Goal: Task Accomplishment & Management: Manage account settings

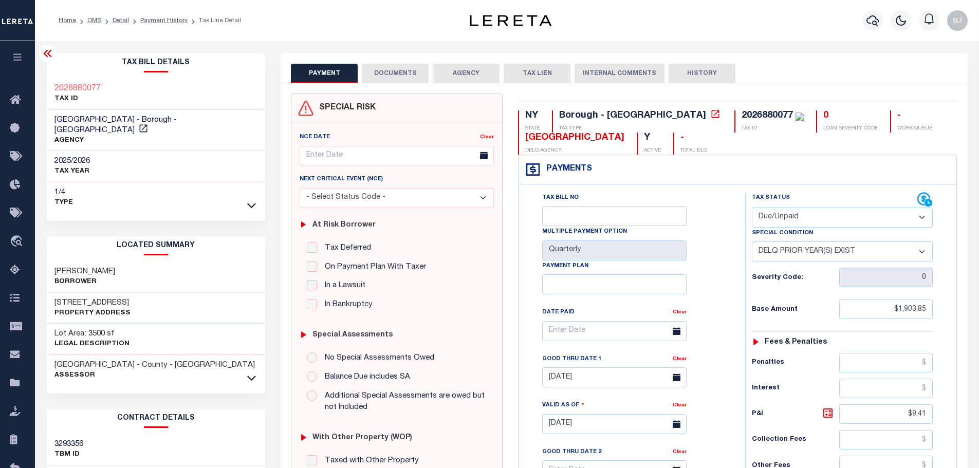
select select "DUE"
select select "18"
click at [712, 114] on icon at bounding box center [716, 114] width 8 height 8
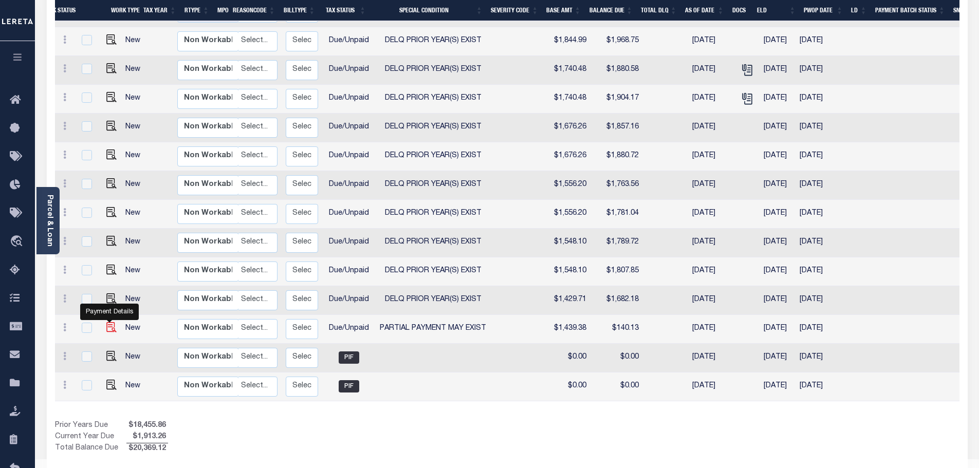
click at [109, 322] on img "" at bounding box center [111, 327] width 10 height 10
checkbox input "true"
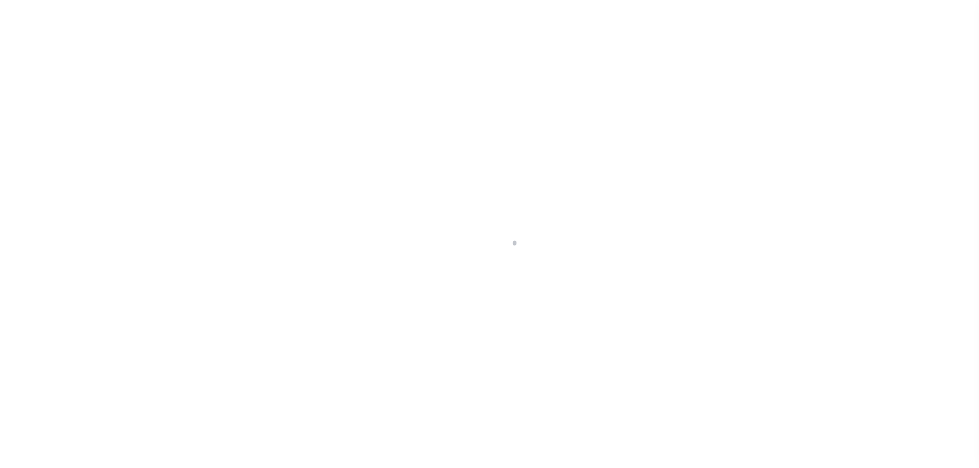
select select "DUE"
select select "15"
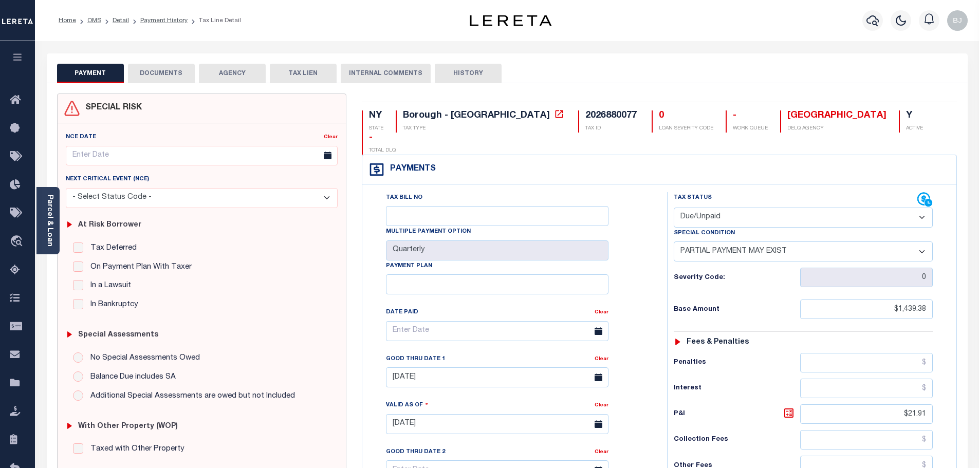
scroll to position [290, 0]
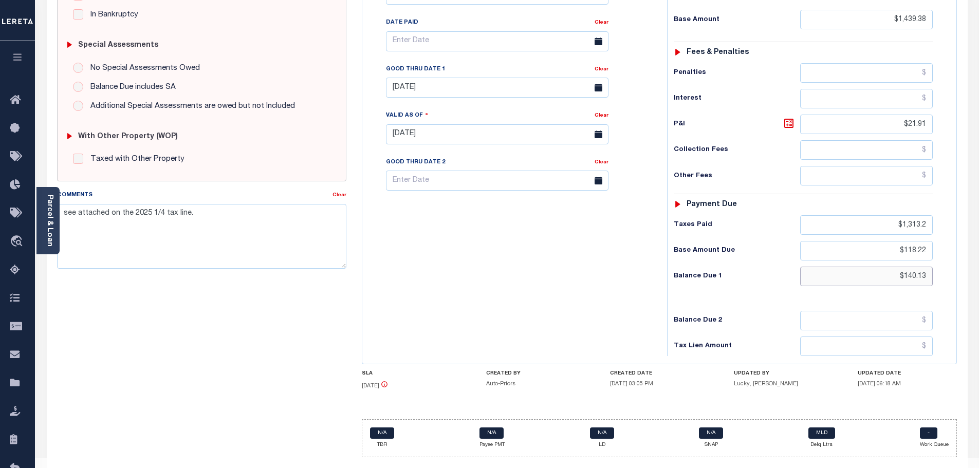
drag, startPoint x: 895, startPoint y: 258, endPoint x: 1017, endPoint y: 250, distance: 122.1
click at [979, 250] on html "Home OMS Detail Payment History Tax Line Detail" at bounding box center [489, 99] width 979 height 779
paste input "141.57"
type input "$141.57"
type input "09/16/2025"
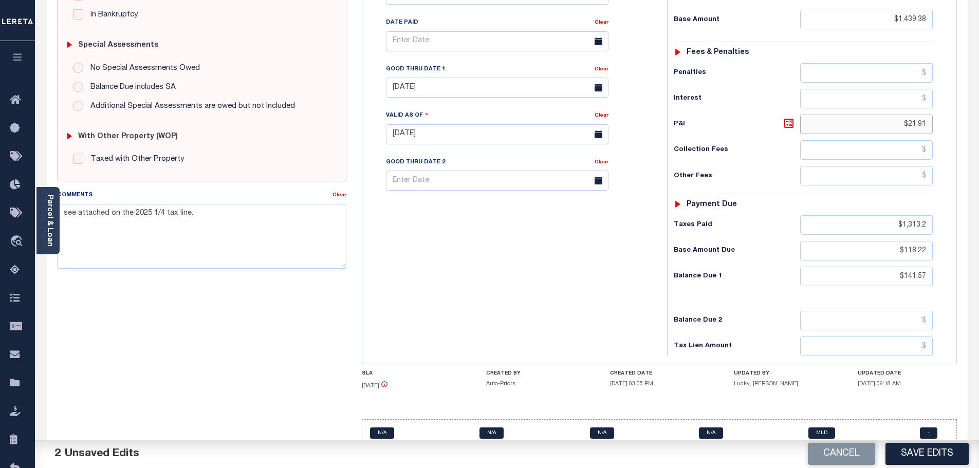
drag, startPoint x: 885, startPoint y: 103, endPoint x: 962, endPoint y: 103, distance: 77.1
click at [962, 103] on div "NY STATE Borough - NY TAX TYPE 2026880077 TAX ID 0 LOAN SEVERITY CODE - WORK QU…" at bounding box center [659, 135] width 611 height 662
paste input "23.35"
type input "$23.35"
click at [432, 78] on input "[DATE]" at bounding box center [497, 88] width 223 height 20
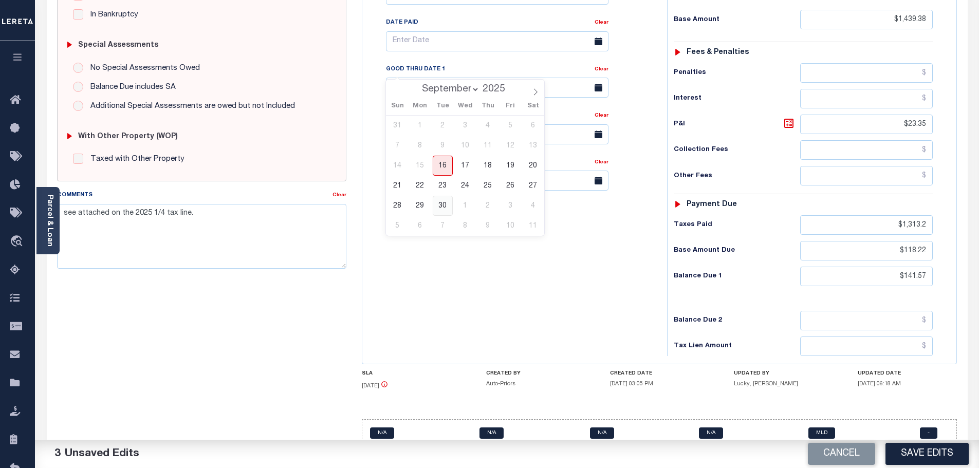
click at [443, 204] on span "30" at bounding box center [443, 206] width 20 height 20
type input "[DATE]"
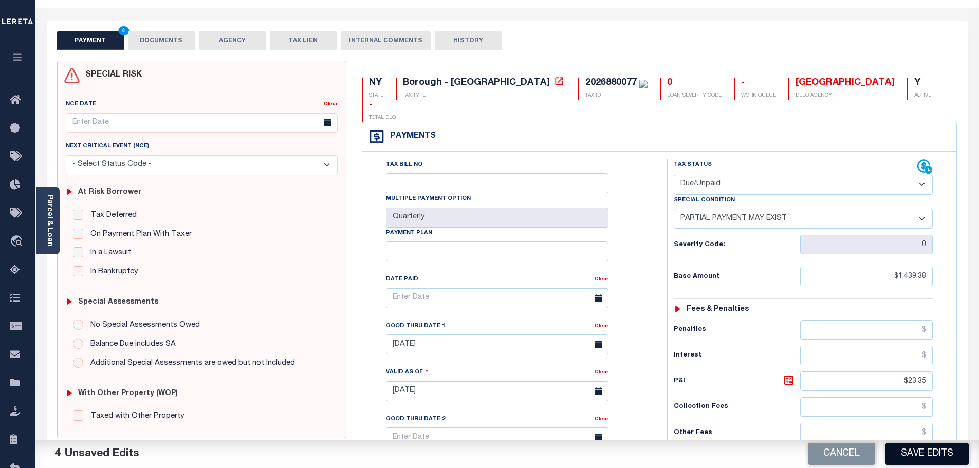
click at [934, 447] on button "Save Edits" at bounding box center [927, 454] width 83 height 22
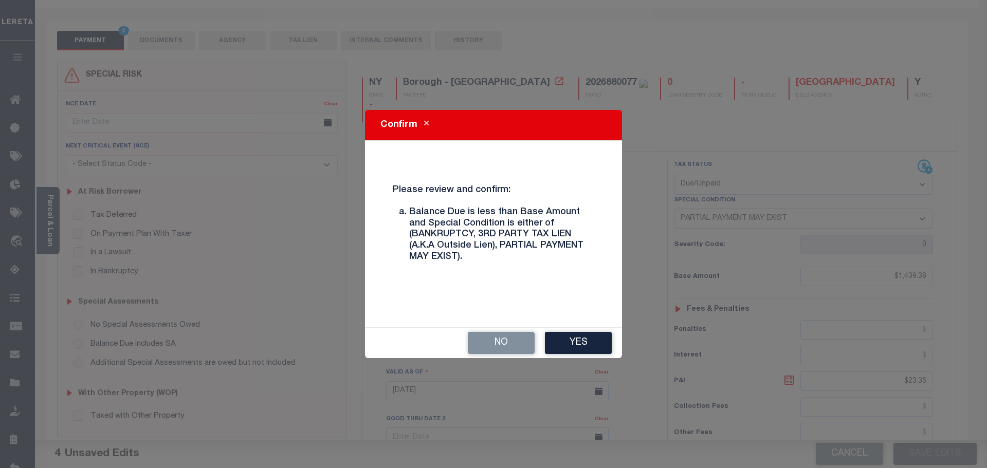
click at [553, 360] on div "Confirm Please review and confirm: Balance Due is less than Base Amount and Spe…" at bounding box center [493, 234] width 987 height 468
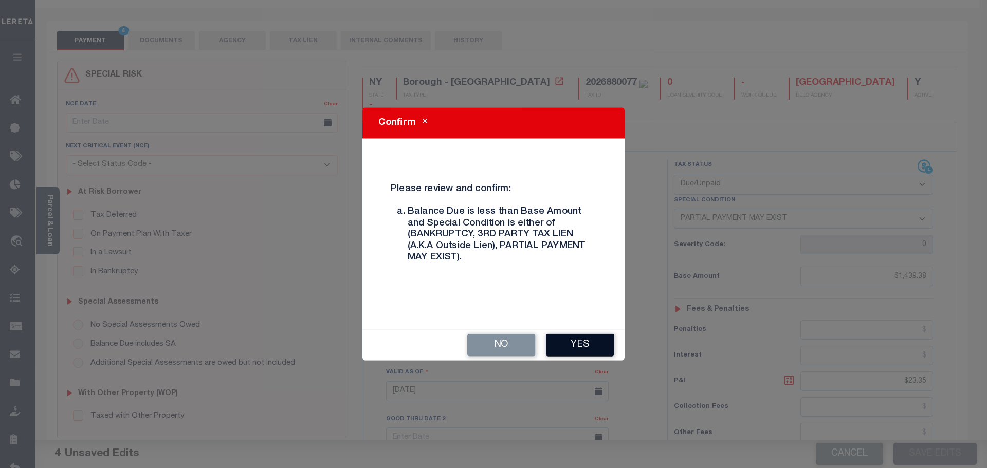
click at [562, 347] on button "Yes" at bounding box center [580, 345] width 68 height 23
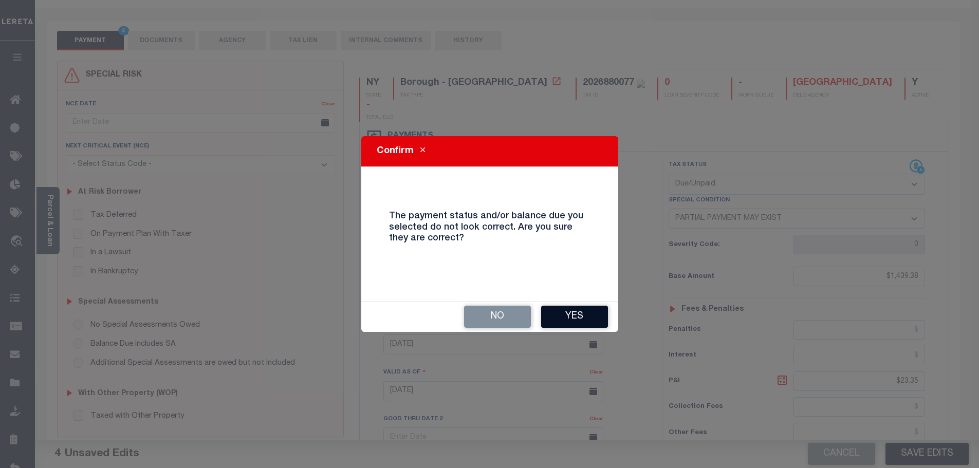
click at [578, 312] on button "Yes" at bounding box center [574, 317] width 67 height 22
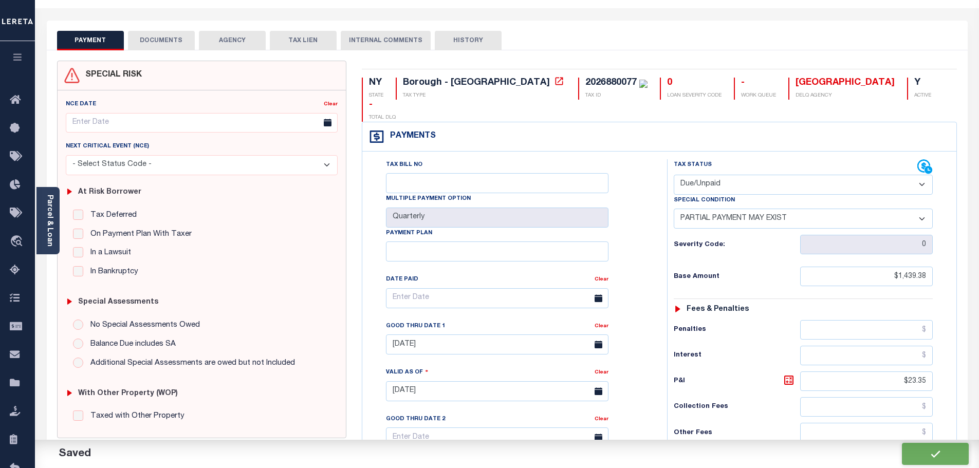
checkbox input "false"
type input "$1,439.38"
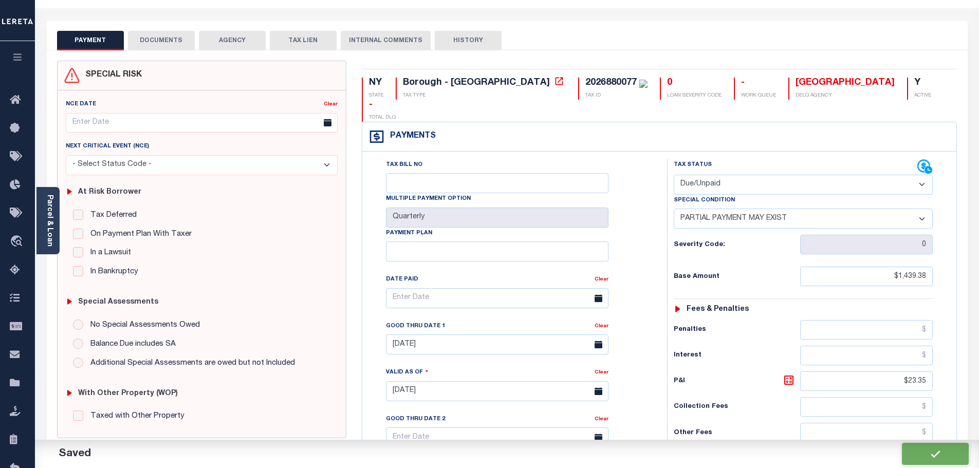
type input "$23.35"
type input "$1,313.2"
type input "$118.22"
type input "$141.57"
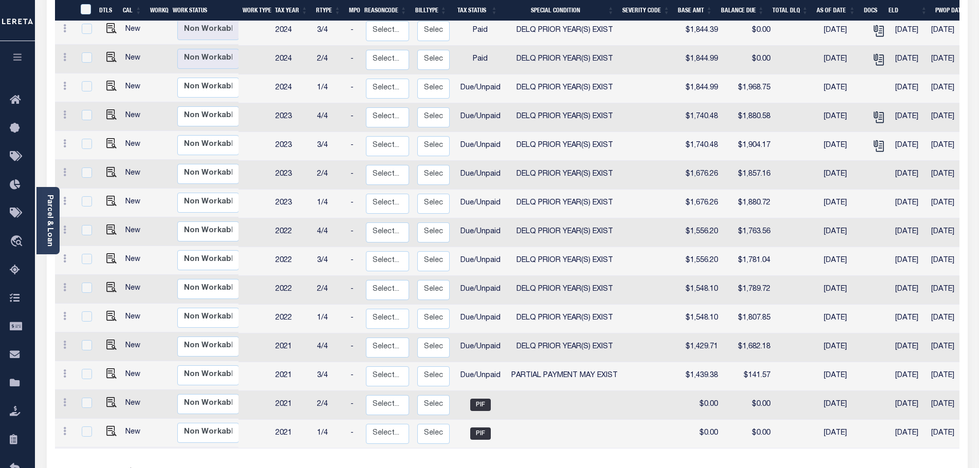
scroll to position [360, 0]
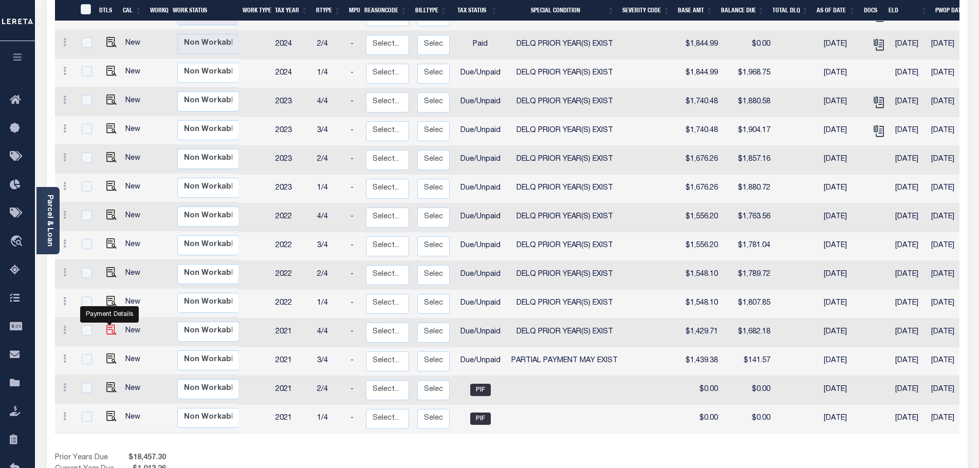
click at [109, 325] on img "" at bounding box center [111, 330] width 10 height 10
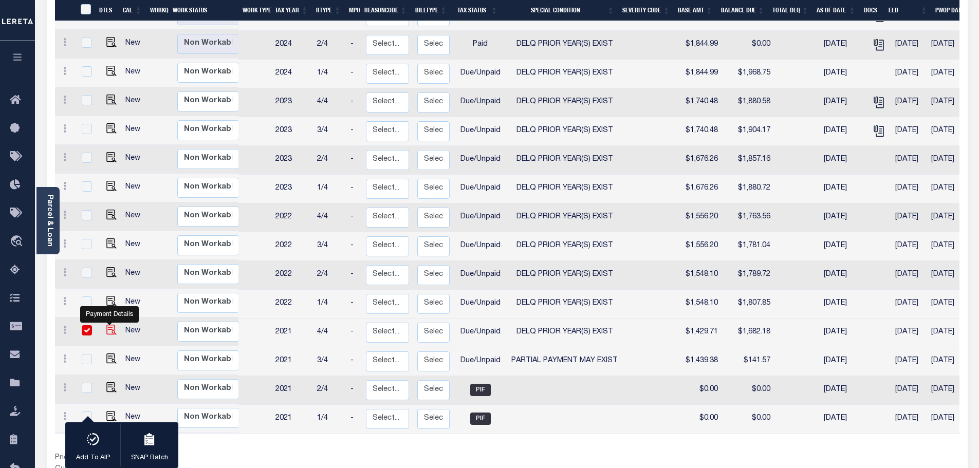
checkbox input "true"
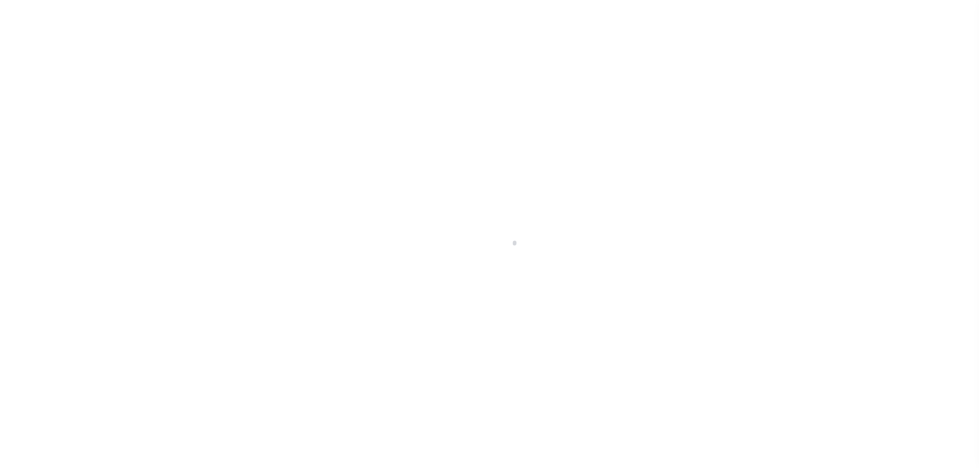
select select "DUE"
select select "18"
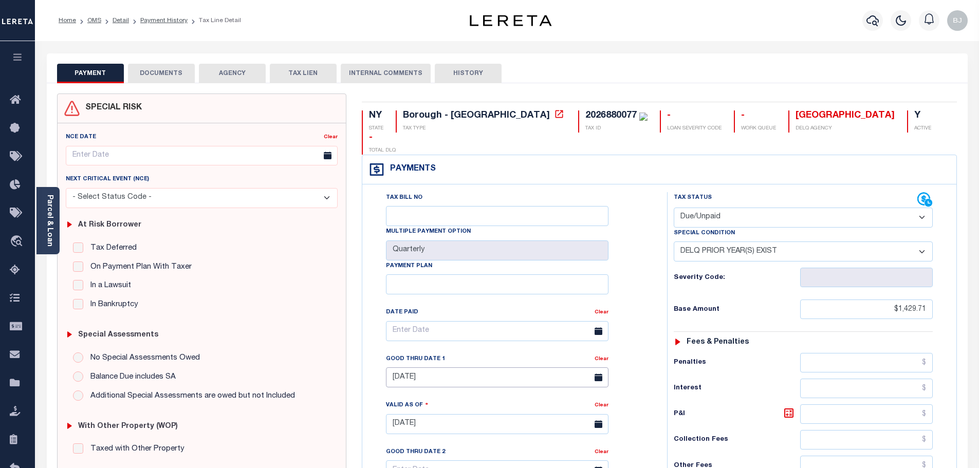
click at [455, 368] on input "[DATE]" at bounding box center [497, 378] width 223 height 20
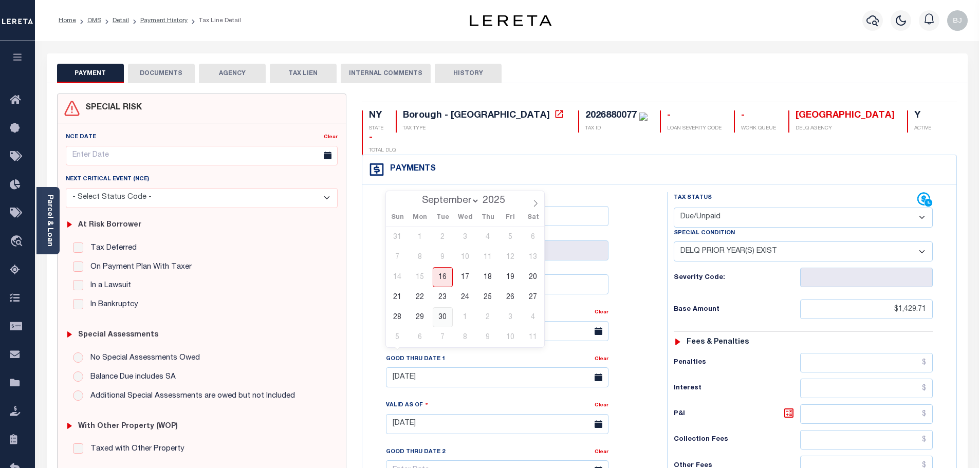
click at [449, 313] on span "30" at bounding box center [443, 317] width 20 height 20
type input "[DATE]"
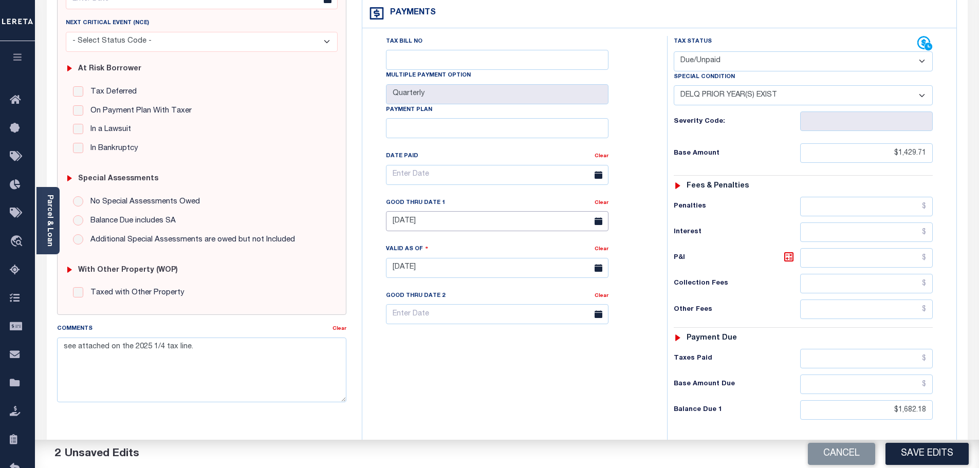
scroll to position [257, 0]
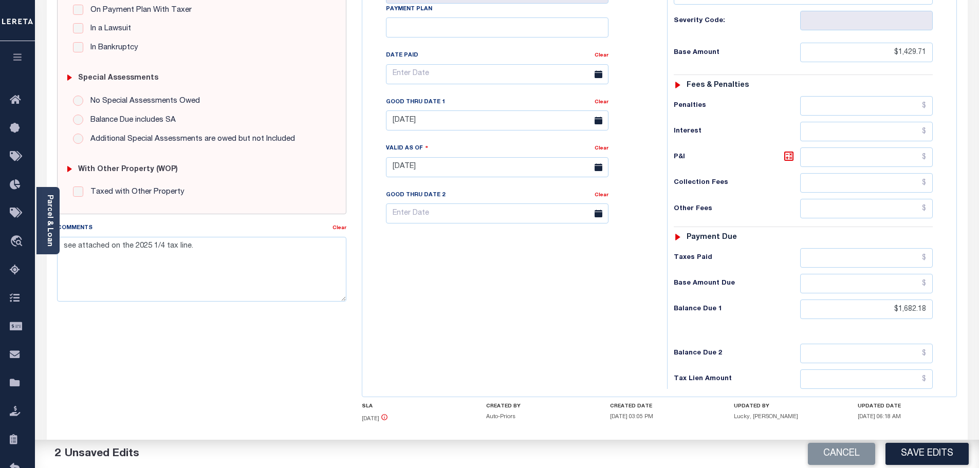
drag, startPoint x: 869, startPoint y: 277, endPoint x: 874, endPoint y: 278, distance: 5.2
click at [874, 278] on div "Tax Status Status - Select Status Code -" at bounding box center [806, 162] width 279 height 454
drag, startPoint x: 875, startPoint y: 285, endPoint x: 979, endPoint y: 283, distance: 104.4
click at [979, 289] on html "Home OMS Detail Payment History Tax Line Detail" at bounding box center [489, 132] width 979 height 779
paste input "1,699.41"
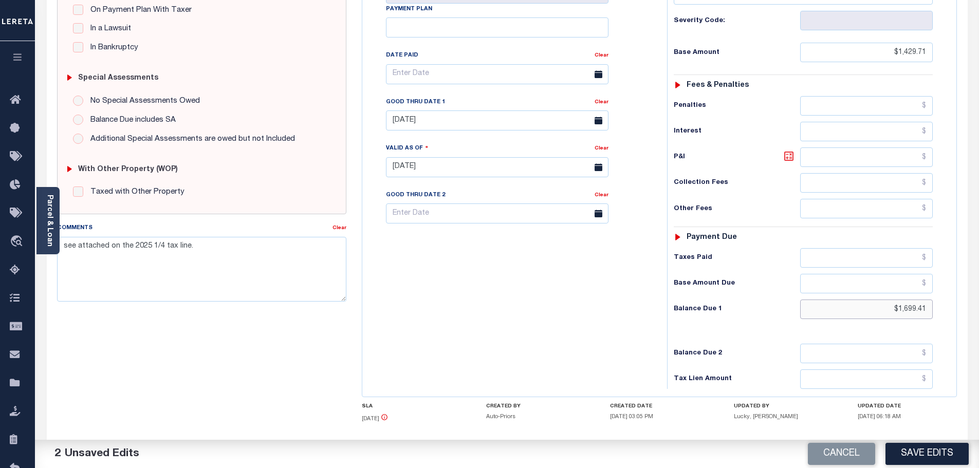
type input "$1,699.41"
click at [789, 152] on icon at bounding box center [788, 156] width 9 height 9
type input "$269.70"
click at [926, 459] on button "Save Edits" at bounding box center [927, 454] width 83 height 22
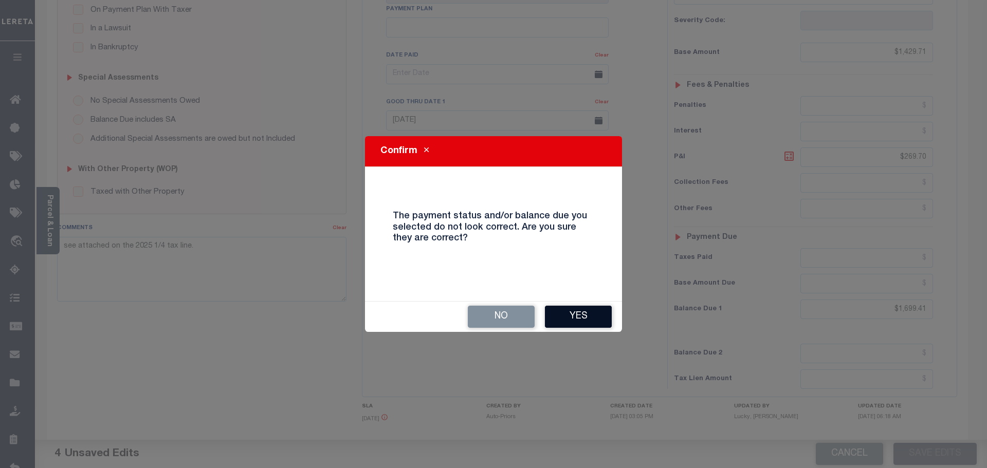
click at [564, 318] on button "Yes" at bounding box center [578, 317] width 67 height 22
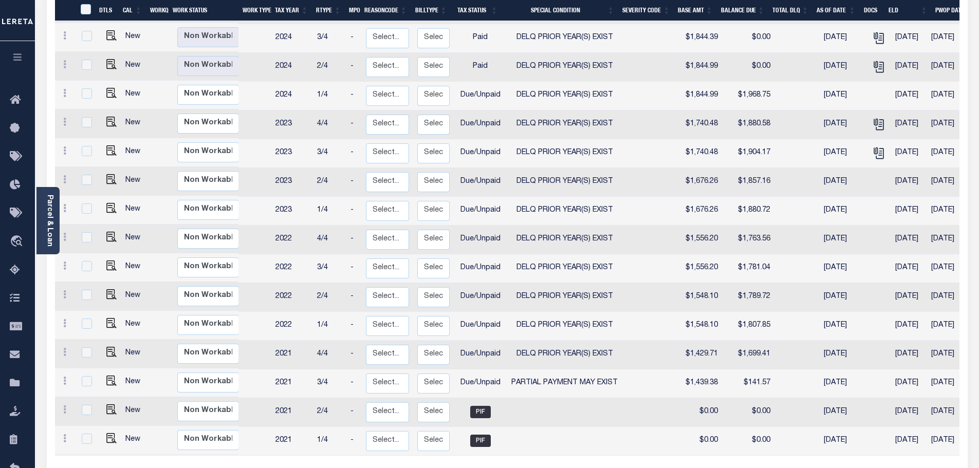
scroll to position [360, 0]
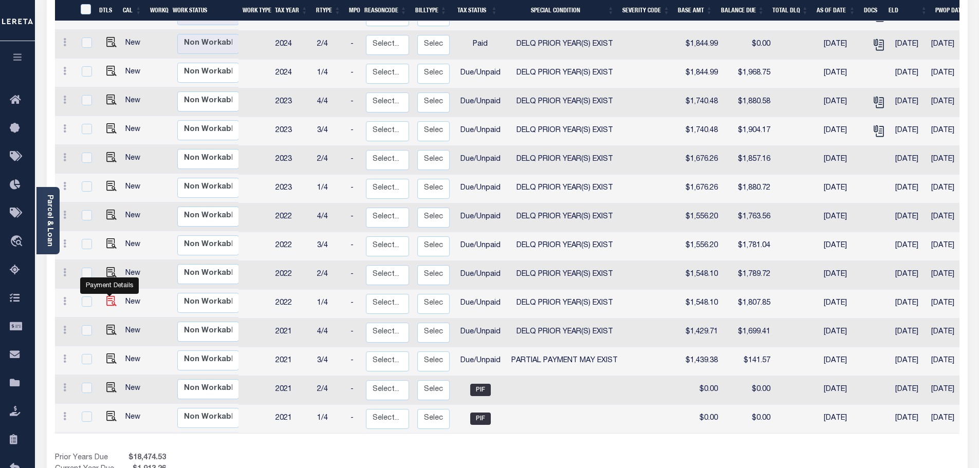
click at [109, 296] on img "" at bounding box center [111, 301] width 10 height 10
checkbox input "true"
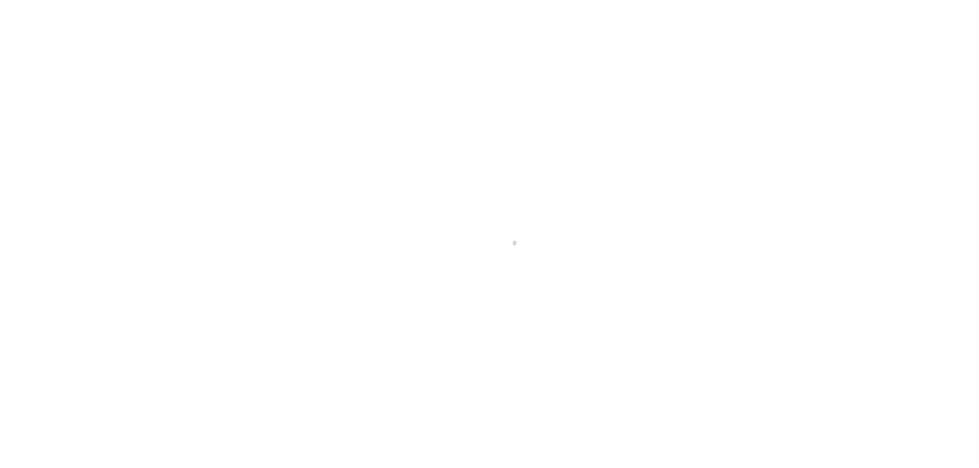
select select "DUE"
select select "18"
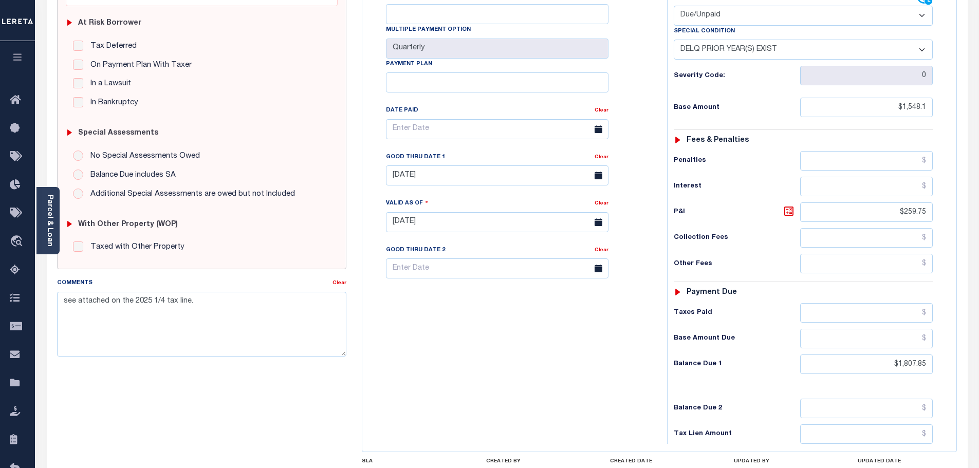
scroll to position [206, 0]
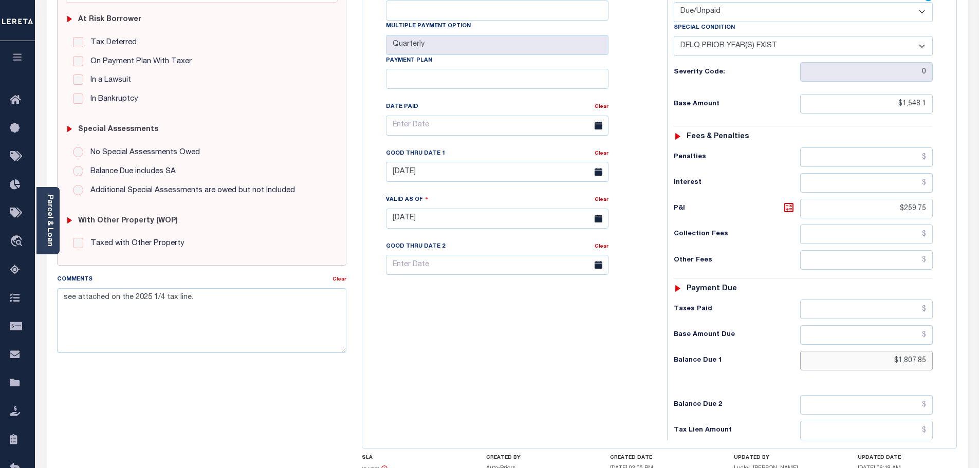
drag, startPoint x: 945, startPoint y: 343, endPoint x: 975, endPoint y: 316, distance: 40.4
click at [979, 342] on html "Home OMS Detail Payment History Tax Line Detail" at bounding box center [489, 183] width 979 height 779
paste input "1,826.37"
type input "$1,826.37"
type input "[DATE]"
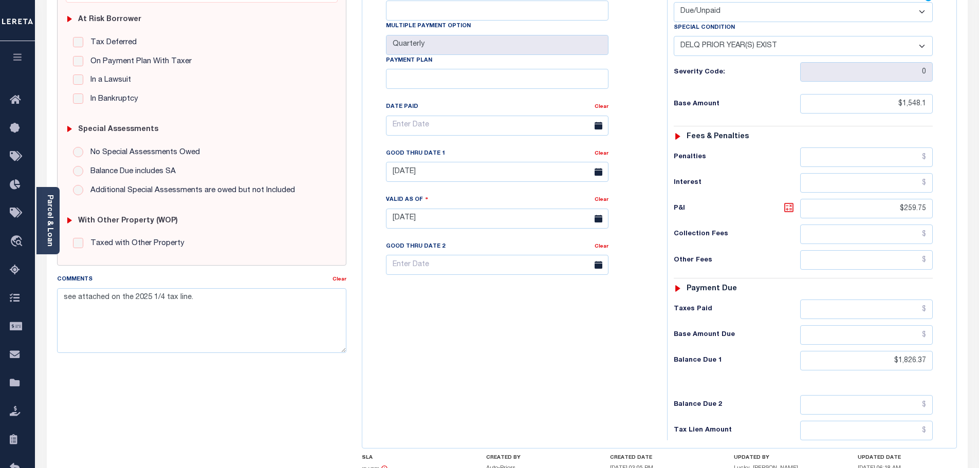
click at [786, 202] on icon at bounding box center [789, 208] width 12 height 12
type input "$278.27"
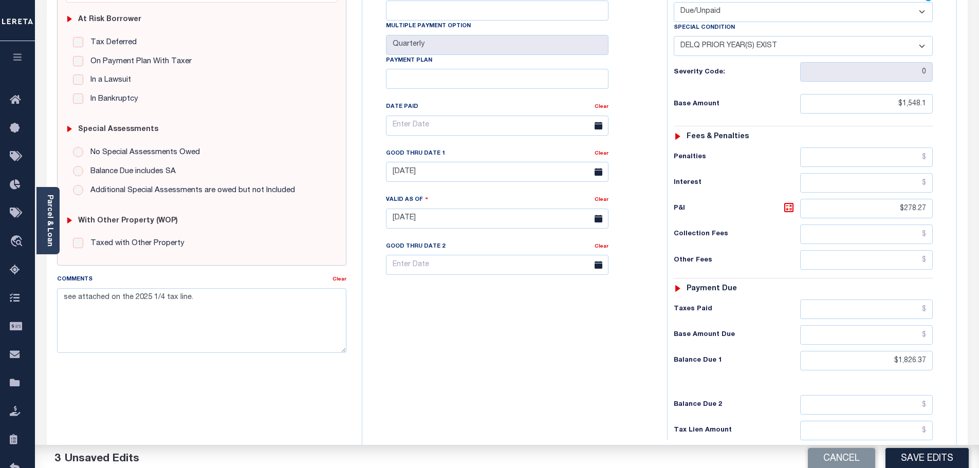
click at [390, 148] on div "Good Thru Date 1" at bounding box center [490, 155] width 209 height 14
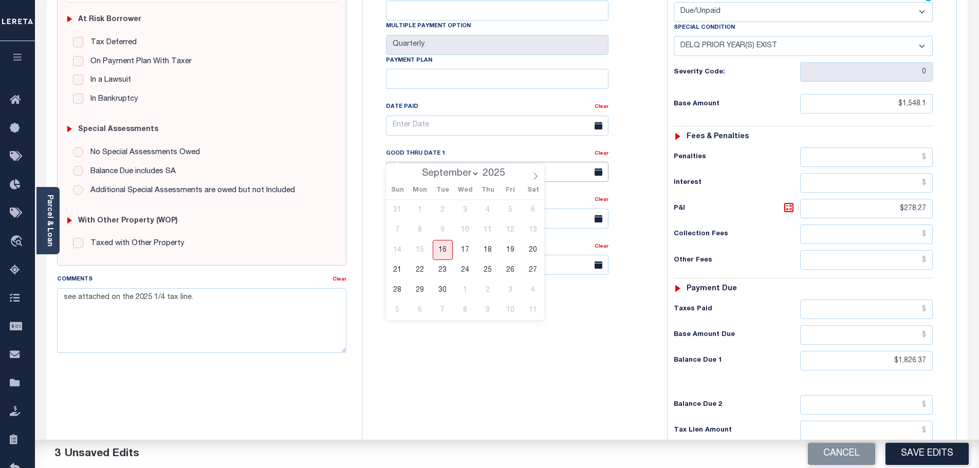
click at [401, 162] on input "07/31/2025" at bounding box center [497, 172] width 223 height 20
click at [439, 288] on span "30" at bounding box center [443, 290] width 20 height 20
type input "09/30/2025"
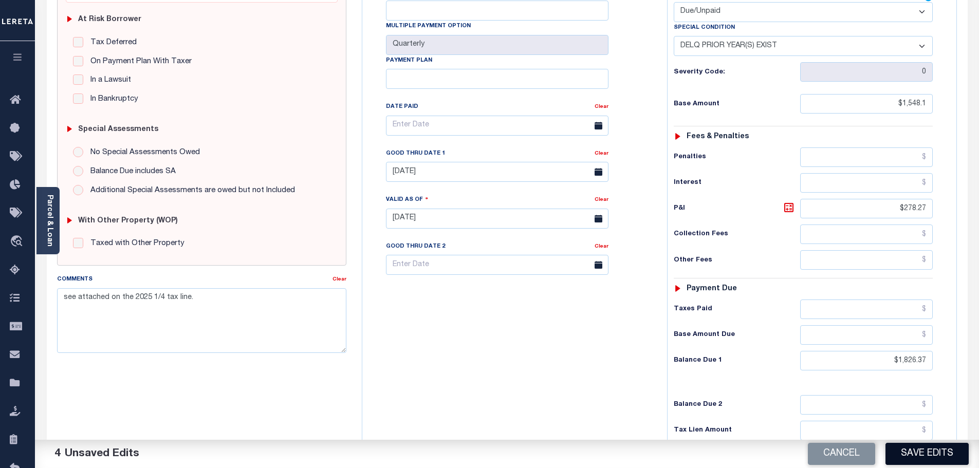
click at [906, 458] on button "Save Edits" at bounding box center [927, 454] width 83 height 22
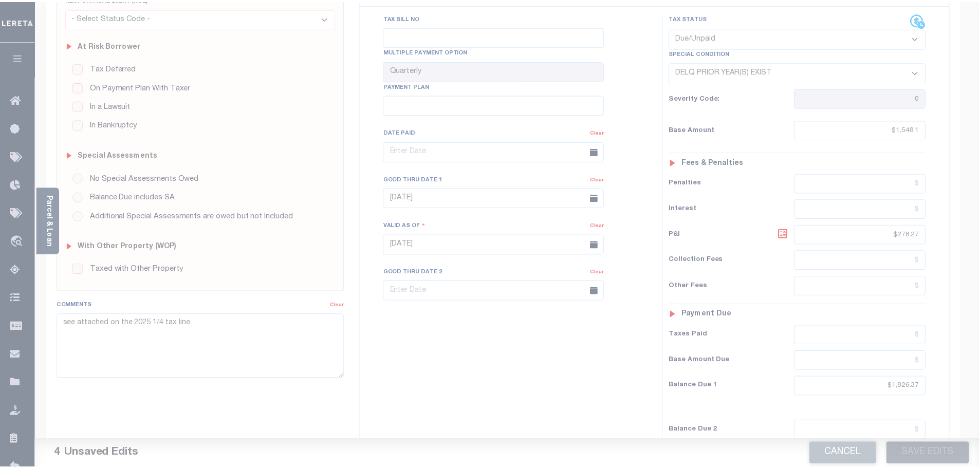
scroll to position [154, 0]
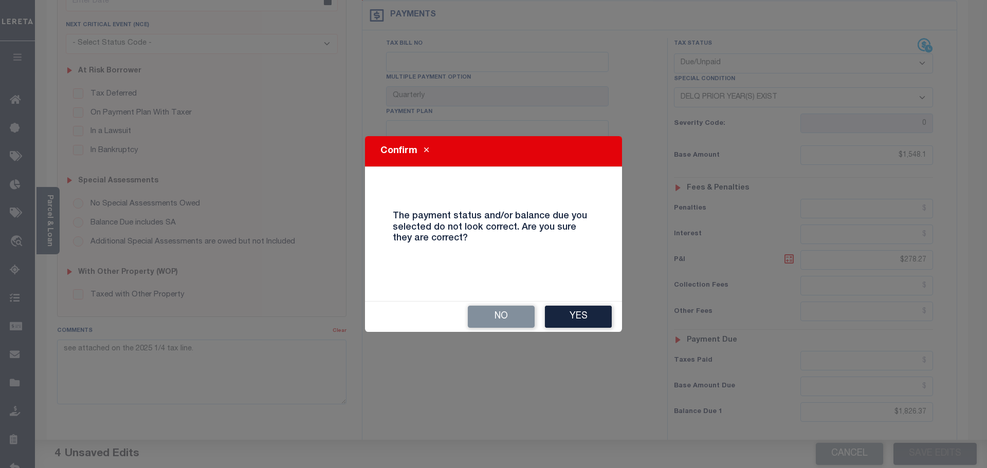
drag, startPoint x: 600, startPoint y: 316, endPoint x: 599, endPoint y: 321, distance: 5.2
click at [599, 319] on button "Yes" at bounding box center [578, 317] width 67 height 22
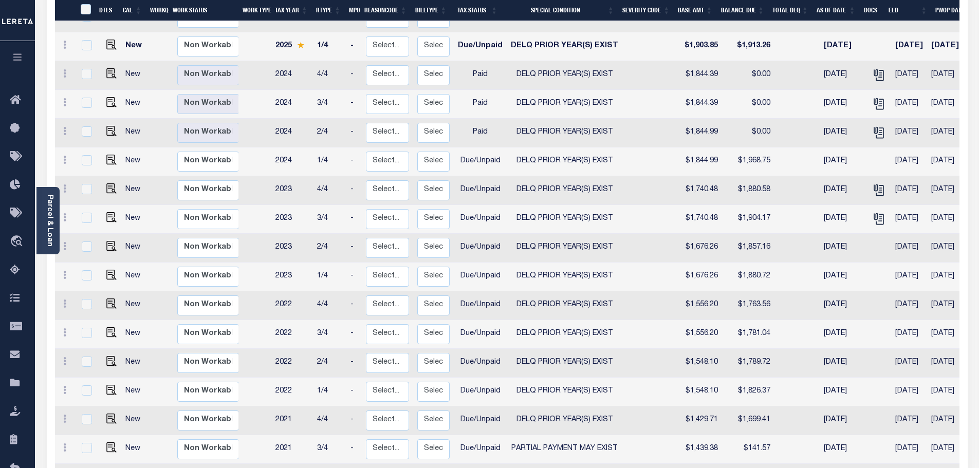
scroll to position [308, 0]
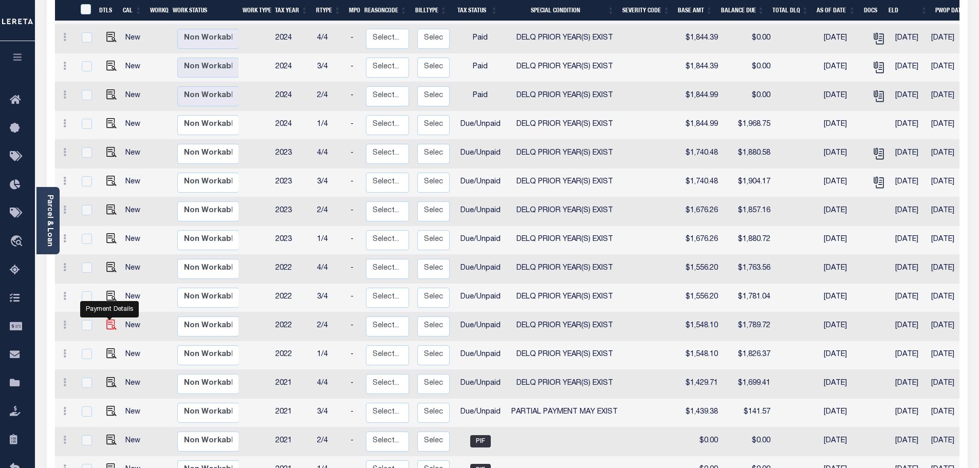
click at [108, 320] on img "" at bounding box center [111, 325] width 10 height 10
checkbox input "true"
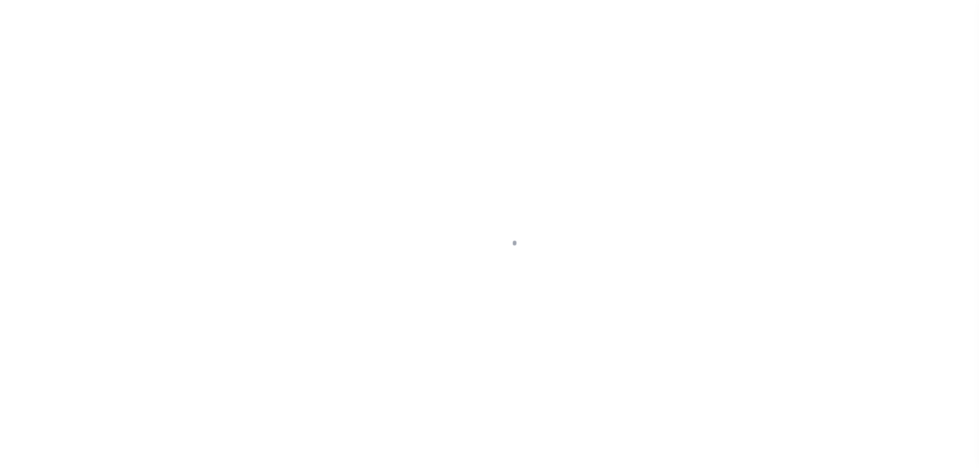
select select "DUE"
select select "18"
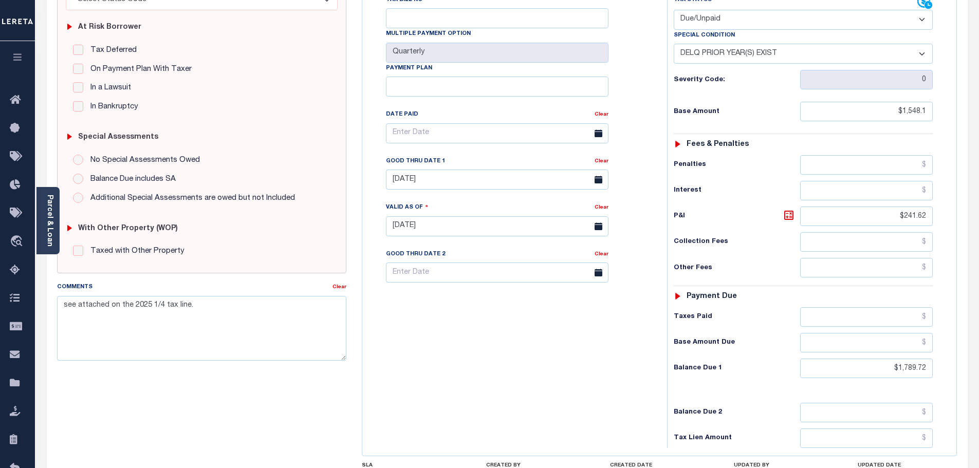
scroll to position [206, 0]
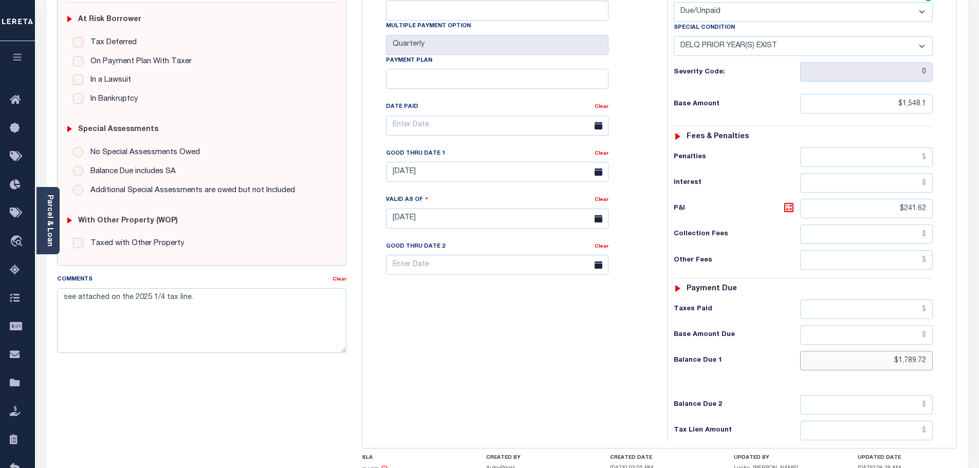
drag, startPoint x: 888, startPoint y: 340, endPoint x: 1017, endPoint y: 323, distance: 130.7
click at [979, 323] on html "Home OMS Detail Payment History Tax Line Detail" at bounding box center [489, 183] width 979 height 779
paste input "1,808.05"
type input "$1,808.05"
type input "[DATE]"
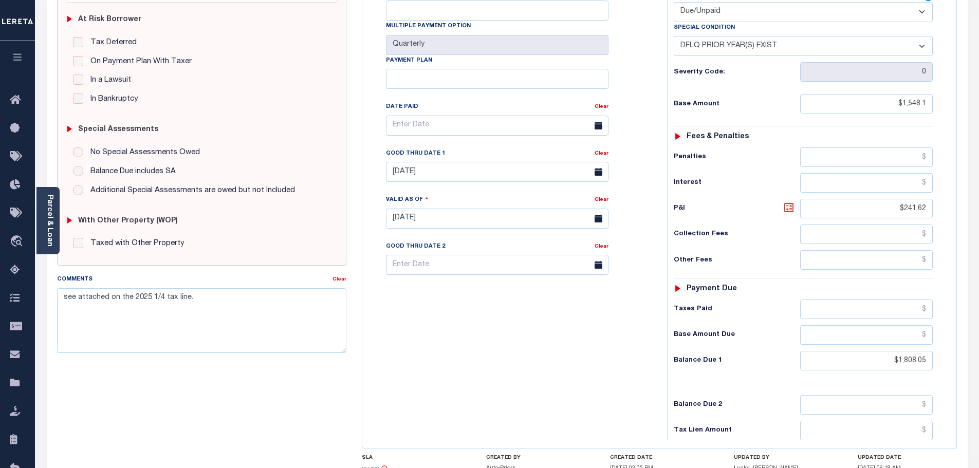
click at [787, 202] on icon at bounding box center [789, 208] width 12 height 12
type input "$259.95"
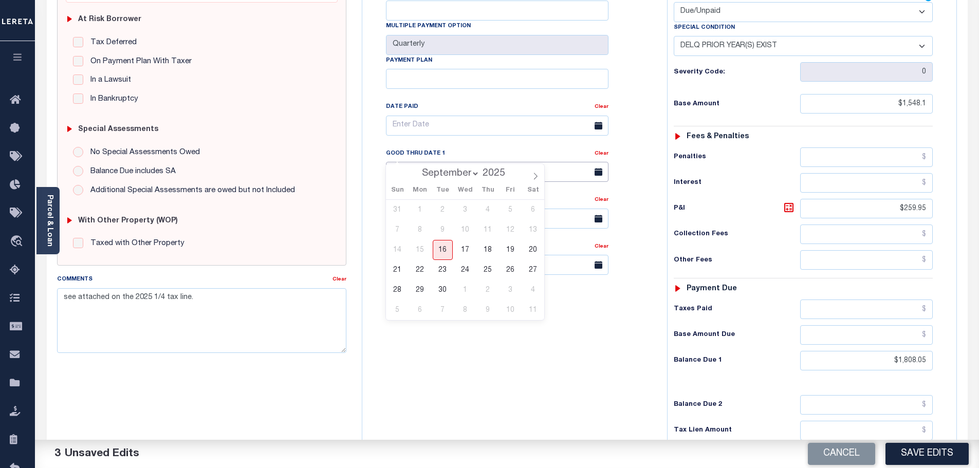
click at [484, 162] on input "07/31/2025" at bounding box center [497, 172] width 223 height 20
click at [439, 293] on span "30" at bounding box center [443, 290] width 20 height 20
type input "09/30/2025"
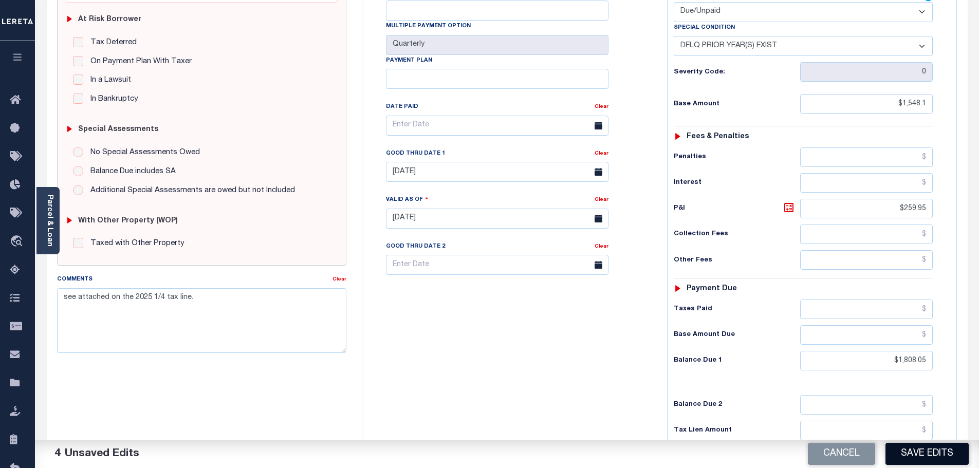
click at [928, 450] on button "Save Edits" at bounding box center [927, 454] width 83 height 22
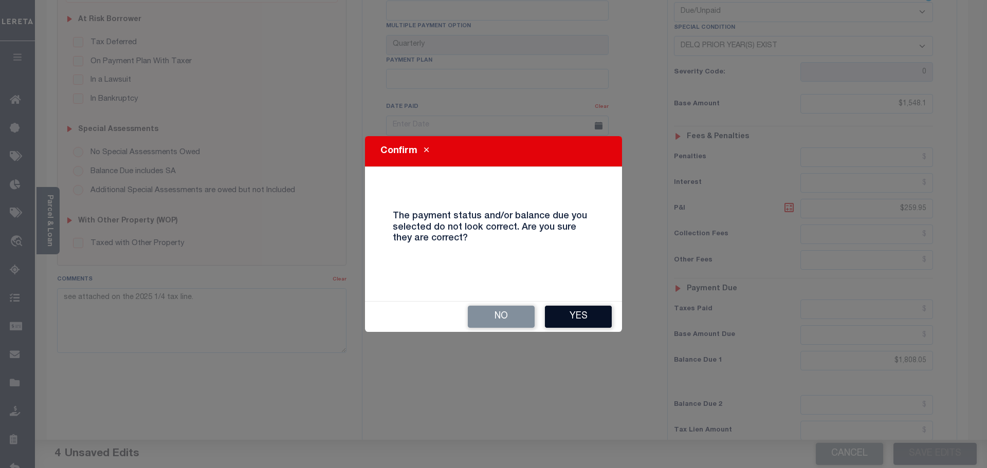
click at [593, 312] on button "Yes" at bounding box center [578, 317] width 67 height 22
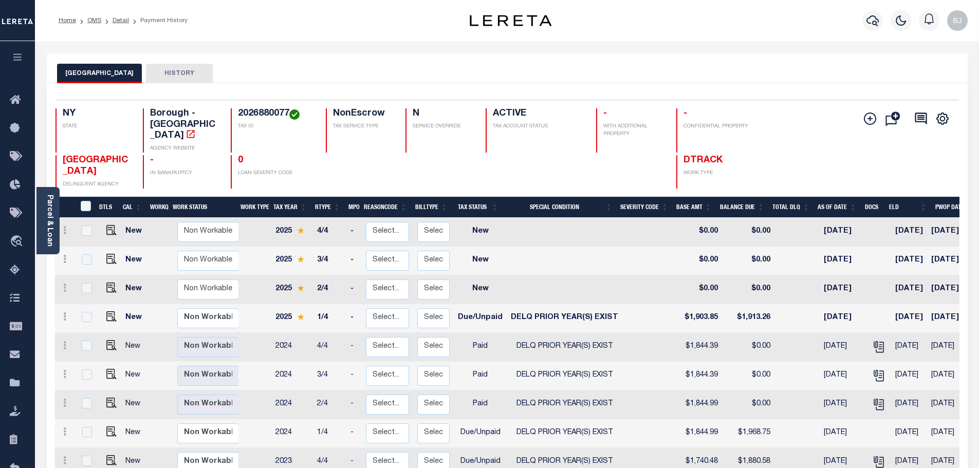
click at [537, 94] on div "Selected 20 Results 1 Items per page 25 50 100 NY STATE TAX ID N" at bounding box center [507, 475] width 921 height 784
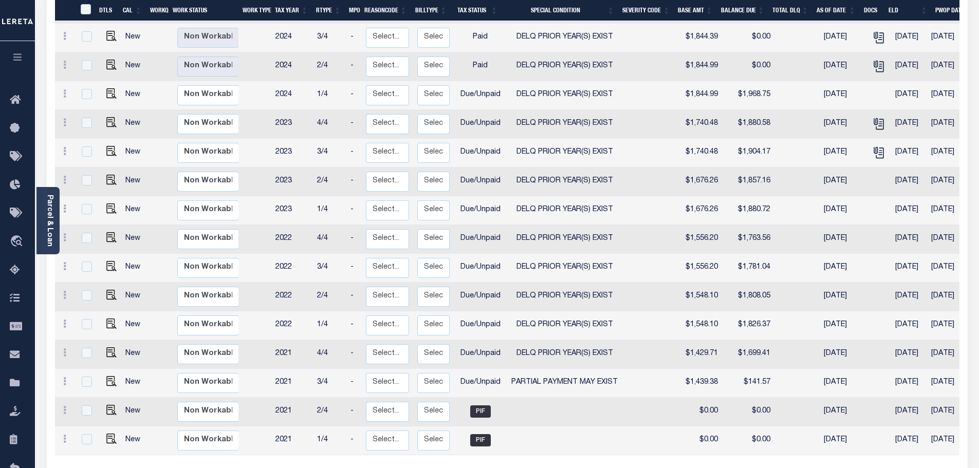
scroll to position [360, 0]
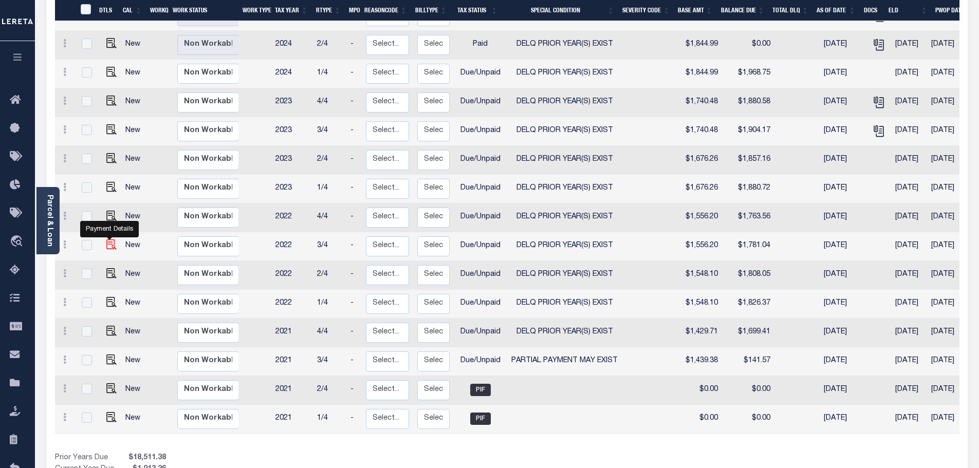
click at [108, 240] on img "" at bounding box center [111, 245] width 10 height 10
checkbox input "true"
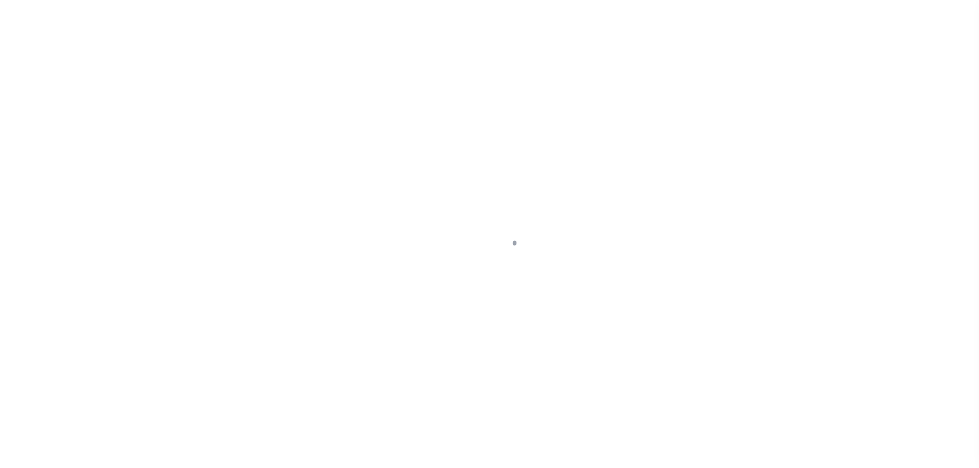
select select "DUE"
select select "18"
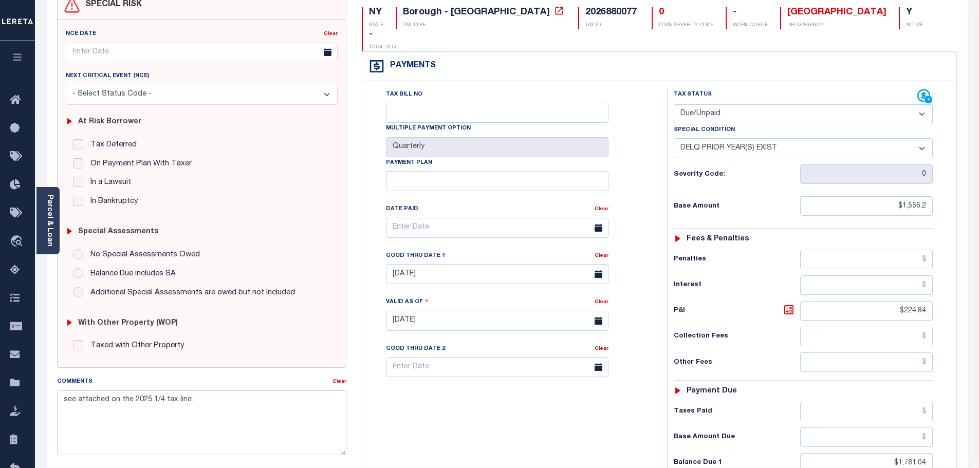
scroll to position [206, 0]
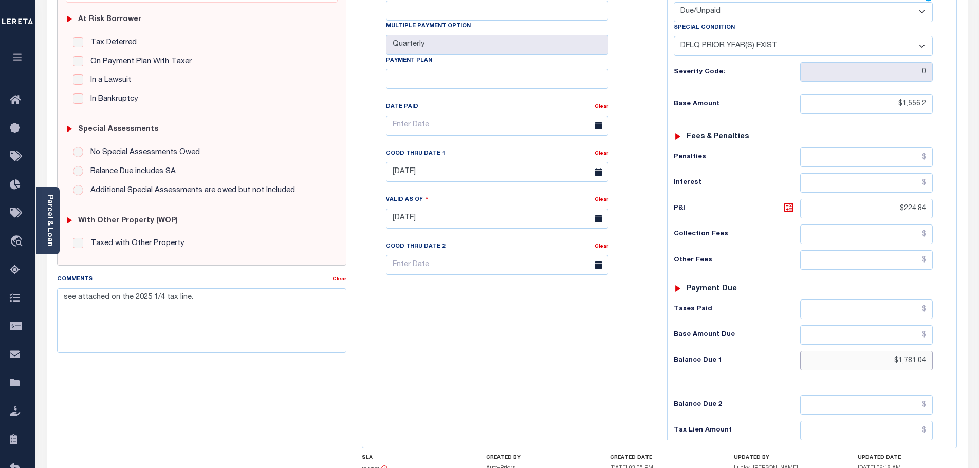
drag, startPoint x: 889, startPoint y: 341, endPoint x: 979, endPoint y: 300, distance: 98.5
click at [979, 342] on html "Home OMS Detail Payment History Tax Line Detail" at bounding box center [489, 183] width 979 height 779
paste input "1,799.28"
type input "$1,799.28"
type input "[DATE]"
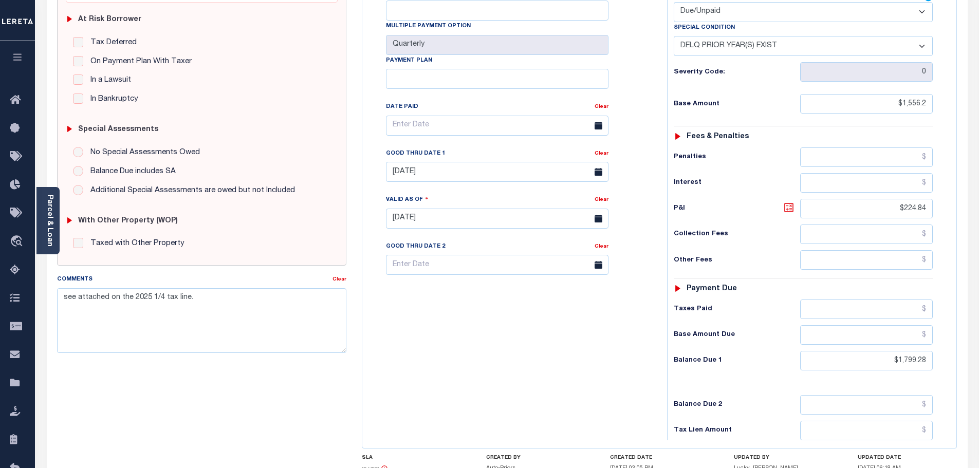
click at [784, 203] on icon at bounding box center [788, 207] width 9 height 9
type input "$243.08"
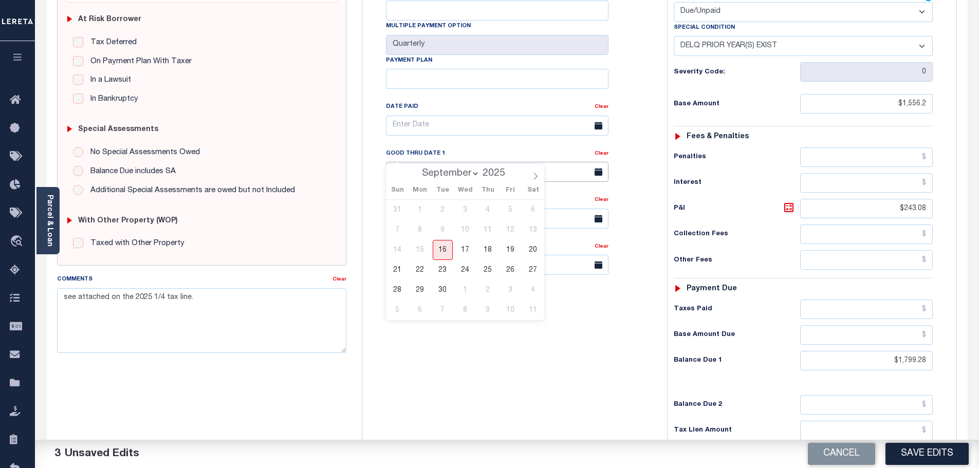
click at [415, 162] on input "[DATE]" at bounding box center [497, 172] width 223 height 20
click at [445, 295] on span "30" at bounding box center [443, 290] width 20 height 20
type input "09/30/2025"
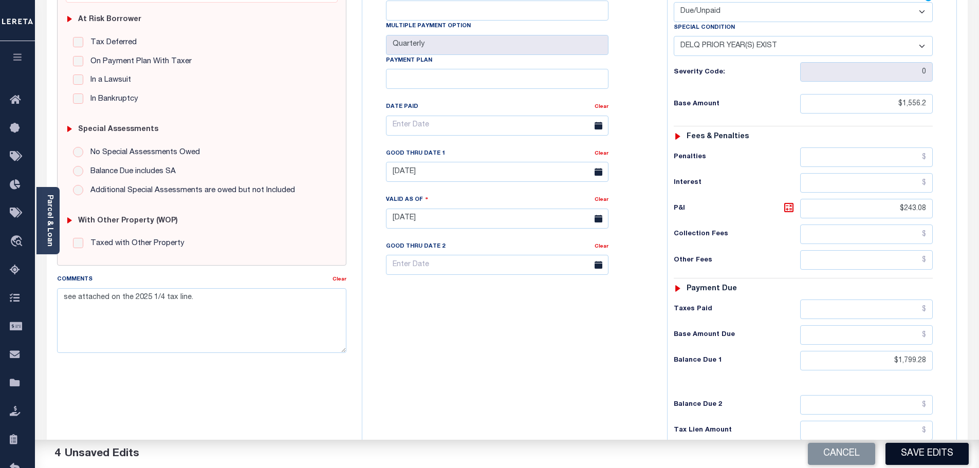
click at [916, 460] on button "Save Edits" at bounding box center [927, 454] width 83 height 22
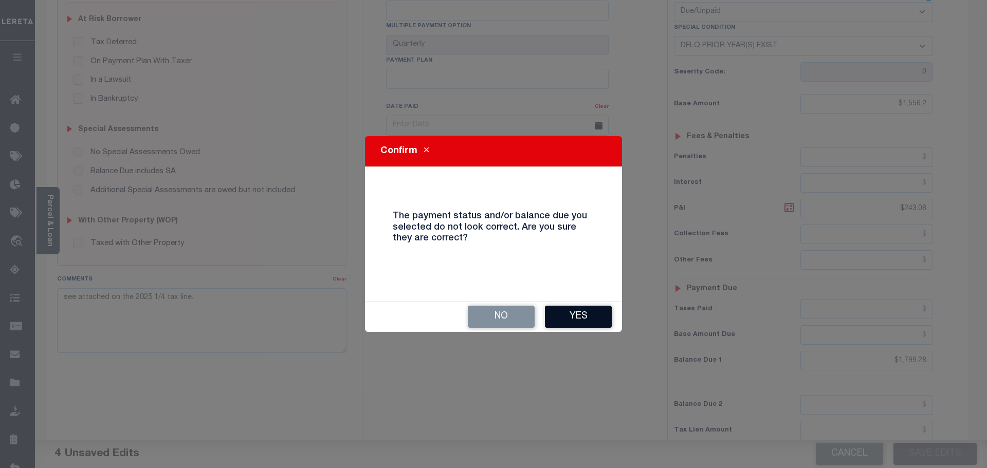
click at [575, 315] on button "Yes" at bounding box center [578, 317] width 67 height 22
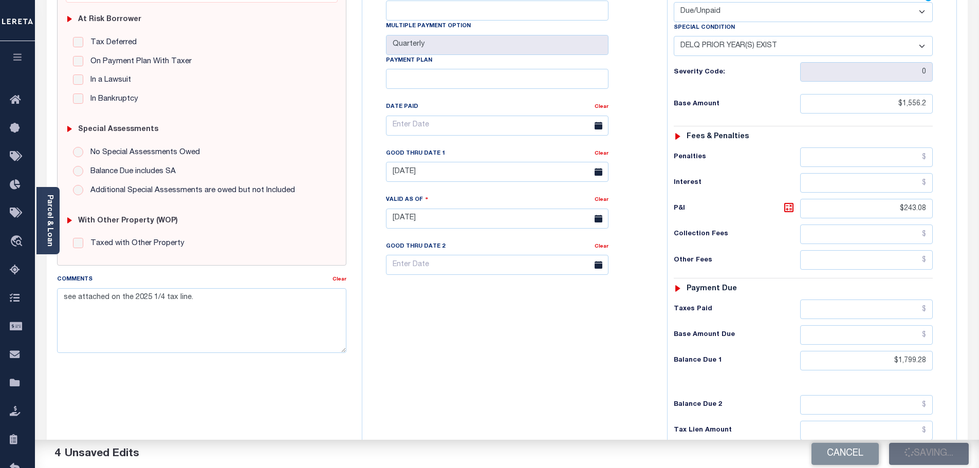
checkbox input "false"
type input "$1,556.2"
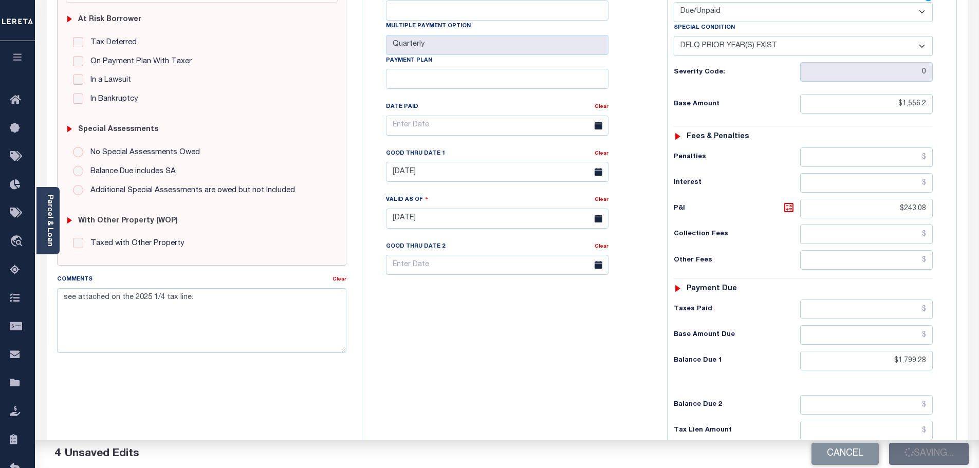
type input "$243.08"
type input "$1,799.28"
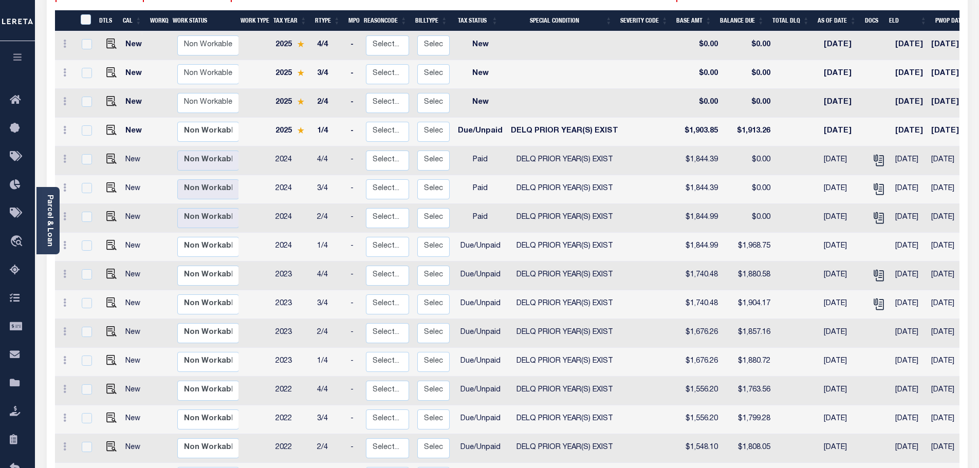
scroll to position [206, 0]
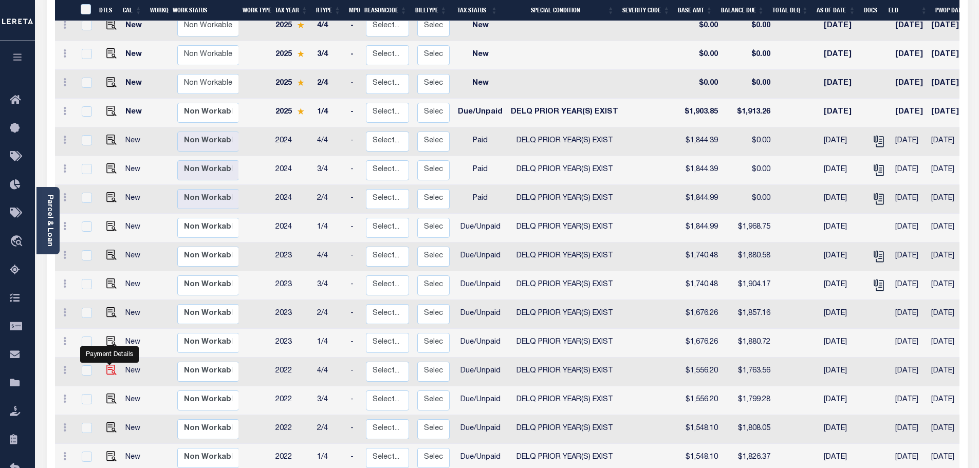
click at [110, 365] on img "" at bounding box center [111, 370] width 10 height 10
checkbox input "true"
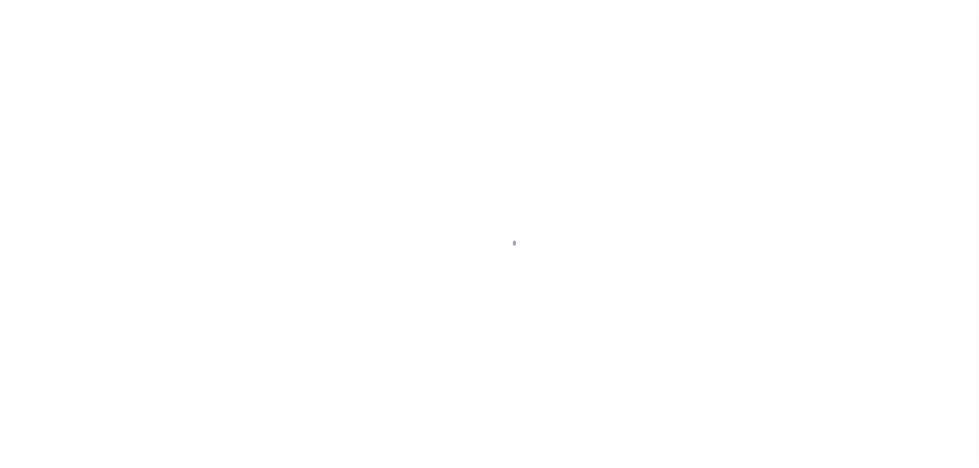
select select "DUE"
select select "18"
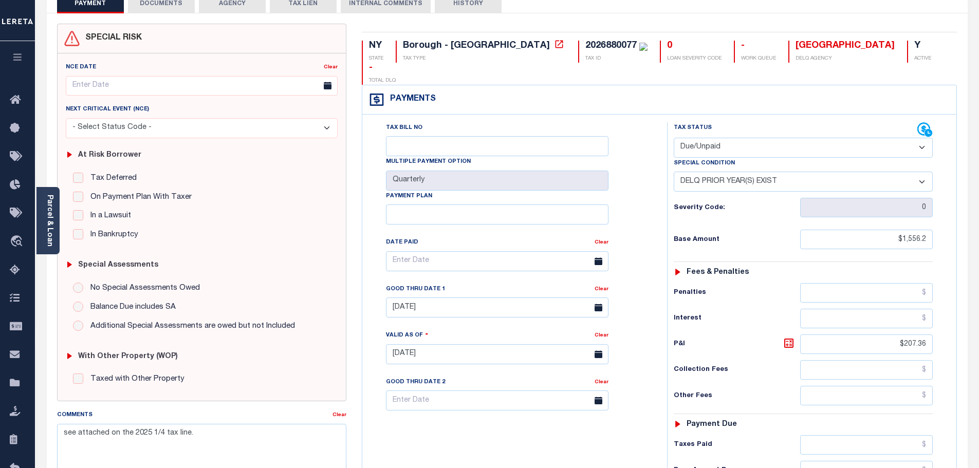
scroll to position [154, 0]
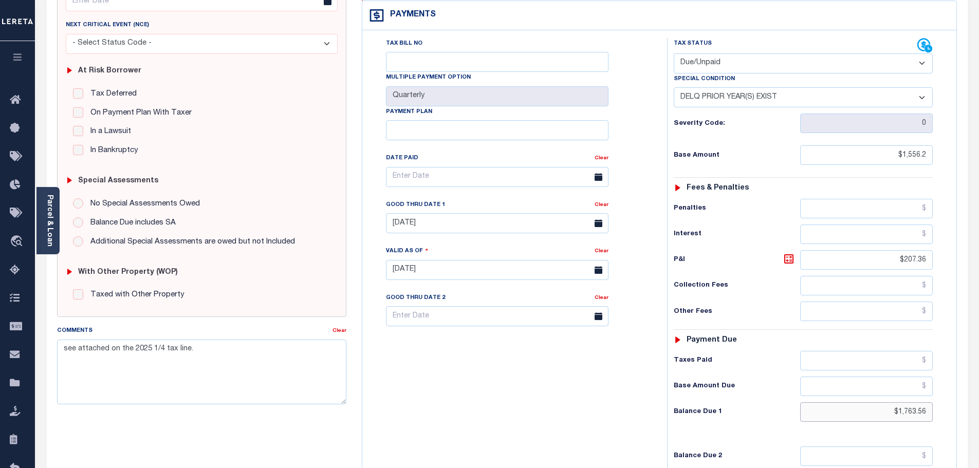
drag, startPoint x: 867, startPoint y: 394, endPoint x: 960, endPoint y: 393, distance: 92.5
click at [960, 393] on div "NY STATE Borough - NY TAX TYPE 2026880077 TAX ID 0 LOAN SEVERITY CODE - WORK QU…" at bounding box center [659, 270] width 611 height 662
paste input "1,781.63"
type input "$1,781.63"
type input "[DATE]"
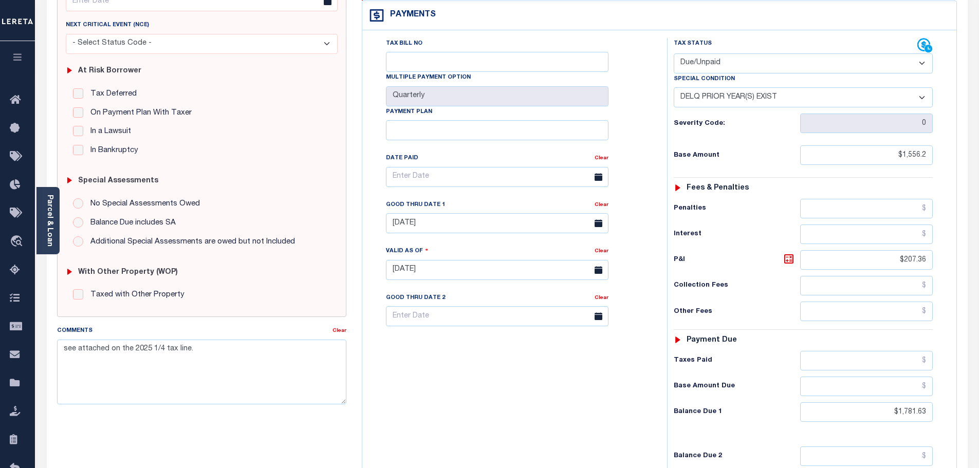
click at [781, 253] on h6 "P&I" at bounding box center [737, 260] width 126 height 14
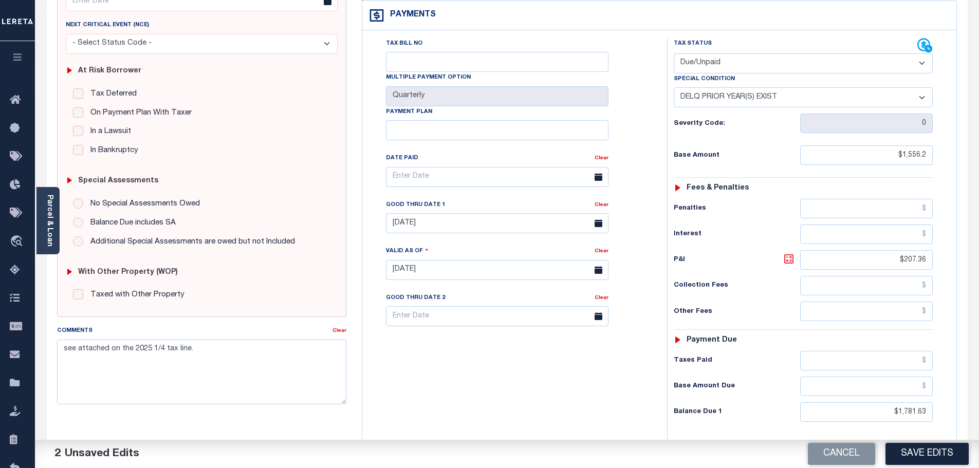
click at [788, 253] on icon at bounding box center [789, 259] width 12 height 12
type input "$225.43"
click at [421, 213] on input "[DATE]" at bounding box center [497, 223] width 223 height 20
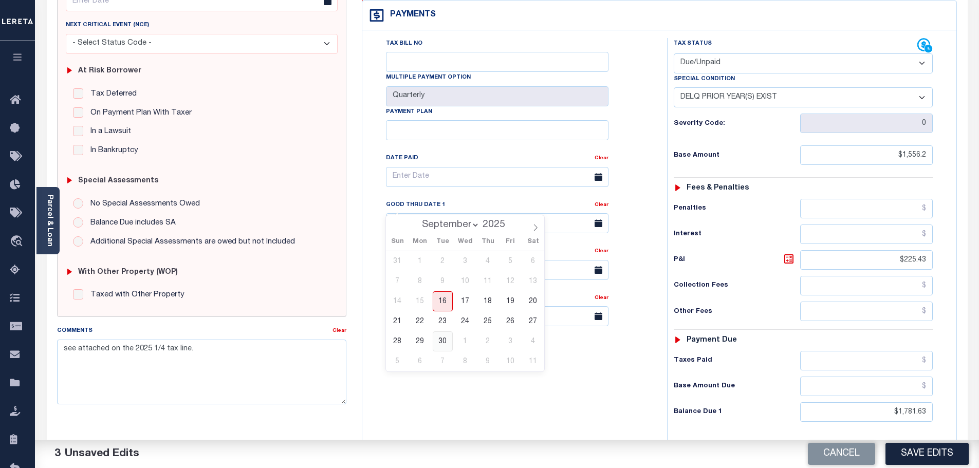
click at [449, 342] on span "30" at bounding box center [443, 342] width 20 height 20
type input "[DATE]"
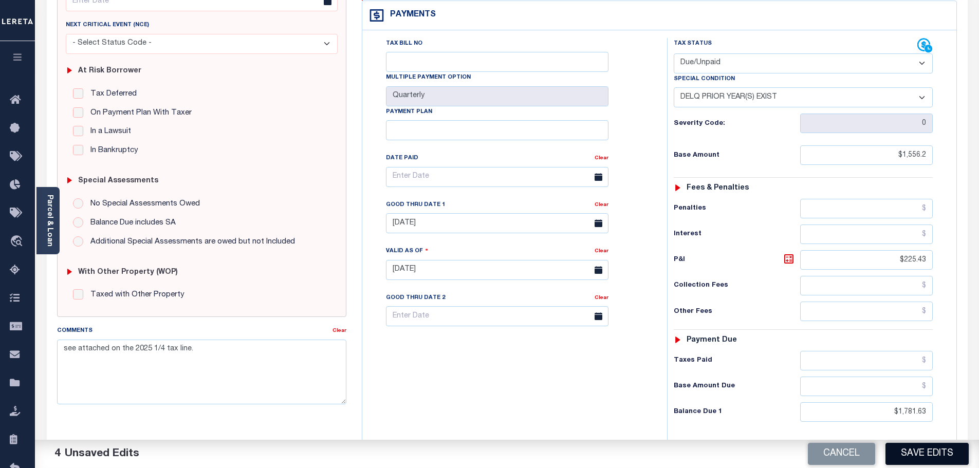
click at [905, 455] on button "Save Edits" at bounding box center [927, 454] width 83 height 22
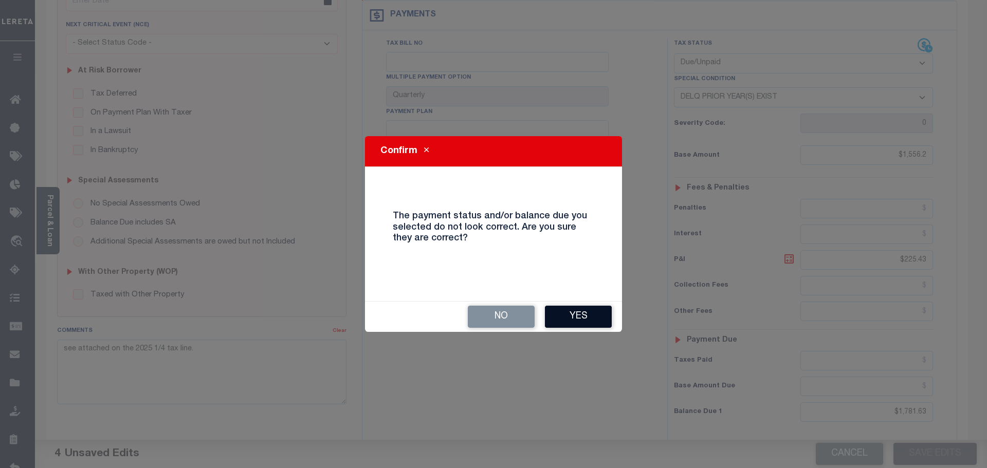
click at [601, 318] on button "Yes" at bounding box center [578, 317] width 67 height 22
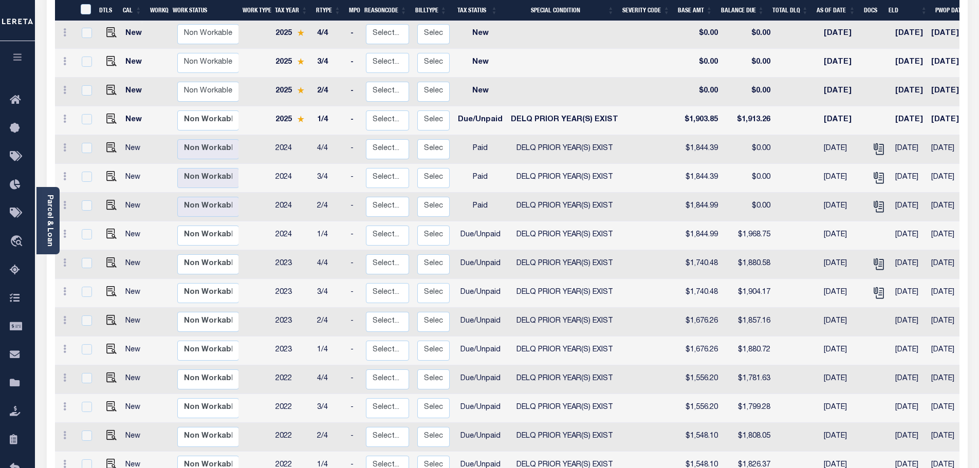
scroll to position [206, 0]
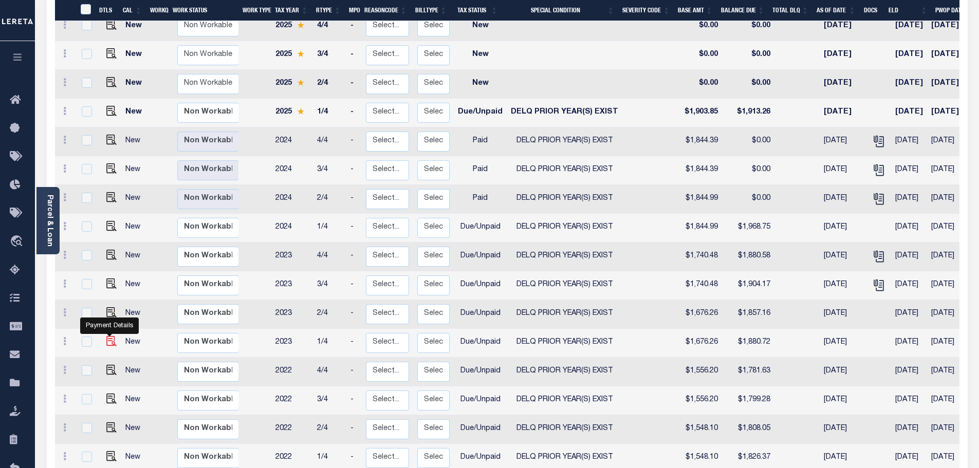
click at [106, 336] on img "" at bounding box center [111, 341] width 10 height 10
checkbox input "true"
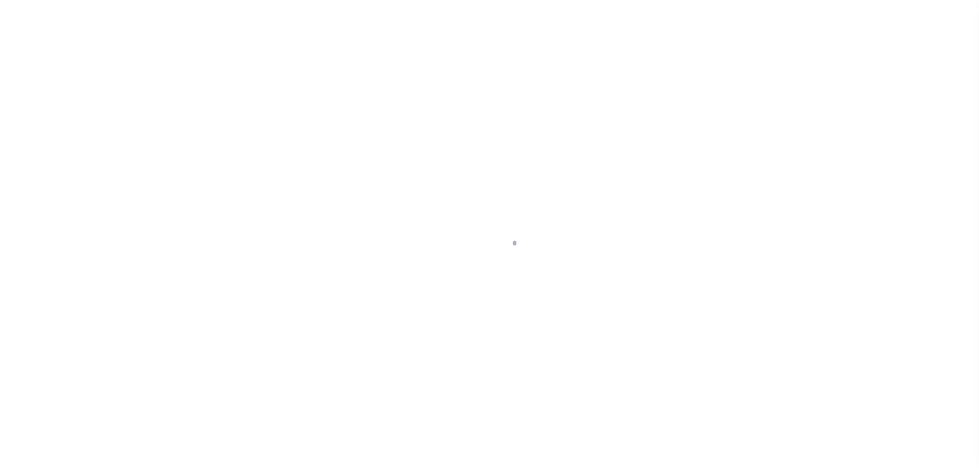
select select "DUE"
select select "18"
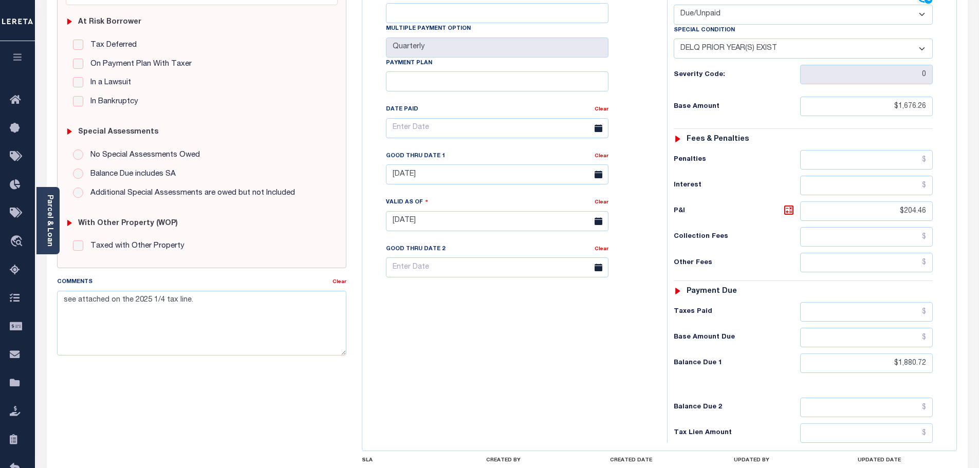
scroll to position [206, 0]
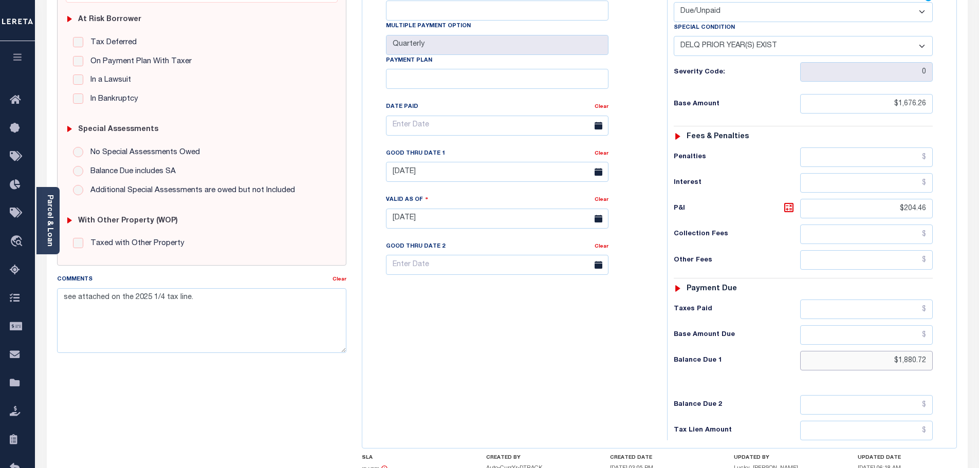
drag, startPoint x: 878, startPoint y: 341, endPoint x: 1014, endPoint y: 337, distance: 136.3
click at [979, 337] on html "Home OMS Detail Payment History Tax Line Detail" at bounding box center [489, 183] width 979 height 779
paste input "1,899.98"
type input "$1,899.98"
type input "[DATE]"
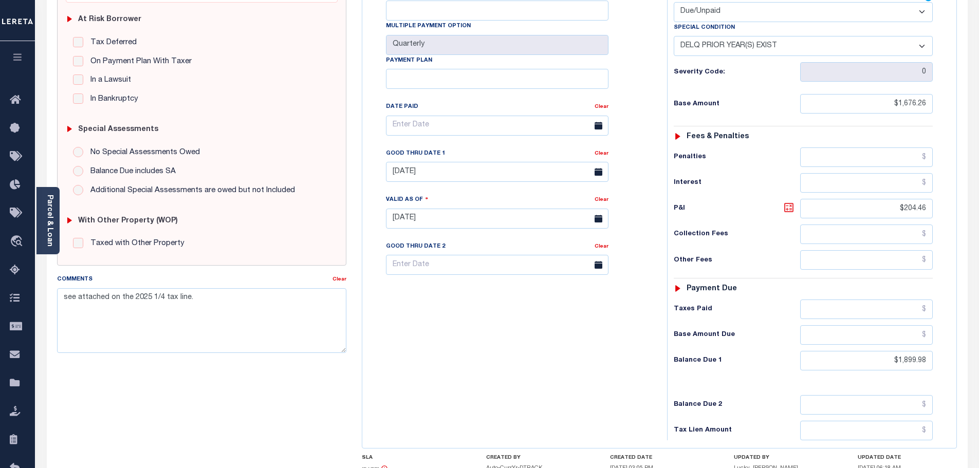
click at [788, 202] on icon at bounding box center [789, 208] width 12 height 12
type input "$223.72"
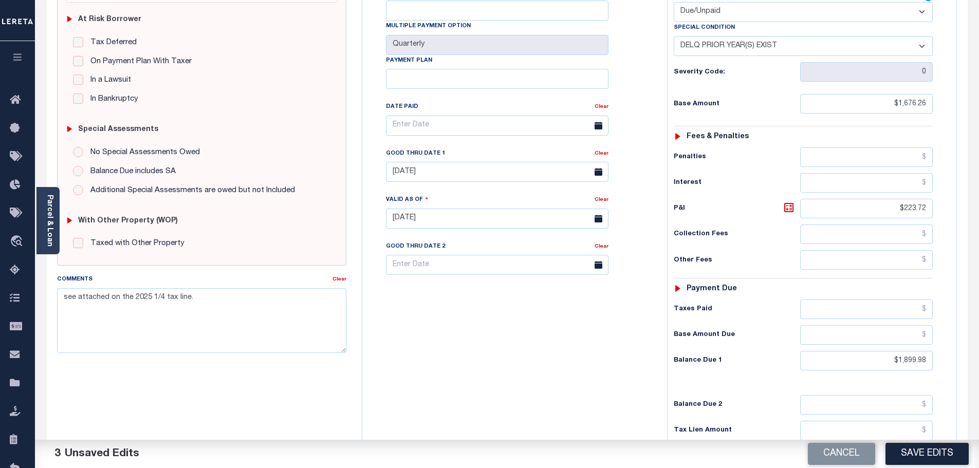
drag, startPoint x: 433, startPoint y: 139, endPoint x: 430, endPoint y: 154, distance: 15.8
click at [434, 148] on div "Good Thru Date 1 Clear 07/31/2025" at bounding box center [497, 165] width 223 height 34
drag, startPoint x: 430, startPoint y: 154, endPoint x: 425, endPoint y: 173, distance: 19.7
click at [430, 162] on input "07/31/2025" at bounding box center [497, 172] width 223 height 20
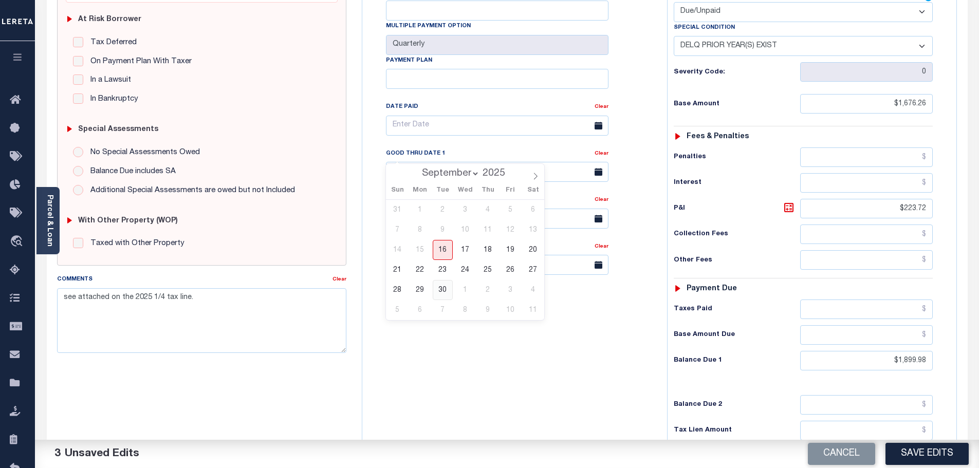
click at [448, 290] on span "30" at bounding box center [443, 290] width 20 height 20
type input "[DATE]"
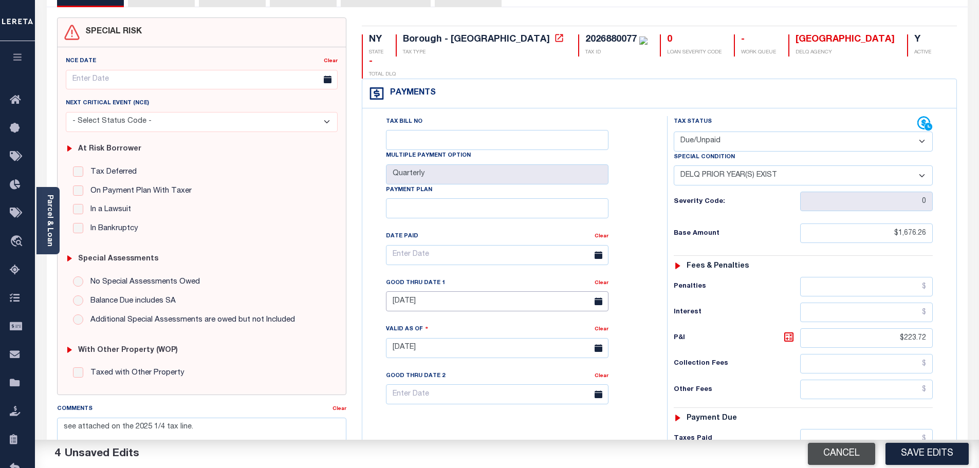
scroll to position [0, 0]
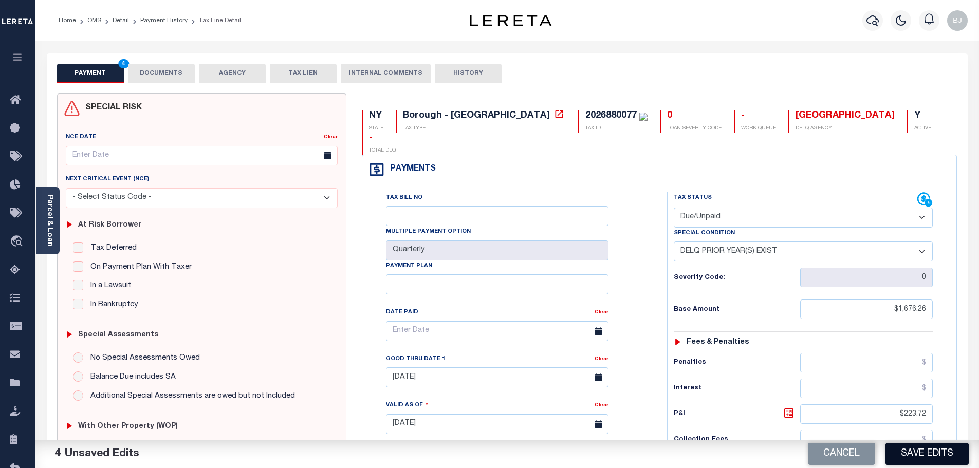
click at [919, 459] on button "Save Edits" at bounding box center [927, 454] width 83 height 22
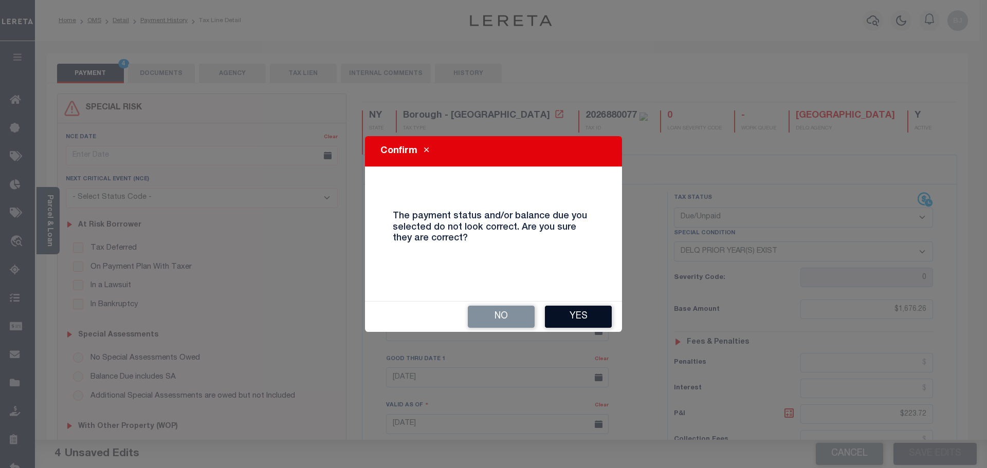
click at [611, 312] on button "Yes" at bounding box center [578, 317] width 67 height 22
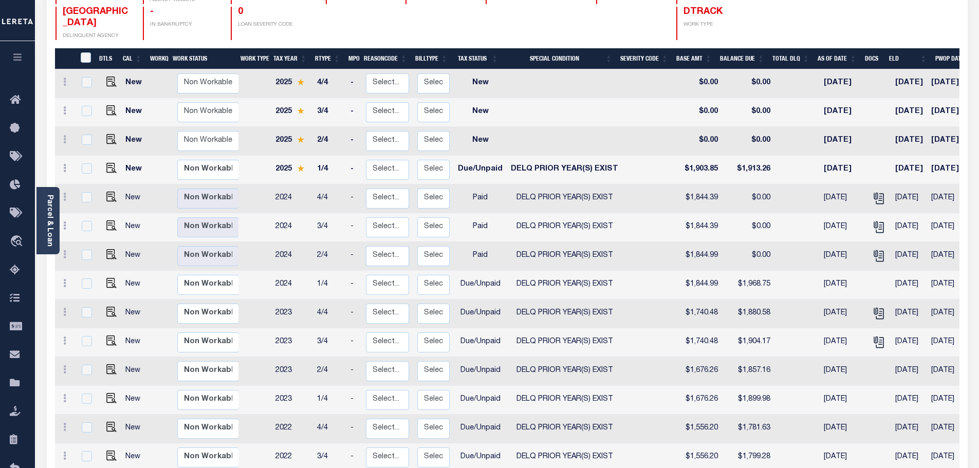
scroll to position [154, 0]
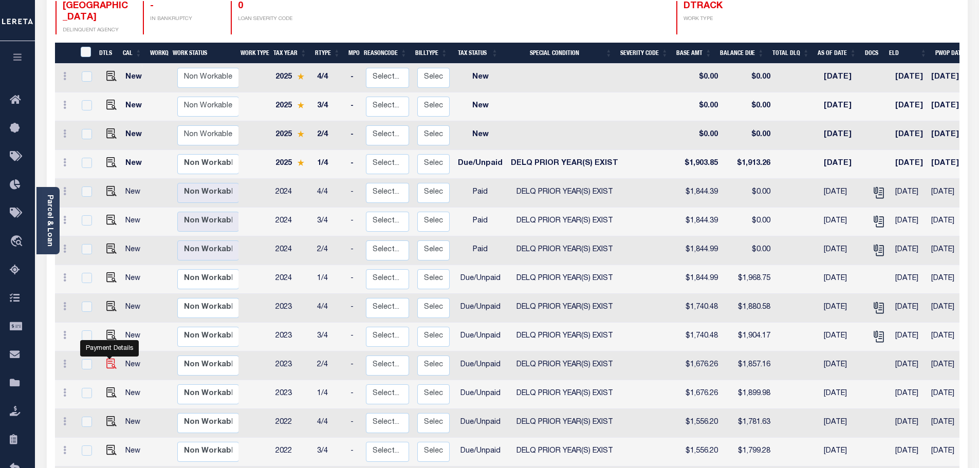
click at [110, 359] on img "" at bounding box center [111, 364] width 10 height 10
checkbox input "true"
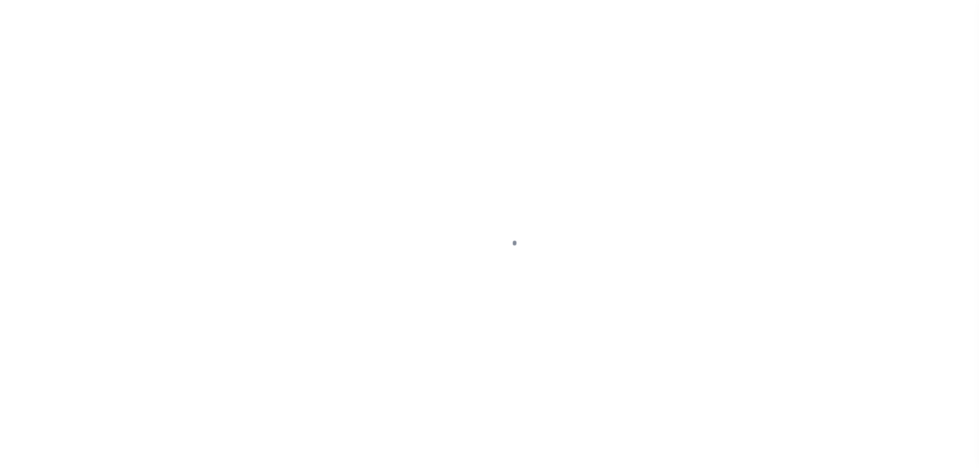
select select "DUE"
select select "18"
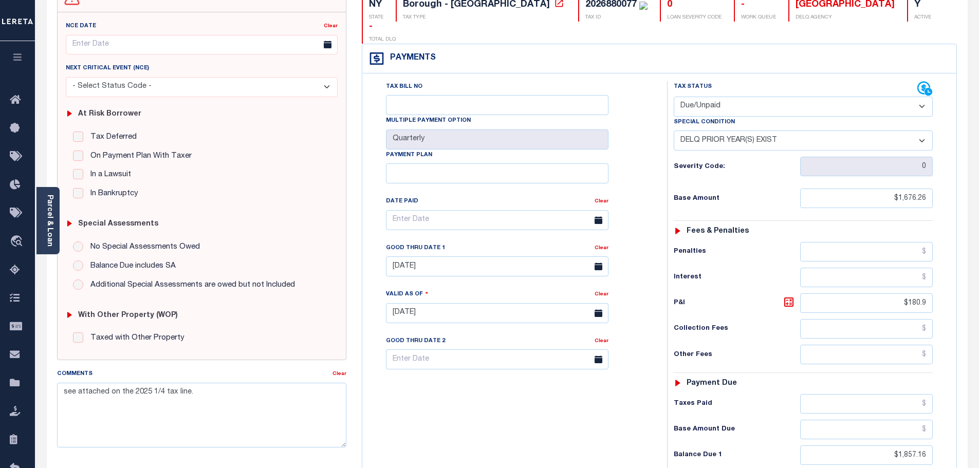
scroll to position [154, 0]
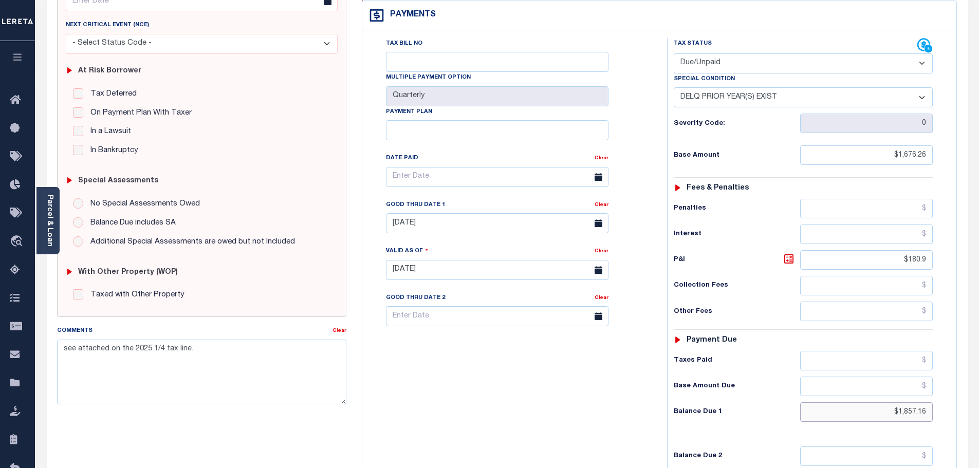
drag, startPoint x: 882, startPoint y: 382, endPoint x: 1053, endPoint y: 388, distance: 171.8
click at [979, 388] on html "Home OMS Detail Payment History Tax Line Detail" at bounding box center [489, 235] width 979 height 779
paste input "1,876.18"
type input "$1,876.18"
type input "[DATE]"
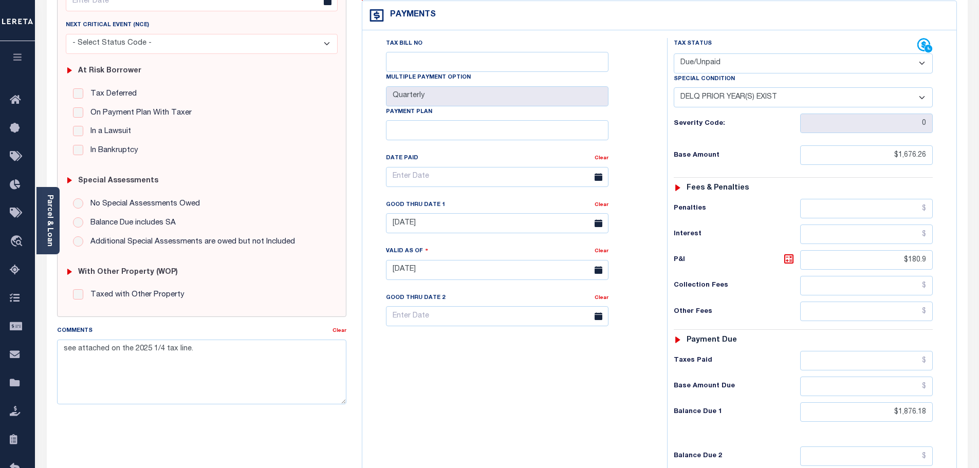
drag, startPoint x: 789, startPoint y: 238, endPoint x: 479, endPoint y: 239, distance: 310.0
click at [789, 253] on icon at bounding box center [789, 259] width 12 height 12
type input "$199.92"
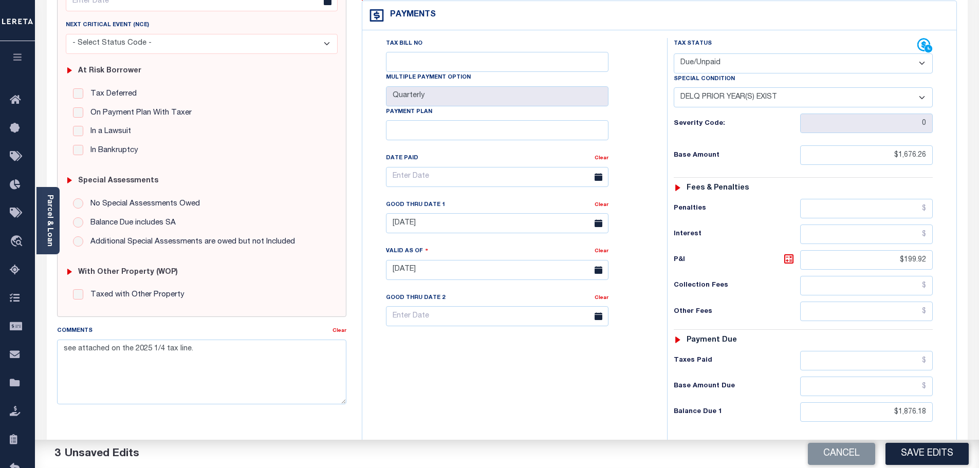
click at [427, 216] on div "Tax Bill No Multiple Payment Option Quarterly Payment Plan Clear Clear 07/31/20…" at bounding box center [512, 182] width 279 height 288
click at [424, 213] on input "[DATE]" at bounding box center [497, 223] width 223 height 20
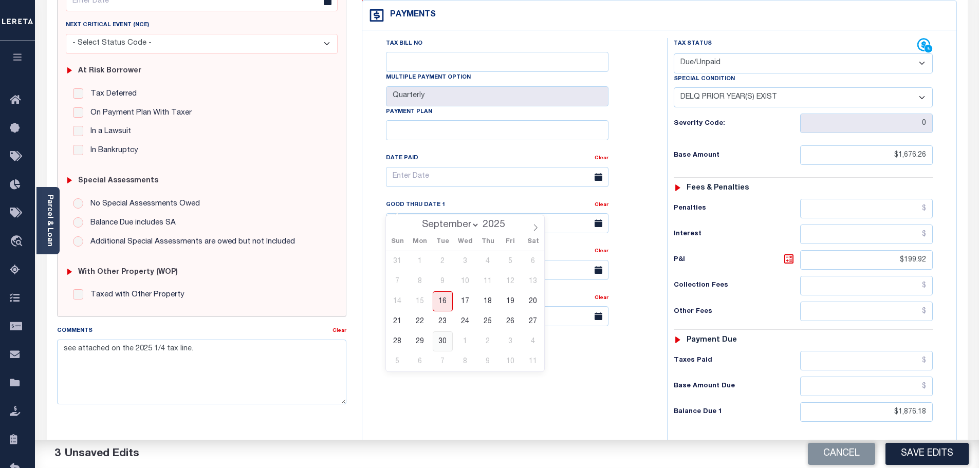
click at [441, 341] on span "30" at bounding box center [443, 342] width 20 height 20
type input "[DATE]"
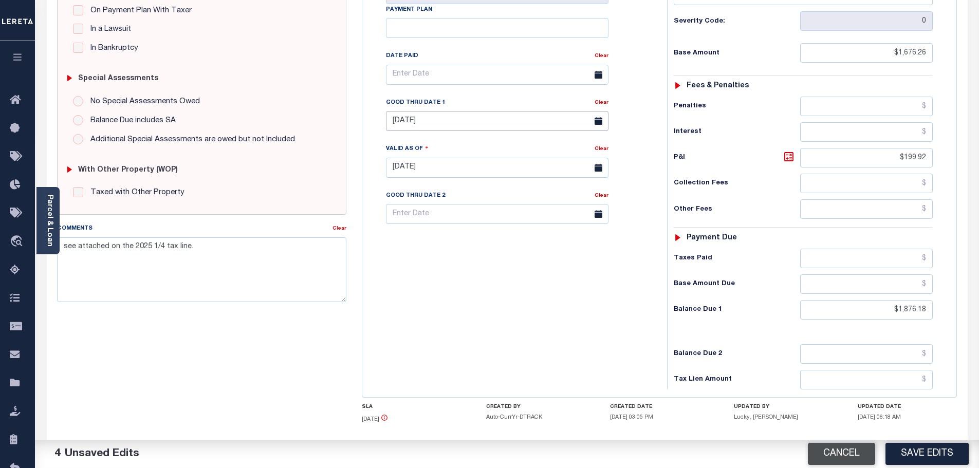
scroll to position [257, 0]
click at [924, 459] on button "Save Edits" at bounding box center [927, 454] width 83 height 22
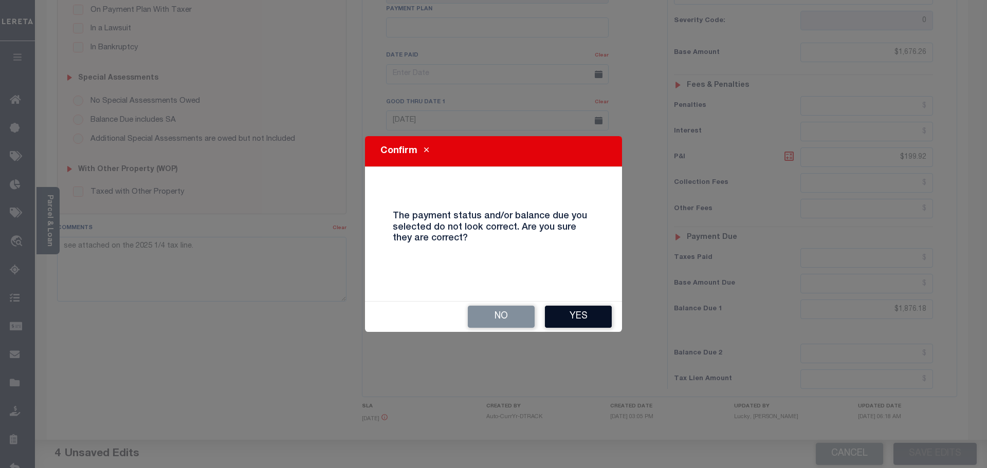
click at [599, 327] on button "Yes" at bounding box center [578, 317] width 67 height 22
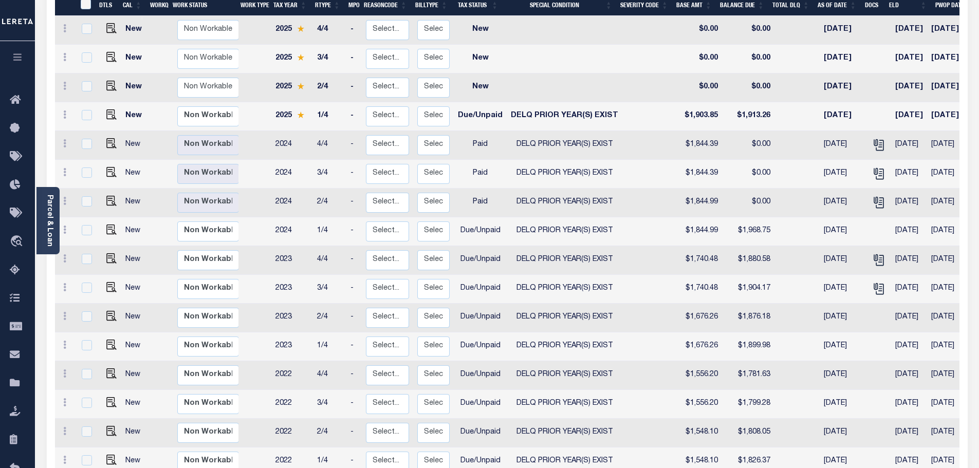
scroll to position [206, 0]
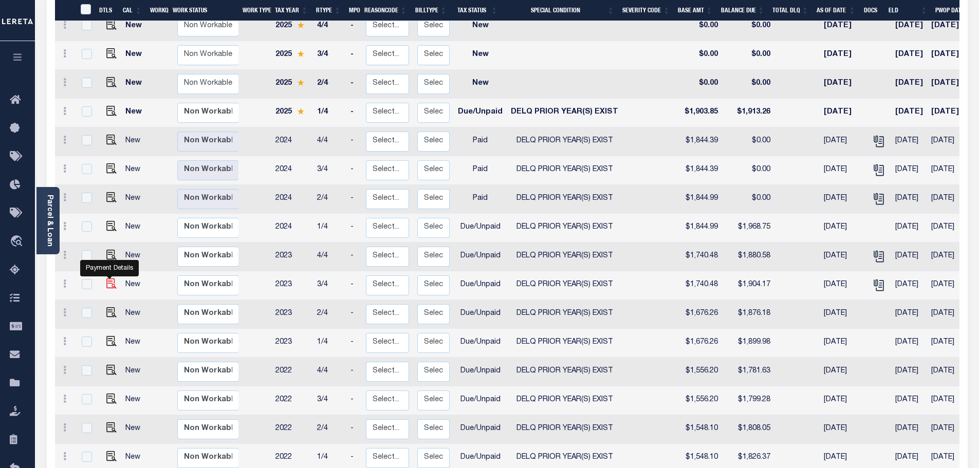
click at [106, 279] on img "" at bounding box center [111, 284] width 10 height 10
checkbox input "true"
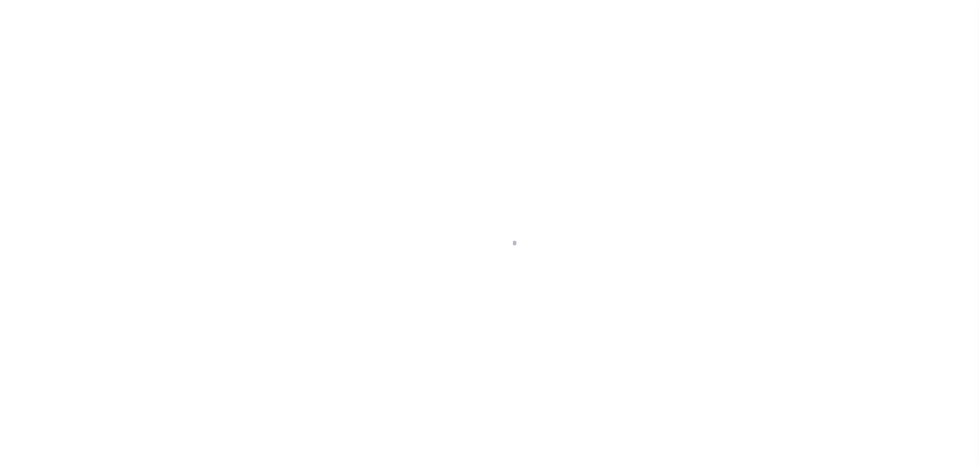
select select "DUE"
select select "18"
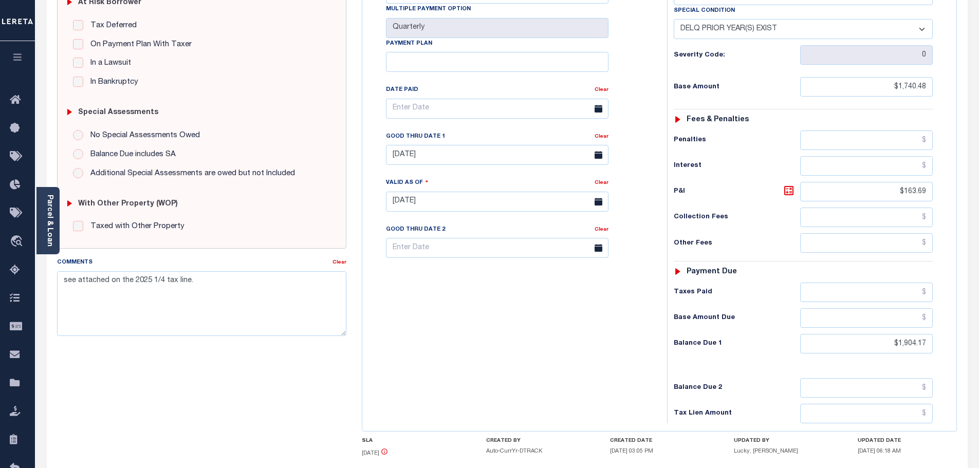
scroll to position [257, 0]
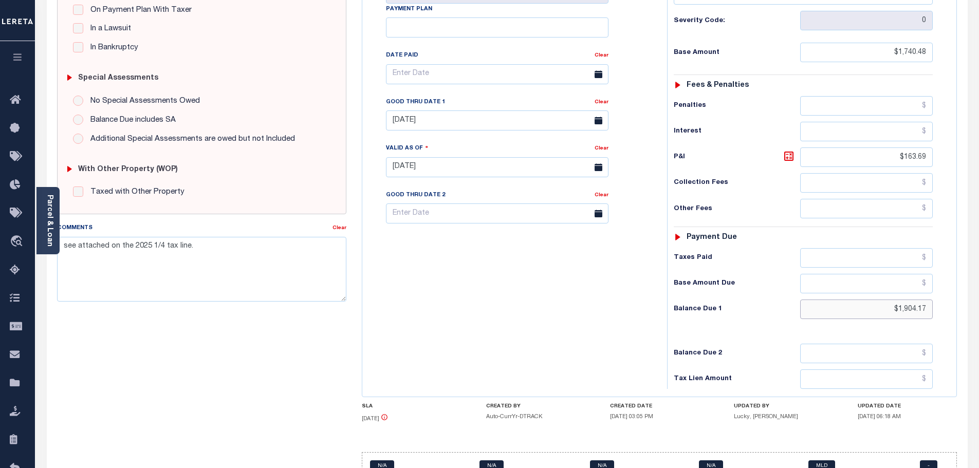
drag, startPoint x: 881, startPoint y: 285, endPoint x: 992, endPoint y: 272, distance: 111.8
click at [979, 272] on html "Home OMS Detail Payment History Tax Line Detail" at bounding box center [489, 132] width 979 height 779
paste input "1,923.6"
type input "$1,923.67"
type input "[DATE]"
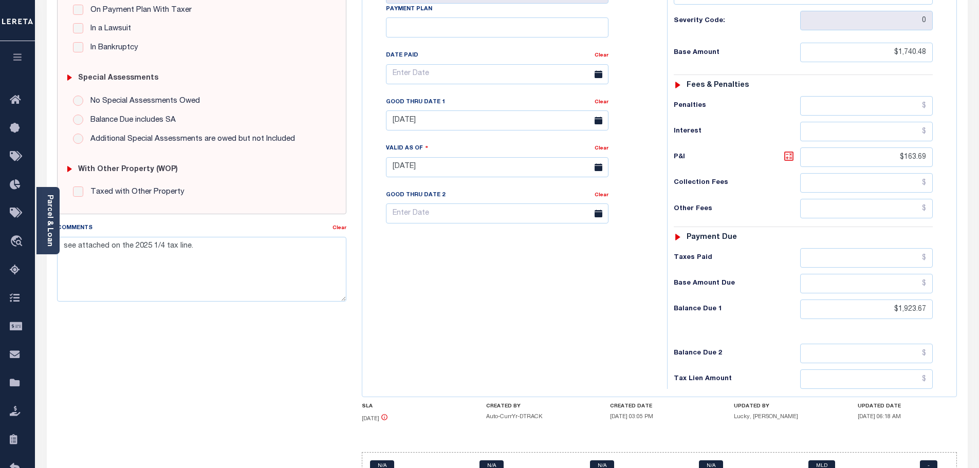
click at [792, 153] on icon at bounding box center [789, 156] width 6 height 6
type input "$183.19"
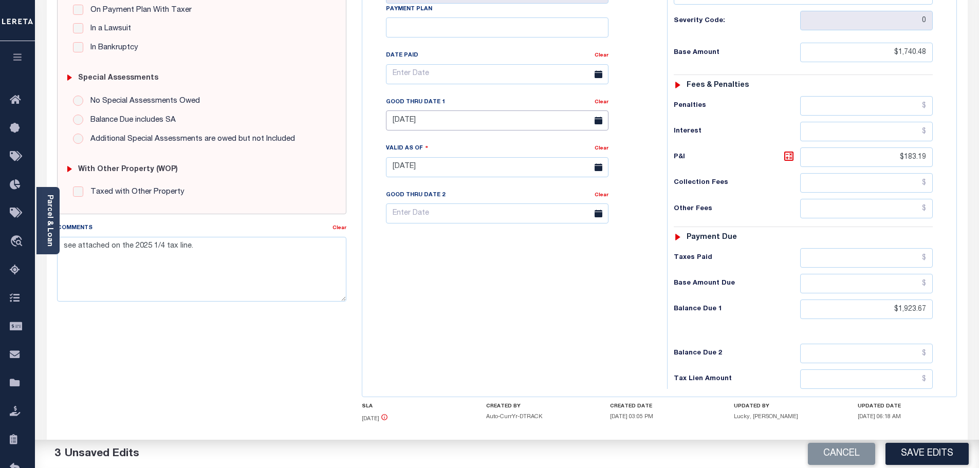
click at [428, 111] on input "07/31/2025" at bounding box center [497, 121] width 223 height 20
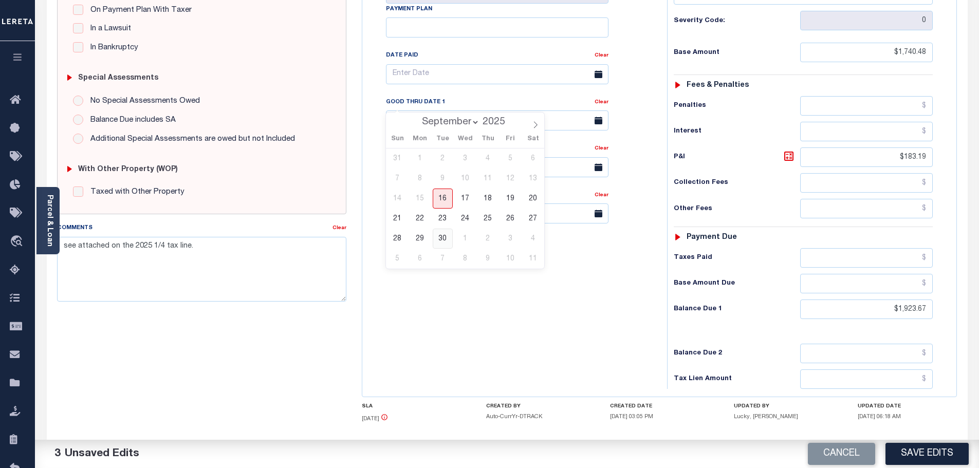
click at [442, 239] on span "30" at bounding box center [443, 239] width 20 height 20
type input "09/30/2025"
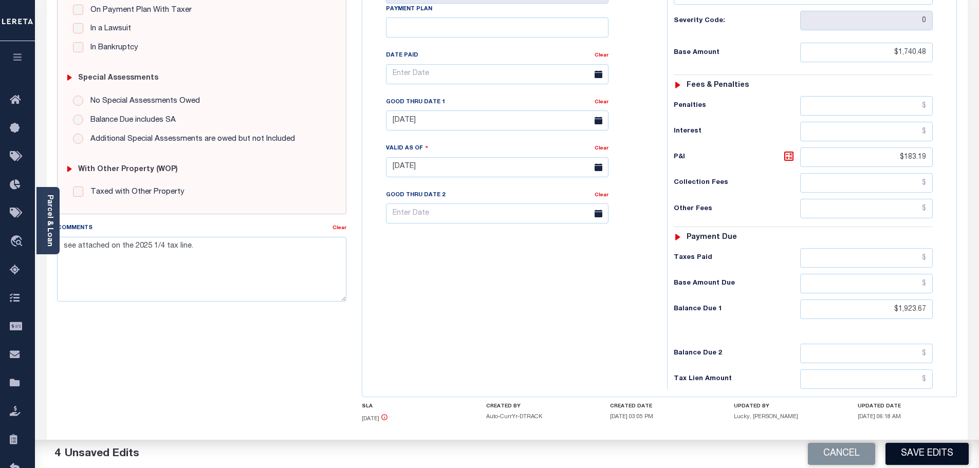
click at [932, 454] on button "Save Edits" at bounding box center [927, 454] width 83 height 22
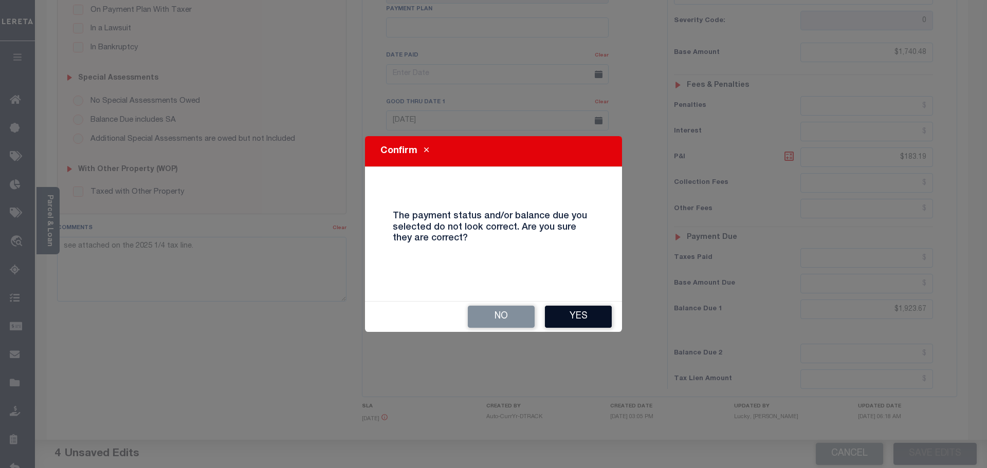
click at [573, 318] on button "Yes" at bounding box center [578, 317] width 67 height 22
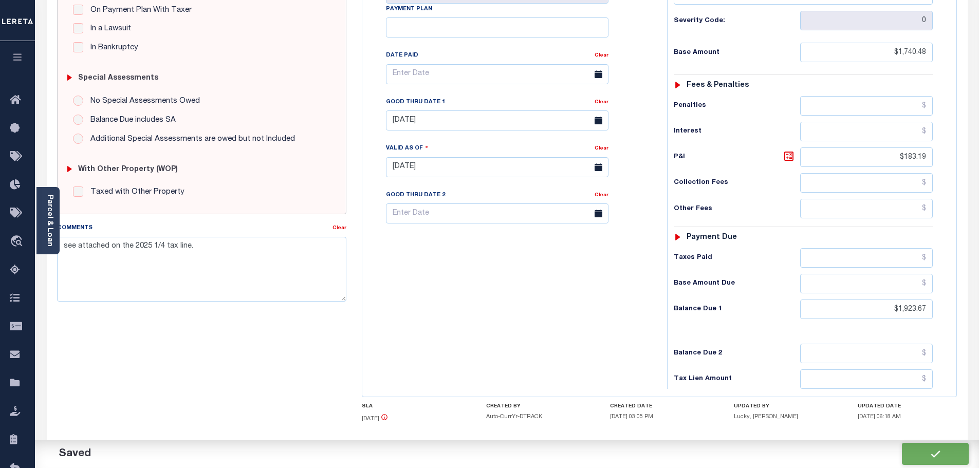
checkbox input "false"
type input "$1,740.48"
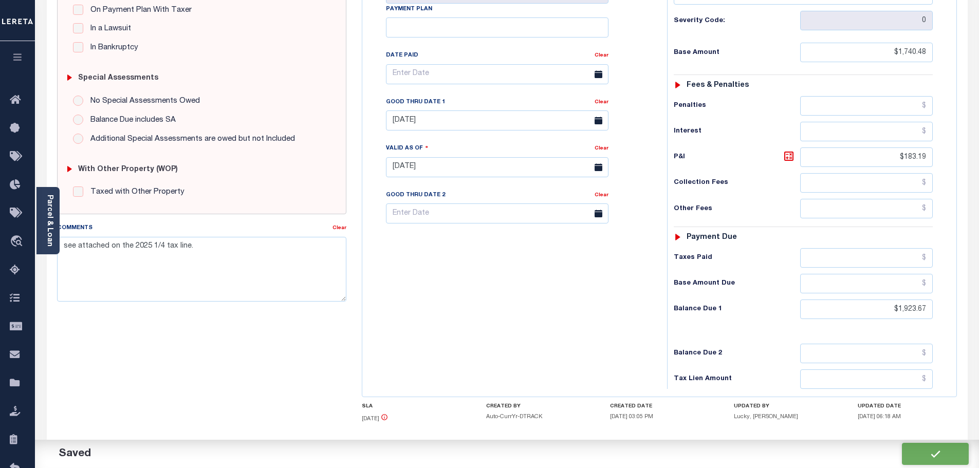
type input "$183.19"
type input "$1,923.67"
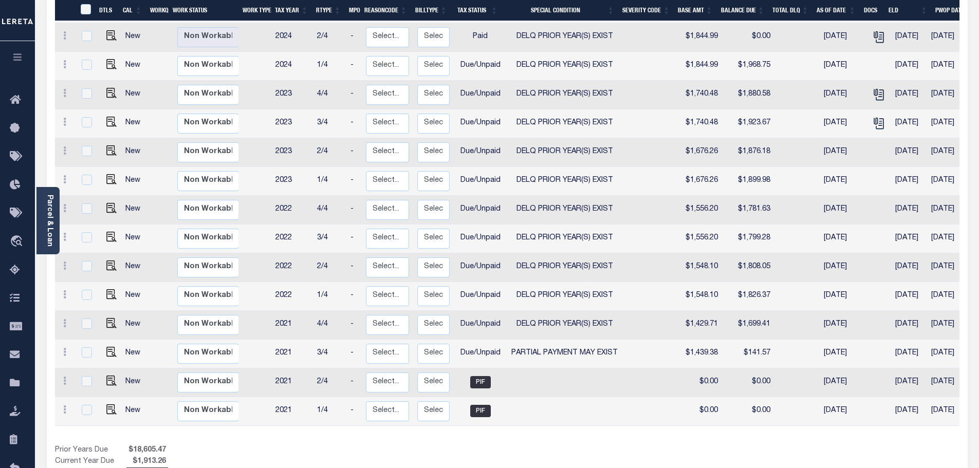
scroll to position [392, 0]
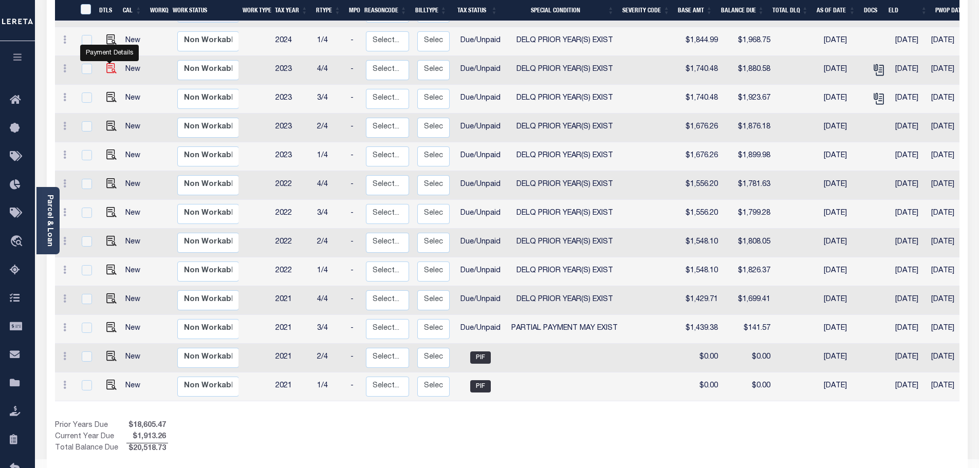
click at [112, 63] on img "" at bounding box center [111, 68] width 10 height 10
checkbox input "true"
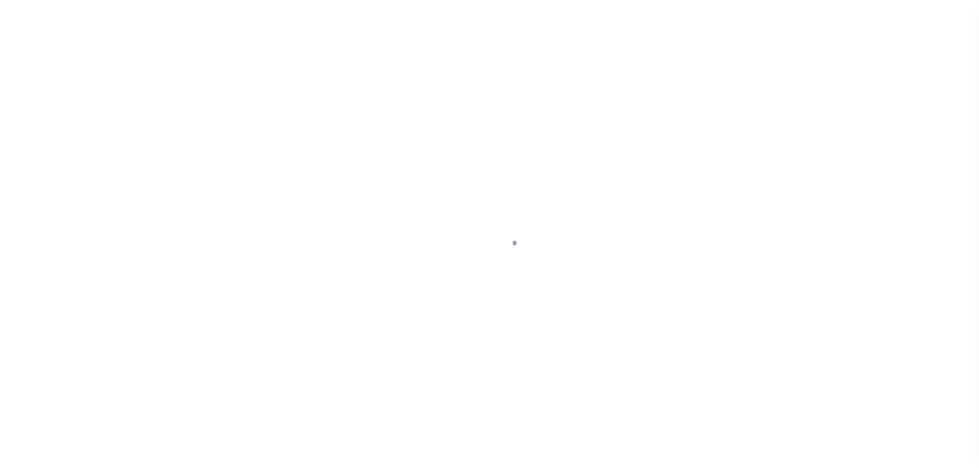
select select "DUE"
select select "18"
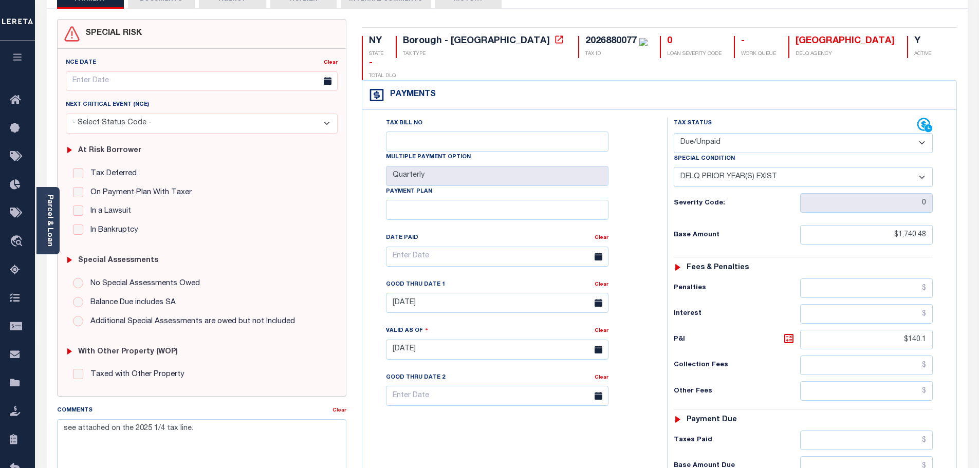
scroll to position [257, 0]
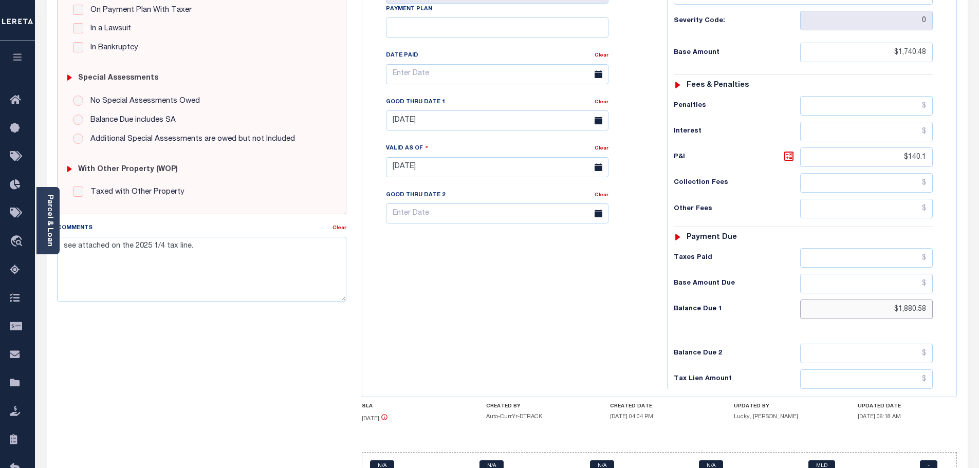
drag, startPoint x: 872, startPoint y: 291, endPoint x: 1014, endPoint y: 278, distance: 142.0
click at [979, 278] on html "Home OMS Detail Payment History Tax Line Detail" at bounding box center [489, 132] width 979 height 779
paste input "1,899.84"
type input "$1,899.84"
type input "[DATE]"
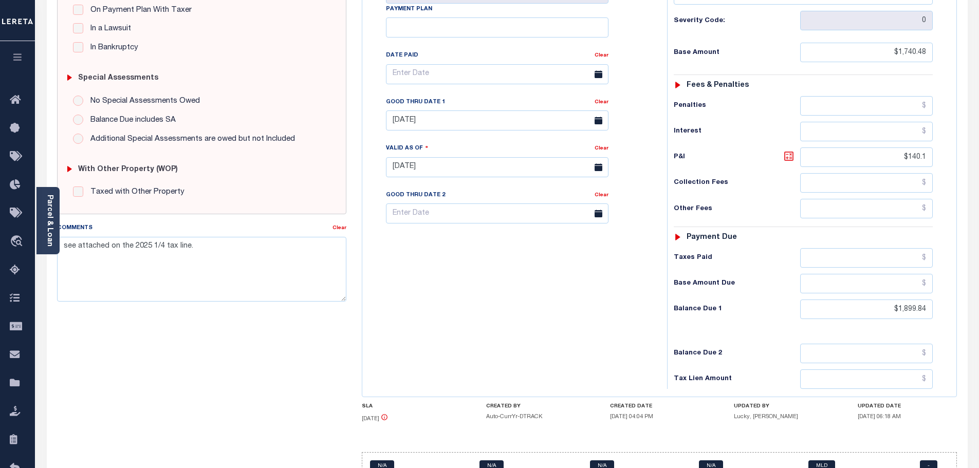
click at [790, 150] on icon at bounding box center [789, 156] width 12 height 12
type input "$159.36"
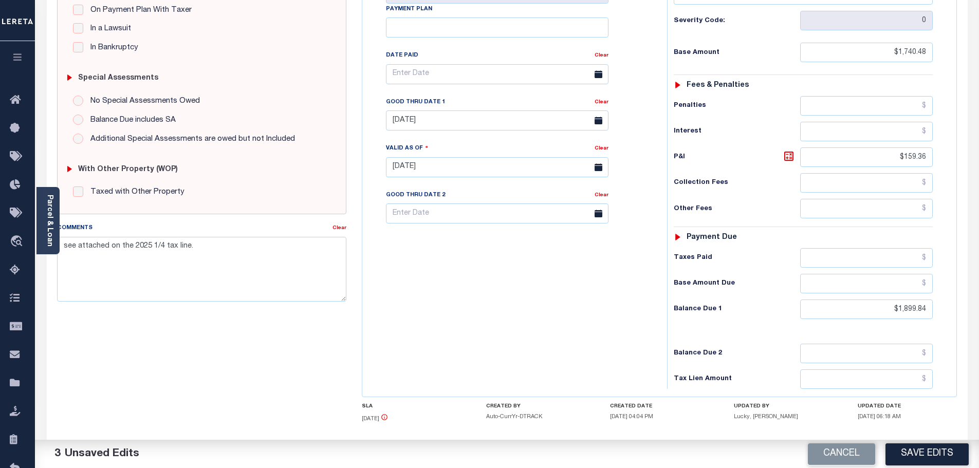
drag, startPoint x: 419, startPoint y: 123, endPoint x: 395, endPoint y: 110, distance: 27.9
click at [415, 123] on div "Tax Bill No Multiple Payment Option Quarterly Payment Plan Clear Clear 07/31/20…" at bounding box center [512, 79] width 279 height 288
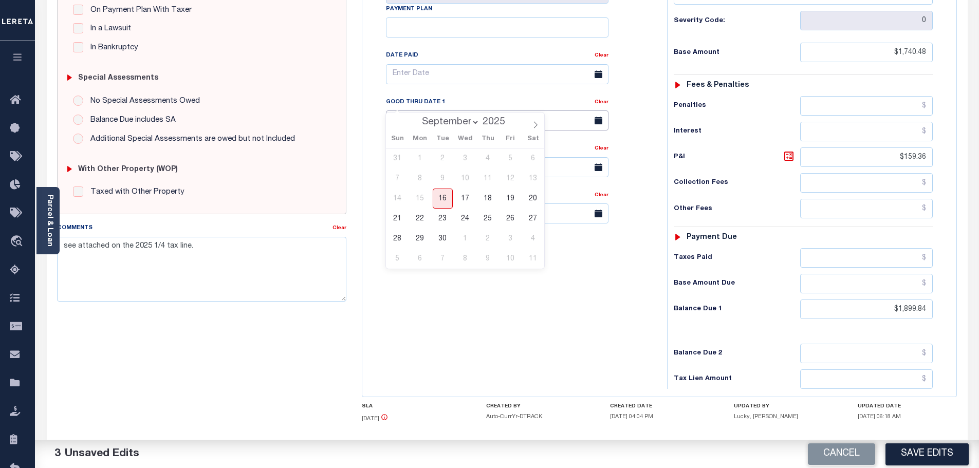
drag, startPoint x: 395, startPoint y: 110, endPoint x: 427, endPoint y: 117, distance: 33.3
click at [400, 111] on input "07/31/2025" at bounding box center [497, 121] width 223 height 20
click at [447, 234] on span "30" at bounding box center [443, 239] width 20 height 20
type input "09/30/2025"
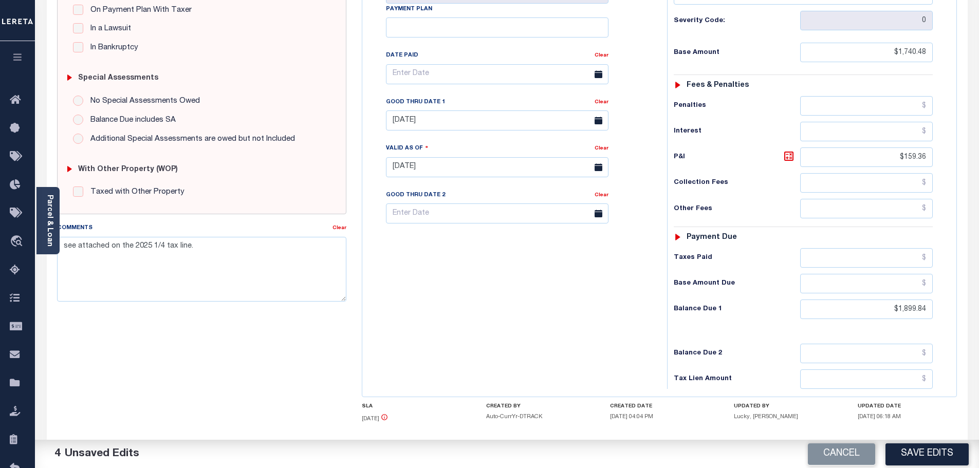
click at [909, 440] on div "Cancel Save Edits" at bounding box center [743, 454] width 472 height 29
click at [910, 446] on button "Save Edits" at bounding box center [927, 454] width 83 height 22
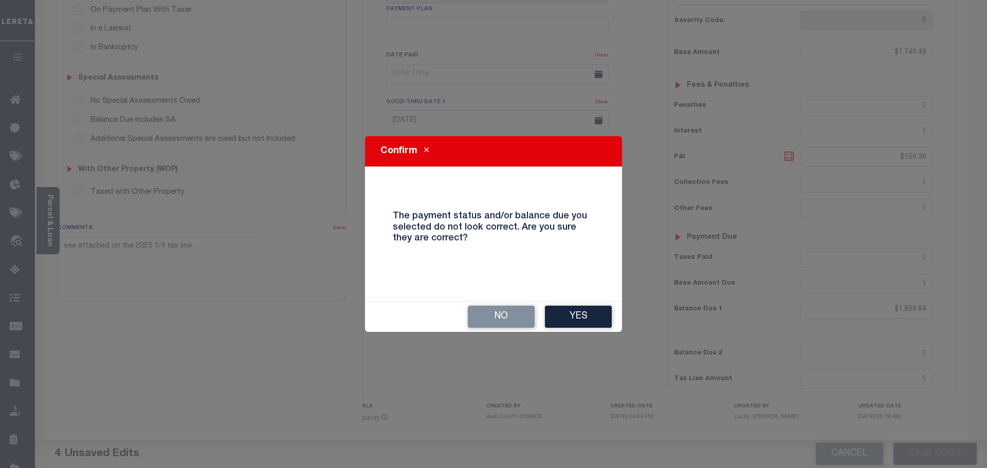
click at [587, 329] on div "No Yes" at bounding box center [493, 317] width 257 height 30
click at [582, 319] on button "Yes" at bounding box center [578, 317] width 67 height 22
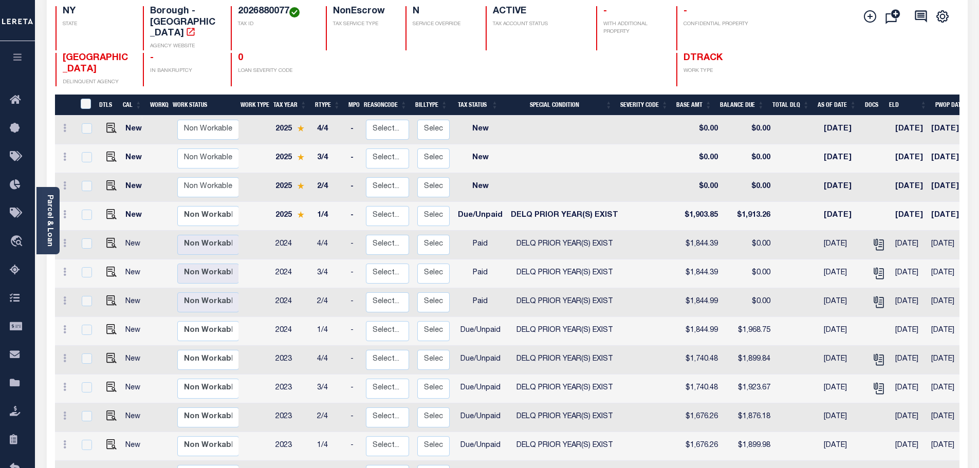
scroll to position [103, 0]
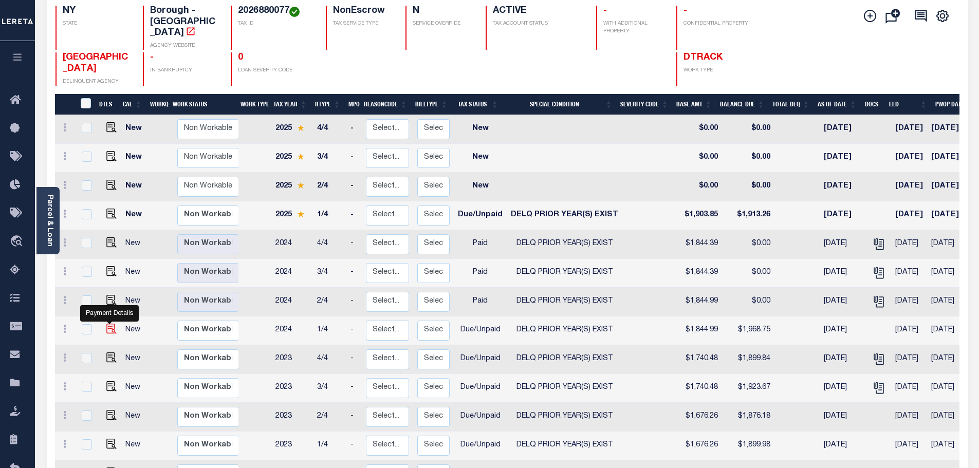
click at [113, 324] on img "" at bounding box center [111, 329] width 10 height 10
checkbox input "true"
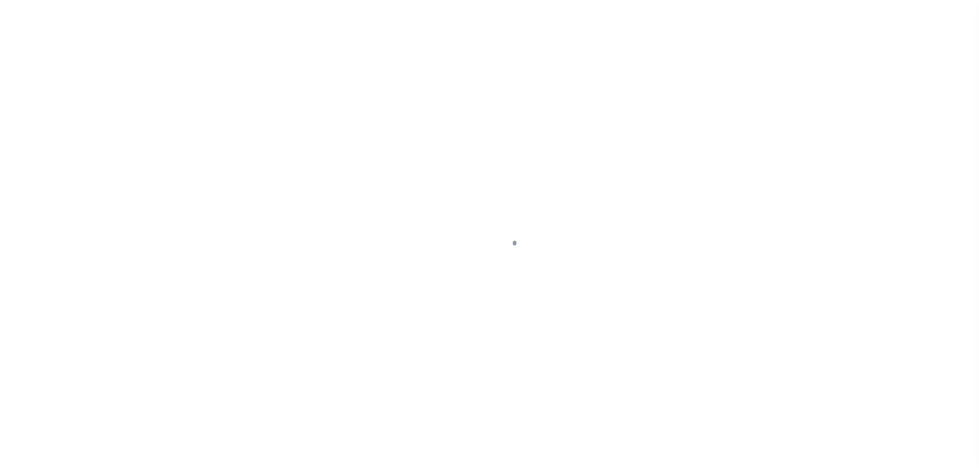
select select "DUE"
select select "18"
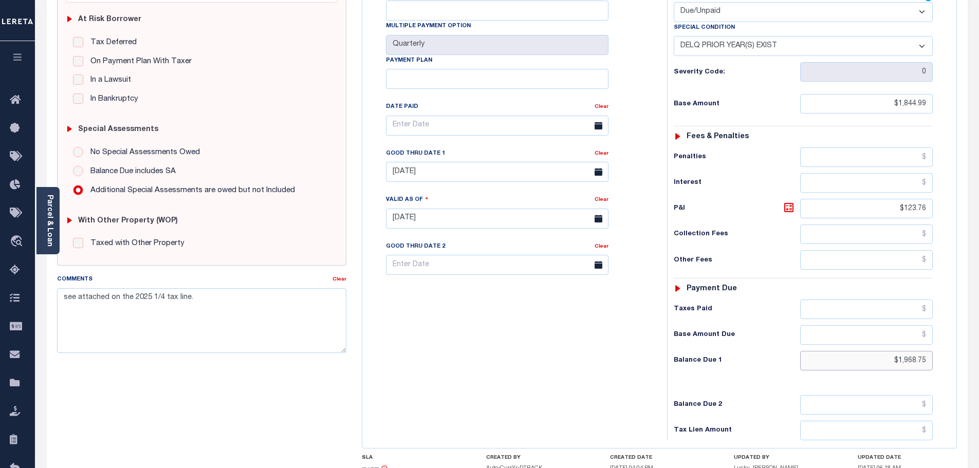
drag, startPoint x: 860, startPoint y: 340, endPoint x: 901, endPoint y: 265, distance: 85.8
click at [979, 333] on html "Home OMS Detail Payment History Tax Line Detail" at bounding box center [489, 183] width 979 height 779
paste input "1,988.92"
type input "$1,988.92"
type input "[DATE]"
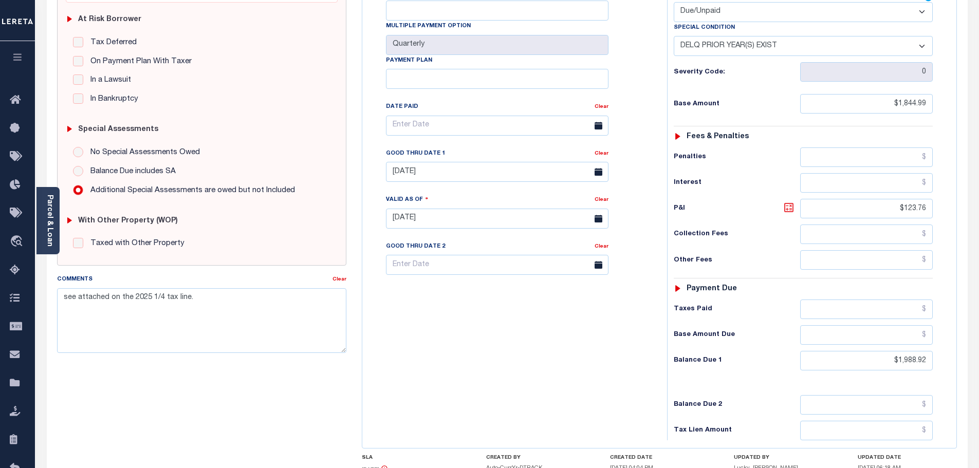
click at [784, 202] on icon at bounding box center [789, 208] width 12 height 12
type input "$143.93"
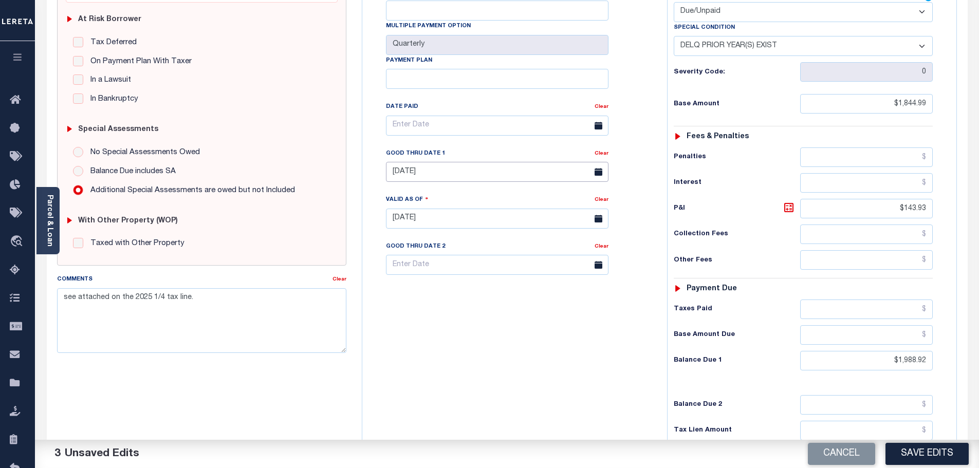
drag, startPoint x: 452, startPoint y: 159, endPoint x: 453, endPoint y: 174, distance: 15.0
click at [452, 162] on input "[DATE]" at bounding box center [497, 172] width 223 height 20
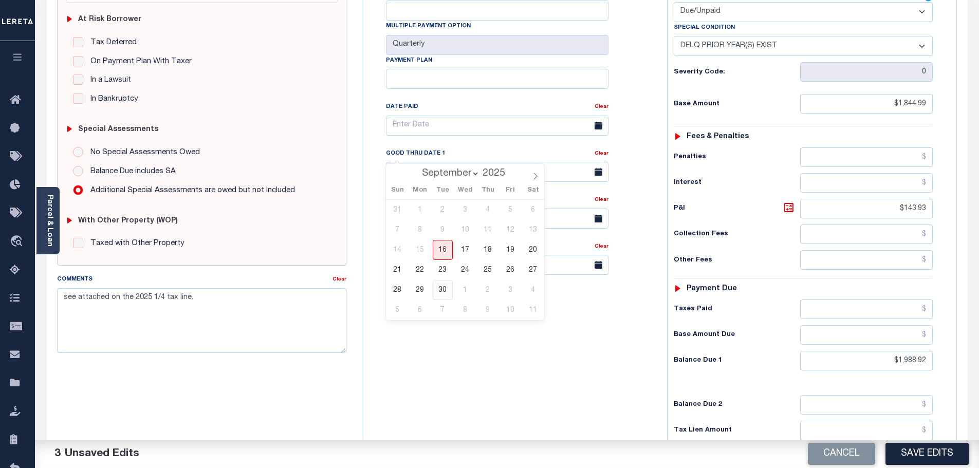
click at [440, 293] on span "30" at bounding box center [443, 290] width 20 height 20
type input "[DATE]"
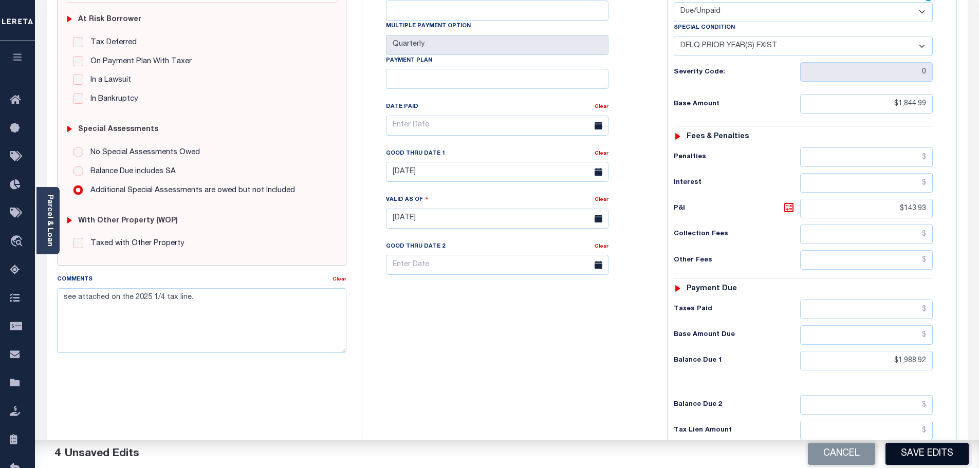
click at [908, 448] on button "Save Edits" at bounding box center [927, 454] width 83 height 22
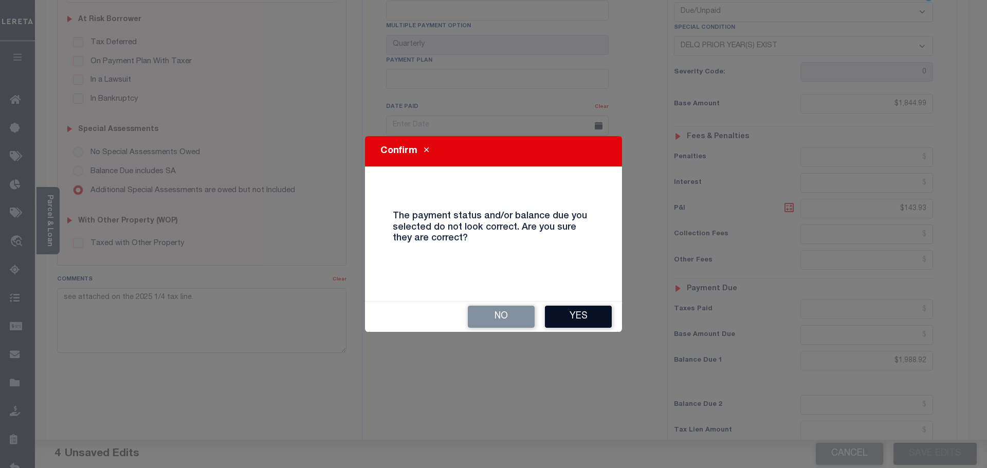
click at [589, 322] on button "Yes" at bounding box center [578, 317] width 67 height 22
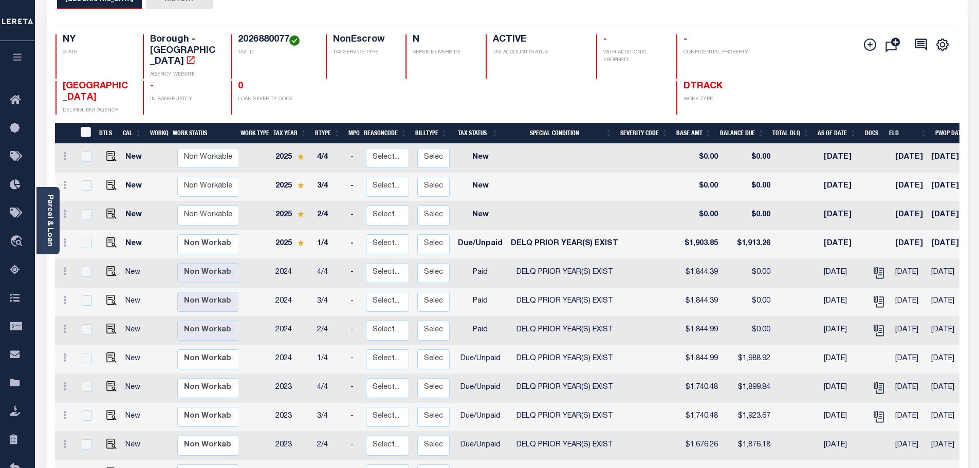
scroll to position [103, 0]
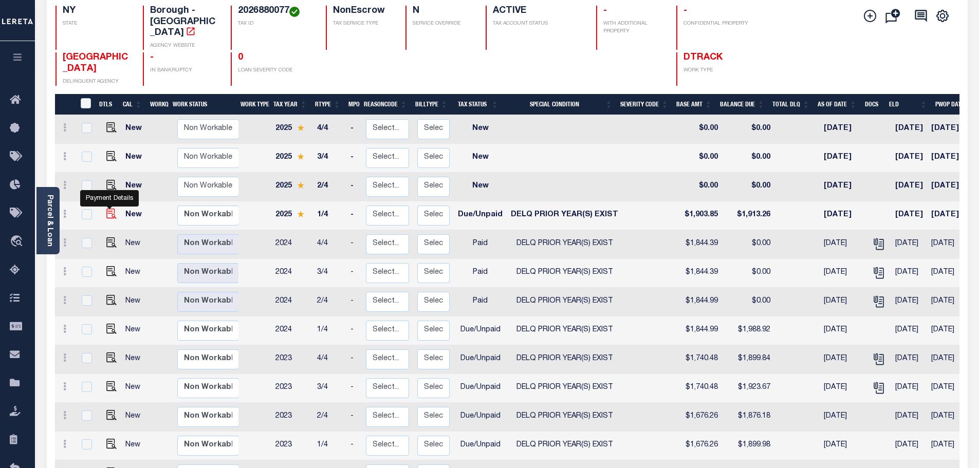
click at [112, 209] on img "" at bounding box center [111, 214] width 10 height 10
checkbox input "true"
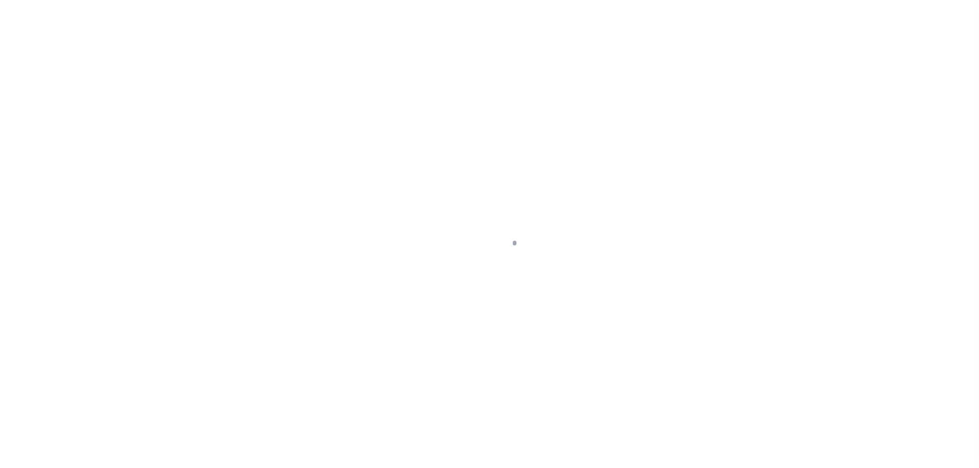
select select "DUE"
select select "18"
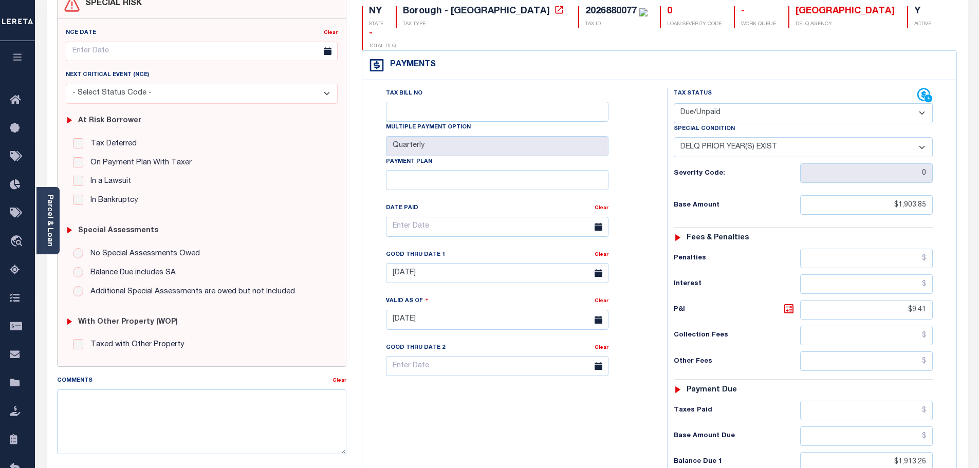
scroll to position [257, 0]
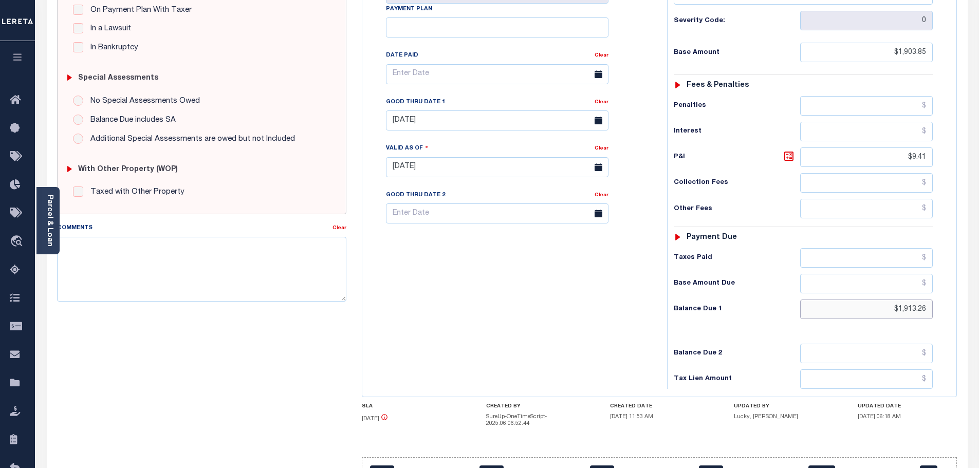
drag, startPoint x: 879, startPoint y: 287, endPoint x: 1033, endPoint y: 278, distance: 154.5
click at [979, 278] on html "Home OMS Detail Payment History Tax Line Detail" at bounding box center [489, 135] width 979 height 784
paste input "1,932.8"
type input "$1,932.86"
type input "[DATE]"
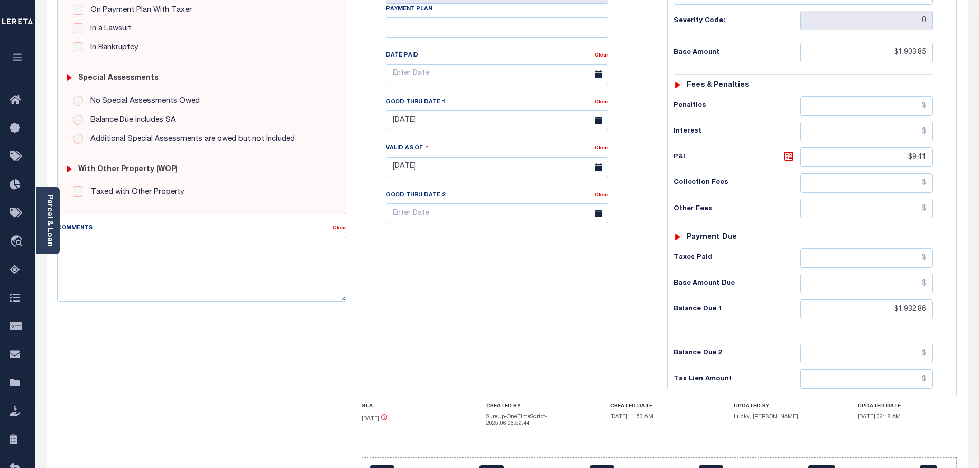
click at [791, 148] on div "P&I $9.41" at bounding box center [803, 158] width 259 height 20
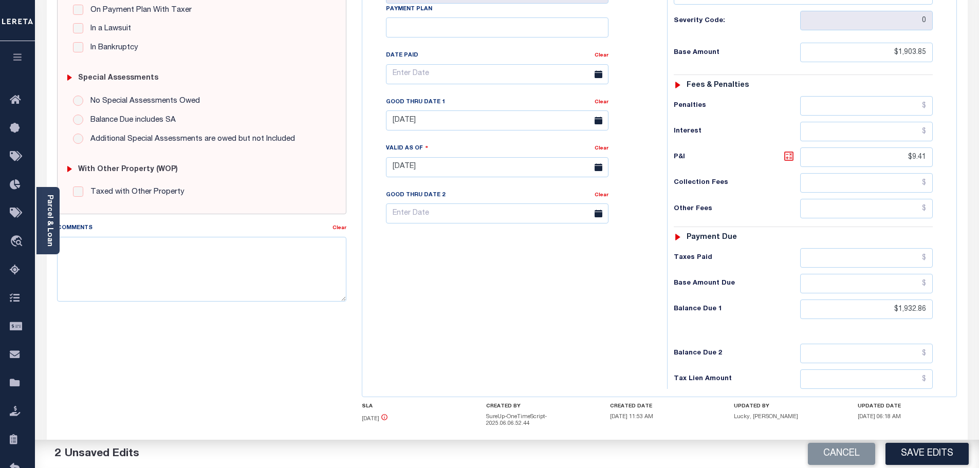
click at [790, 153] on icon at bounding box center [789, 156] width 6 height 6
type input "$29.01"
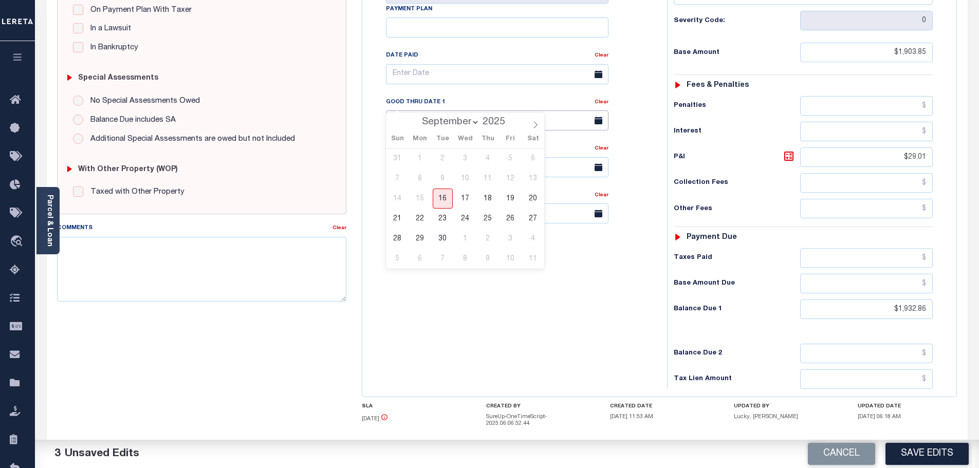
click at [445, 111] on input "[DATE]" at bounding box center [497, 121] width 223 height 20
click at [451, 236] on span "30" at bounding box center [443, 239] width 20 height 20
type input "[DATE]"
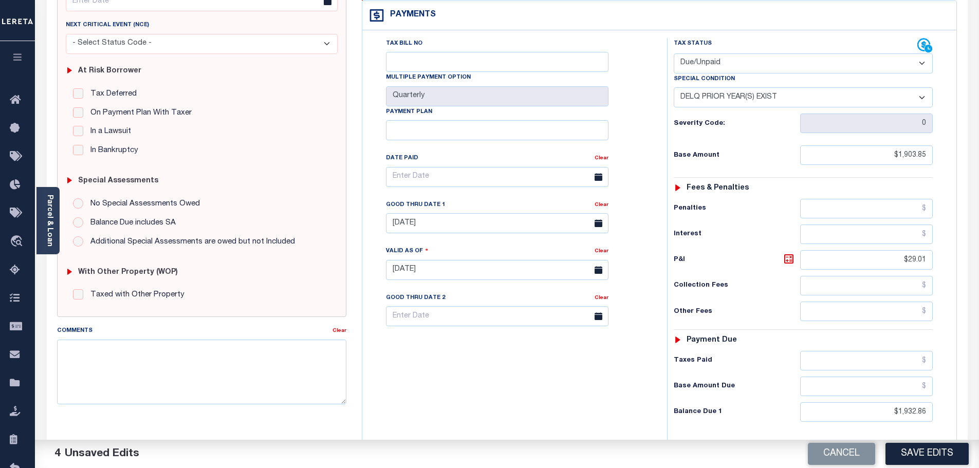
scroll to position [0, 0]
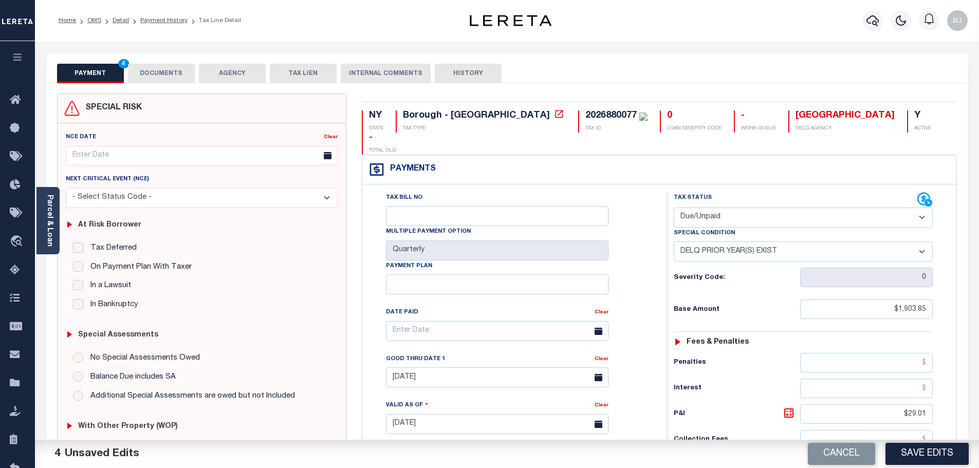
click at [178, 78] on button "DOCUMENTS" at bounding box center [161, 74] width 67 height 20
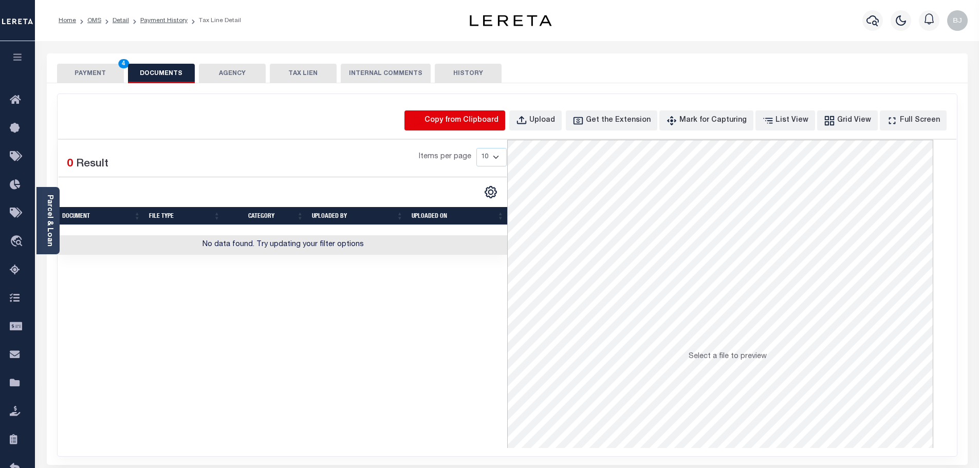
click at [423, 116] on icon "button" at bounding box center [416, 120] width 11 height 11
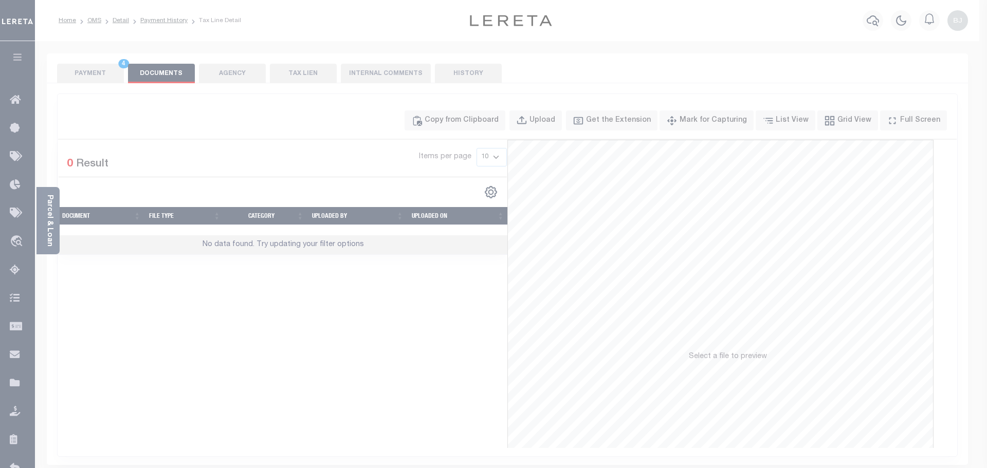
drag, startPoint x: 460, startPoint y: 180, endPoint x: 466, endPoint y: 199, distance: 20.5
click at [462, 187] on body "Home OMS Detail Payment History Tax Line Detail" at bounding box center [493, 353] width 987 height 706
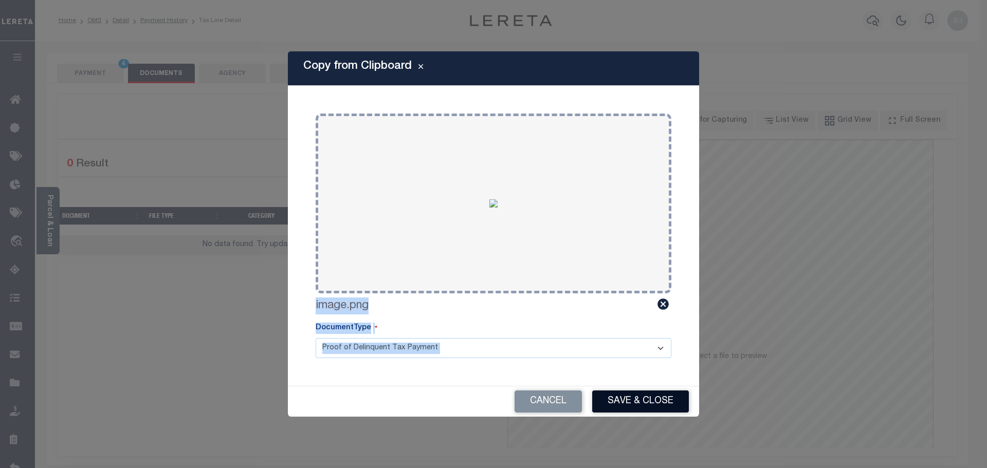
click at [645, 396] on button "Save & Close" at bounding box center [640, 402] width 97 height 22
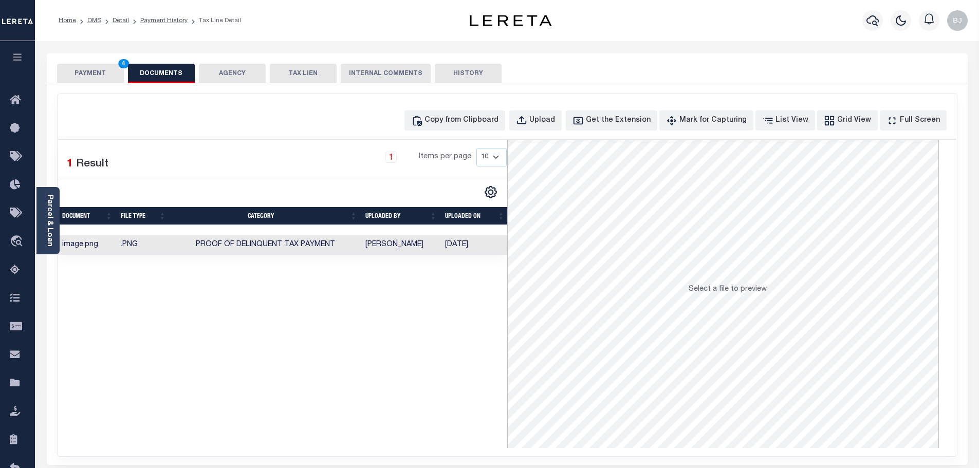
drag, startPoint x: 98, startPoint y: 76, endPoint x: 300, endPoint y: 148, distance: 214.5
click at [100, 75] on button "PAYMENT 4" at bounding box center [90, 74] width 67 height 20
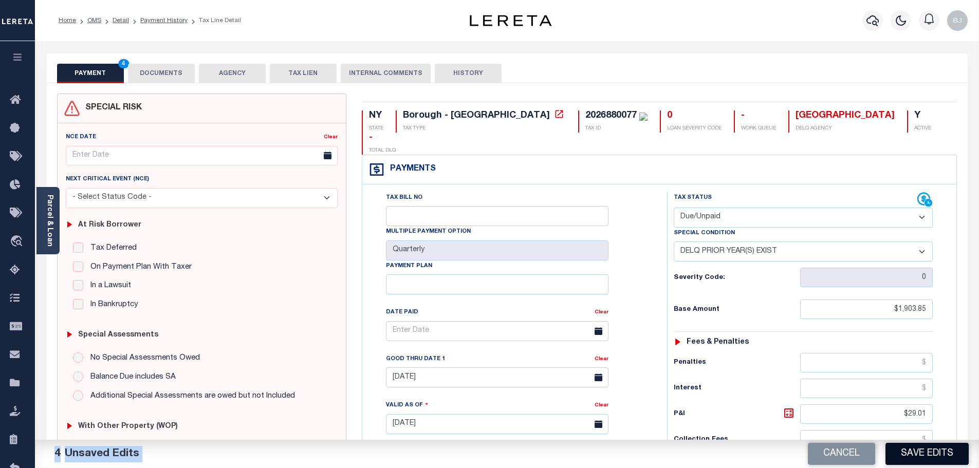
click at [946, 453] on button "Save Edits" at bounding box center [927, 454] width 83 height 22
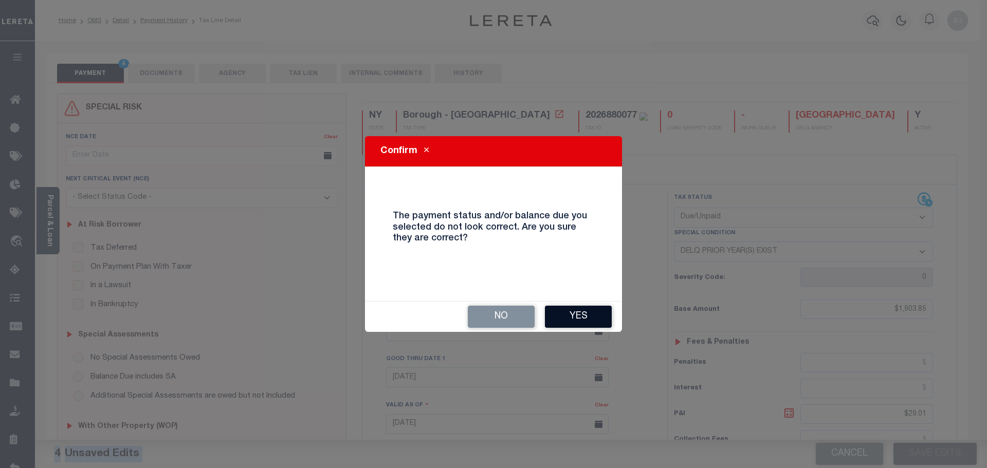
click at [576, 317] on button "Yes" at bounding box center [578, 317] width 67 height 22
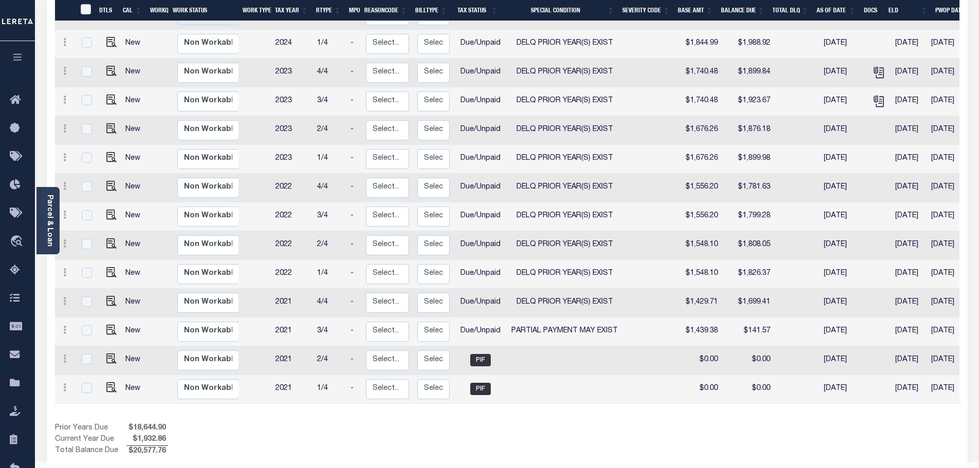
scroll to position [392, 0]
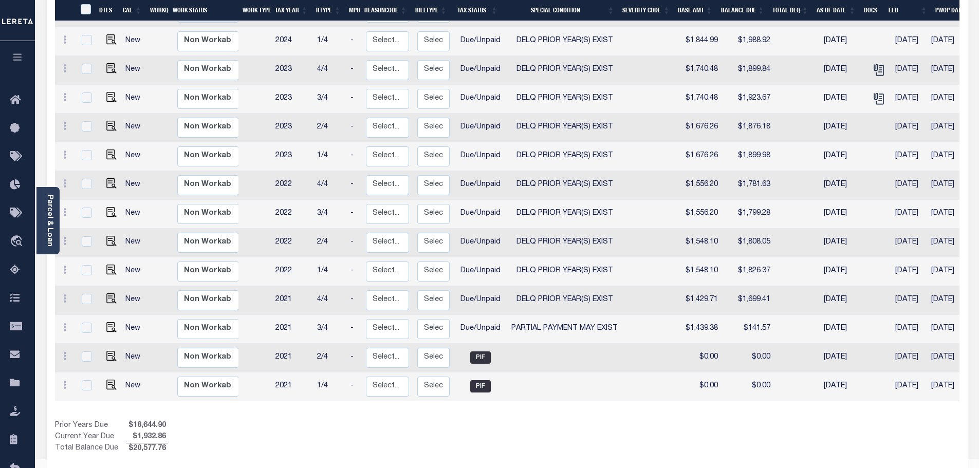
drag, startPoint x: 505, startPoint y: 388, endPoint x: 799, endPoint y: 405, distance: 294.5
click at [928, 388] on div "DTLS CAL WorkQ Work Status Work Type Tax Year RType MPO ReasonCode BillType Tax…" at bounding box center [507, 130] width 905 height 650
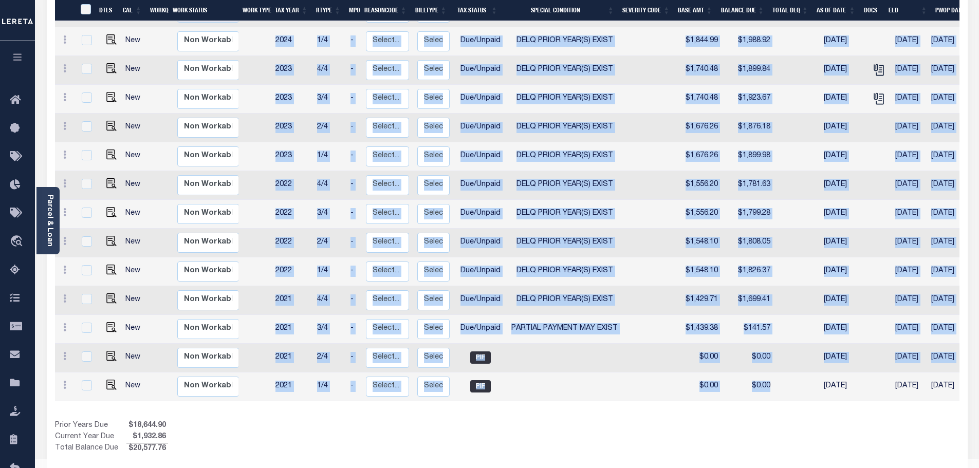
drag, startPoint x: 779, startPoint y: 379, endPoint x: 922, endPoint y: 379, distance: 142.4
click at [922, 379] on div "DTLS CAL WorkQ Work Status Work Type Tax Year RType MPO ReasonCode BillType Tax…" at bounding box center [507, 114] width 905 height 576
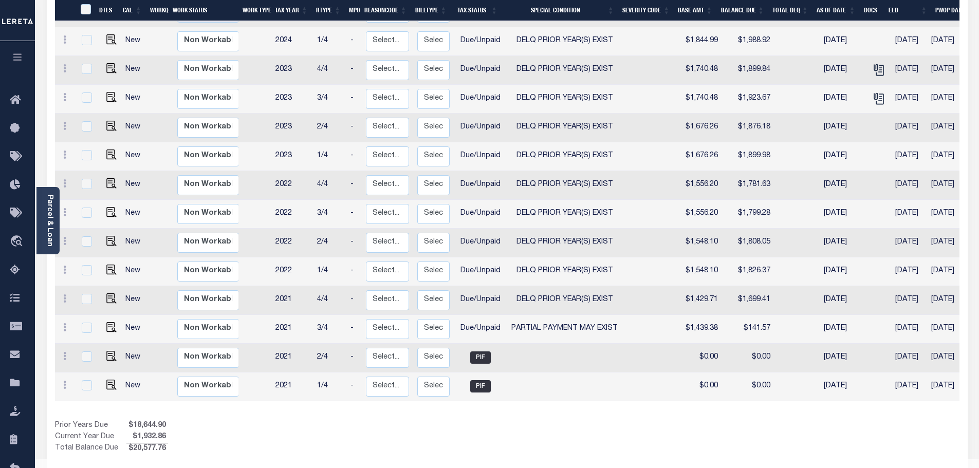
click at [847, 421] on div "Show Tax Lines before Bill Release Date Prior Years Due $18,644.90 Current Year…" at bounding box center [507, 438] width 905 height 34
click at [733, 389] on div "DTLS CAL WorkQ Work Status Work Type Tax Year RType MPO ReasonCode BillType Tax…" at bounding box center [507, 130] width 905 height 650
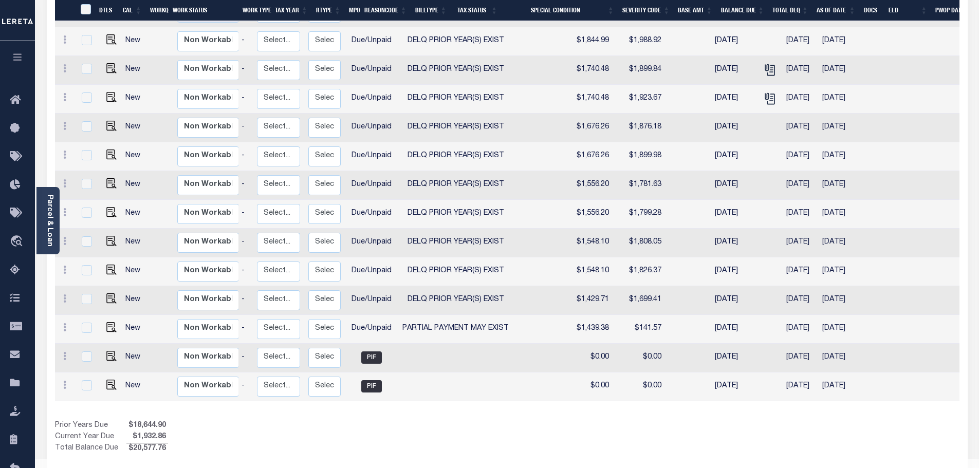
scroll to position [0, 109]
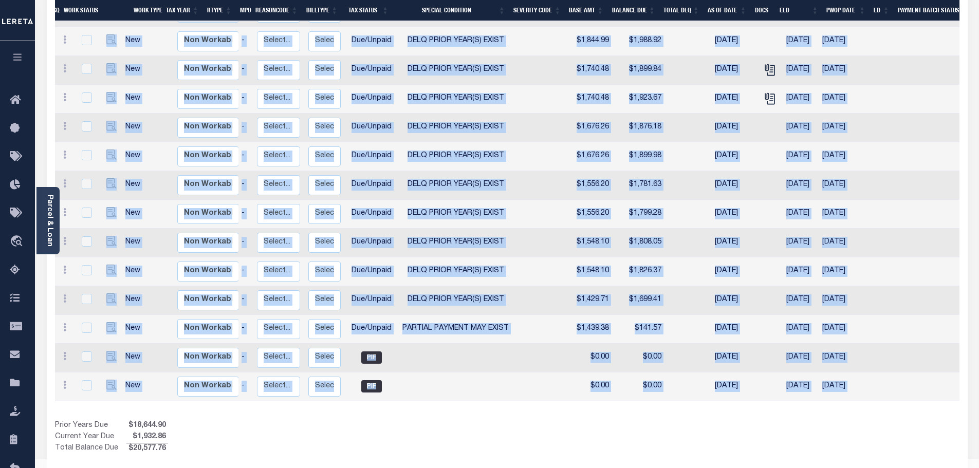
drag, startPoint x: 877, startPoint y: 387, endPoint x: 337, endPoint y: 386, distance: 539.8
click at [340, 386] on div "DTLS CAL WorkQ Work Status Work Type Tax Year RType MPO ReasonCode BillType Tax…" at bounding box center [507, 130] width 905 height 650
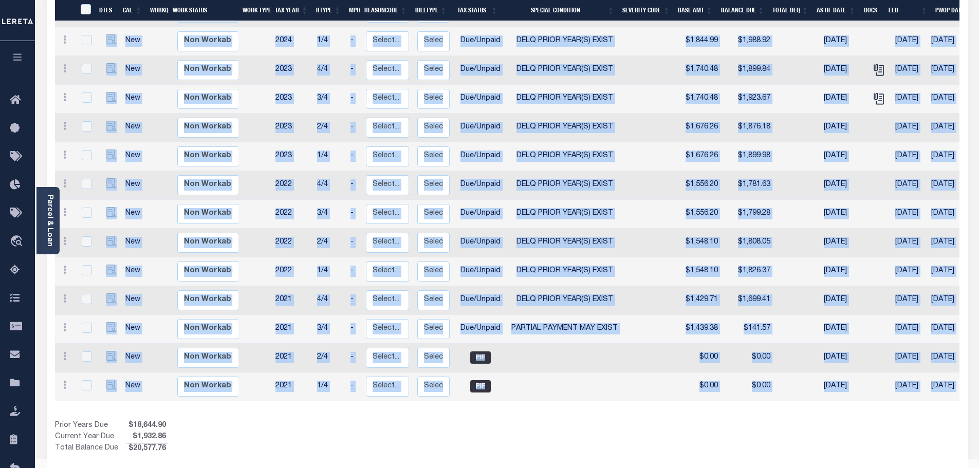
click at [445, 421] on div "Prior Years Due $18,644.90 Current Year Due $1,932.86 Total Balance Due $20,577…" at bounding box center [281, 438] width 452 height 34
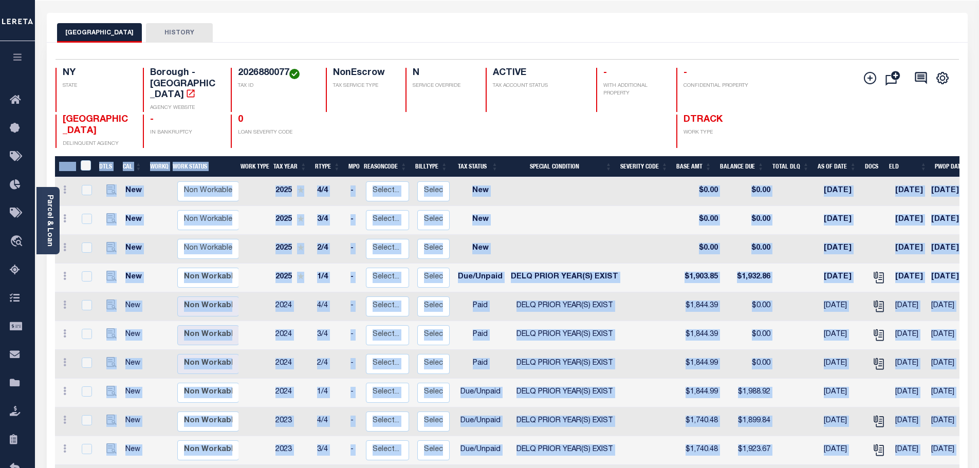
scroll to position [32, 0]
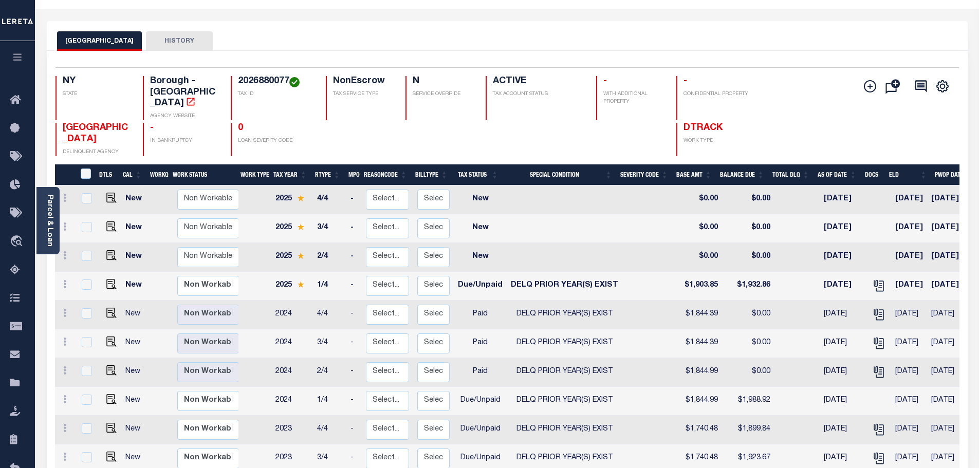
click at [515, 100] on div "ACTIVE TAX ACCOUNT STATUS" at bounding box center [535, 98] width 98 height 44
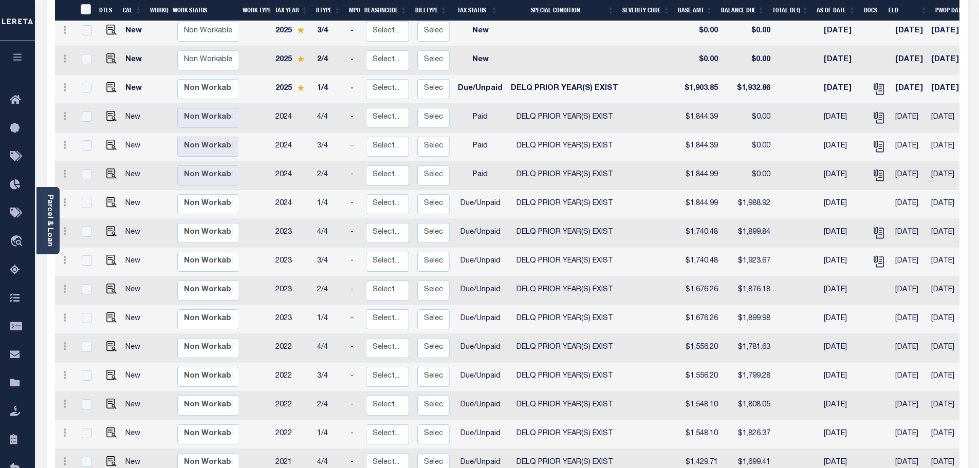
scroll to position [206, 0]
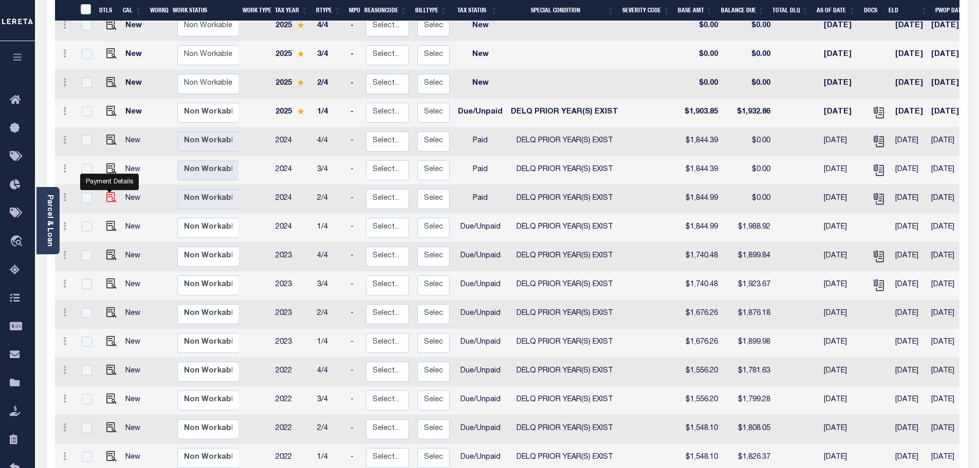
click at [106, 192] on img "" at bounding box center [111, 197] width 10 height 10
checkbox input "true"
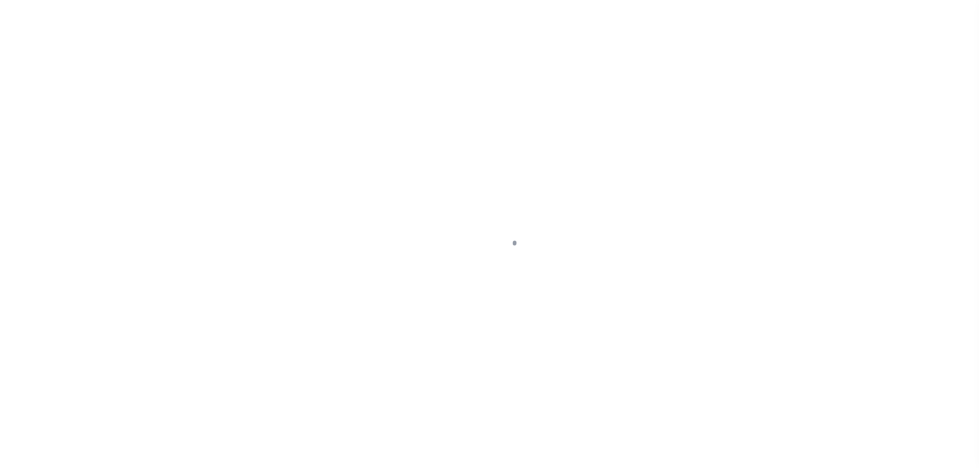
select select "PYD"
select select "18"
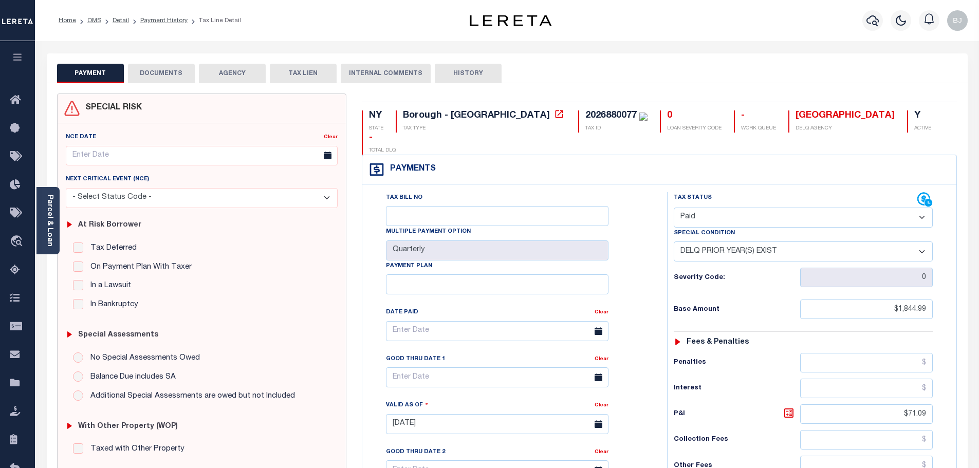
click at [170, 72] on button "DOCUMENTS" at bounding box center [161, 74] width 67 height 20
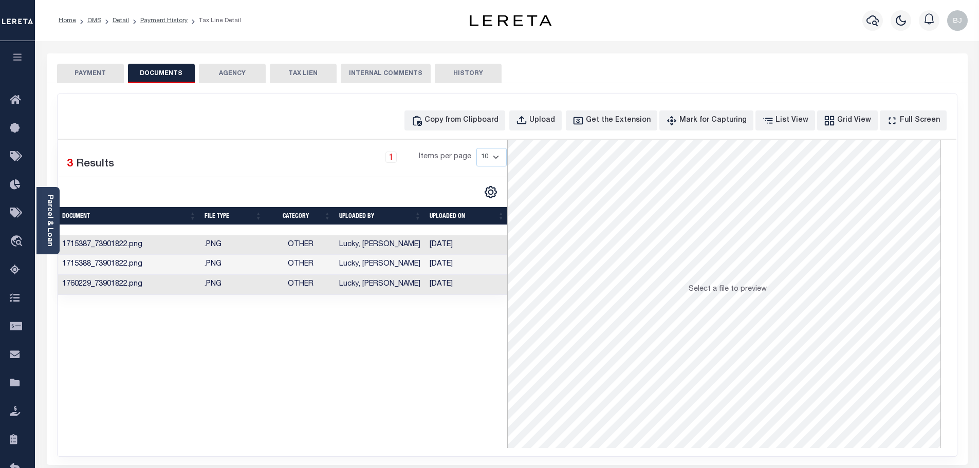
click at [388, 290] on td "Lucky, [PERSON_NAME]" at bounding box center [380, 285] width 90 height 20
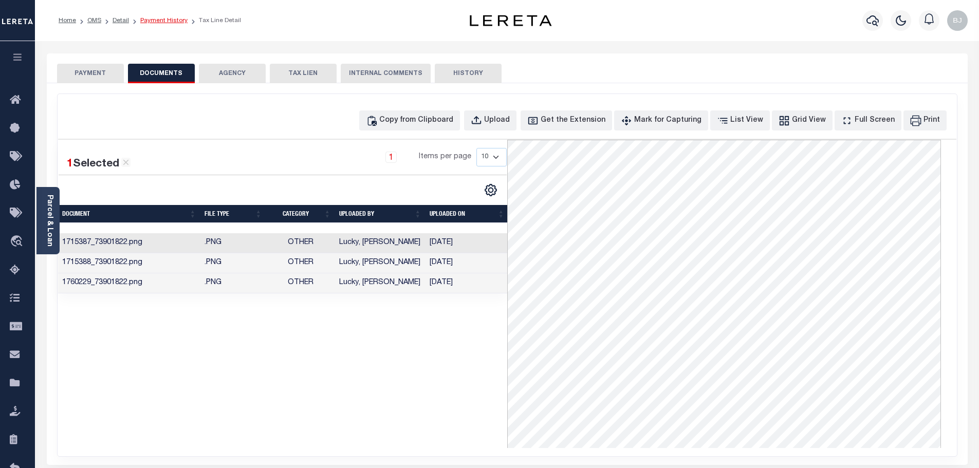
click at [167, 19] on link "Payment History" at bounding box center [163, 20] width 47 height 6
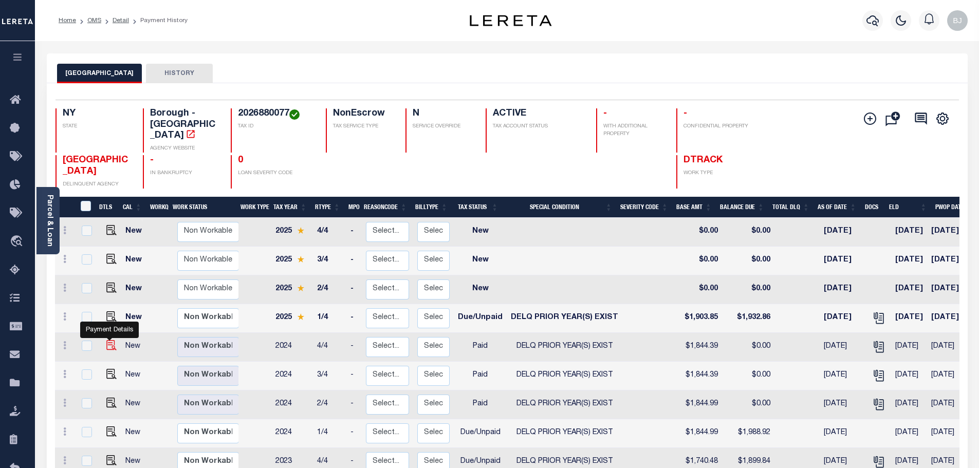
click at [113, 340] on img "" at bounding box center [111, 345] width 10 height 10
checkbox input "true"
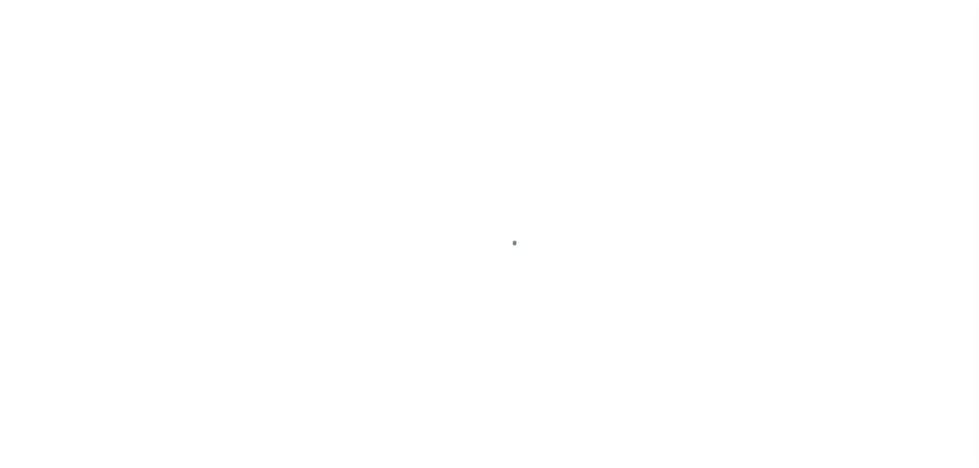
select select "PYD"
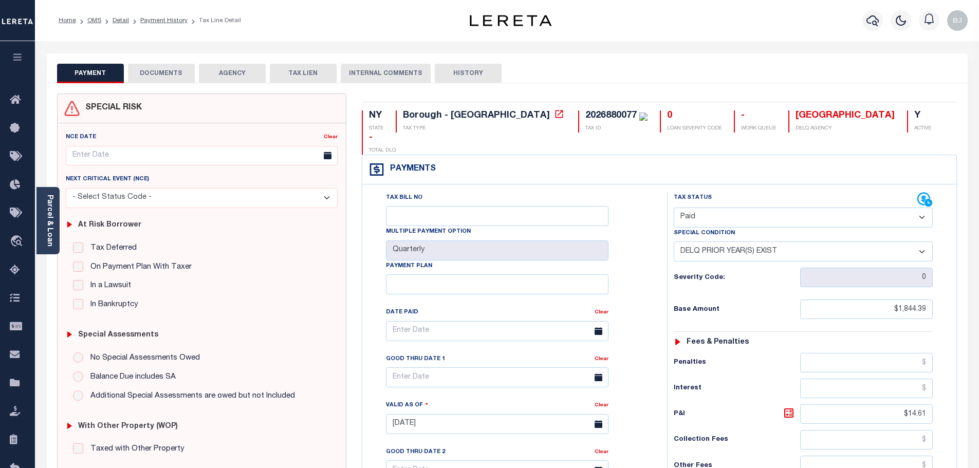
click at [767, 242] on select "-- Select Special Condition -- 3RD PARTY TAX LIEN AGENCY TAX LIEN (A.K.A Inside…" at bounding box center [803, 252] width 259 height 20
select select "0"
click at [674, 242] on select "-- Select Special Condition -- 3RD PARTY TAX LIEN AGENCY TAX LIEN (A.K.A Inside…" at bounding box center [803, 252] width 259 height 20
type input "[DATE]"
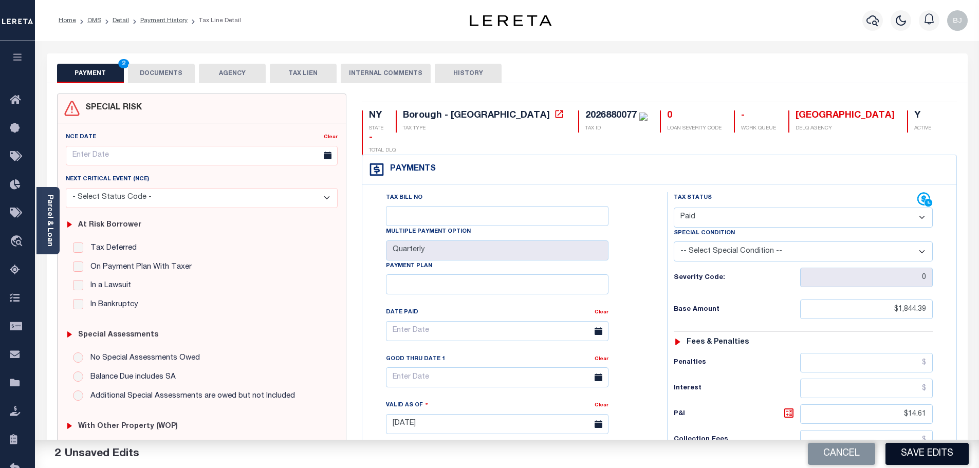
click at [947, 443] on button "Save Edits" at bounding box center [927, 454] width 83 height 22
checkbox input "false"
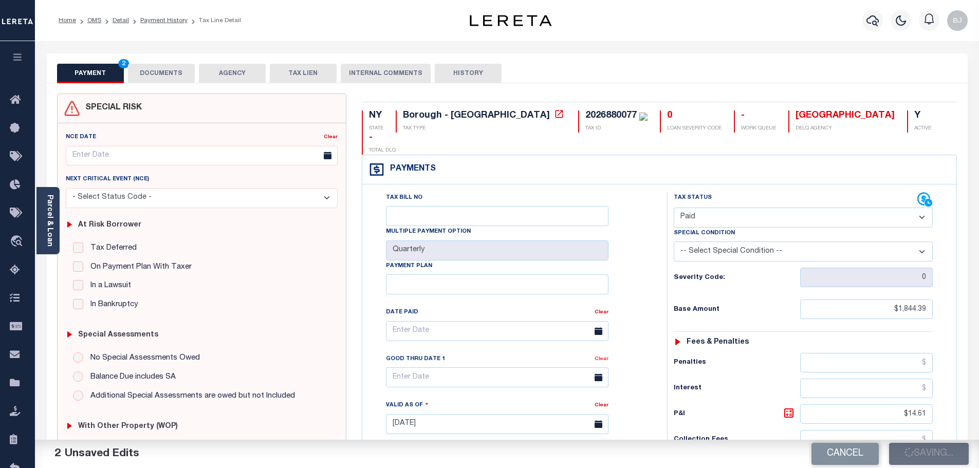
type input "$1,844.39"
type input "$14.61"
type input "$1,859"
type input "$0"
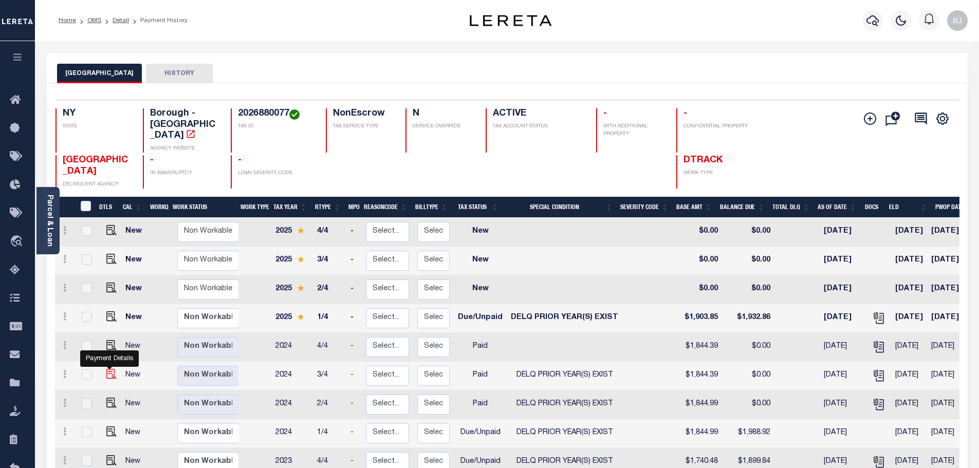
click at [111, 369] on img "" at bounding box center [111, 374] width 10 height 10
checkbox input "true"
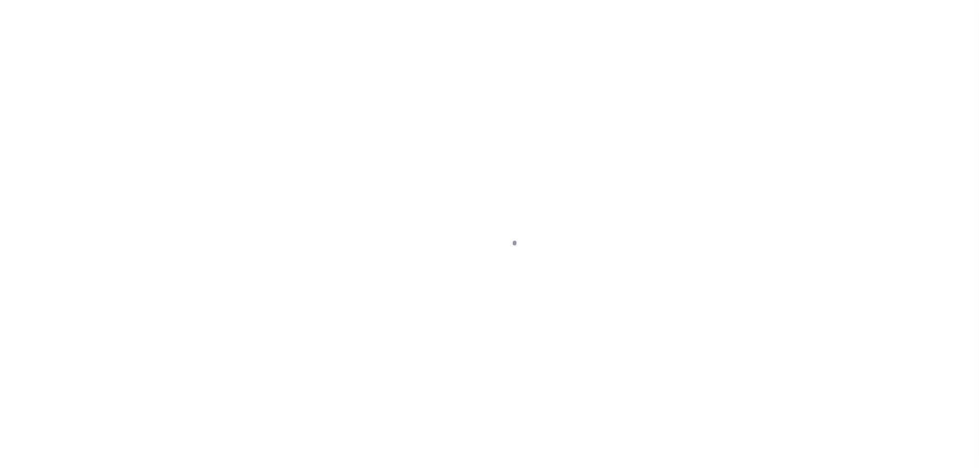
select select "PYD"
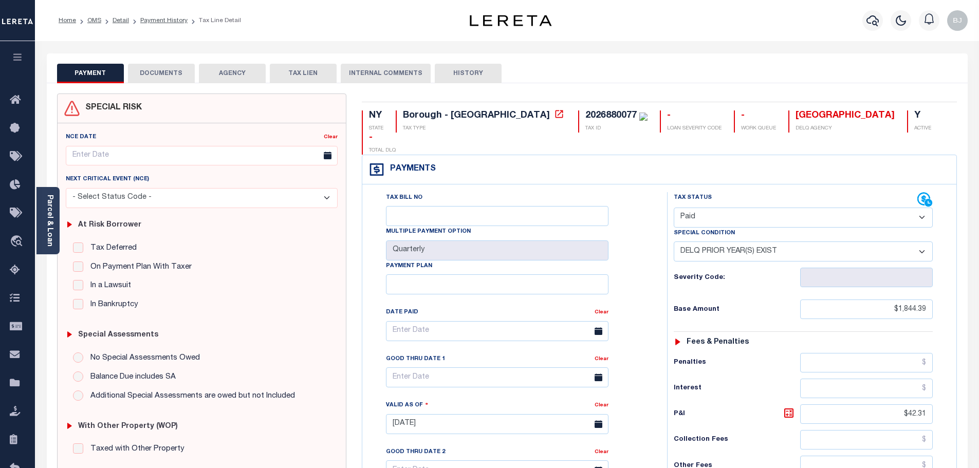
click at [731, 242] on select "-- Select Special Condition -- 3RD PARTY TAX LIEN AGENCY TAX LIEN (A.K.A Inside…" at bounding box center [803, 252] width 259 height 20
select select "0"
click at [674, 242] on select "-- Select Special Condition -- 3RD PARTY TAX LIEN AGENCY TAX LIEN (A.K.A Inside…" at bounding box center [803, 252] width 259 height 20
type input "[DATE]"
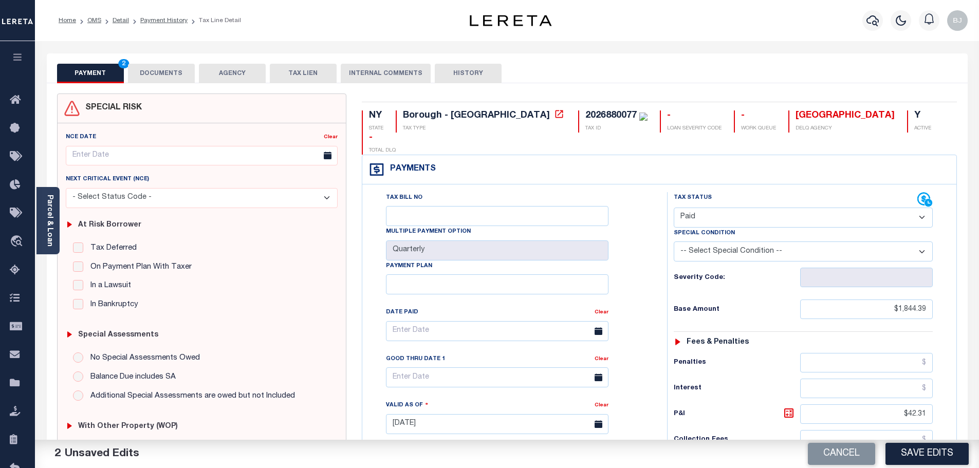
scroll to position [257, 0]
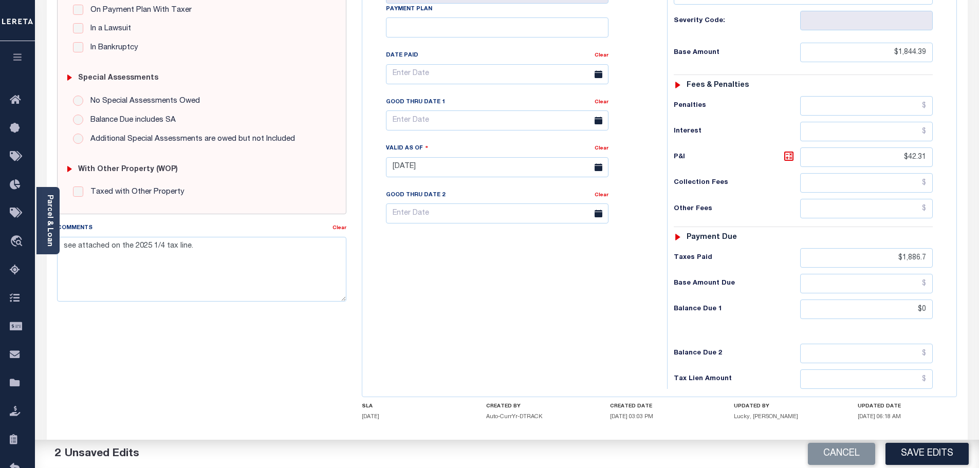
click at [942, 447] on button "Save Edits" at bounding box center [927, 454] width 83 height 22
checkbox input "false"
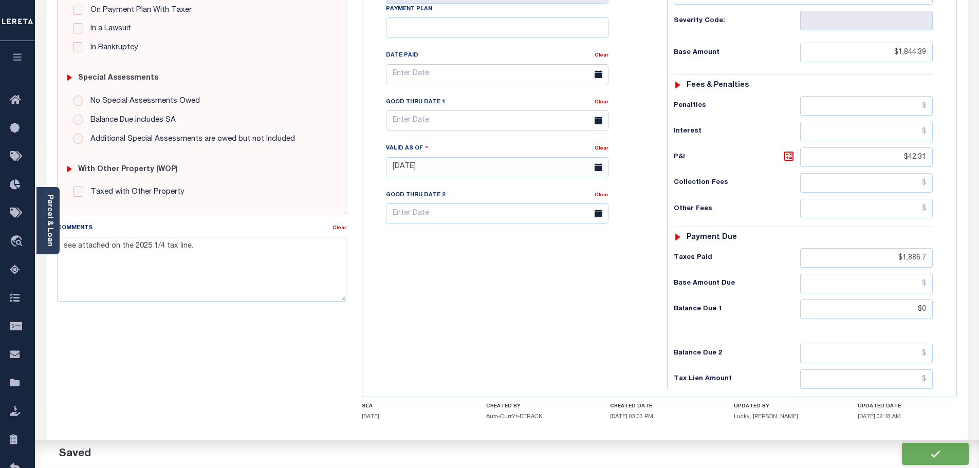
type input "$1,844.39"
type input "$42.31"
type input "$1,886.7"
type input "$0"
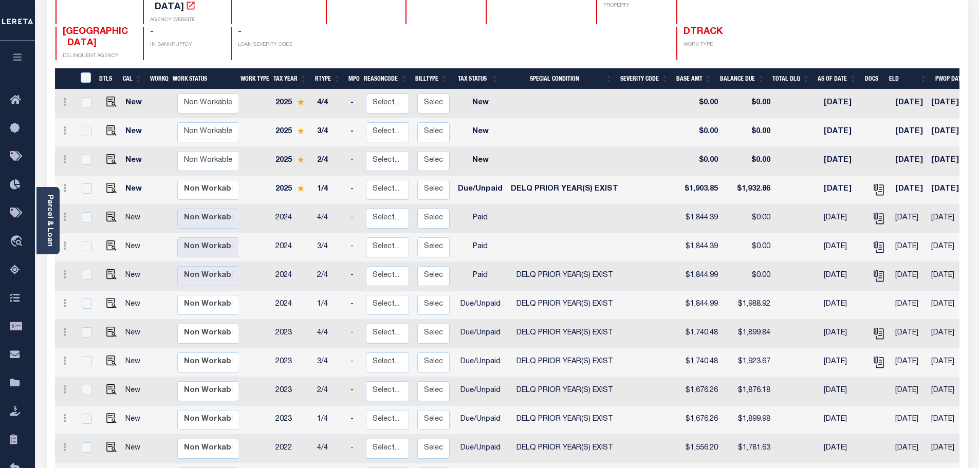
scroll to position [206, 0]
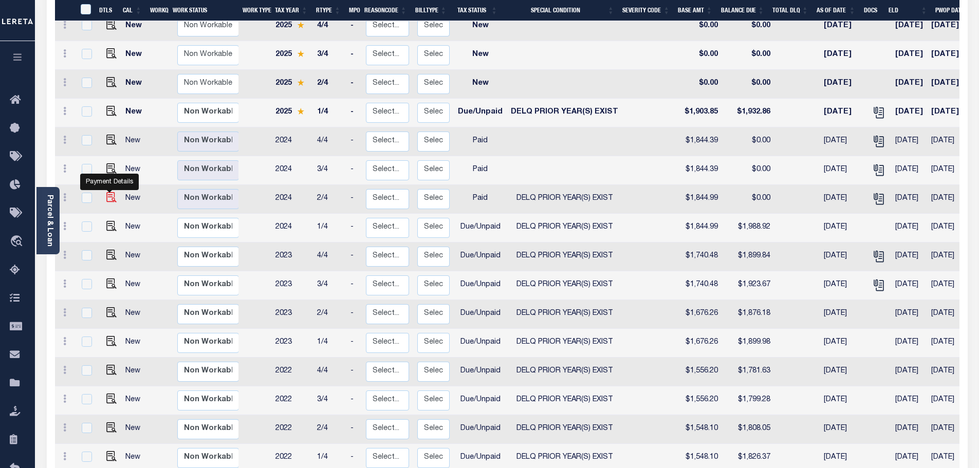
click at [111, 192] on img "" at bounding box center [111, 197] width 10 height 10
checkbox input "true"
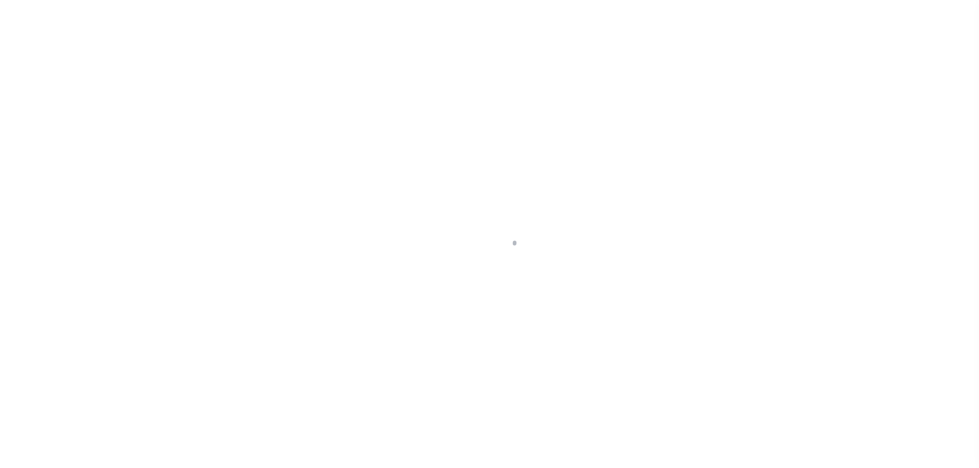
select select "PYD"
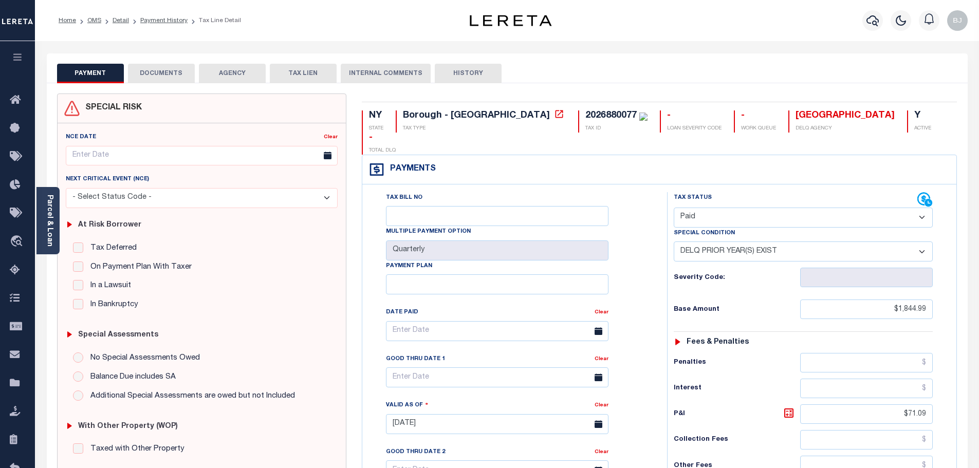
click at [751, 262] on div "Severity Code:" at bounding box center [803, 275] width 275 height 26
click at [749, 242] on select "-- Select Special Condition -- 3RD PARTY TAX LIEN AGENCY TAX LIEN (A.K.A Inside…" at bounding box center [803, 252] width 259 height 20
select select "0"
click at [674, 242] on select "-- Select Special Condition -- 3RD PARTY TAX LIEN AGENCY TAX LIEN (A.K.A Inside…" at bounding box center [803, 252] width 259 height 20
type input "[DATE]"
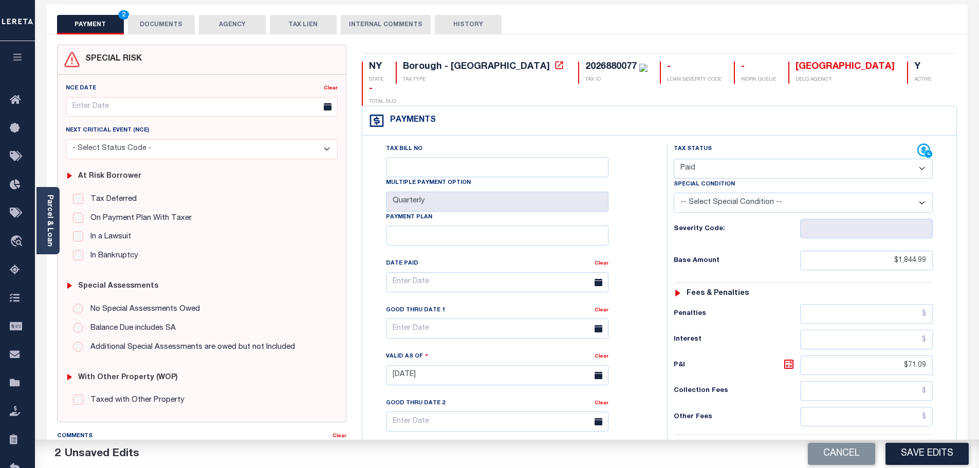
scroll to position [51, 0]
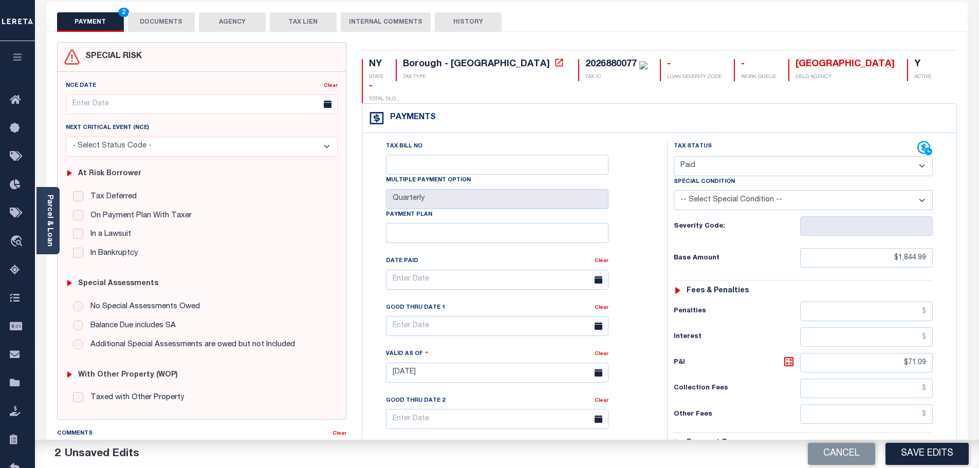
click at [943, 432] on div "Tax Status Status - Select Status Code -" at bounding box center [806, 368] width 279 height 454
click at [951, 450] on button "Save Edits" at bounding box center [927, 454] width 83 height 22
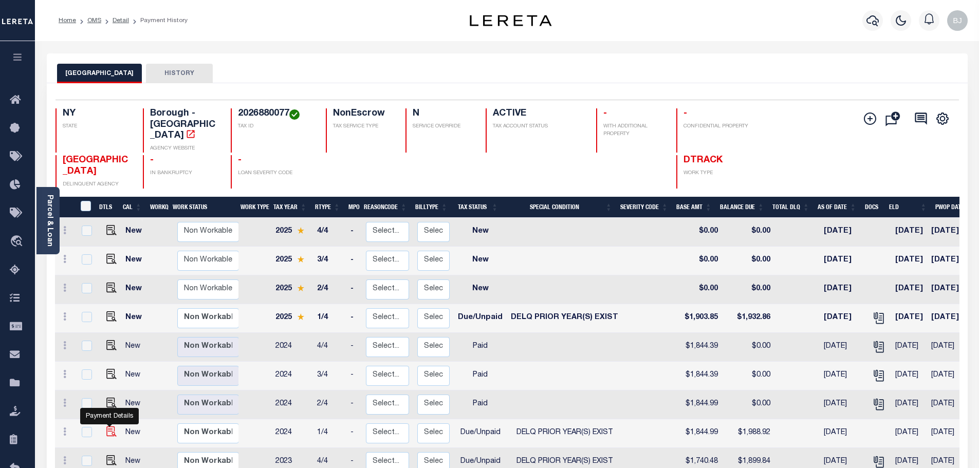
click at [107, 427] on img "" at bounding box center [111, 432] width 10 height 10
checkbox input "true"
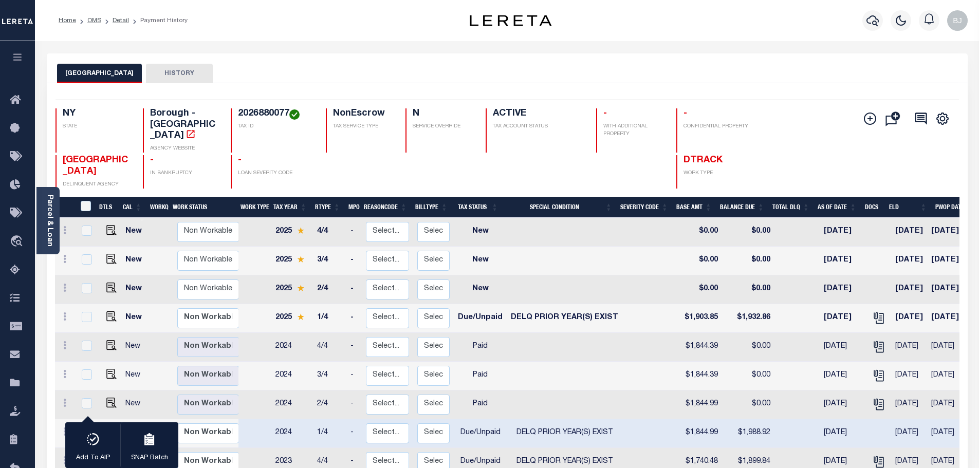
click at [85, 427] on input "checkbox" at bounding box center [87, 432] width 10 height 10
checkbox input "false"
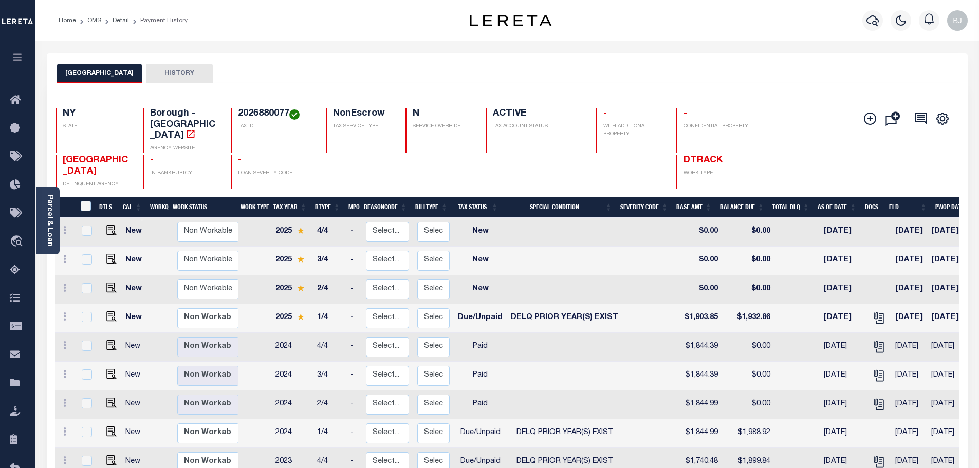
click at [863, 27] on div at bounding box center [873, 21] width 28 height 36
click at [878, 22] on icon "button" at bounding box center [873, 20] width 12 height 11
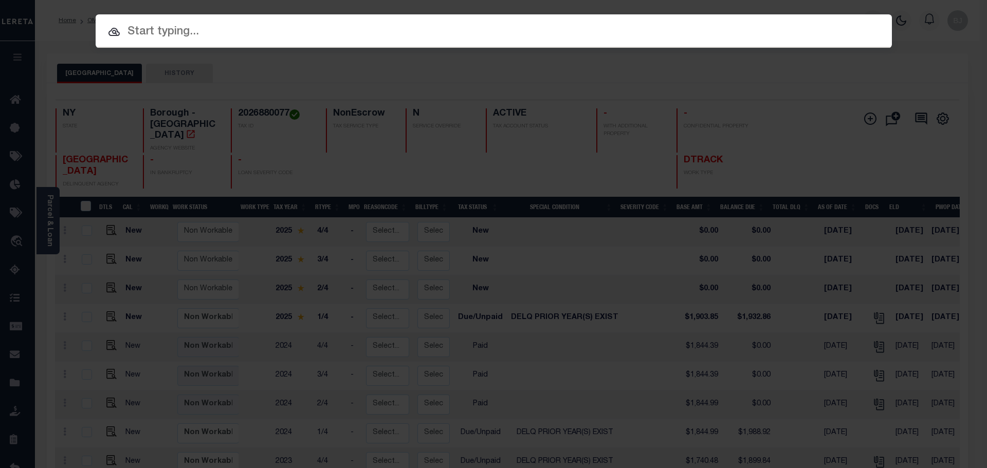
click at [412, 24] on input "text" at bounding box center [494, 32] width 796 height 18
paste input "10010014"
type input "10010014"
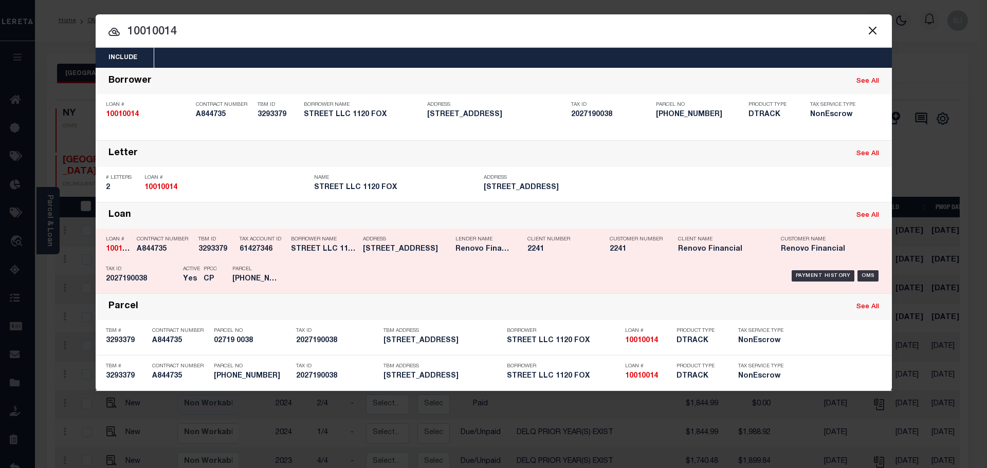
click at [322, 258] on div "Borrower Name STREET LLC 1120 FOX" at bounding box center [324, 246] width 67 height 30
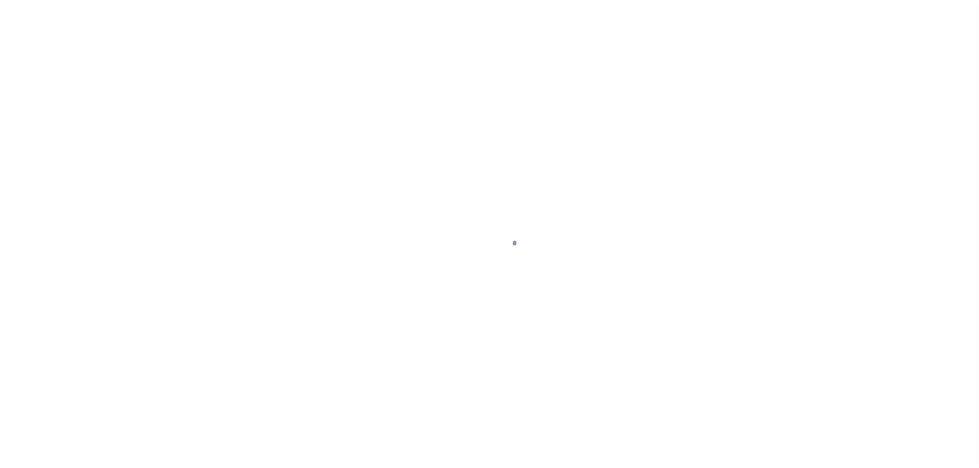
select select "DUE"
select select "18"
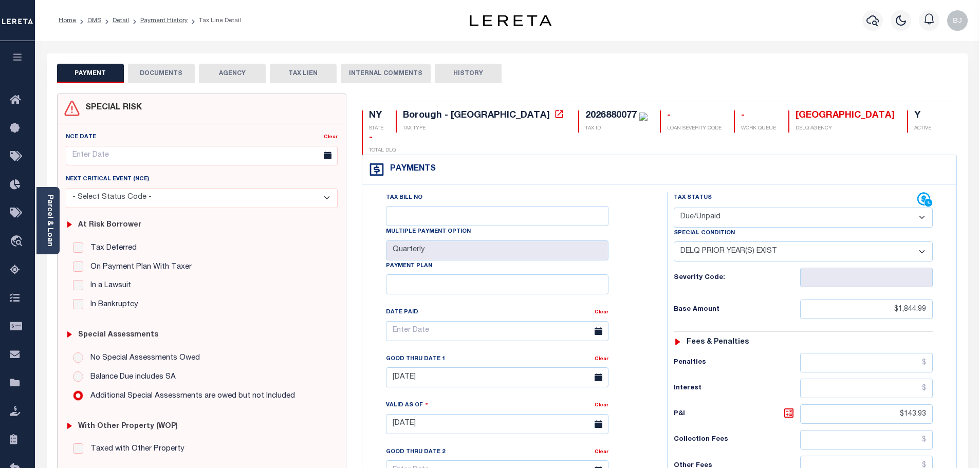
click at [738, 262] on div "Severity Code:" at bounding box center [803, 275] width 275 height 26
drag, startPoint x: 676, startPoint y: 53, endPoint x: 693, endPoint y: 59, distance: 18.4
click at [693, 59] on div "PAYMENT DOCUMENTS AGENCY DELINQUENT PAYEE TAX LIEN" at bounding box center [507, 68] width 921 height 30
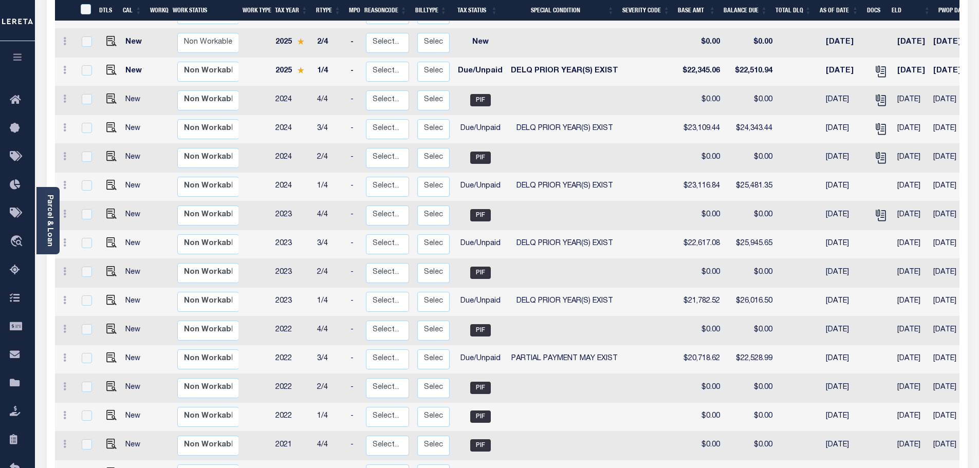
scroll to position [257, 0]
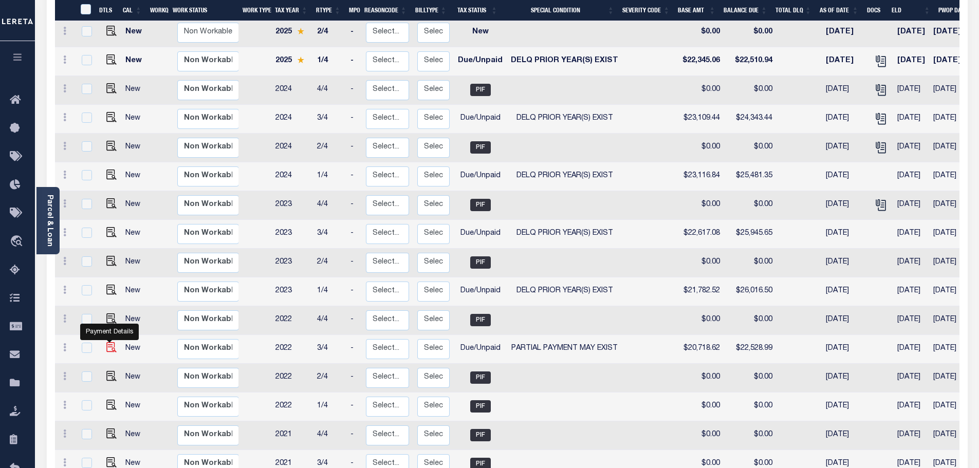
click at [113, 342] on img "" at bounding box center [111, 347] width 10 height 10
checkbox input "true"
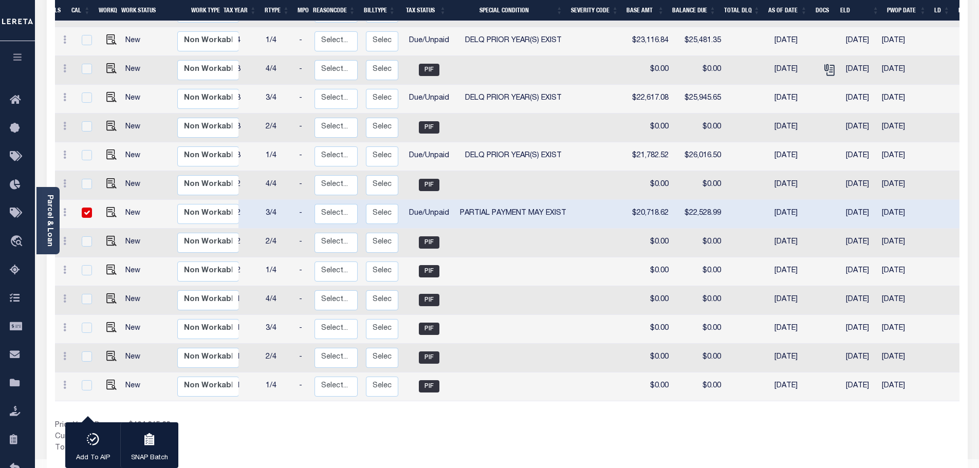
scroll to position [0, 0]
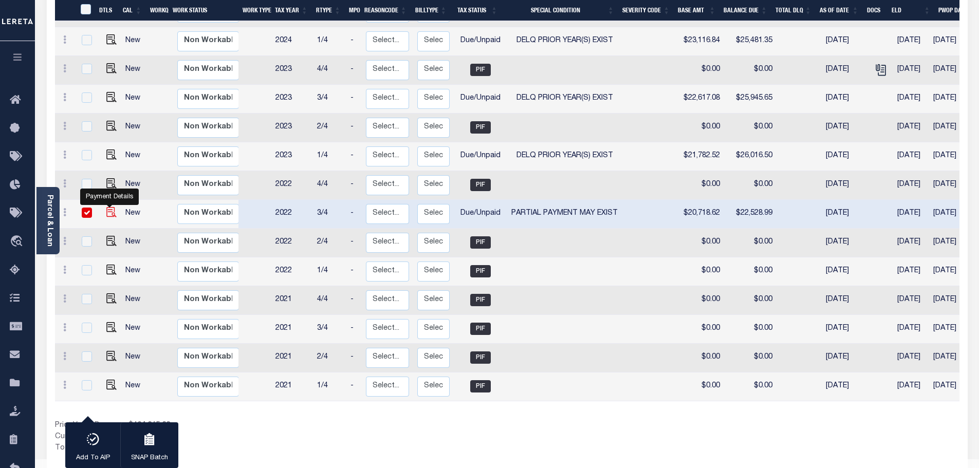
click at [107, 207] on img "" at bounding box center [111, 212] width 10 height 10
checkbox input "false"
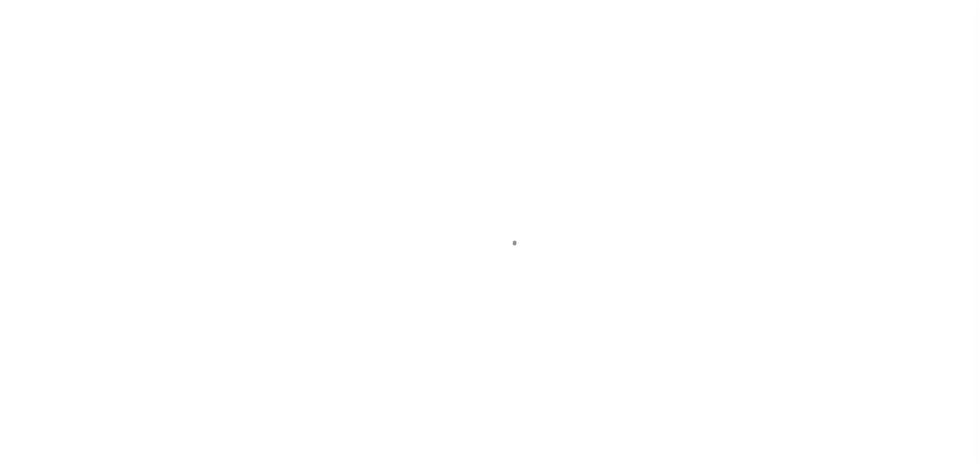
select select "DUE"
select select "15"
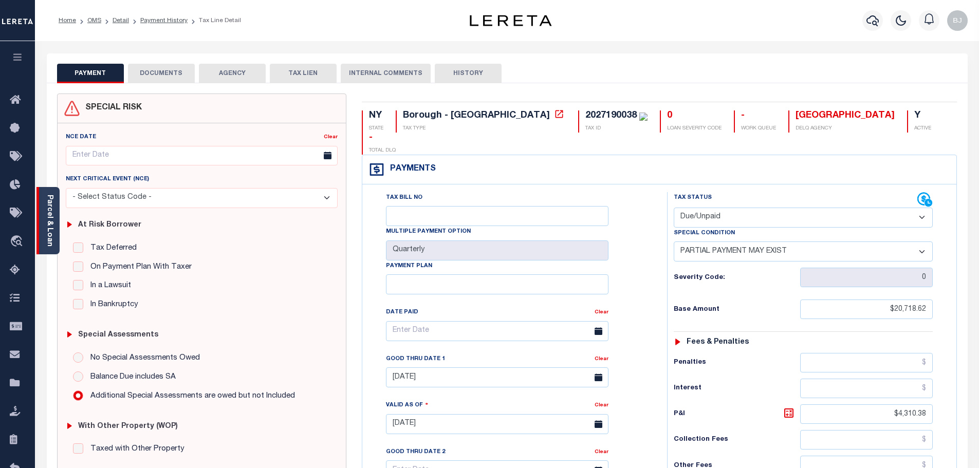
click at [49, 239] on link "Parcel & Loan" at bounding box center [49, 221] width 7 height 52
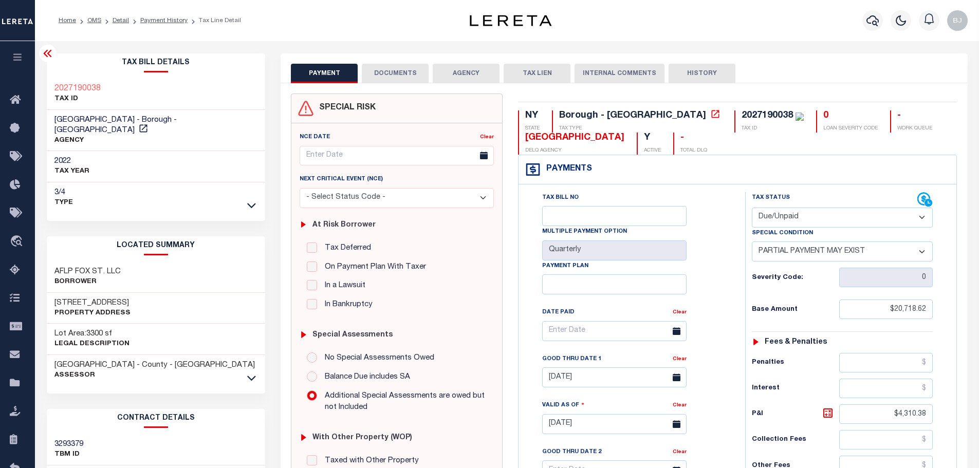
drag, startPoint x: 693, startPoint y: 117, endPoint x: 700, endPoint y: 121, distance: 8.3
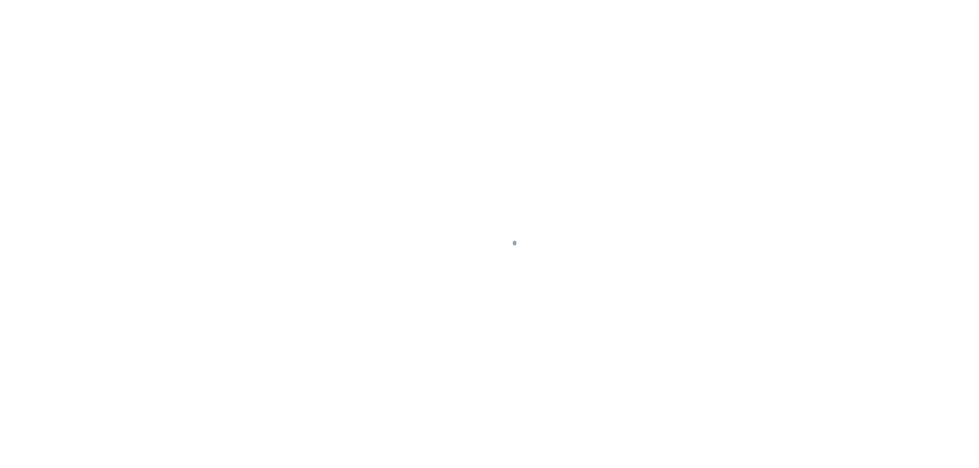
checkbox input "false"
radio input "true"
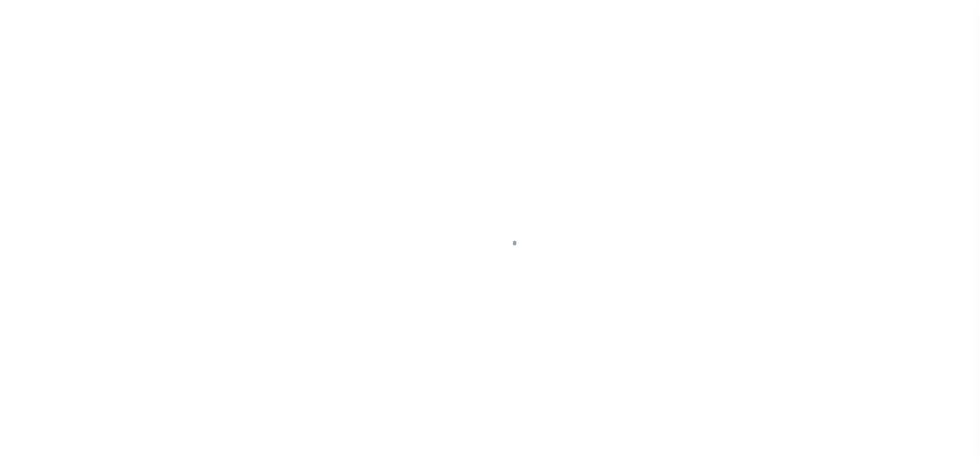
type textarea "see attached on the 2025 1/4 tax line."
type input "Quarterly"
type input "[DATE]"
select select "DUE"
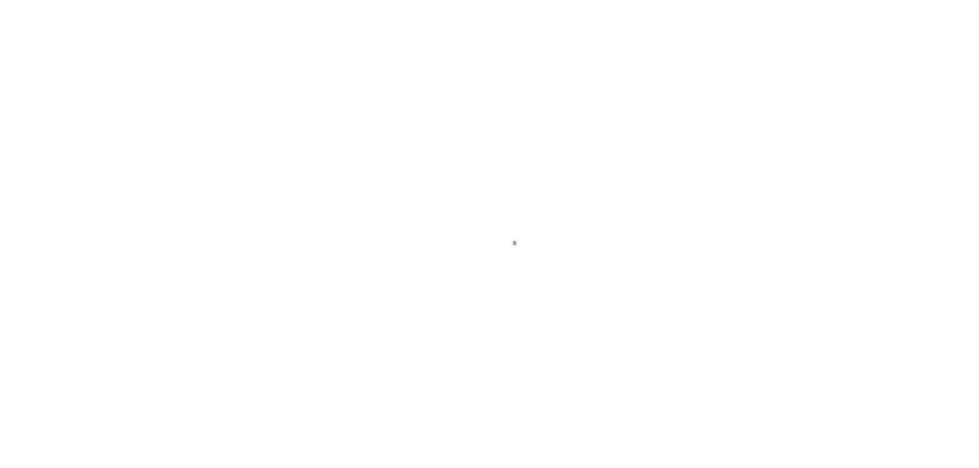
select select "15"
type input "0"
type input "$20,718.62"
type input "$4,310.38"
type input "$2,500.01"
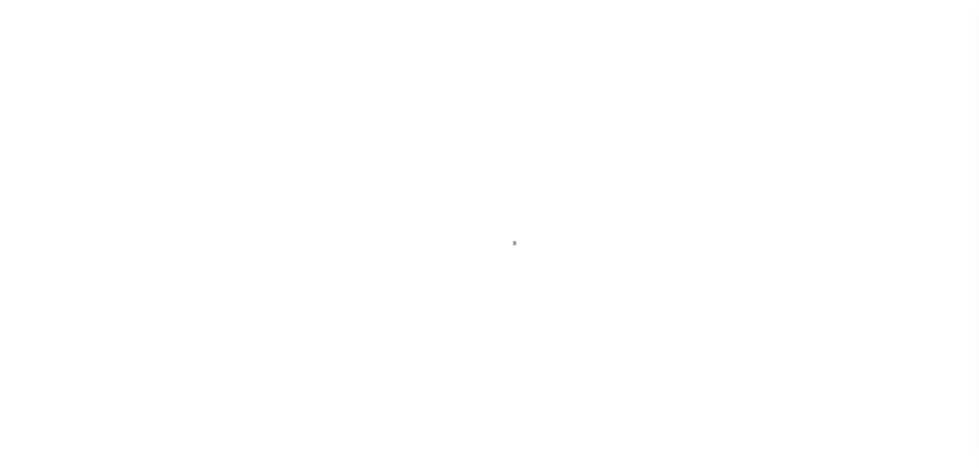
type input "$18,218.61"
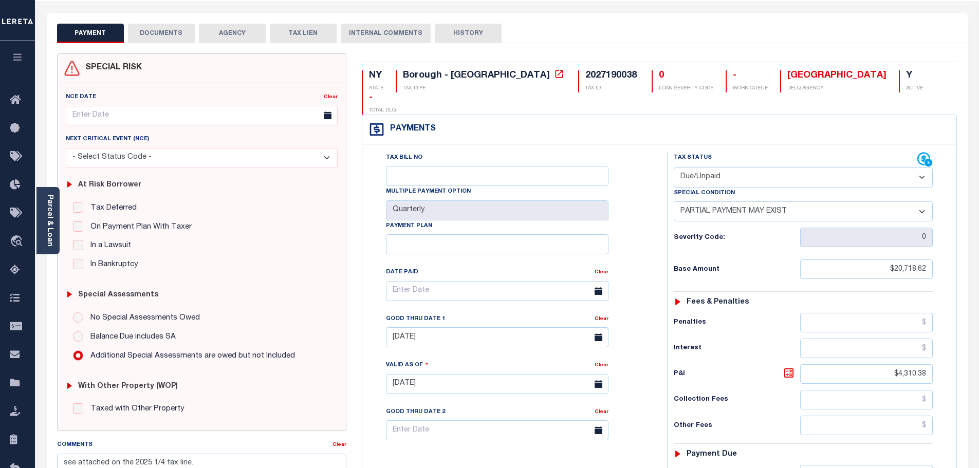
scroll to position [206, 0]
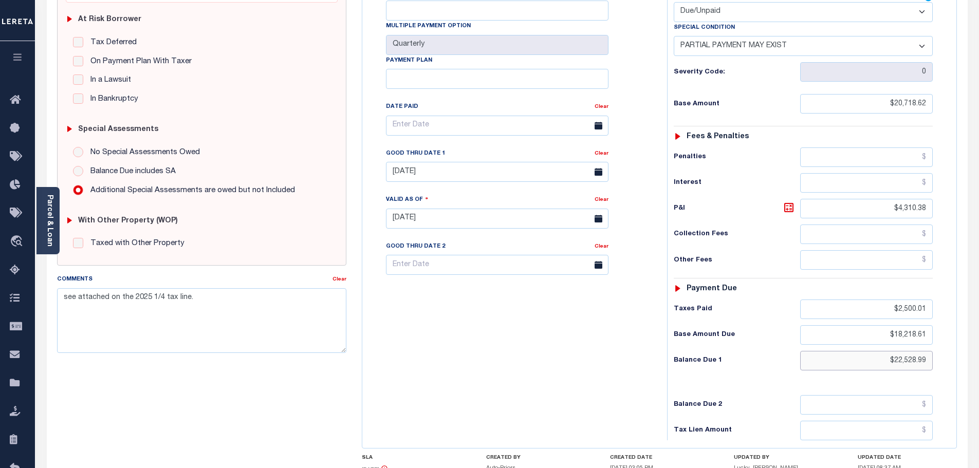
drag, startPoint x: 871, startPoint y: 339, endPoint x: 794, endPoint y: 311, distance: 82.8
click at [979, 343] on html "Home OMS Detail Payment History Tax Line Detail" at bounding box center [489, 183] width 979 height 779
paste input "23,619.37"
type input "$23,619.37"
type input "09/16/2025"
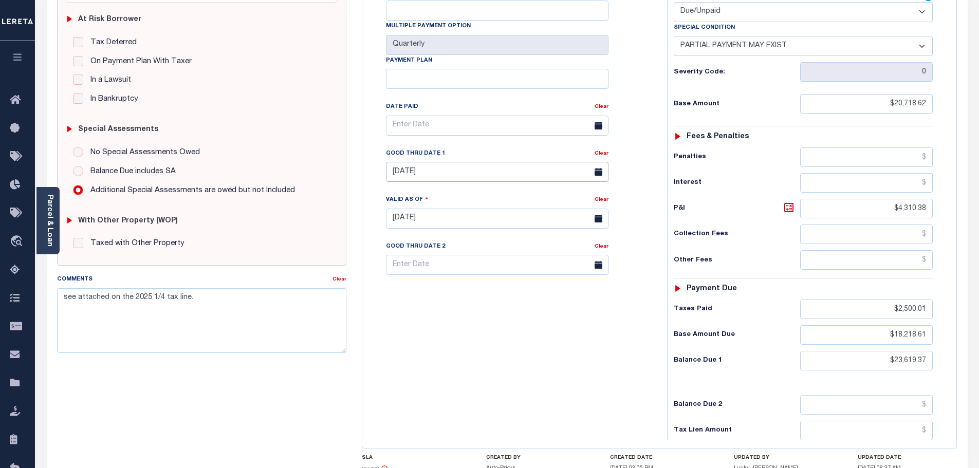
click at [446, 161] on body "Home OMS Detail Payment History Tax Line Detail" at bounding box center [489, 183] width 979 height 779
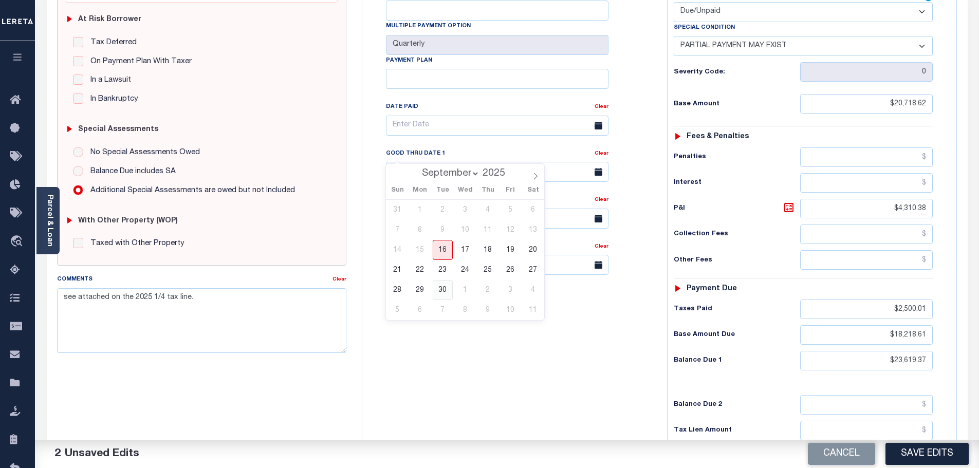
click at [439, 290] on span "30" at bounding box center [443, 290] width 20 height 20
type input "09/30/2025"
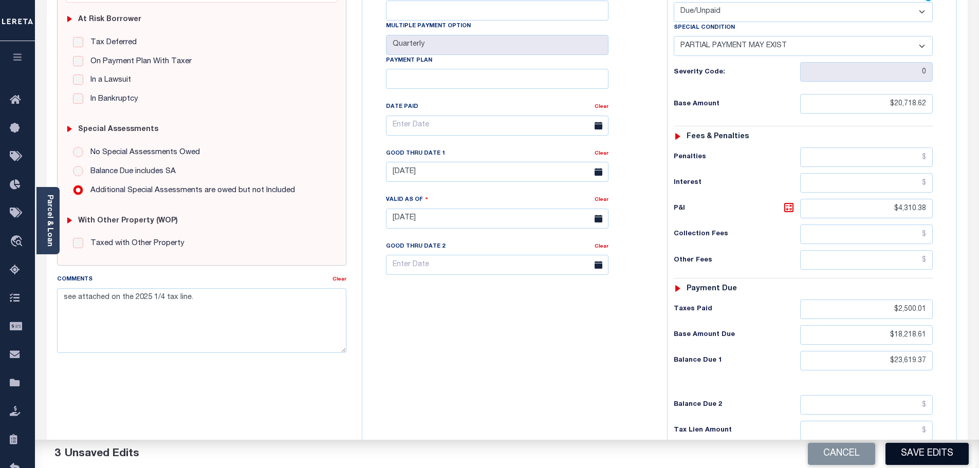
click at [943, 448] on button "Save Edits" at bounding box center [927, 454] width 83 height 22
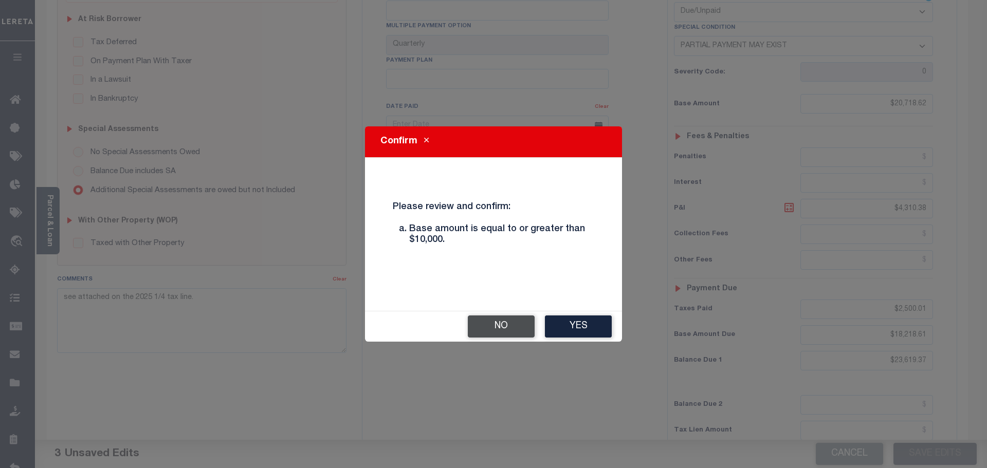
click at [511, 332] on button "No" at bounding box center [501, 327] width 67 height 22
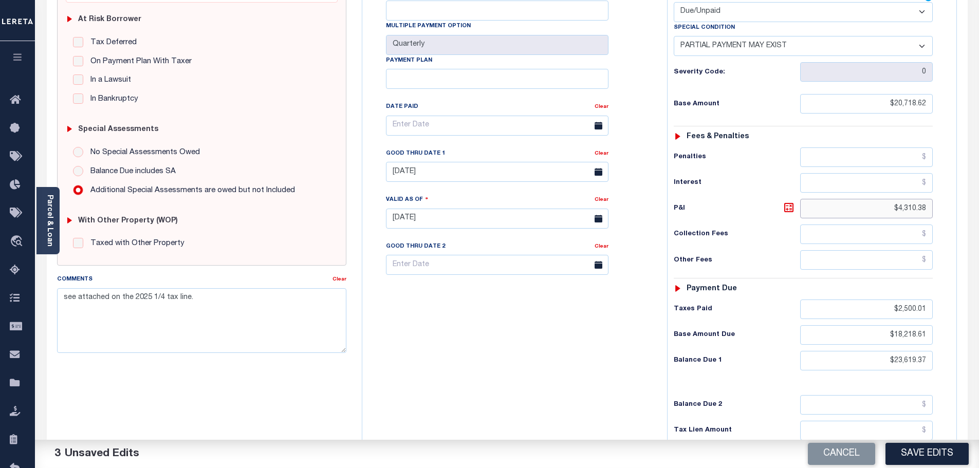
drag, startPoint x: 880, startPoint y: 189, endPoint x: 1179, endPoint y: 163, distance: 300.3
click at [979, 163] on html "Home OMS Detail Payment History Tax Line Detail" at bounding box center [489, 183] width 979 height 779
type input "$4,802.46"
click at [941, 453] on button "Save Edits" at bounding box center [927, 454] width 83 height 22
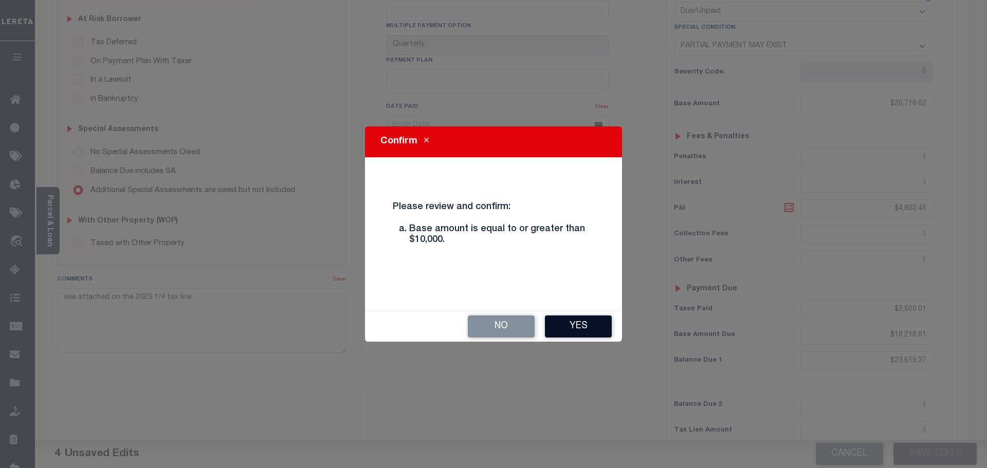
click at [604, 327] on button "Yes" at bounding box center [578, 327] width 67 height 22
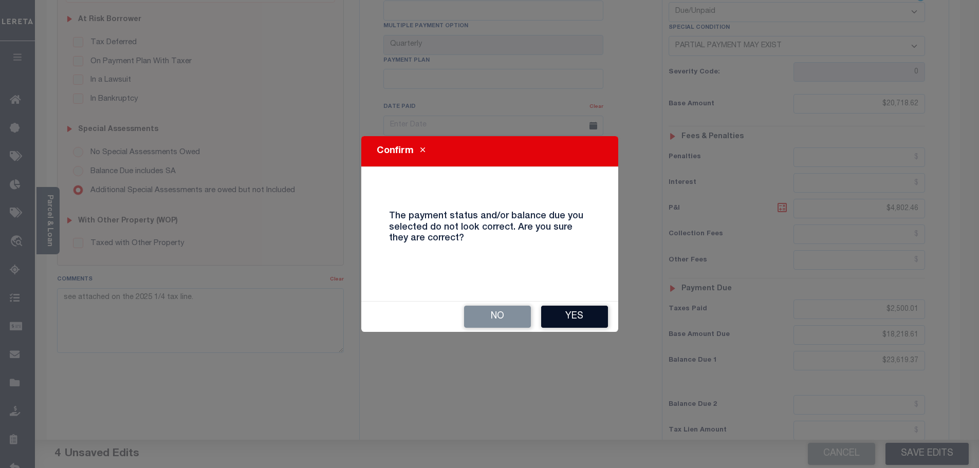
click at [585, 321] on button "Yes" at bounding box center [574, 317] width 67 height 22
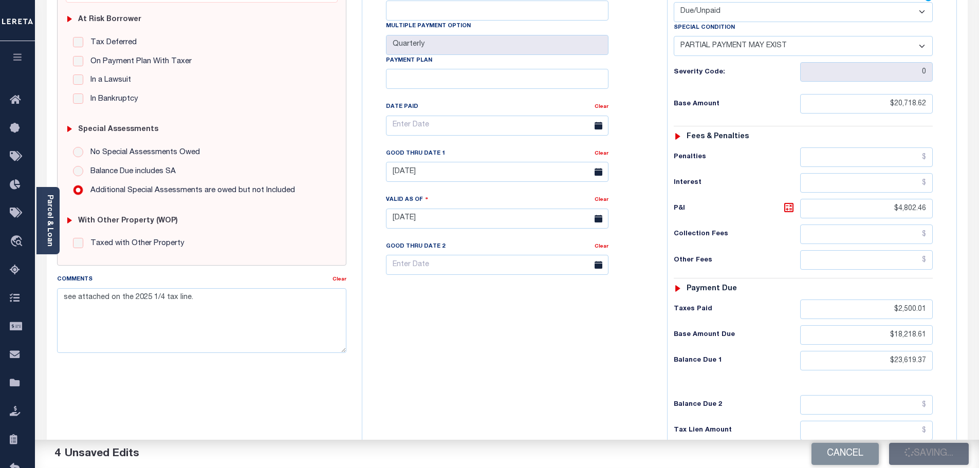
checkbox input "false"
type input "$20,718.62"
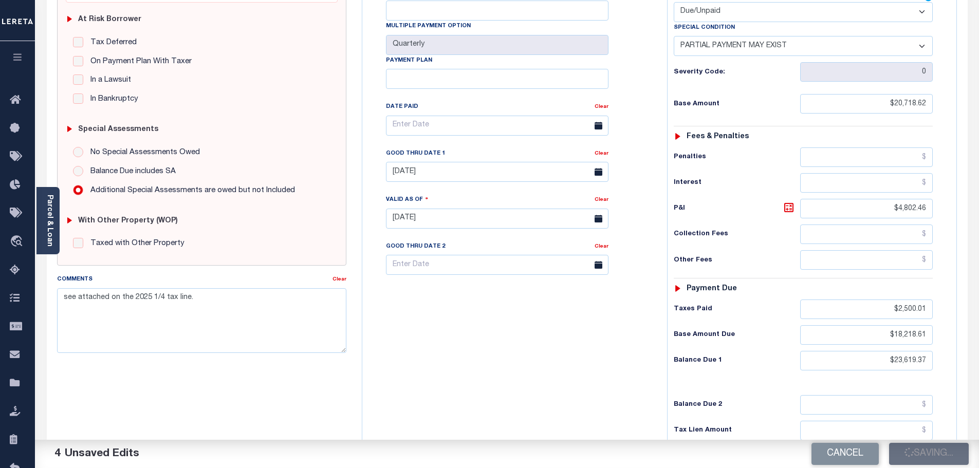
type input "$4,802.46"
type input "$2,500.01"
type input "$18,218.61"
type input "$23,619.37"
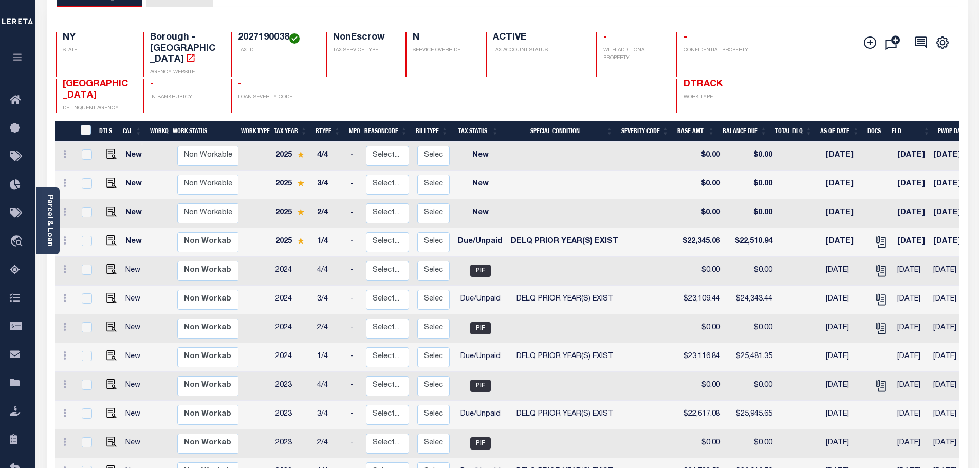
scroll to position [103, 0]
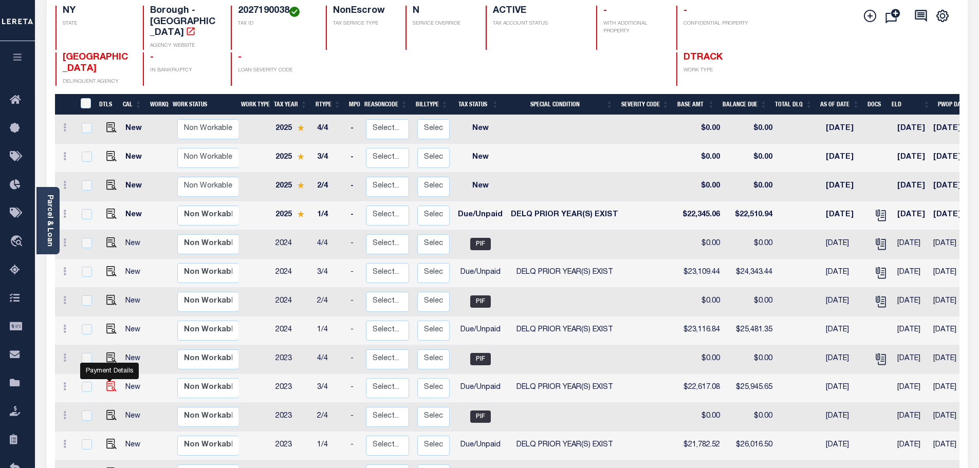
click at [111, 381] on img "" at bounding box center [111, 386] width 10 height 10
checkbox input "true"
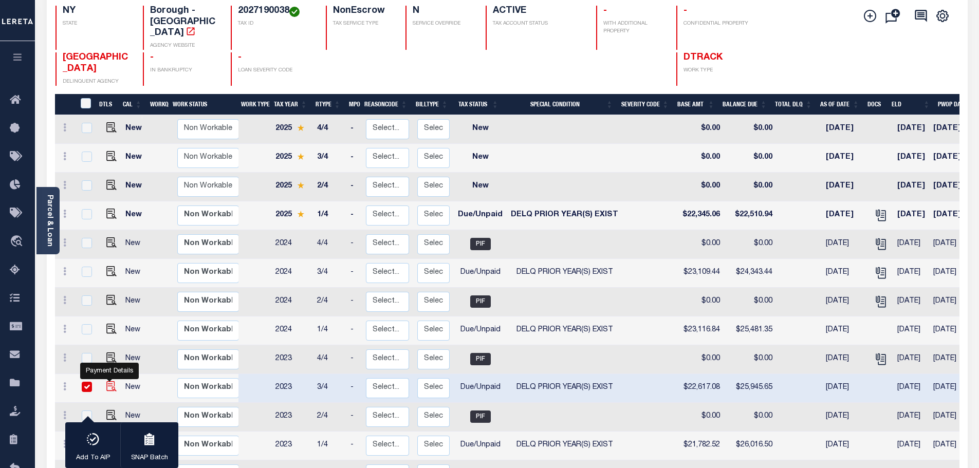
click at [110, 381] on img "" at bounding box center [111, 386] width 10 height 10
checkbox input "false"
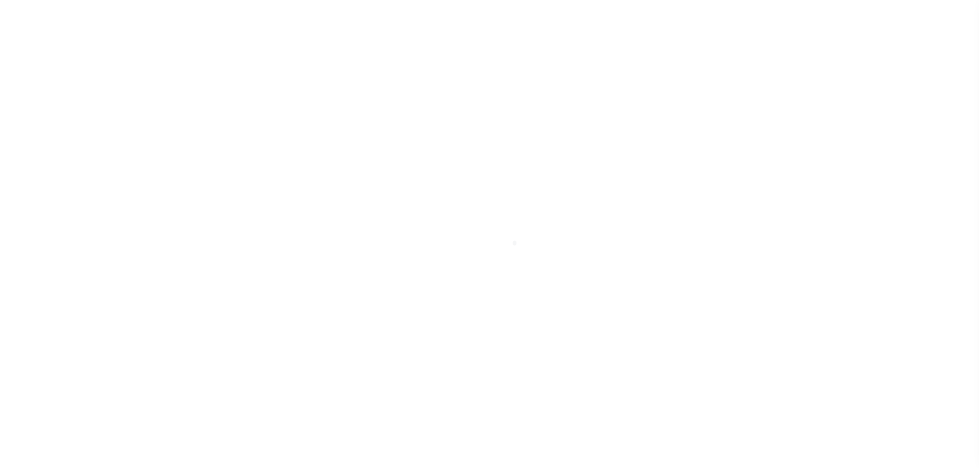
select select "DUE"
select select "18"
select select "DUE"
select select "18"
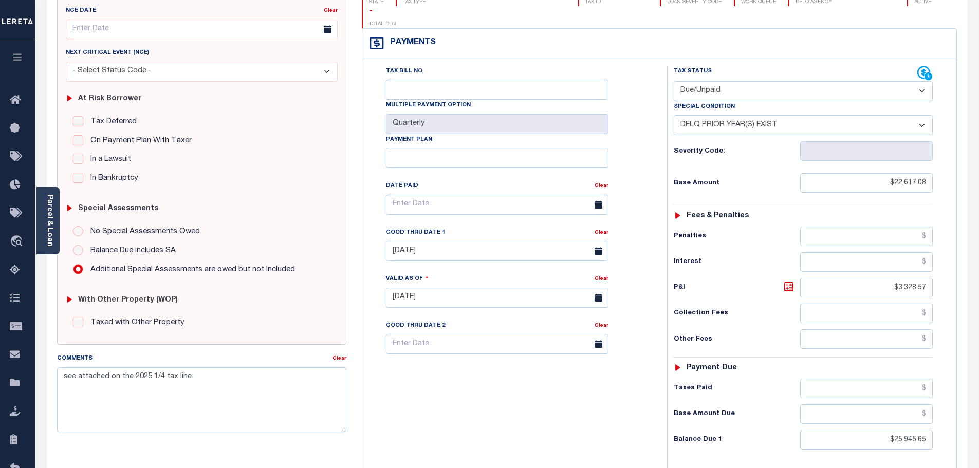
scroll to position [154, 0]
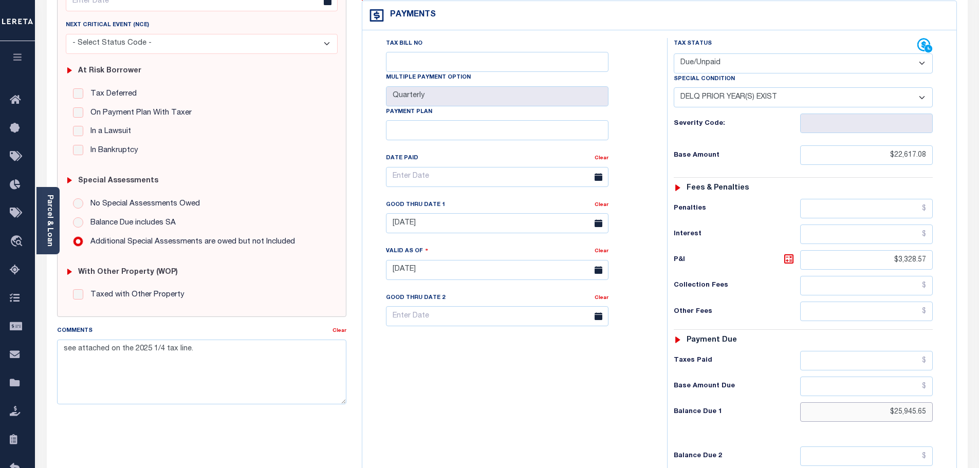
drag, startPoint x: 877, startPoint y: 389, endPoint x: 963, endPoint y: 392, distance: 86.4
click at [963, 392] on div "NY STATE Borough - NY TAX TYPE 2027190038 TAX ID - LOAN SEVERITY CODE - WORK QU…" at bounding box center [659, 270] width 611 height 662
paste input "26,417.24"
type input "$26,417.24"
type input "[DATE]"
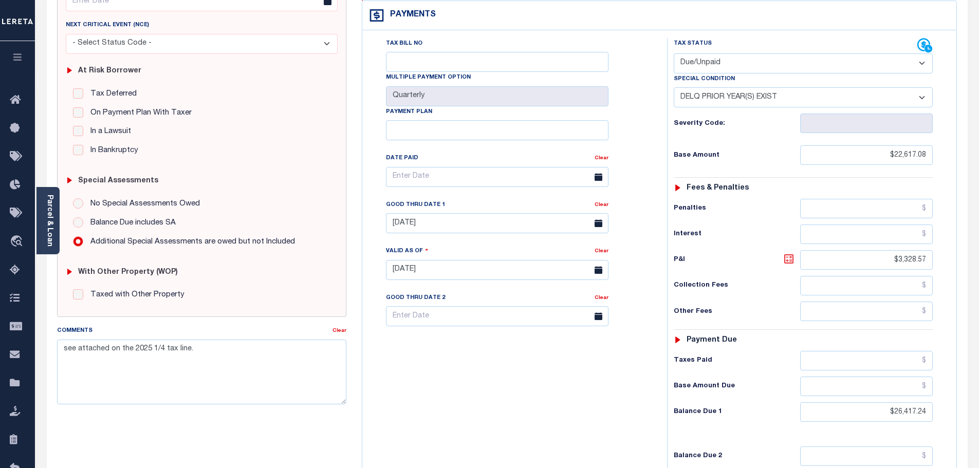
click at [789, 253] on icon at bounding box center [789, 259] width 12 height 12
type input "$3,800.16"
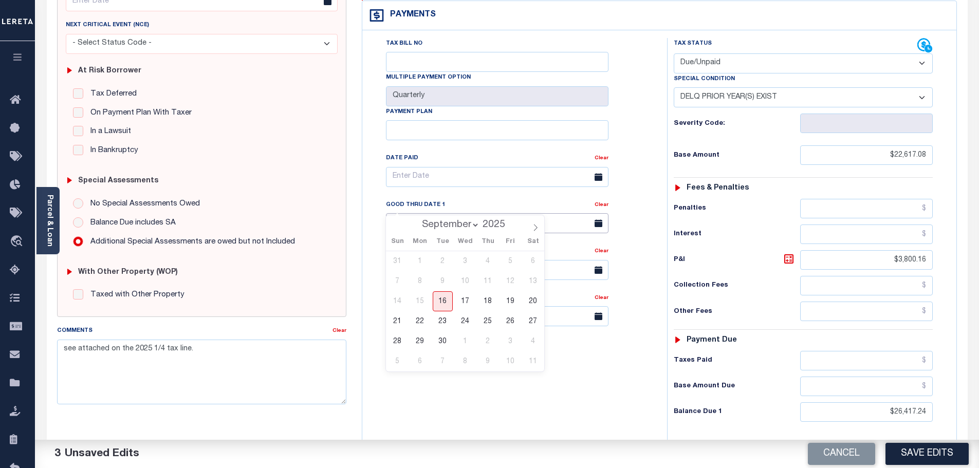
drag, startPoint x: 478, startPoint y: 199, endPoint x: 473, endPoint y: 243, distance: 44.5
click at [477, 213] on input "[DATE]" at bounding box center [497, 223] width 223 height 20
click at [441, 352] on span "7" at bounding box center [443, 362] width 20 height 20
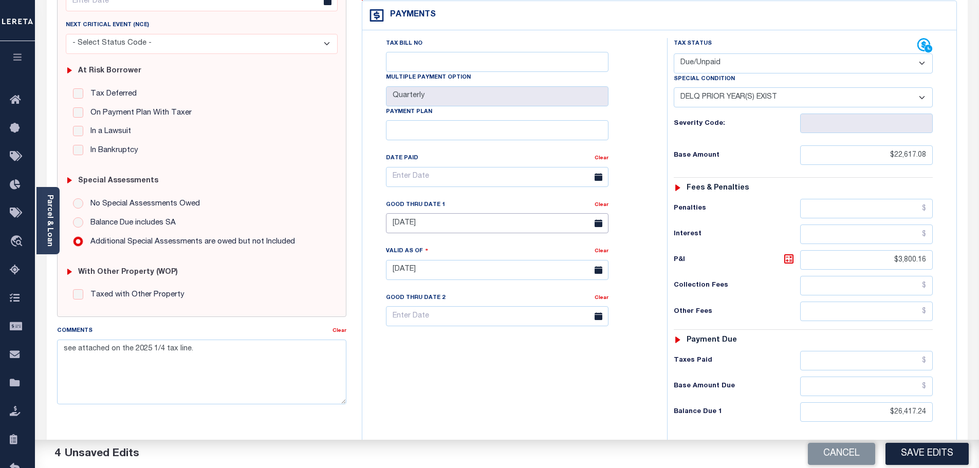
click at [425, 213] on input "10/07/2025" at bounding box center [497, 223] width 223 height 20
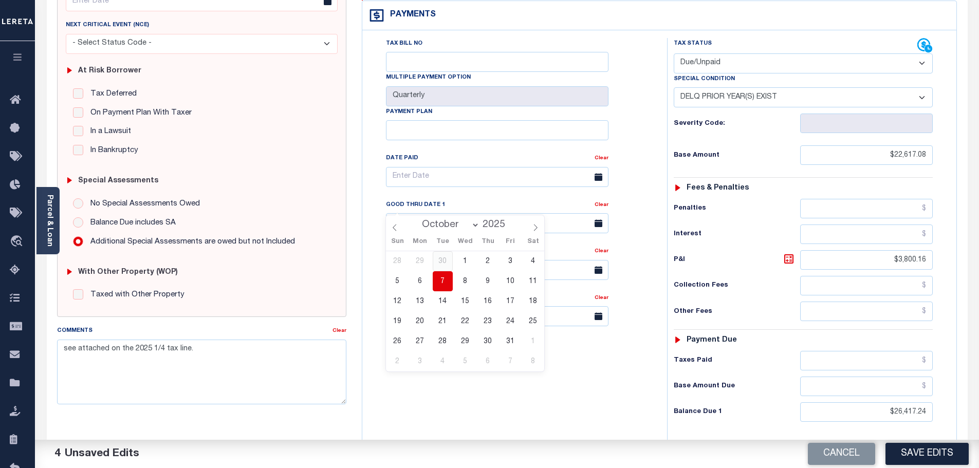
click at [442, 257] on span "30" at bounding box center [443, 261] width 20 height 20
type input "09/30/2025"
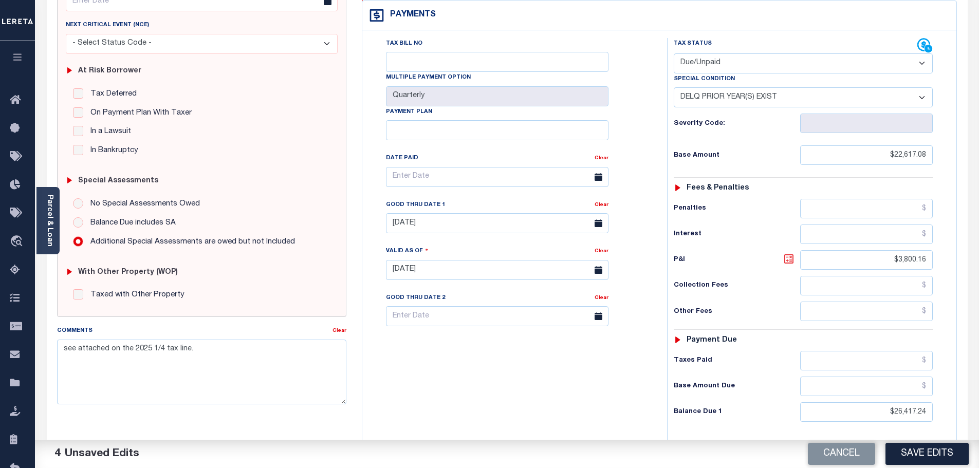
click at [789, 253] on icon at bounding box center [789, 259] width 12 height 12
click at [927, 453] on button "Save Edits" at bounding box center [927, 454] width 83 height 22
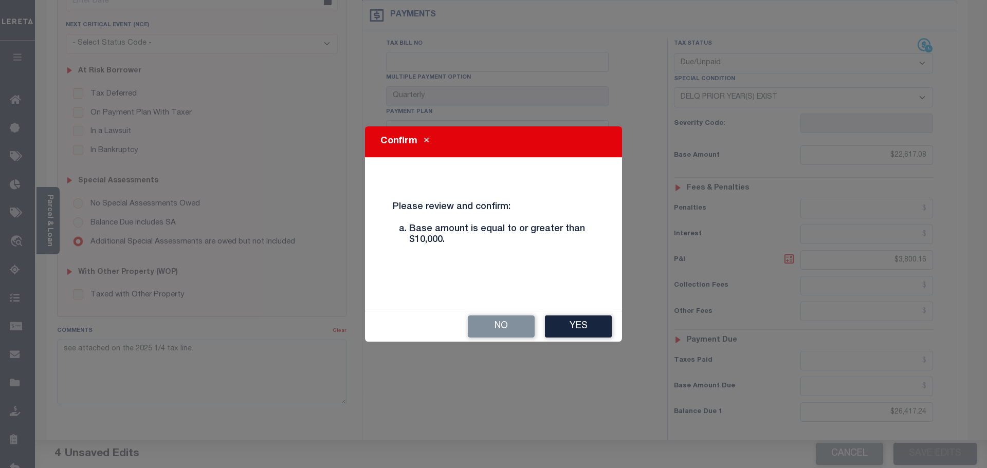
click at [617, 337] on div "No Yes" at bounding box center [493, 327] width 257 height 30
click at [603, 331] on button "Yes" at bounding box center [578, 327] width 67 height 22
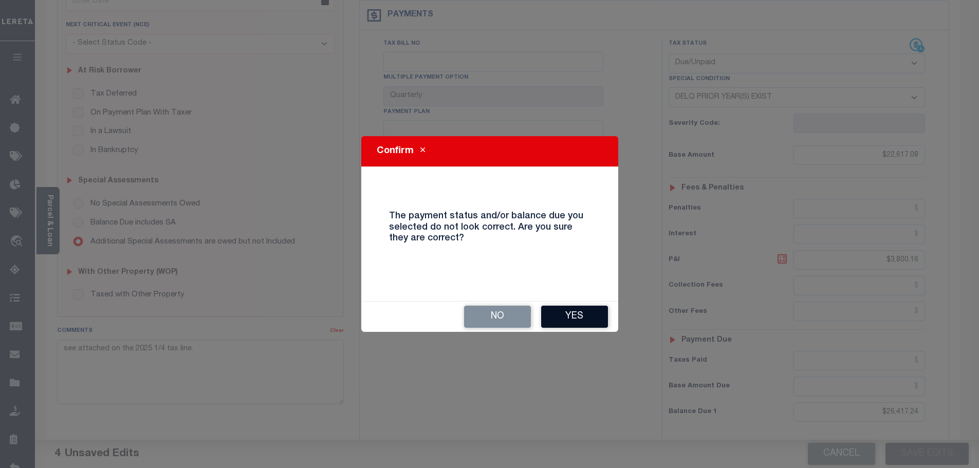
click at [569, 314] on button "Yes" at bounding box center [574, 317] width 67 height 22
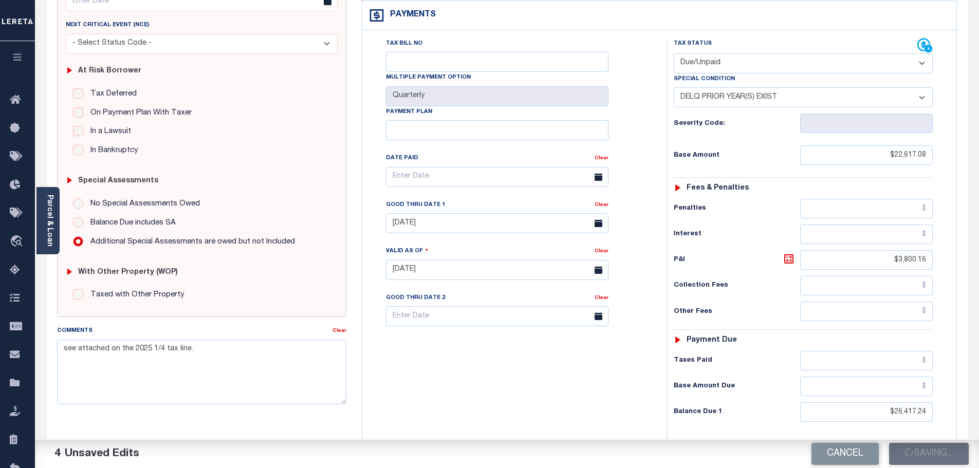
checkbox input "false"
type input "0"
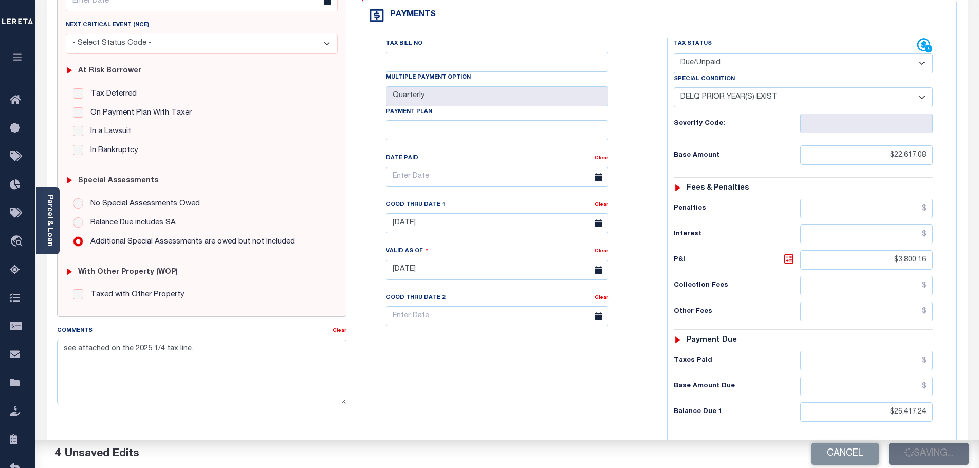
type input "$22,617.08"
type input "$3,800.16"
type input "$26,417.24"
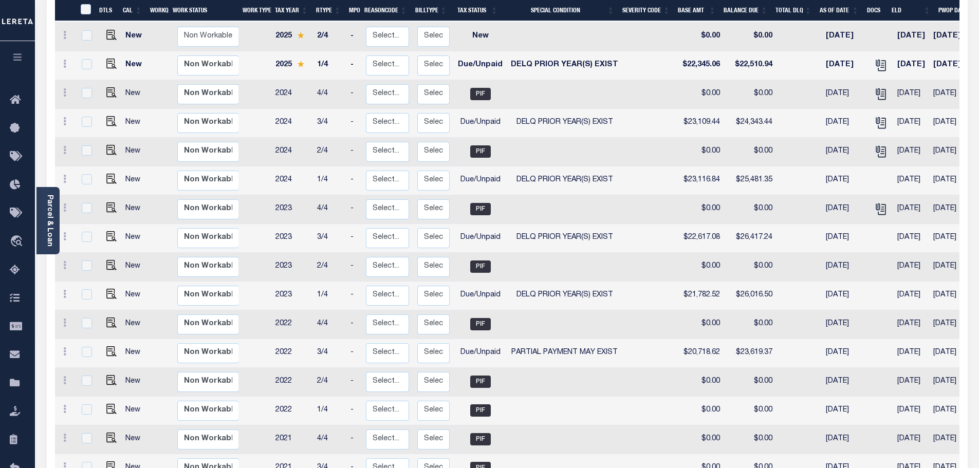
scroll to position [257, 0]
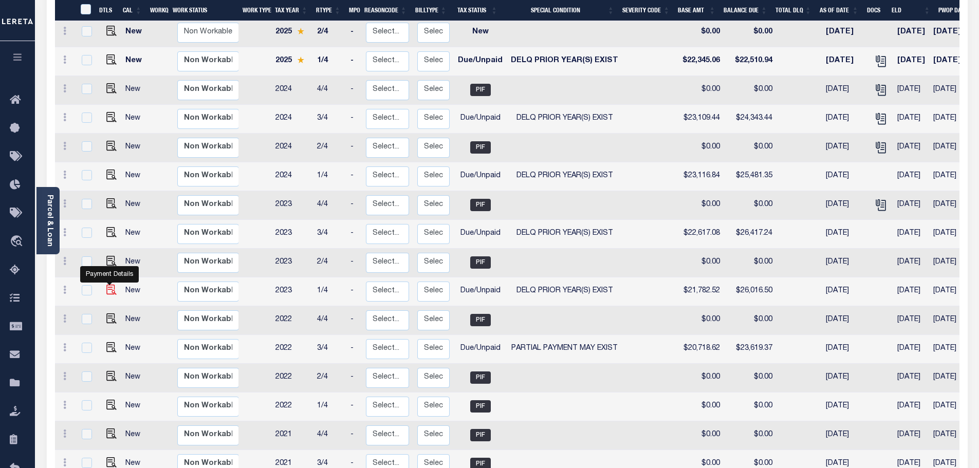
click at [106, 285] on img "" at bounding box center [111, 290] width 10 height 10
checkbox input "true"
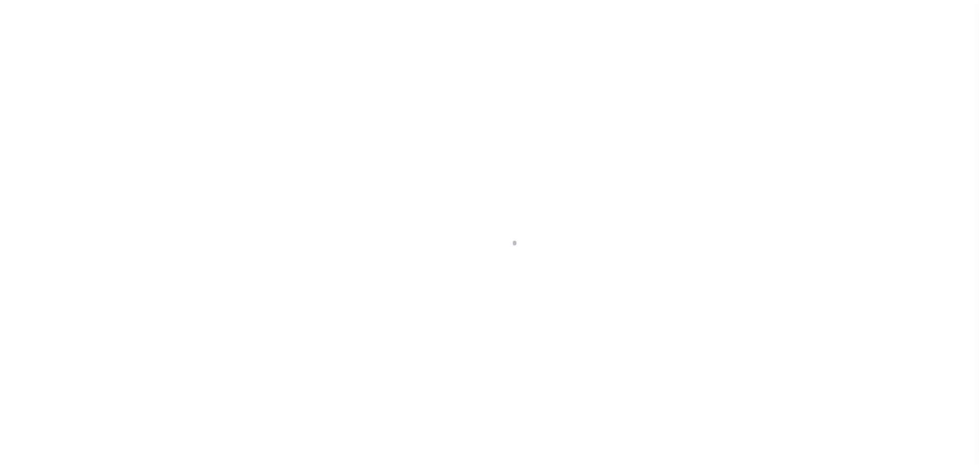
select select "DUE"
select select "18"
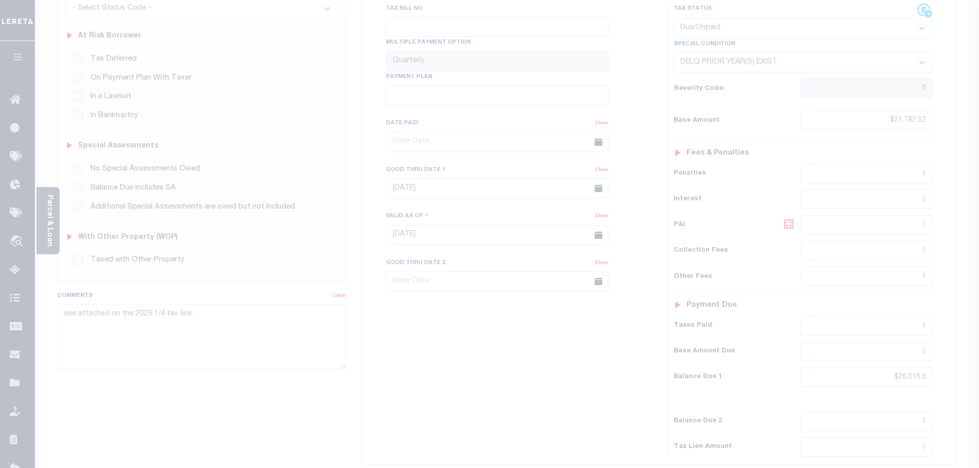
scroll to position [206, 0]
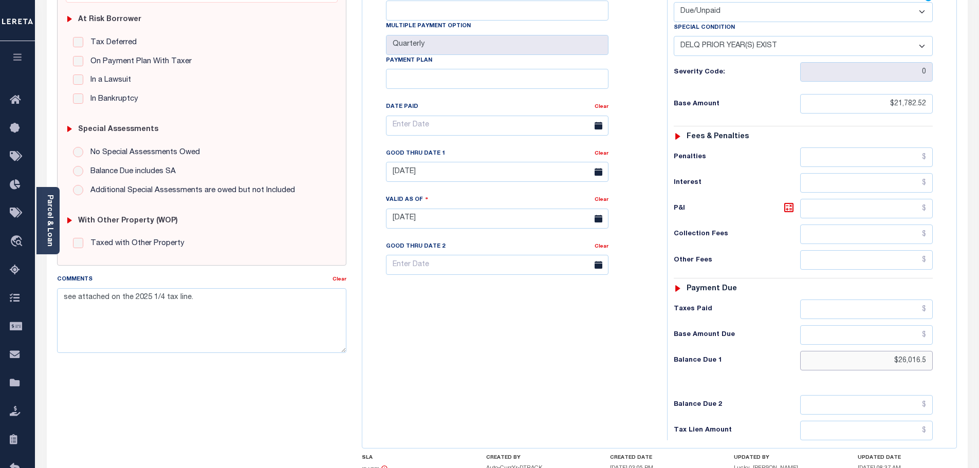
drag, startPoint x: 901, startPoint y: 347, endPoint x: 962, endPoint y: 316, distance: 68.1
click at [967, 325] on div "SPECIAL RISK NCE Date Clear" at bounding box center [507, 218] width 921 height 681
paste input "26,417.24"
type input "$26,417.24"
type input "[DATE]"
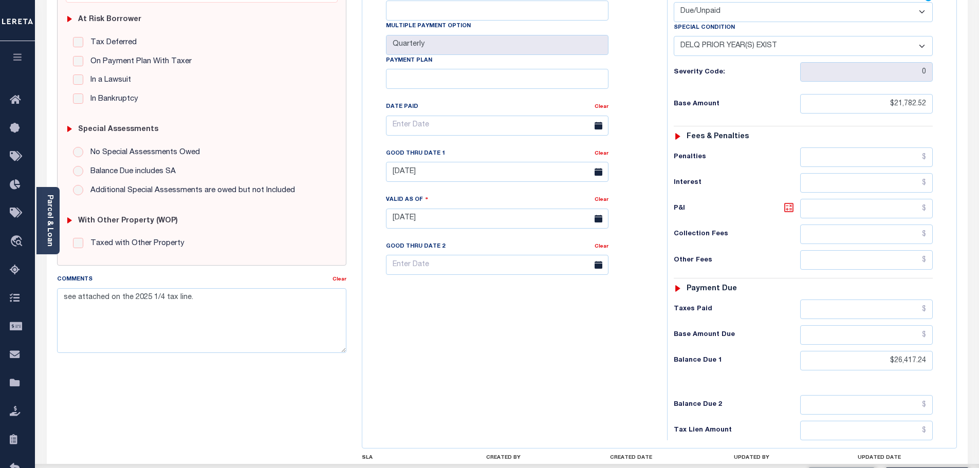
click at [784, 202] on icon at bounding box center [789, 208] width 12 height 12
type input "$4,634.72"
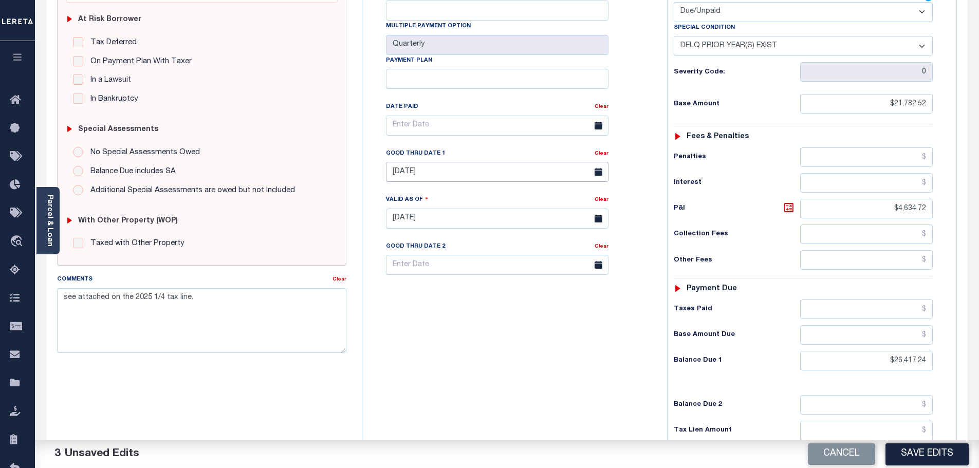
click at [442, 162] on input "[DATE]" at bounding box center [497, 172] width 223 height 20
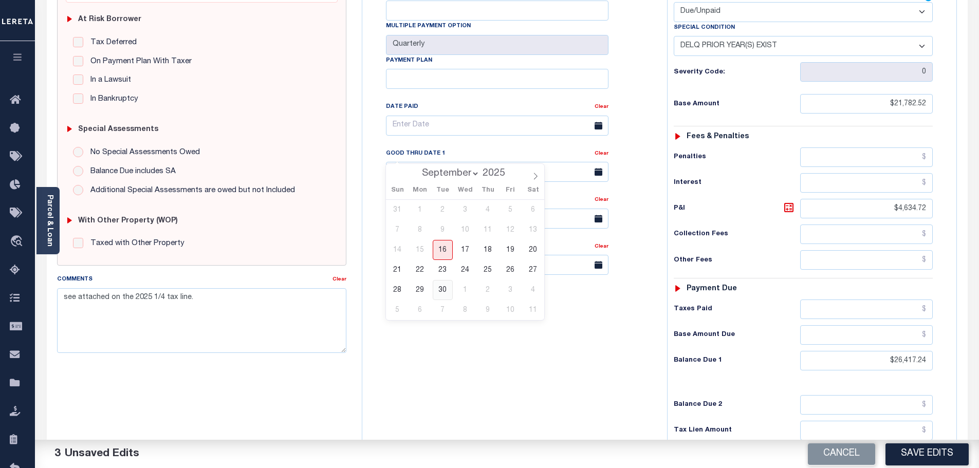
click at [445, 296] on span "30" at bounding box center [443, 290] width 20 height 20
type input "[DATE]"
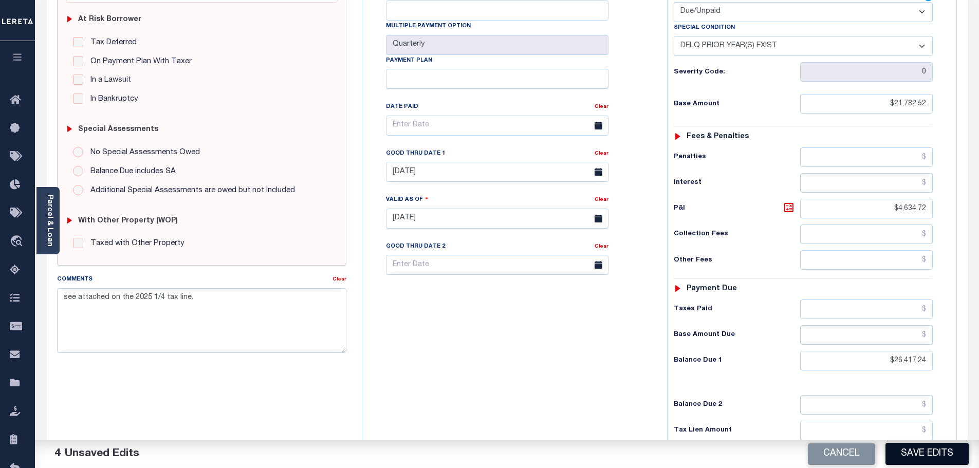
click at [941, 458] on button "Save Edits" at bounding box center [927, 454] width 83 height 22
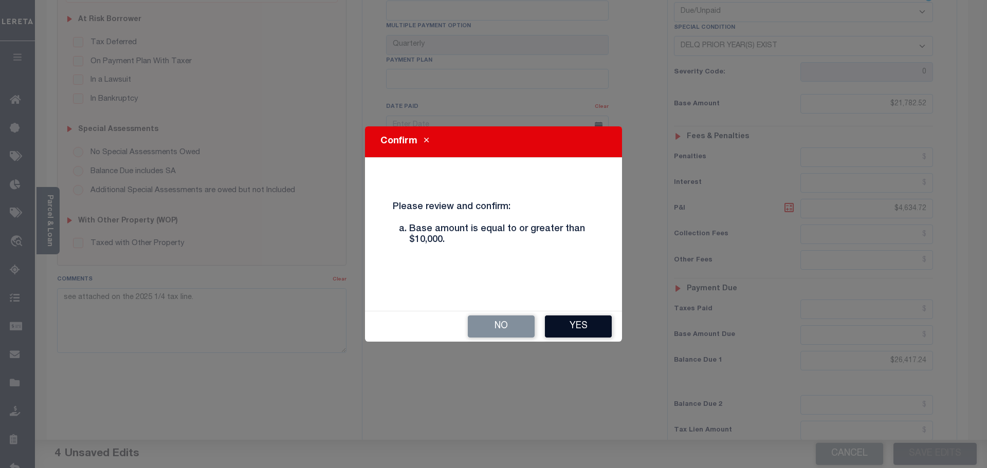
click at [574, 327] on button "Yes" at bounding box center [578, 327] width 67 height 22
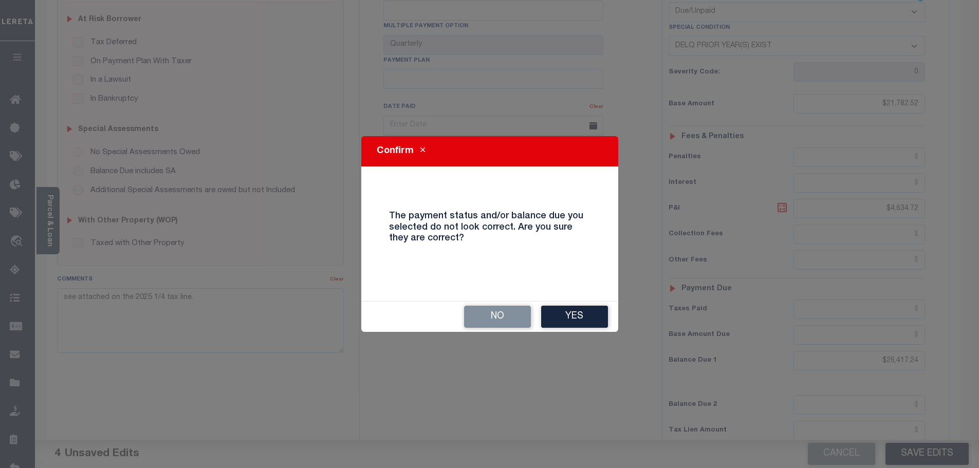
click at [576, 329] on div "No Yes" at bounding box center [489, 317] width 257 height 30
click at [577, 322] on button "Yes" at bounding box center [574, 317] width 67 height 22
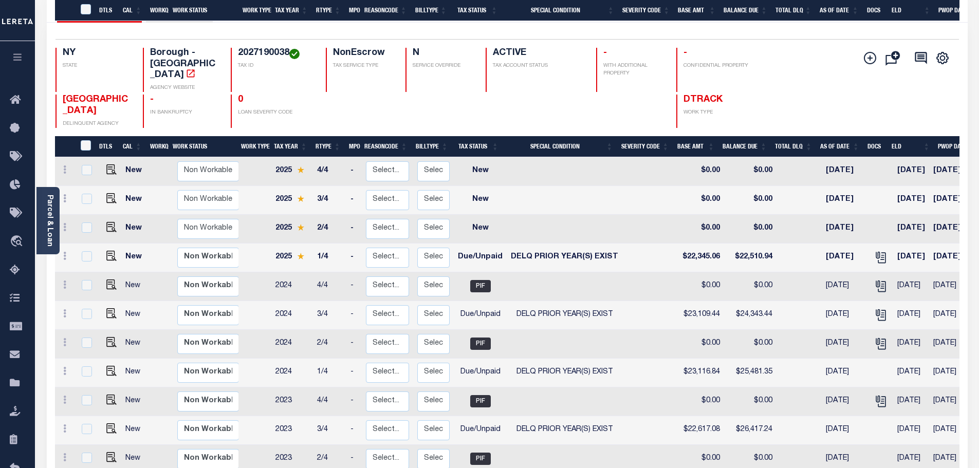
scroll to position [206, 0]
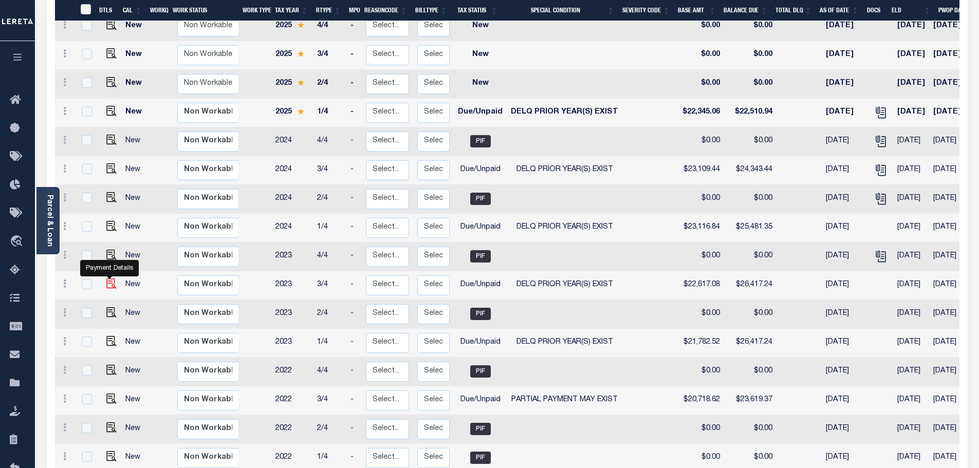
click at [113, 279] on img "" at bounding box center [111, 284] width 10 height 10
checkbox input "true"
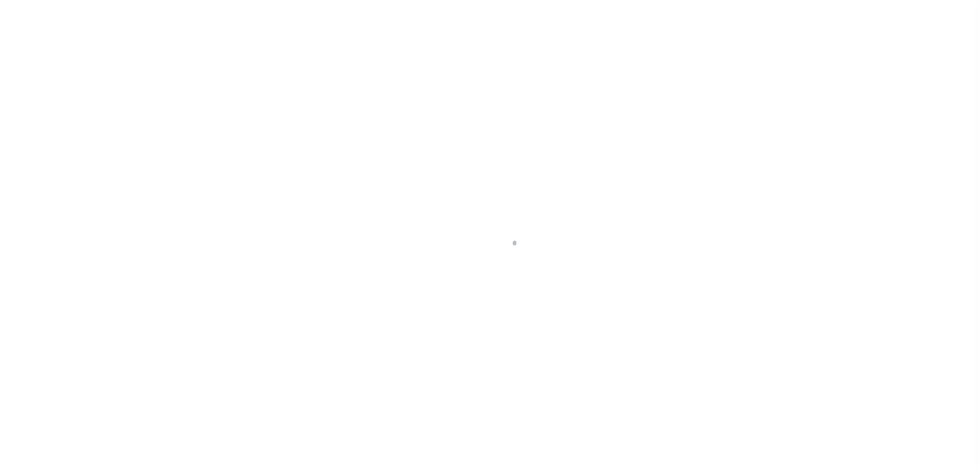
select select "DUE"
select select "18"
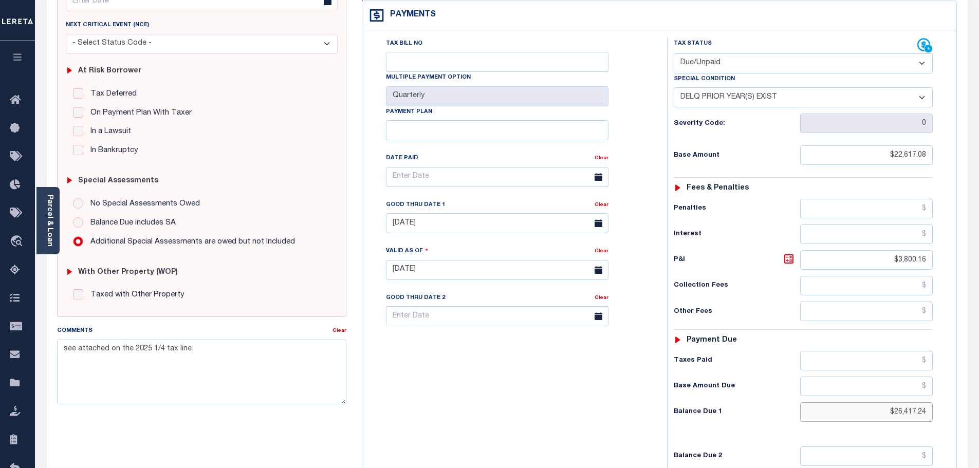
drag, startPoint x: 919, startPoint y: 390, endPoint x: 942, endPoint y: 374, distance: 28.4
click at [950, 385] on div "Tax Status Status" at bounding box center [807, 265] width 295 height 454
paste input "26,345.29"
type input "$26,345.29"
click at [787, 253] on icon at bounding box center [789, 259] width 12 height 12
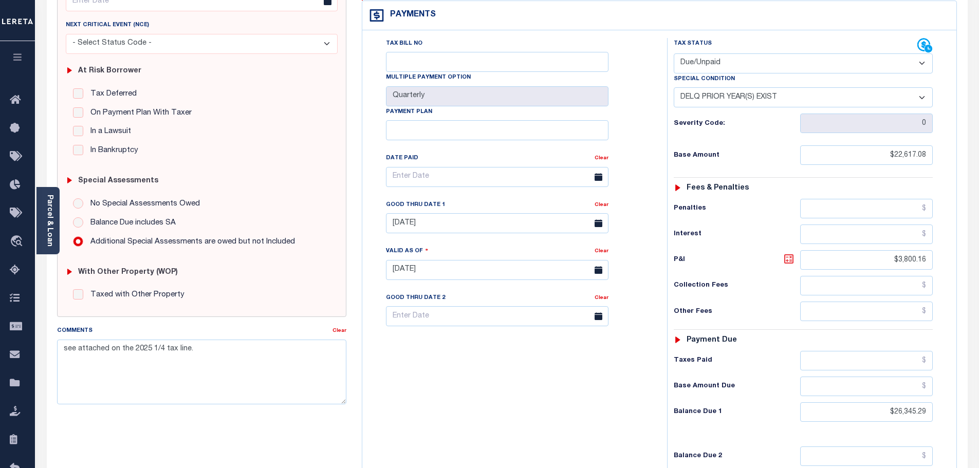
type input "$3,728.21"
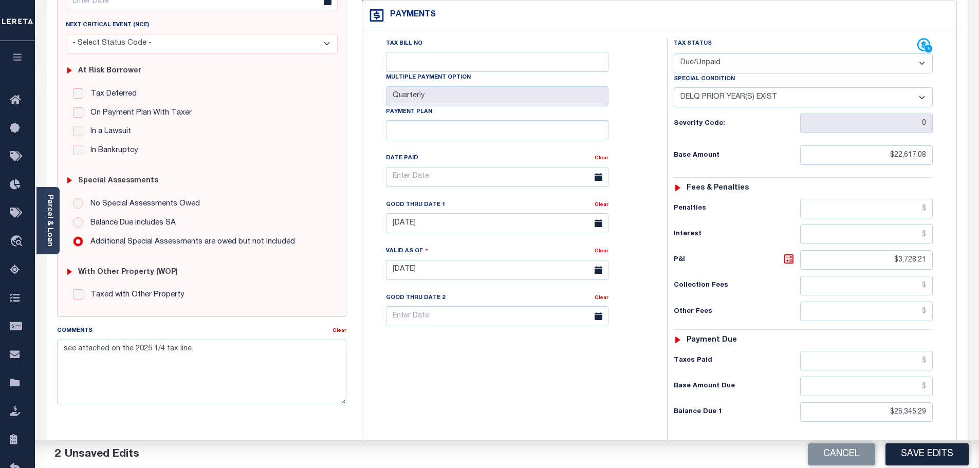
click at [613, 377] on div "Tax Bill No Multiple Payment Option Quarterly Payment Plan" at bounding box center [512, 265] width 295 height 454
click at [926, 459] on button "Save Edits" at bounding box center [927, 454] width 83 height 22
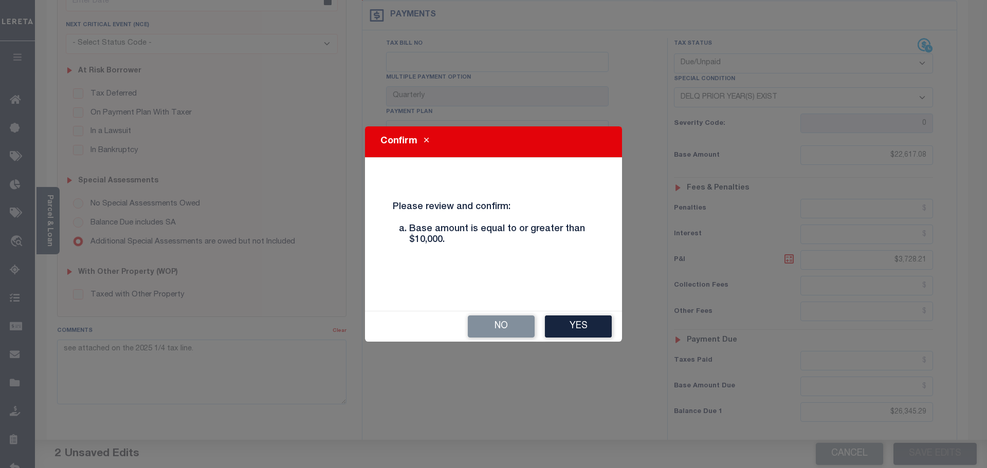
click at [601, 331] on button "Yes" at bounding box center [578, 327] width 67 height 22
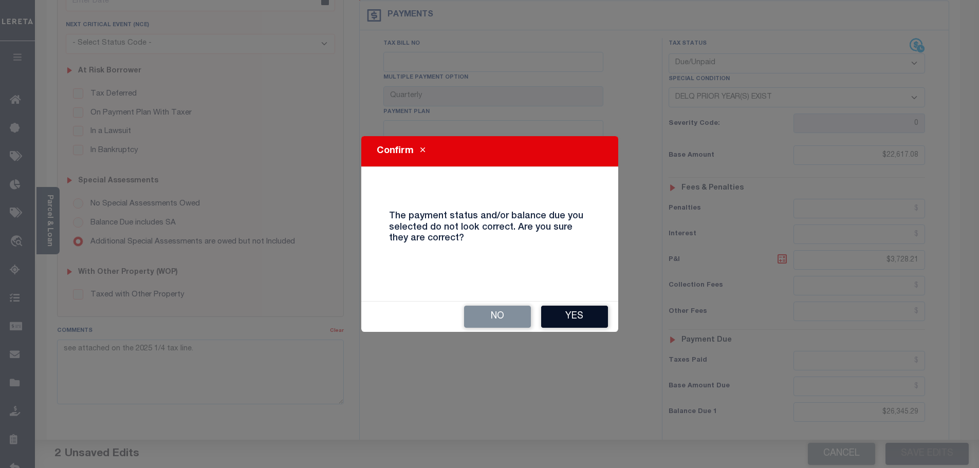
click at [586, 321] on button "Yes" at bounding box center [574, 317] width 67 height 22
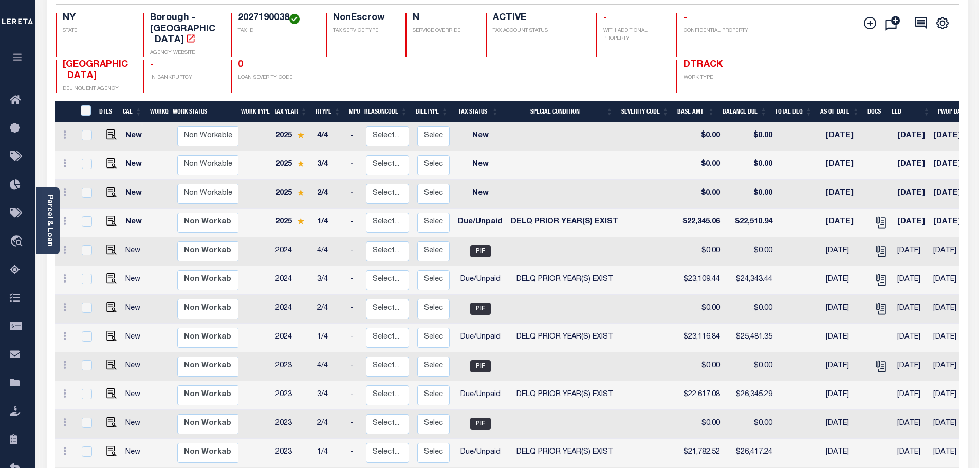
scroll to position [154, 0]
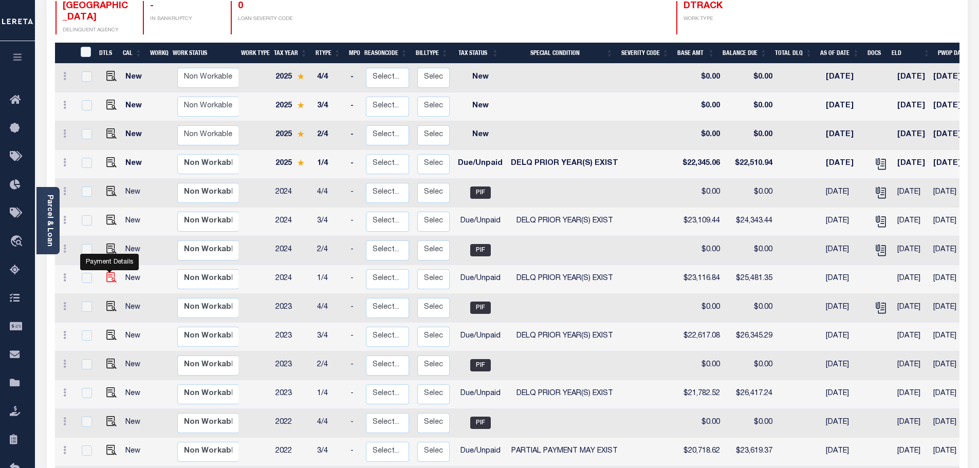
click at [110, 272] on img "" at bounding box center [111, 277] width 10 height 10
checkbox input "true"
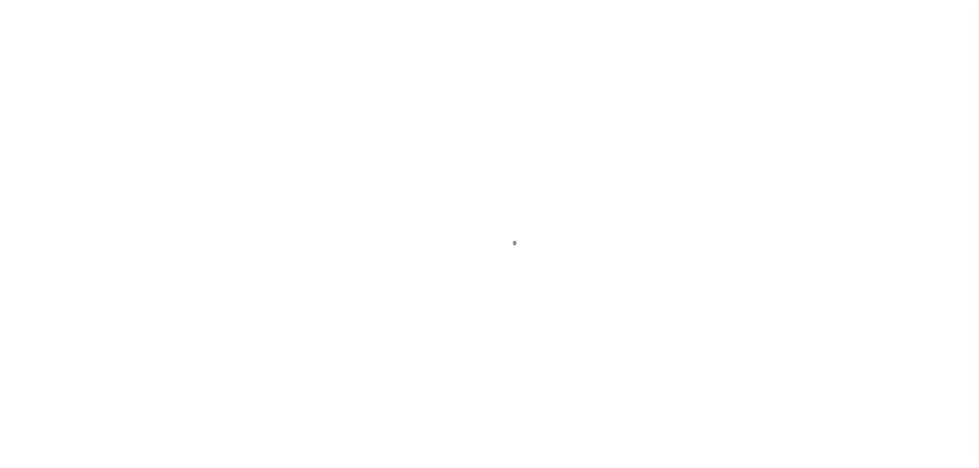
select select "DUE"
select select "18"
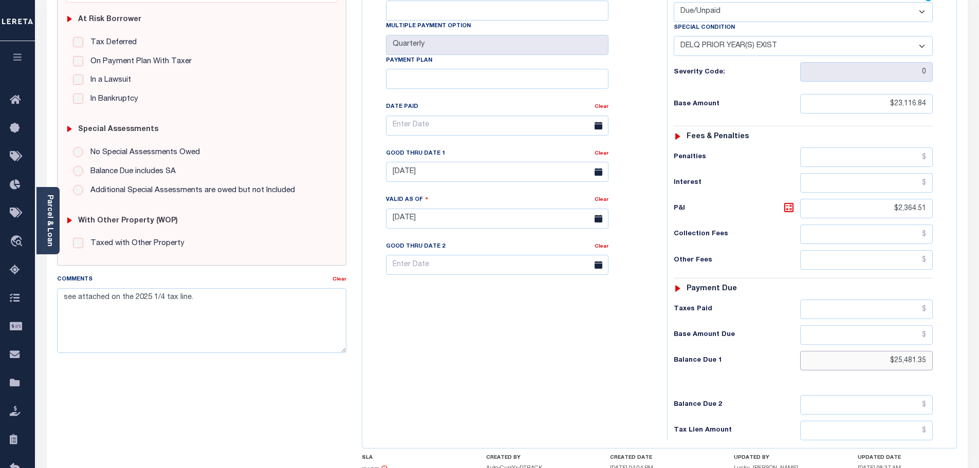
drag, startPoint x: 878, startPoint y: 335, endPoint x: 994, endPoint y: 326, distance: 116.5
click at [979, 326] on html "Home OMS Detail Payment History Tax Line Detail" at bounding box center [489, 183] width 979 height 779
paste input "25,873.84"
type input "$25,873.84"
type input "[DATE]"
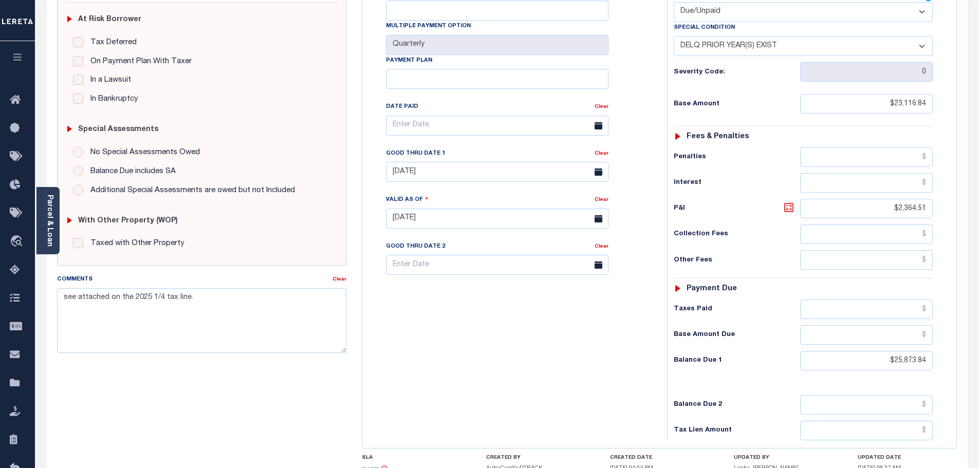
click at [787, 202] on icon at bounding box center [789, 208] width 12 height 12
type input "$2,757.00"
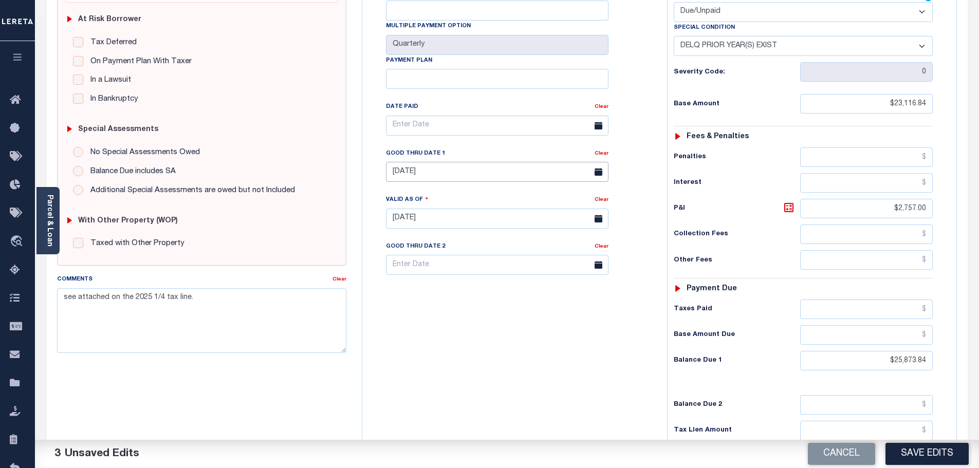
drag, startPoint x: 392, startPoint y: 150, endPoint x: 412, endPoint y: 155, distance: 20.6
click at [394, 162] on input "07/31/2025" at bounding box center [497, 172] width 223 height 20
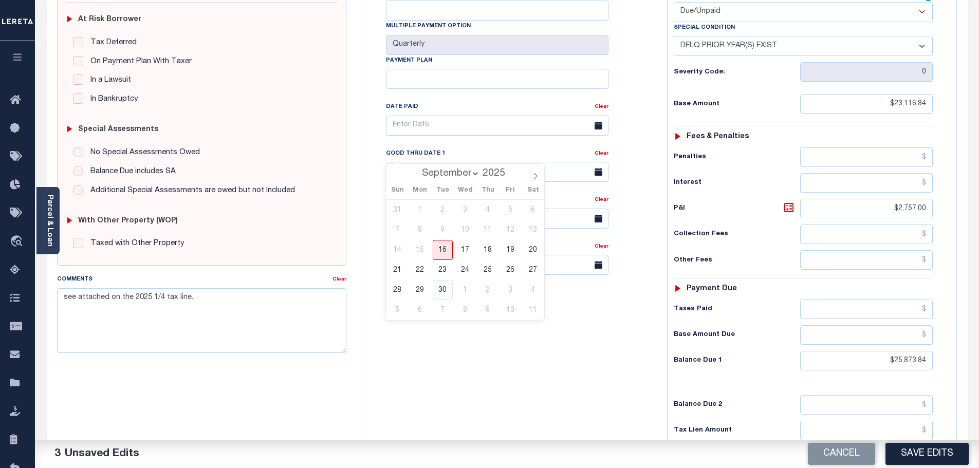
click at [444, 293] on span "30" at bounding box center [443, 290] width 20 height 20
type input "09/30/2025"
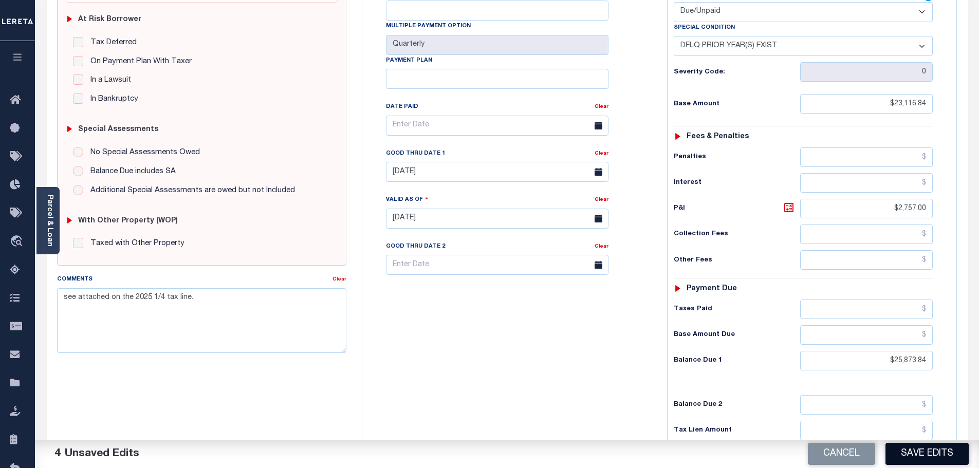
click at [947, 454] on button "Save Edits" at bounding box center [927, 454] width 83 height 22
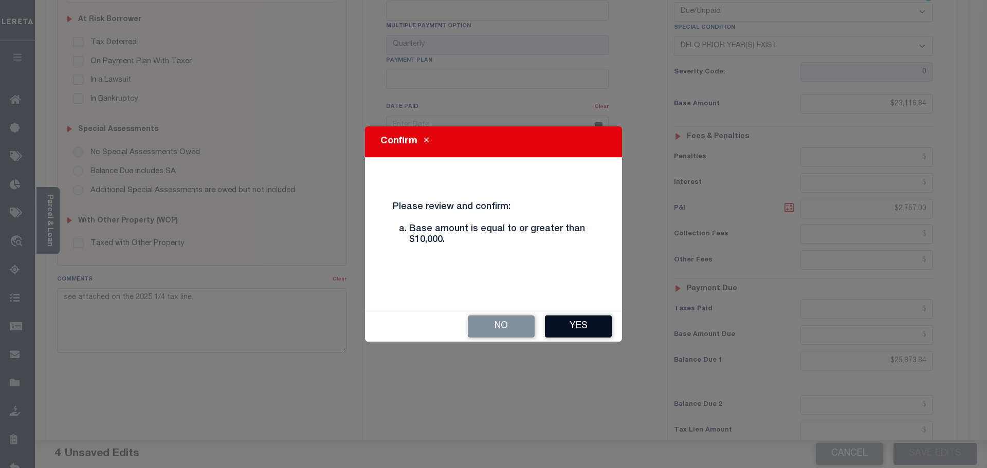
click at [569, 329] on button "Yes" at bounding box center [578, 327] width 67 height 22
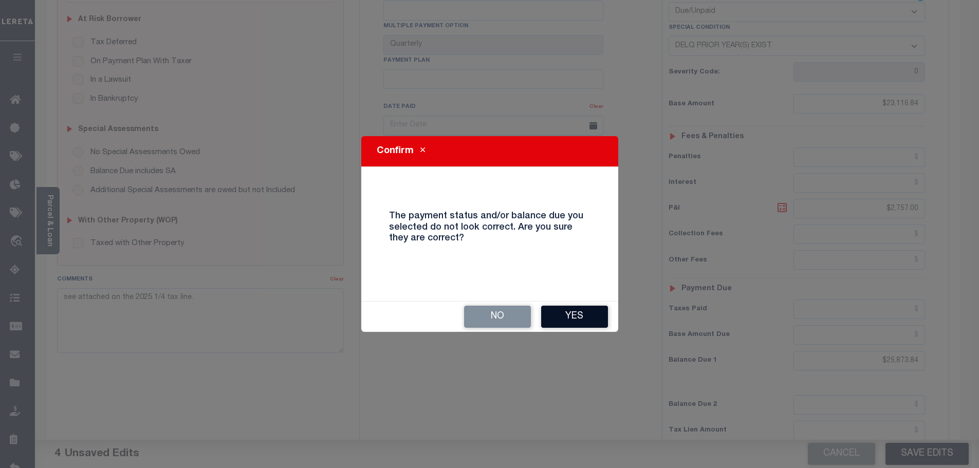
click at [579, 317] on button "Yes" at bounding box center [574, 317] width 67 height 22
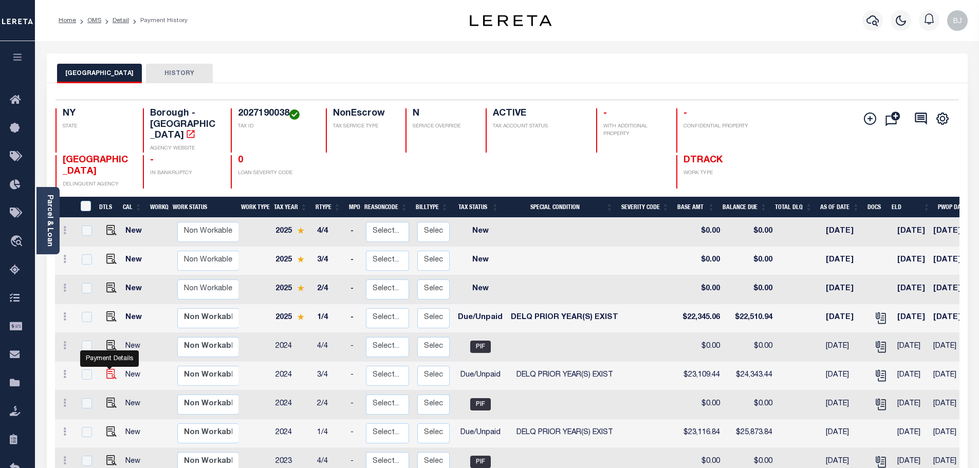
click at [111, 369] on img "" at bounding box center [111, 374] width 10 height 10
checkbox input "true"
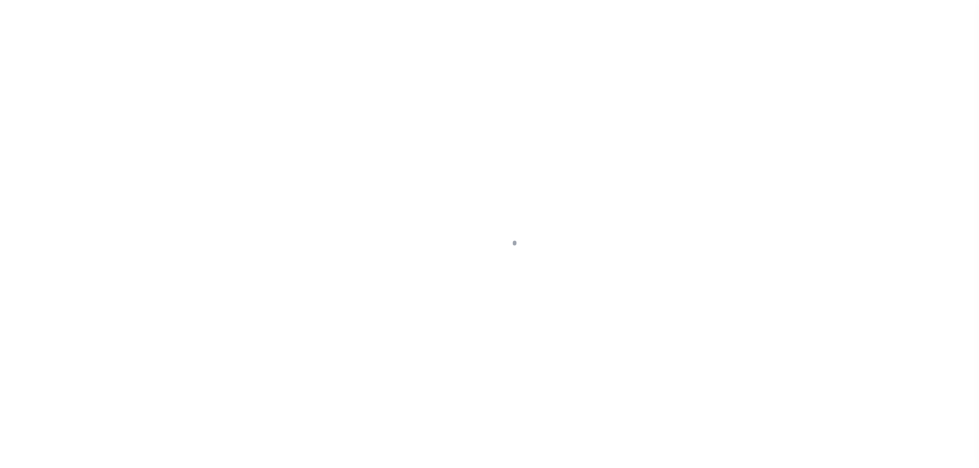
select select "DUE"
select select "18"
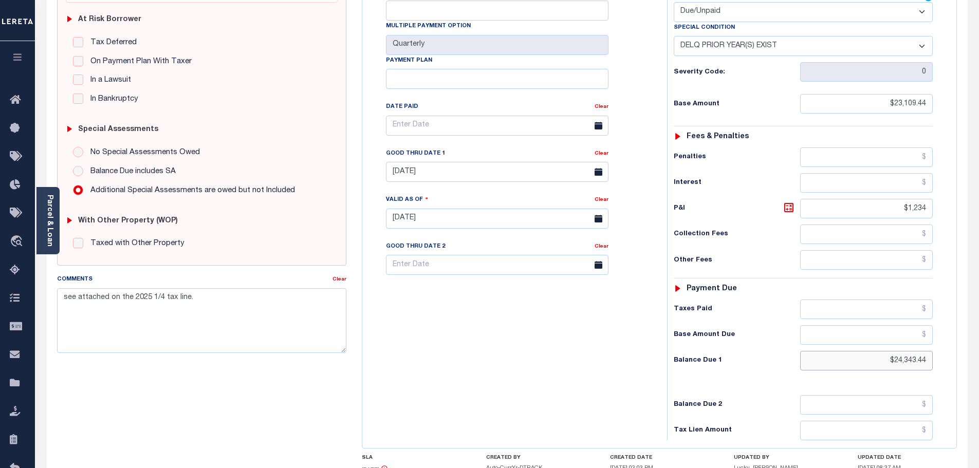
drag, startPoint x: 872, startPoint y: 344, endPoint x: 788, endPoint y: 250, distance: 126.3
click at [979, 327] on html "Home OMS Detail Payment History Tax Line Detail" at bounding box center [489, 183] width 979 height 779
paste input "24,718.40"
type input "$24,718.40"
type input "[DATE]"
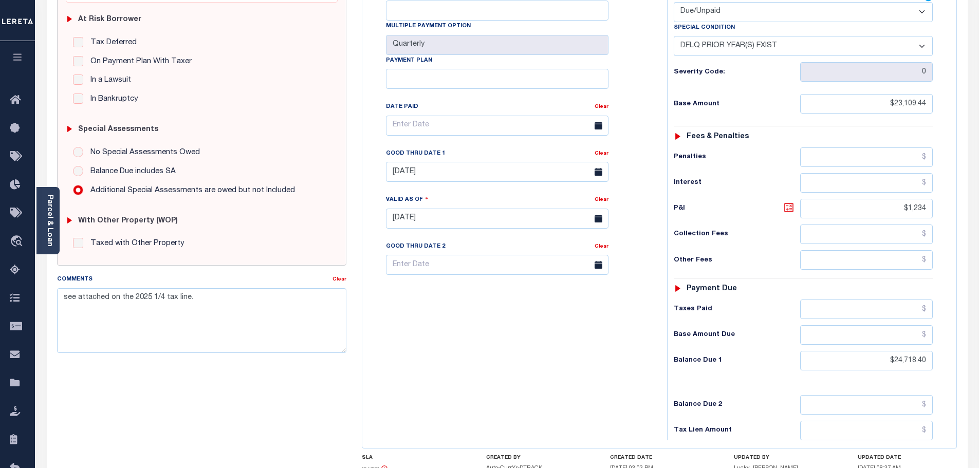
click at [792, 202] on icon at bounding box center [789, 208] width 12 height 12
type input "$1,608.96"
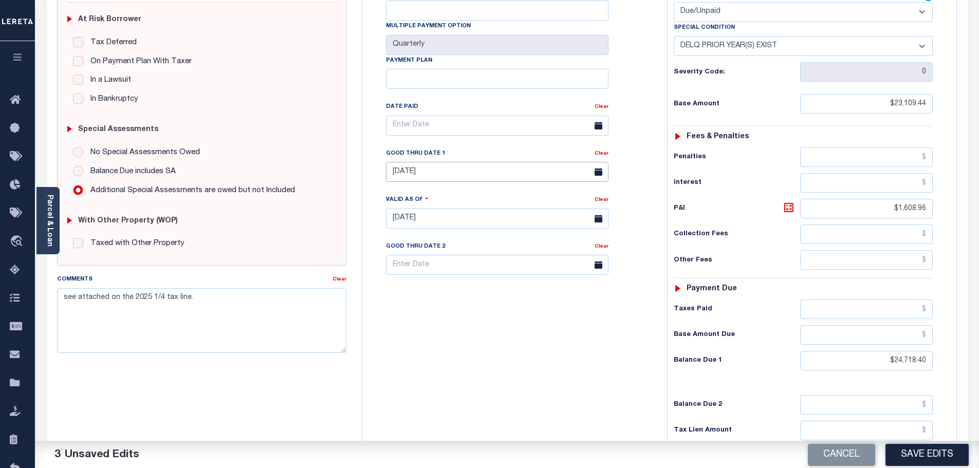
click at [399, 162] on input "07/31/2025" at bounding box center [497, 172] width 223 height 20
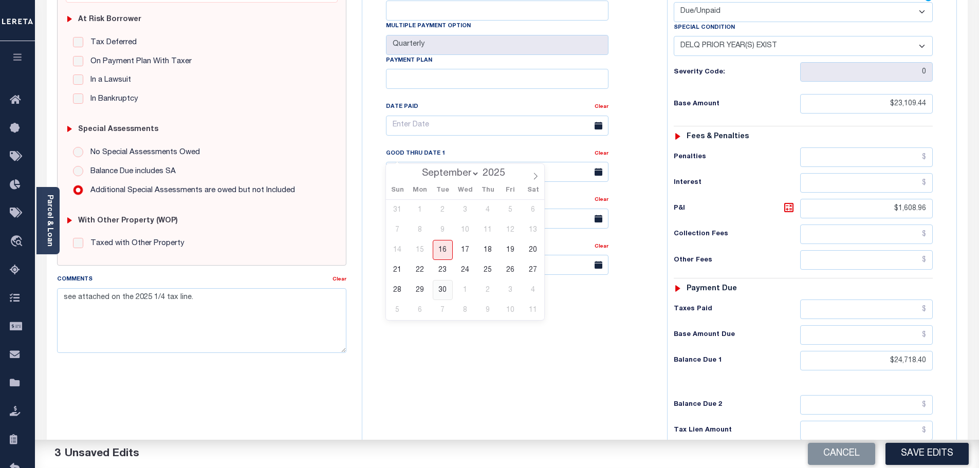
click at [443, 298] on span "30" at bounding box center [443, 290] width 20 height 20
type input "09/30/2025"
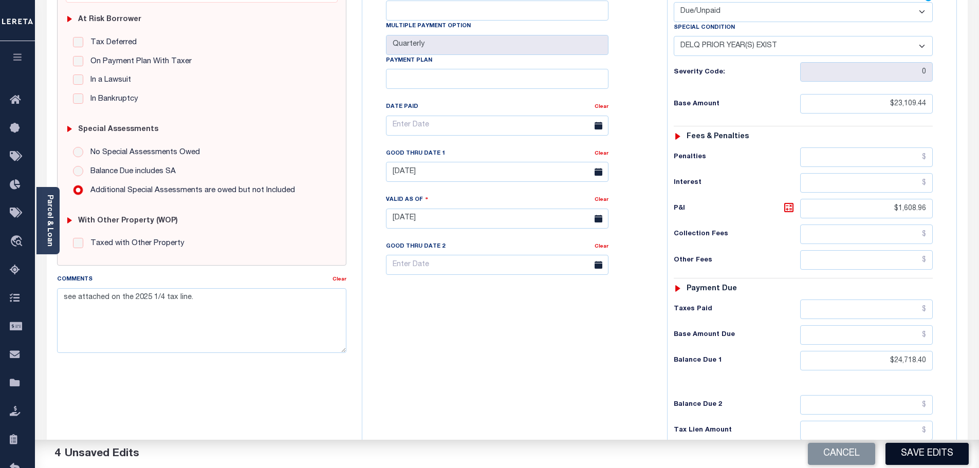
click at [953, 461] on button "Save Edits" at bounding box center [927, 454] width 83 height 22
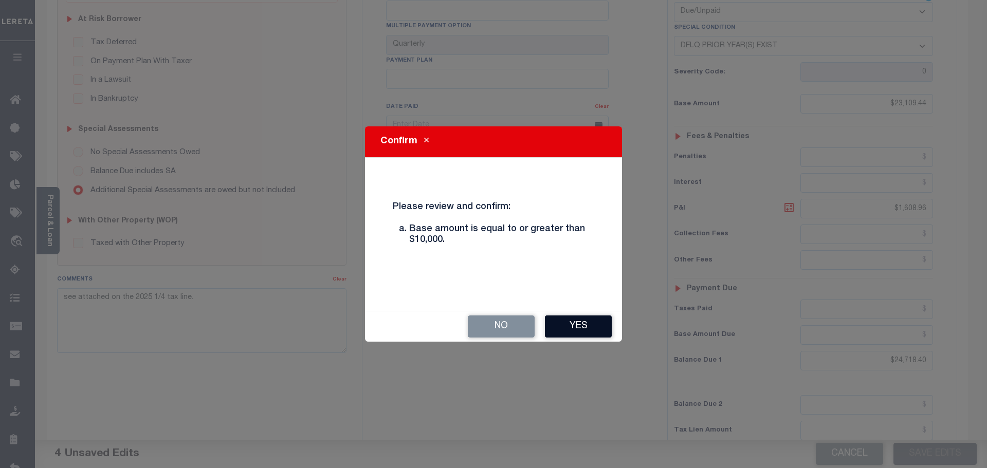
click at [548, 319] on button "Yes" at bounding box center [578, 327] width 67 height 22
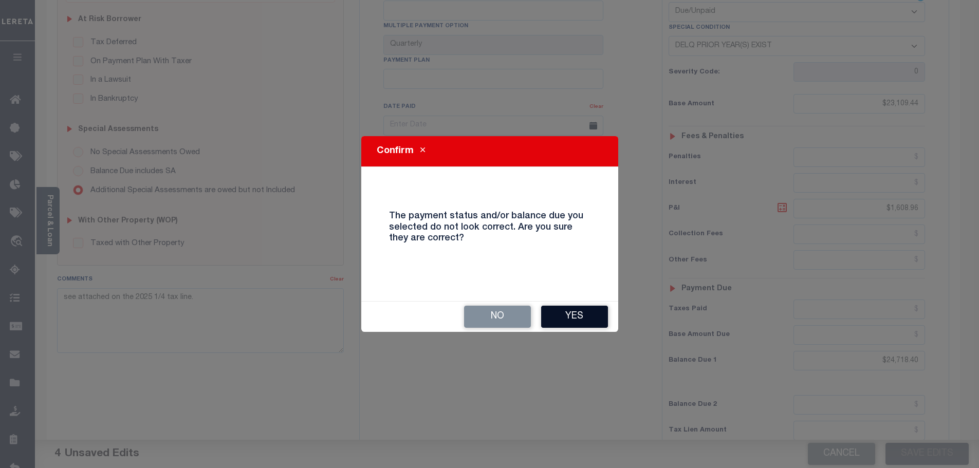
click at [555, 317] on button "Yes" at bounding box center [574, 317] width 67 height 22
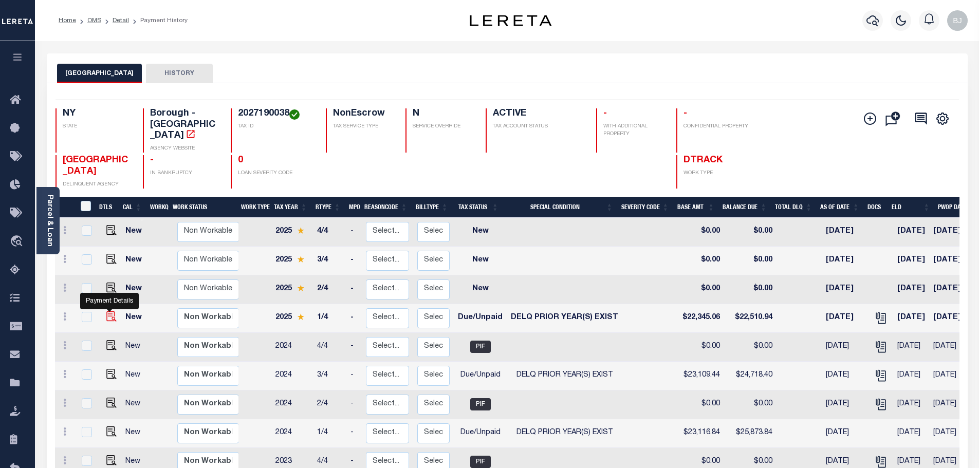
click at [106, 312] on img "" at bounding box center [111, 317] width 10 height 10
checkbox input "true"
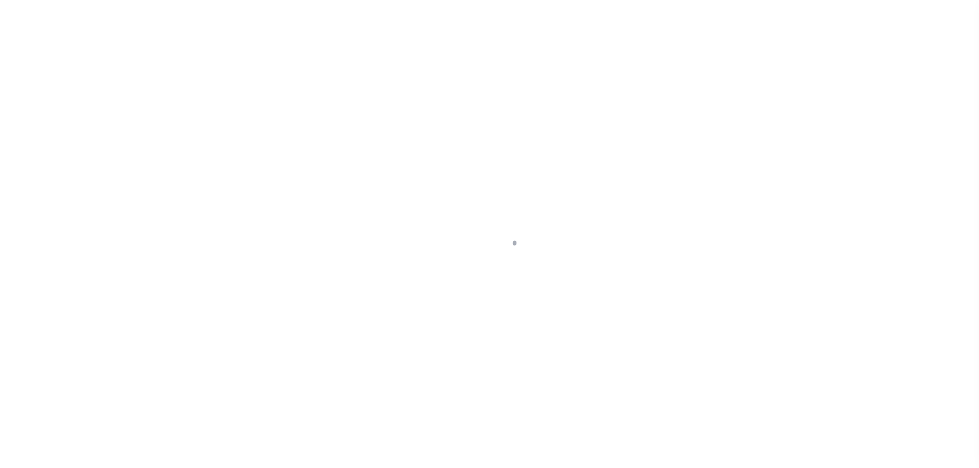
select select "DUE"
select select "18"
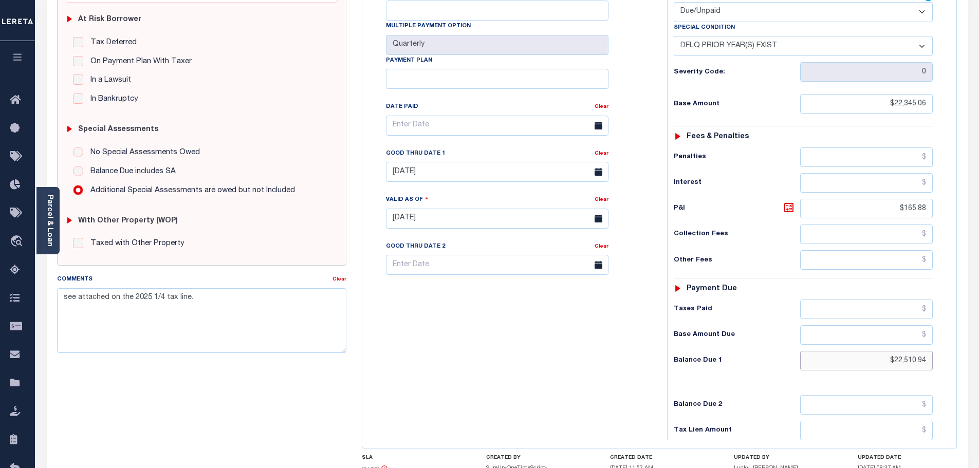
drag, startPoint x: 942, startPoint y: 333, endPoint x: 934, endPoint y: 282, distance: 51.6
click at [978, 319] on div "Parcel & Loan Tax Bill Details 2027190038 TAX ID" at bounding box center [507, 206] width 944 height 743
paste input "22,857.69"
type input "$22,857.69"
type input "[DATE]"
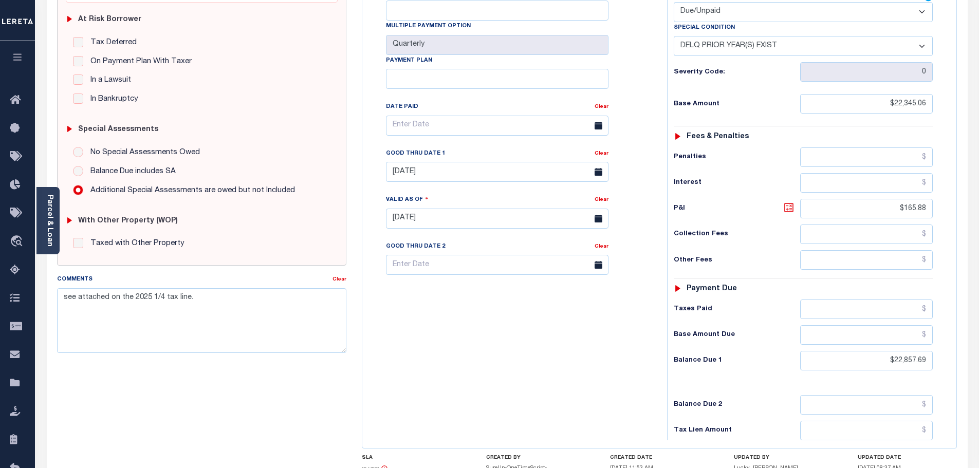
click at [793, 203] on icon at bounding box center [788, 207] width 9 height 9
type input "$512.63"
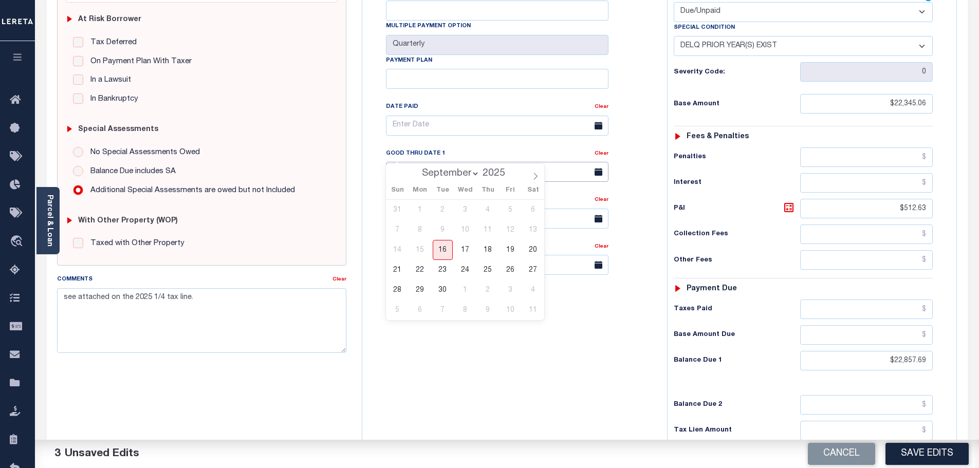
click at [499, 162] on input "07/31/2025" at bounding box center [497, 172] width 223 height 20
click at [441, 292] on span "30" at bounding box center [443, 290] width 20 height 20
type input "09/30/2025"
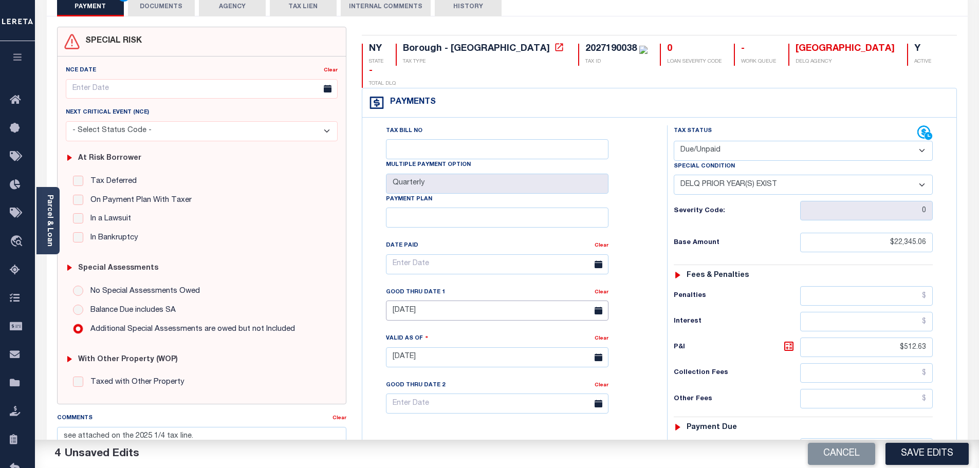
scroll to position [0, 0]
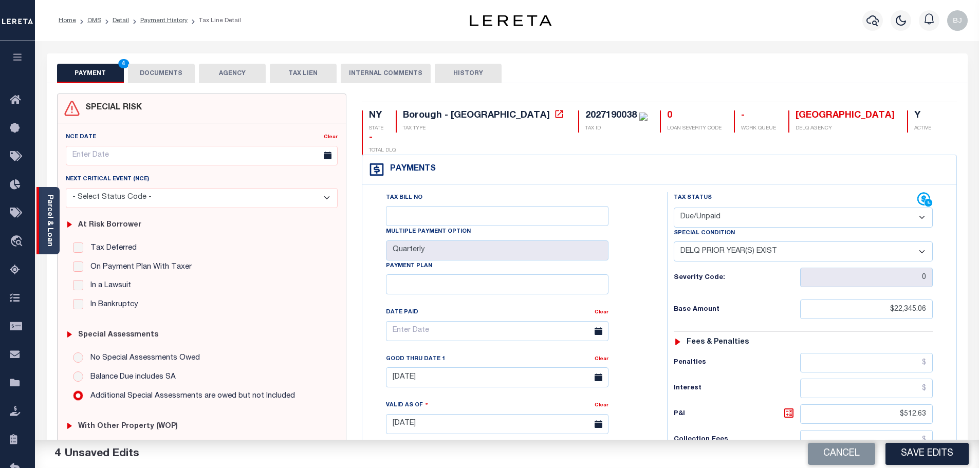
click at [58, 244] on div "Parcel & Loan" at bounding box center [48, 220] width 23 height 67
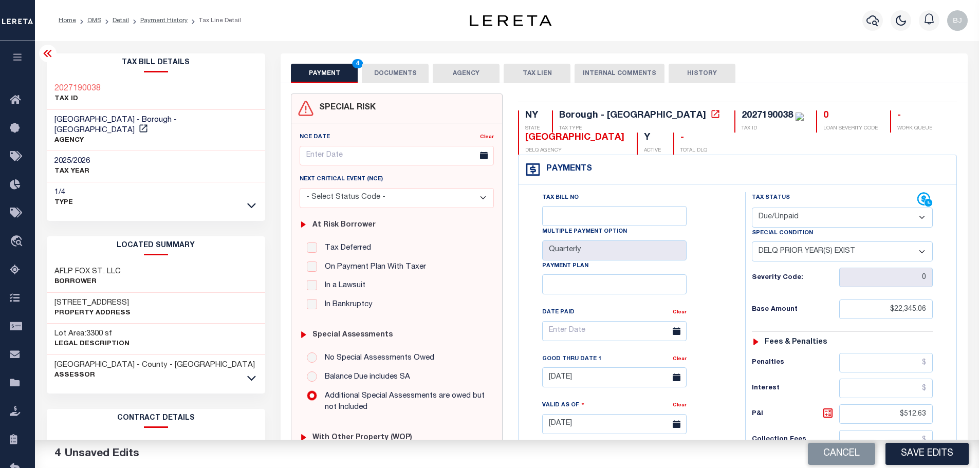
click at [54, 58] on div at bounding box center [47, 53] width 17 height 17
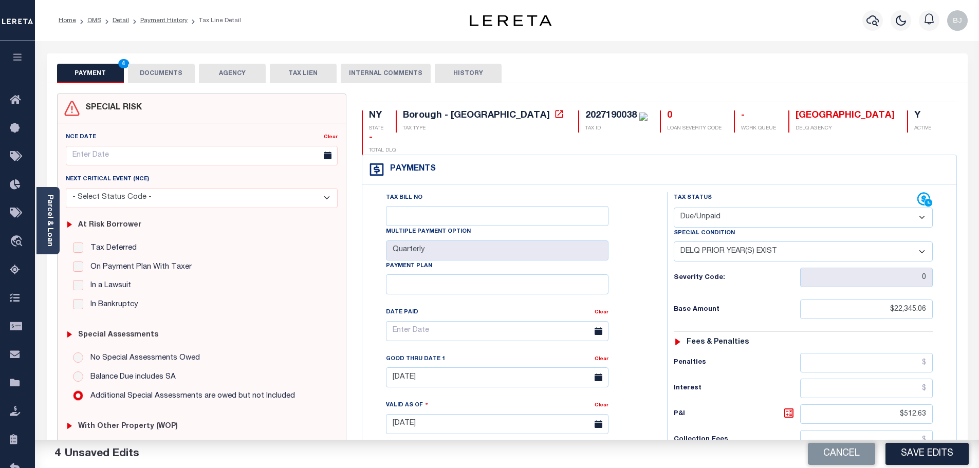
scroll to position [206, 0]
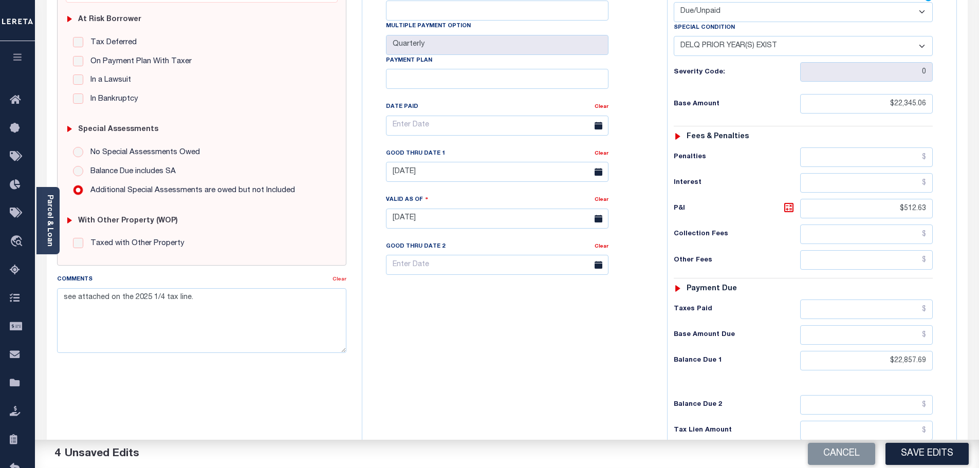
click at [342, 280] on link "Clear" at bounding box center [340, 279] width 14 height 5
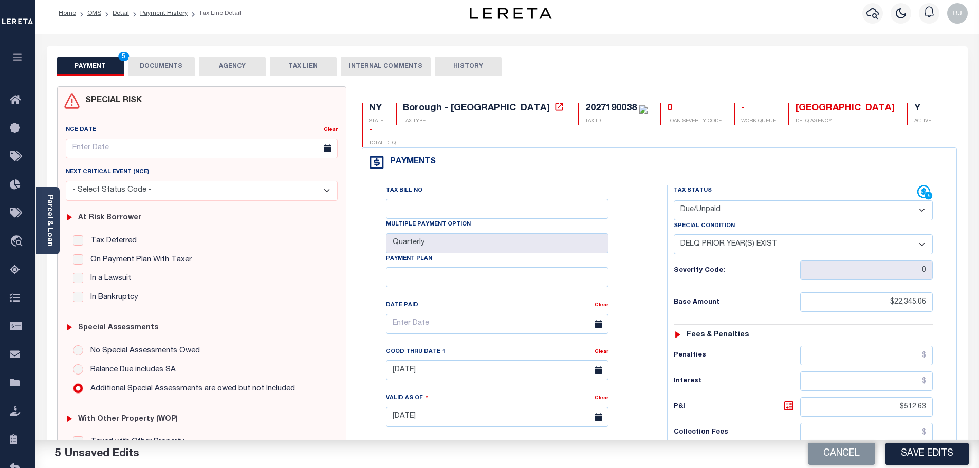
scroll to position [0, 0]
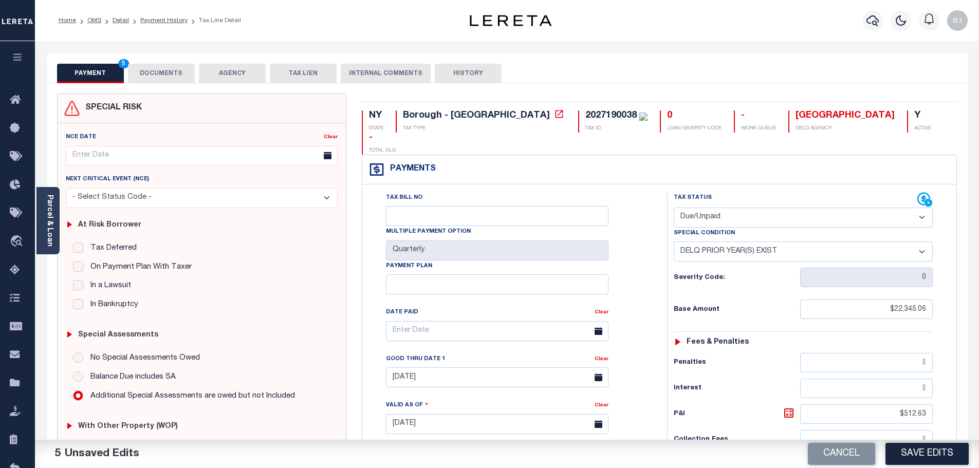
click at [194, 74] on button "DOCUMENTS" at bounding box center [161, 74] width 67 height 20
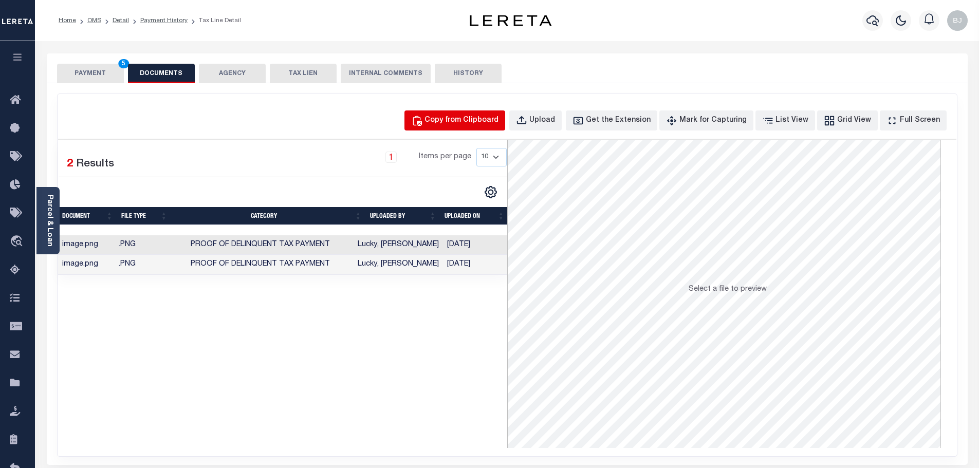
click at [458, 119] on div "Copy from Clipboard" at bounding box center [462, 120] width 74 height 11
select select "POP"
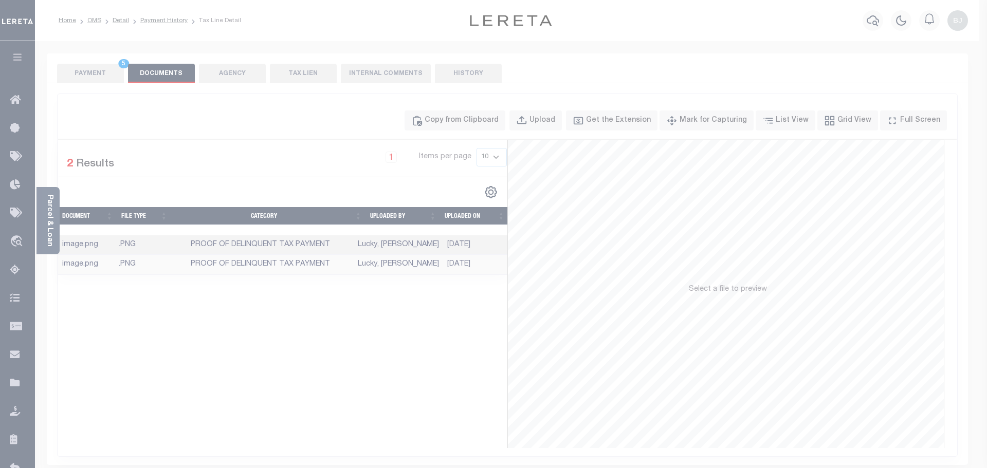
drag, startPoint x: 480, startPoint y: 184, endPoint x: 484, endPoint y: 193, distance: 10.6
click at [0, 0] on div "Paste copied image or file into this box" at bounding box center [0, 0] width 0 height 0
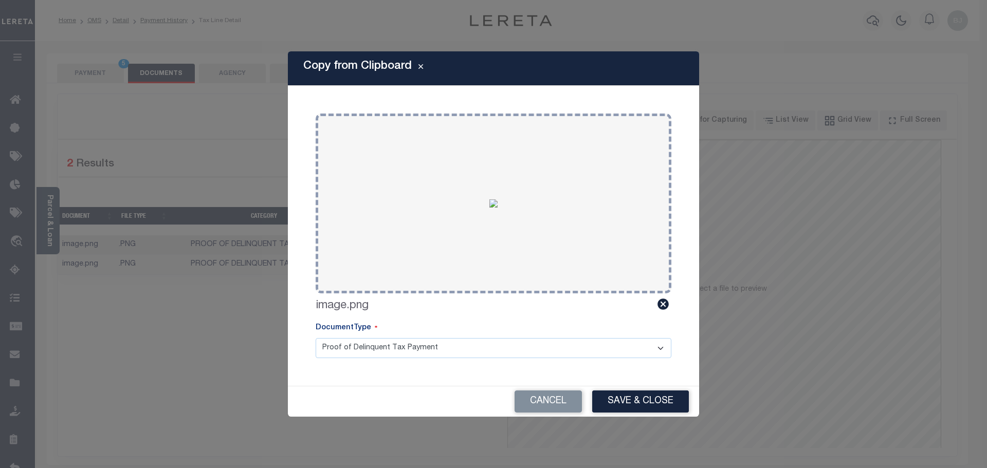
click at [660, 390] on div "Cancel Save & Close" at bounding box center [493, 402] width 411 height 30
click at [660, 398] on button "Save & Close" at bounding box center [640, 402] width 97 height 22
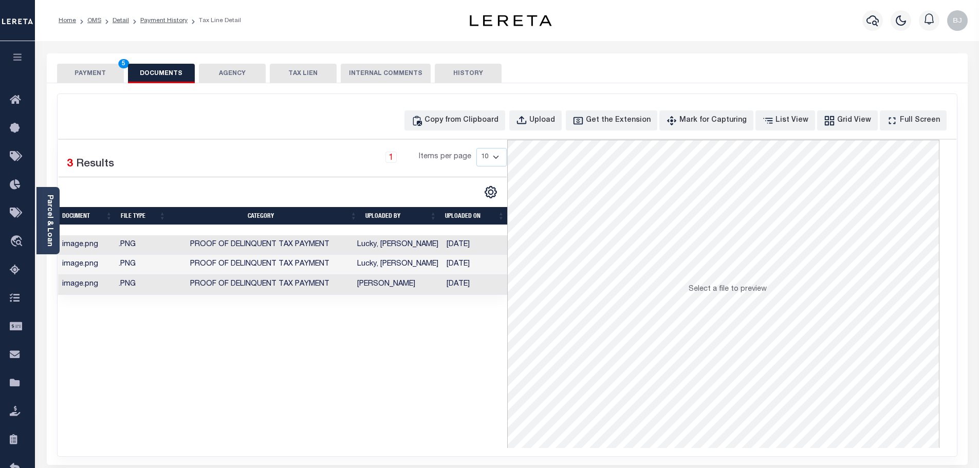
click at [81, 81] on button "PAYMENT 5" at bounding box center [90, 74] width 67 height 20
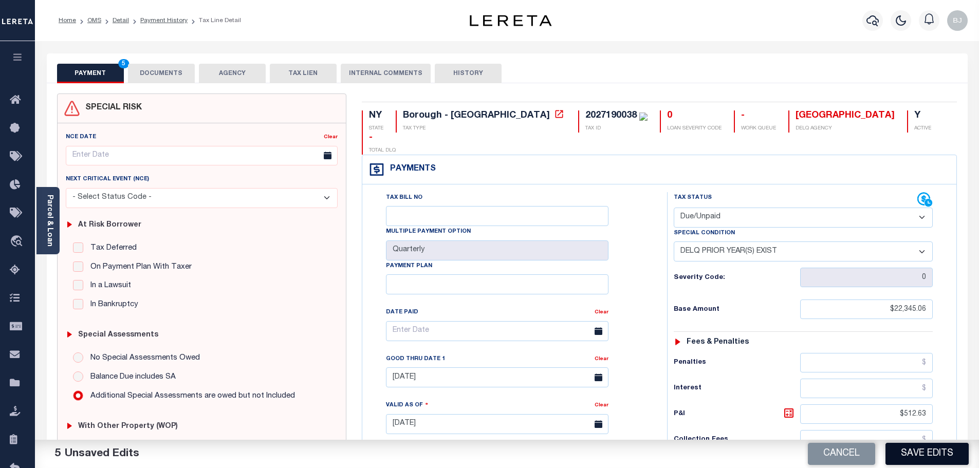
click at [937, 458] on button "Save Edits" at bounding box center [927, 454] width 83 height 22
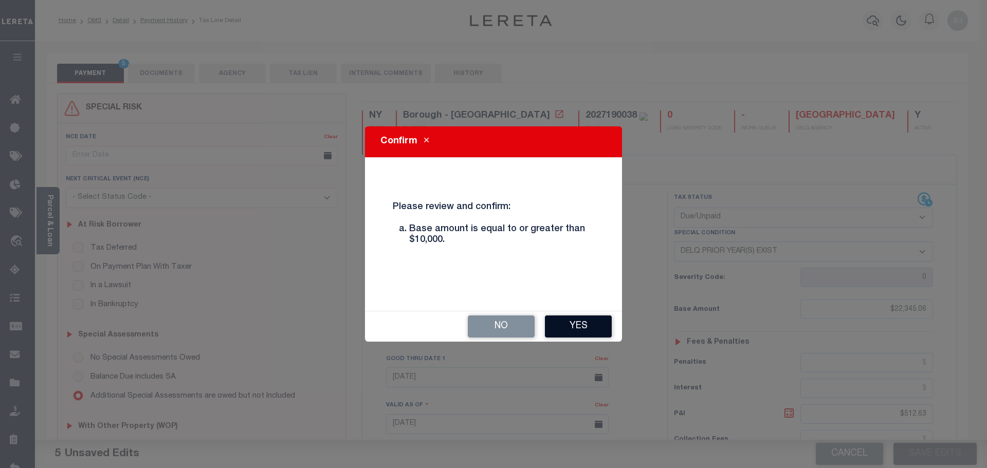
click at [592, 326] on button "Yes" at bounding box center [578, 327] width 67 height 22
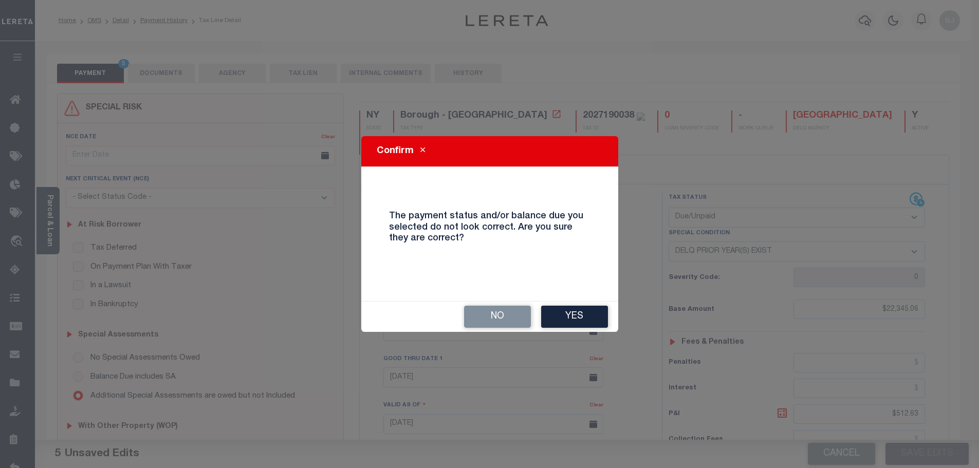
click at [592, 326] on button "Yes" at bounding box center [574, 317] width 67 height 22
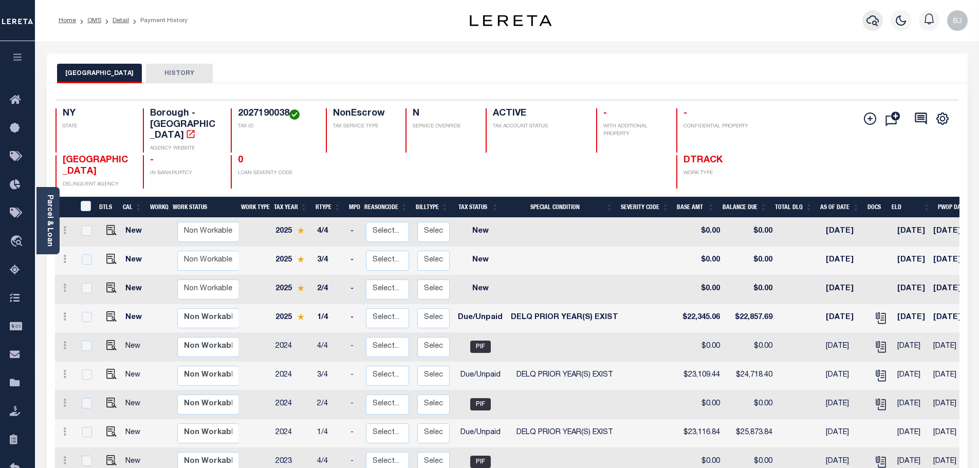
click at [872, 27] on icon "button" at bounding box center [873, 20] width 12 height 12
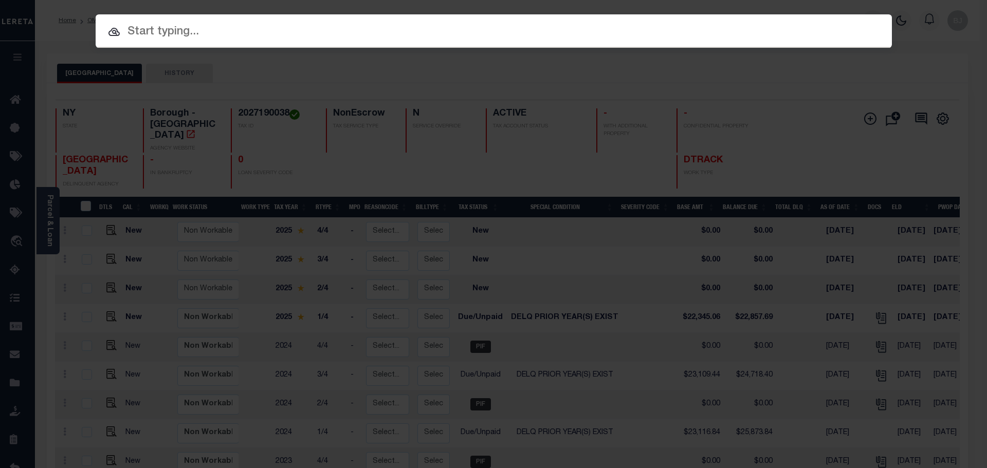
paste input "10010362"
type input "10010362"
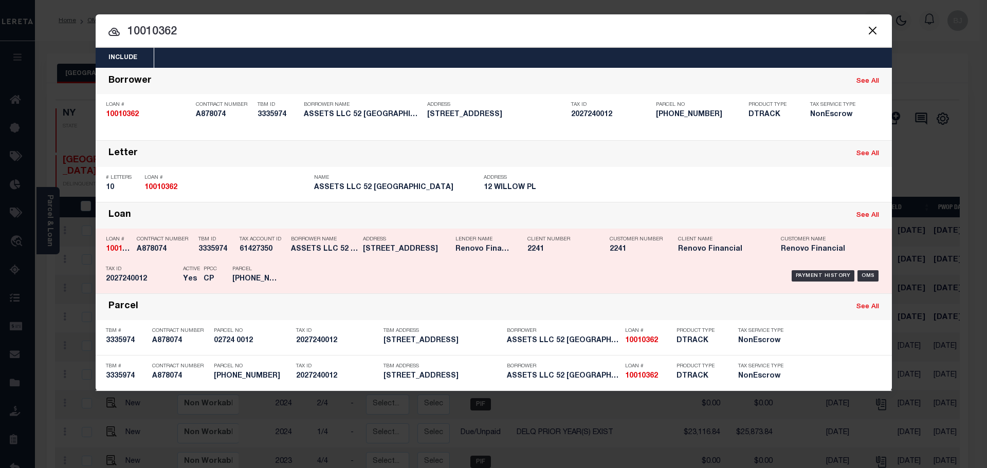
click at [440, 258] on div "Address 970 FOX ST BRONX NY 104593366" at bounding box center [406, 246] width 87 height 30
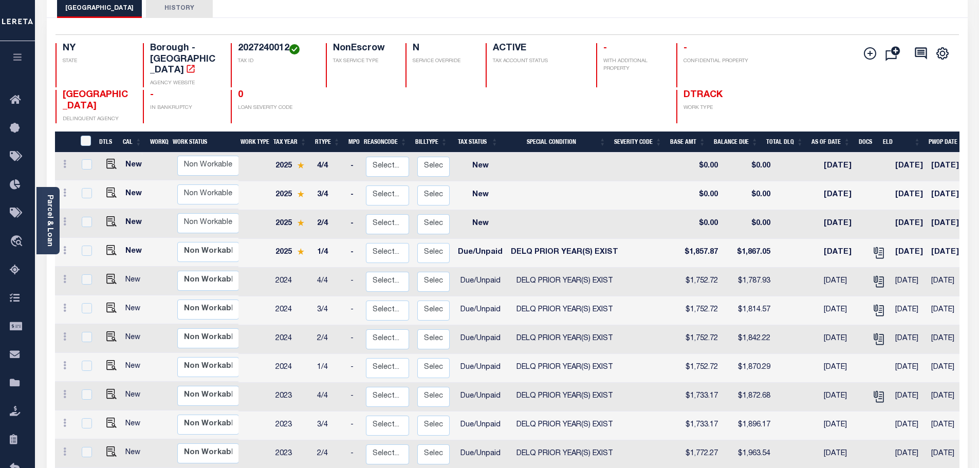
scroll to position [257, 0]
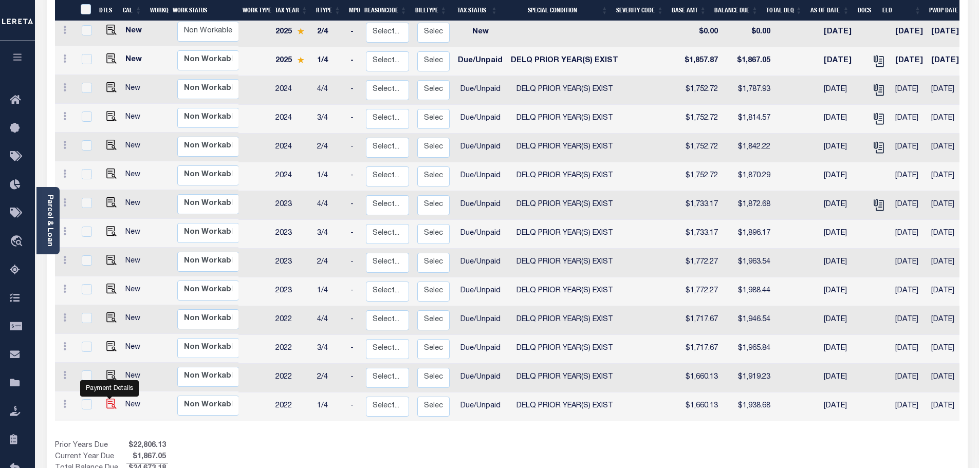
click at [111, 399] on img "" at bounding box center [111, 404] width 10 height 10
checkbox input "true"
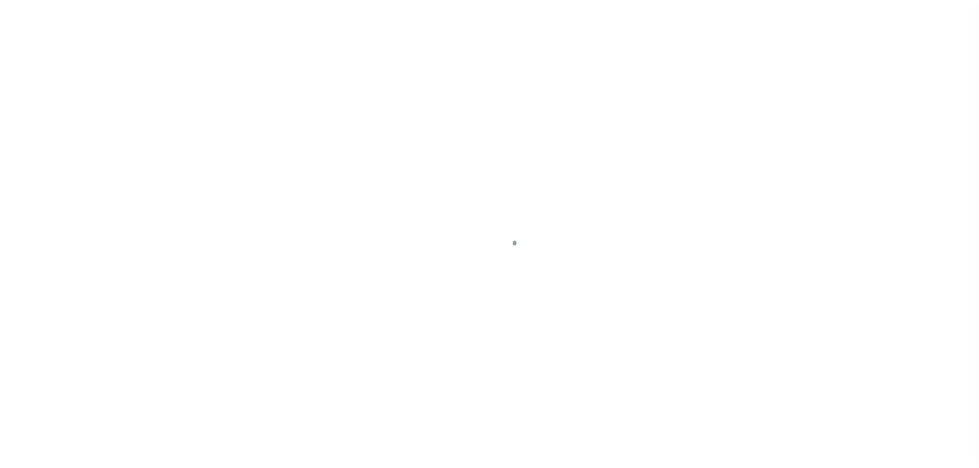
select select "DUE"
select select "18"
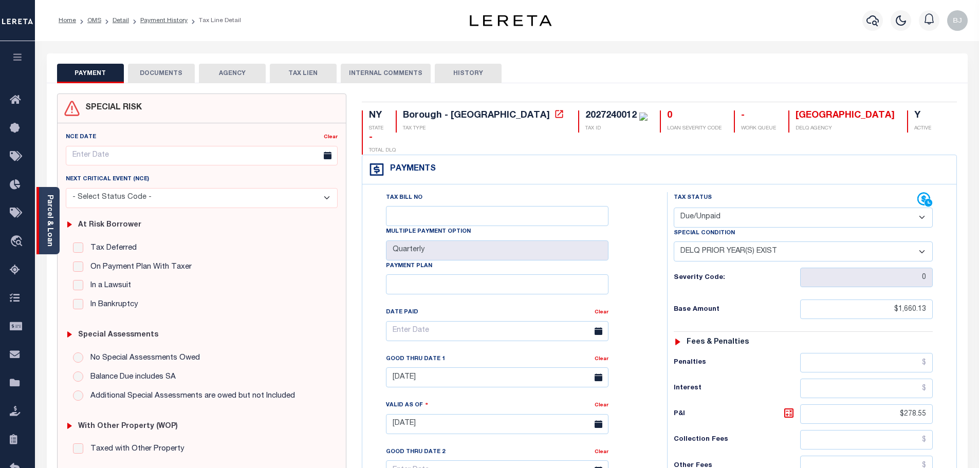
click at [40, 212] on div "Parcel & Loan" at bounding box center [48, 220] width 23 height 67
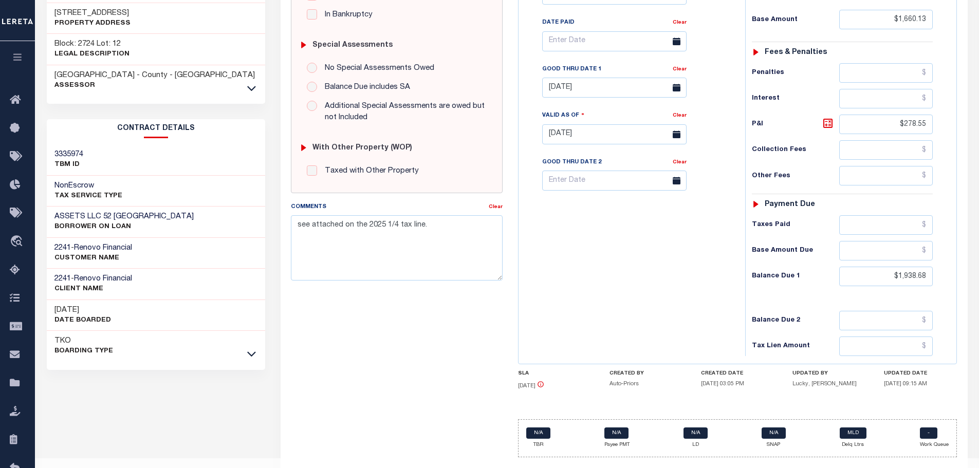
scroll to position [312, 0]
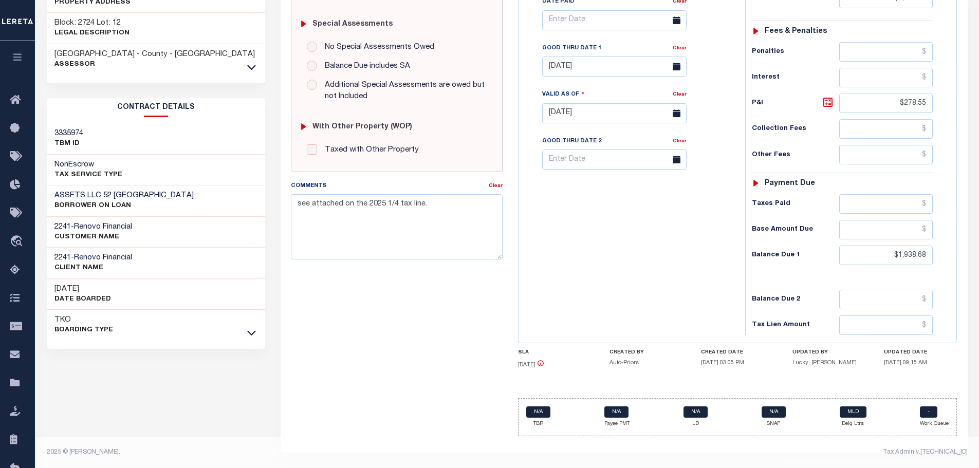
click at [895, 246] on div "Tax Status Status - Select Status Code -" at bounding box center [845, 108] width 201 height 454
click at [883, 254] on input "$1,938.68" at bounding box center [887, 256] width 94 height 20
drag, startPoint x: 883, startPoint y: 254, endPoint x: 1039, endPoint y: 252, distance: 156.8
click at [979, 252] on html "Home OMS Detail Payment History Tax Line Detail" at bounding box center [489, 78] width 979 height 779
paste input "1,958.54"
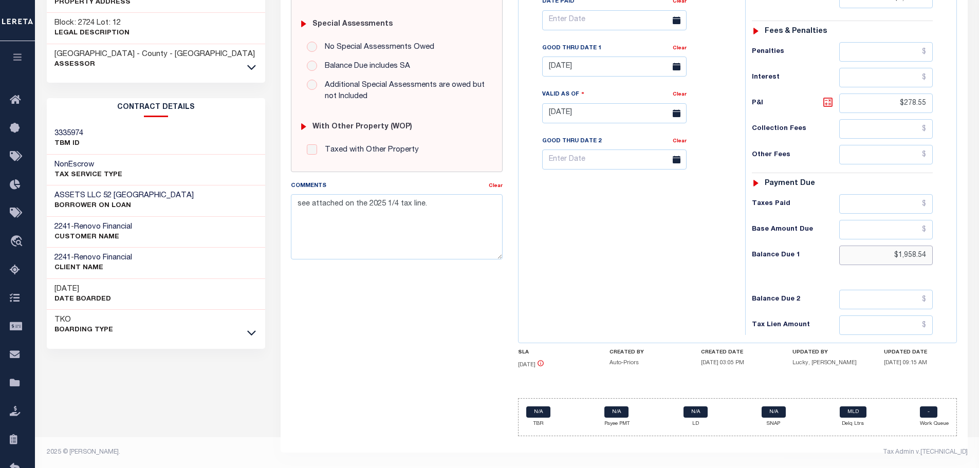
type input "$1,958.54"
type input "[DATE]"
click at [825, 98] on icon at bounding box center [828, 102] width 12 height 12
type input "$298.41"
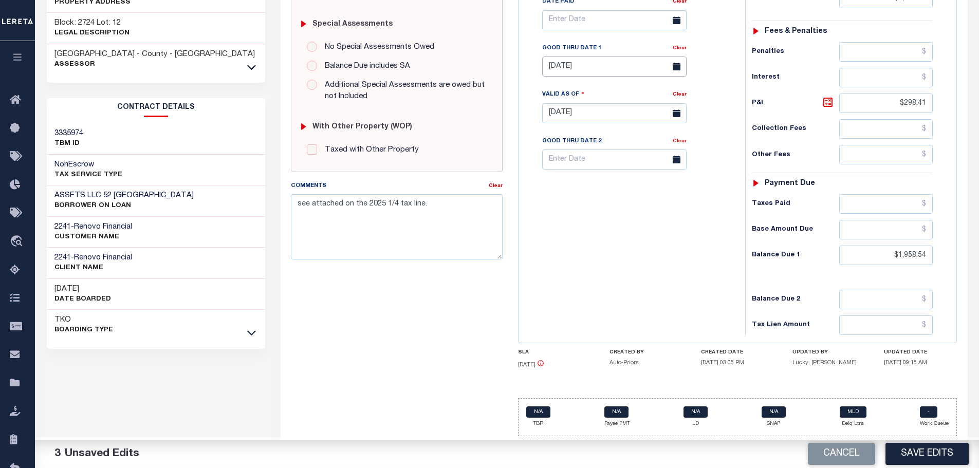
click at [607, 66] on input "07/31/2025" at bounding box center [614, 67] width 144 height 20
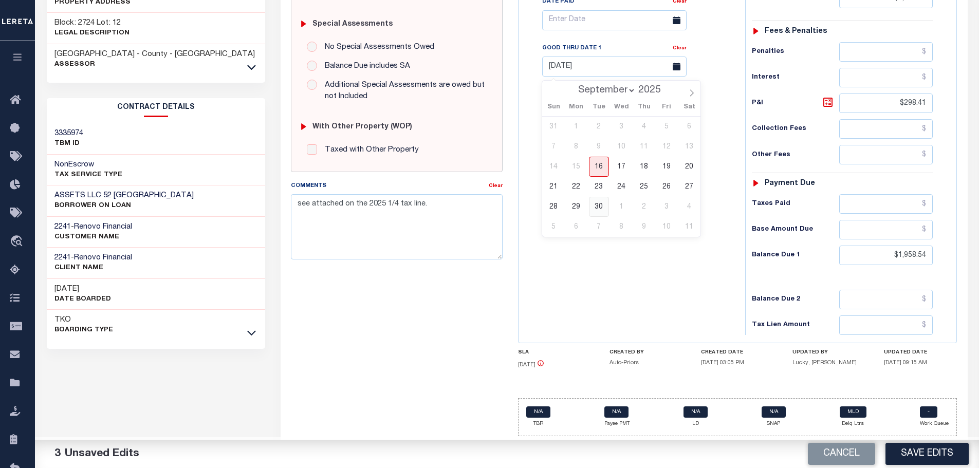
click at [598, 206] on span "30" at bounding box center [599, 207] width 20 height 20
type input "09/30/2025"
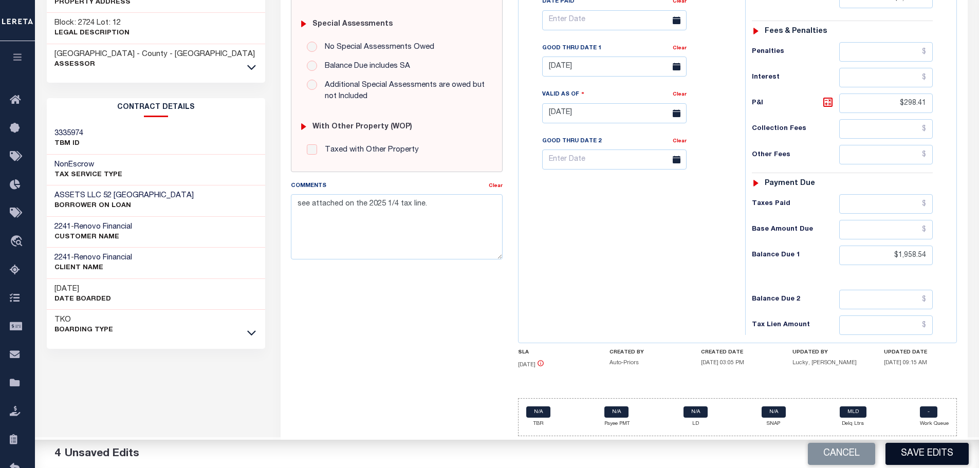
click at [933, 461] on button "Save Edits" at bounding box center [927, 454] width 83 height 22
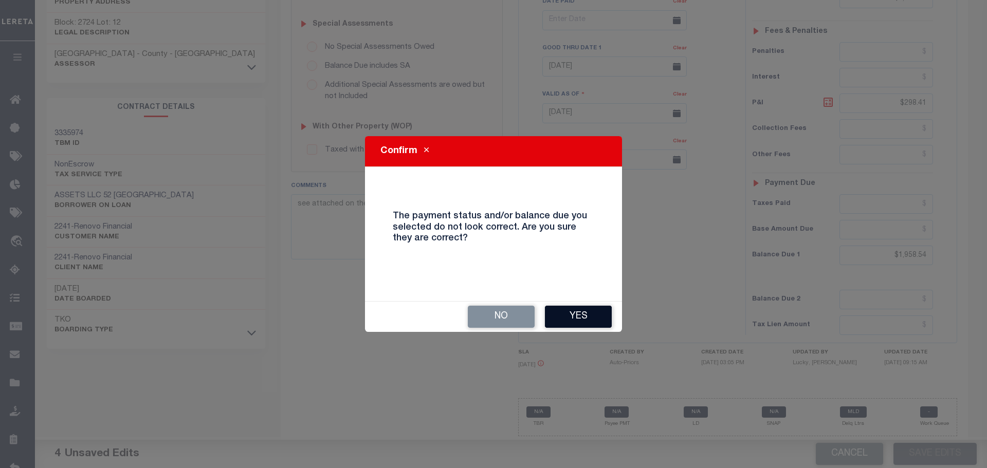
click at [578, 314] on button "Yes" at bounding box center [578, 317] width 67 height 22
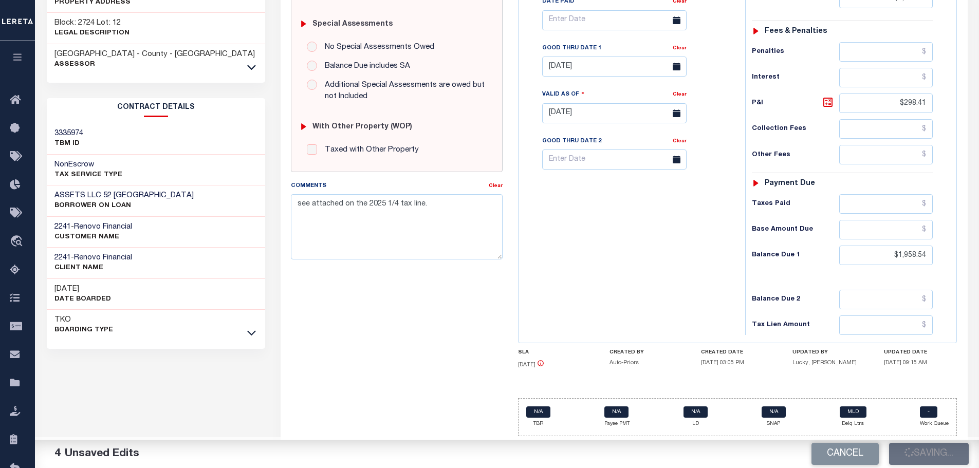
checkbox input "false"
type input "$1,660.13"
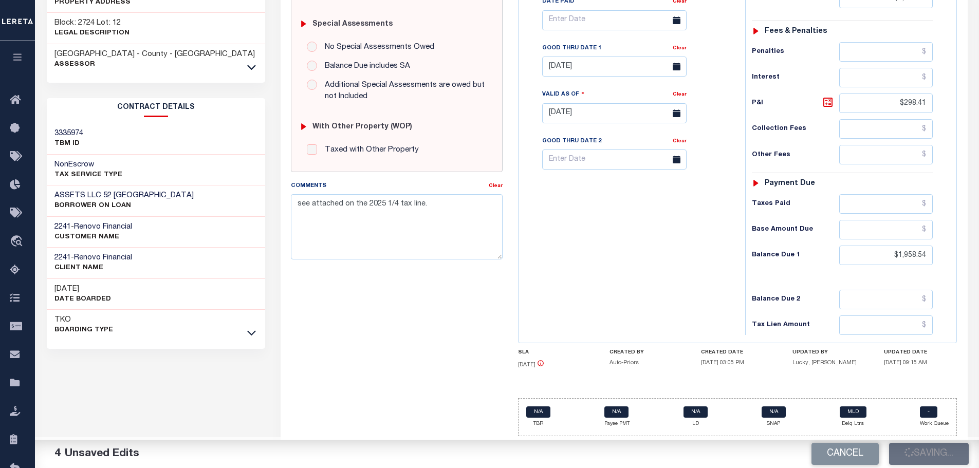
type input "$298.41"
type input "$1,958.54"
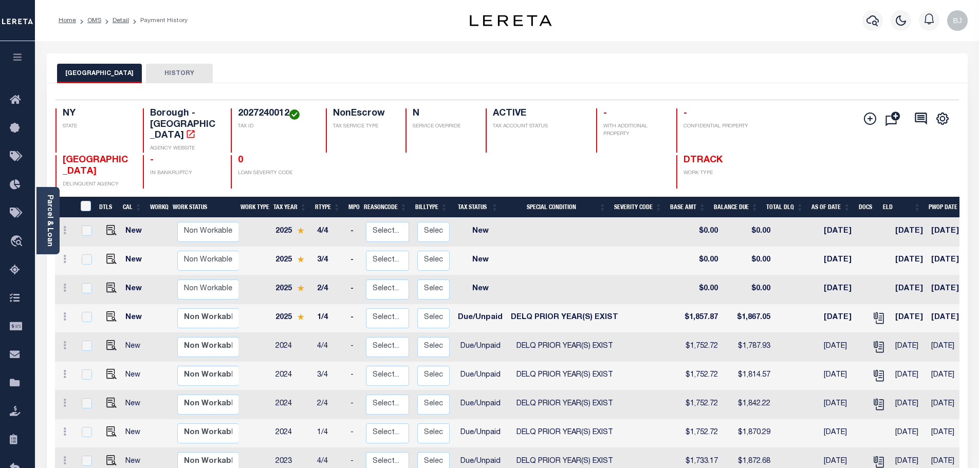
scroll to position [277, 0]
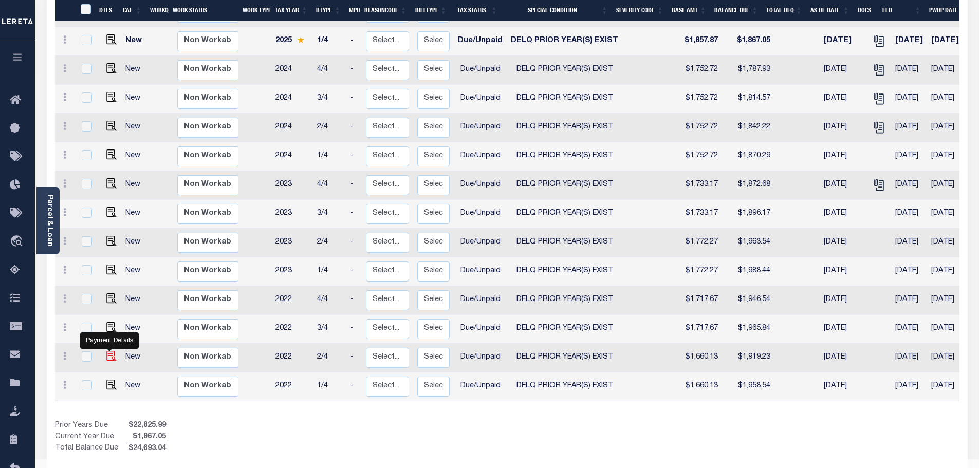
click at [106, 351] on img "" at bounding box center [111, 356] width 10 height 10
checkbox input "true"
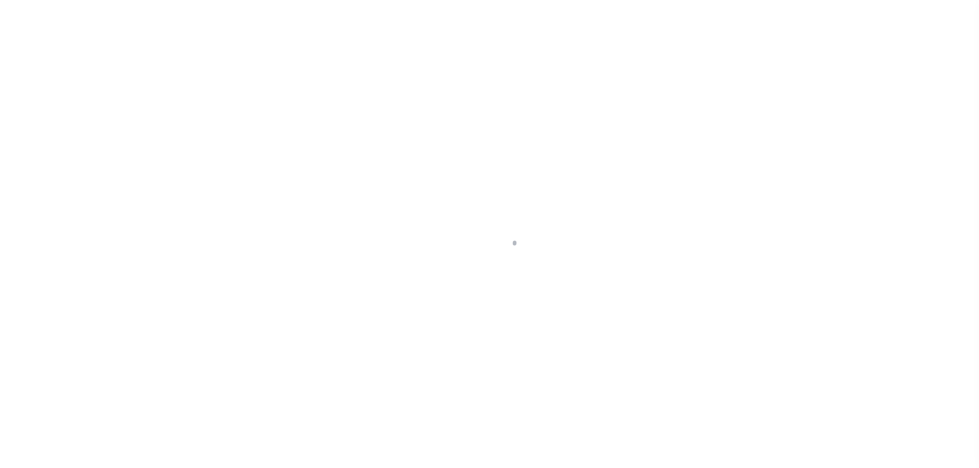
select select "DUE"
select select "18"
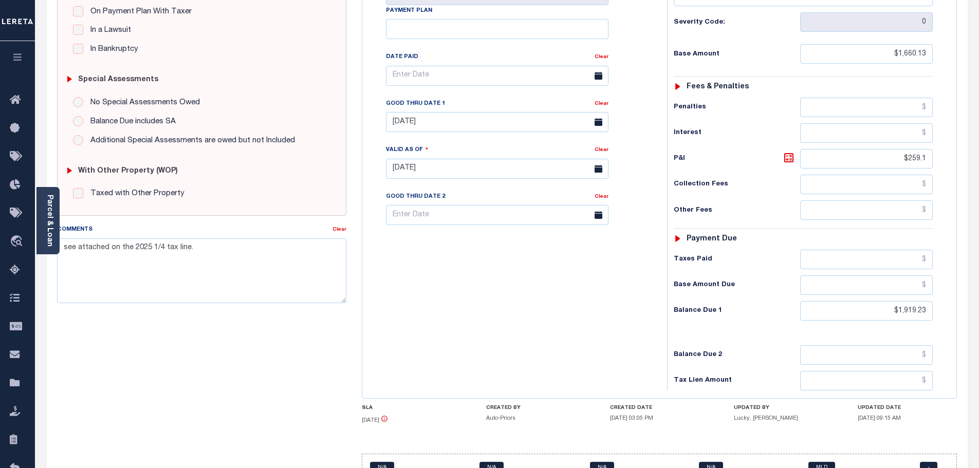
scroll to position [257, 0]
drag, startPoint x: 874, startPoint y: 292, endPoint x: 969, endPoint y: 286, distance: 94.2
click at [969, 286] on div "PAYMENT DOCUMENTS AGENCY DELINQUENT PAYEE" at bounding box center [507, 159] width 937 height 726
paste input "1,938.89"
type input "$1,938.89"
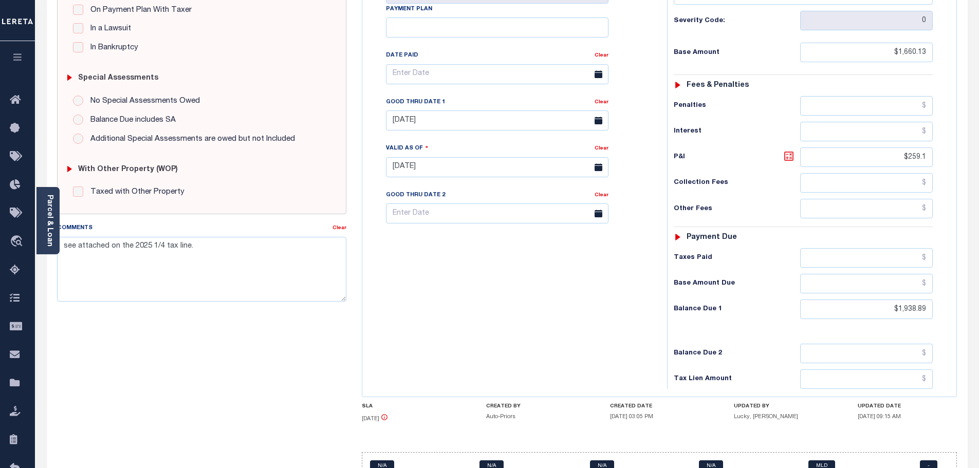
type input "[DATE]"
click at [790, 153] on icon at bounding box center [789, 156] width 6 height 6
type input "$278.76"
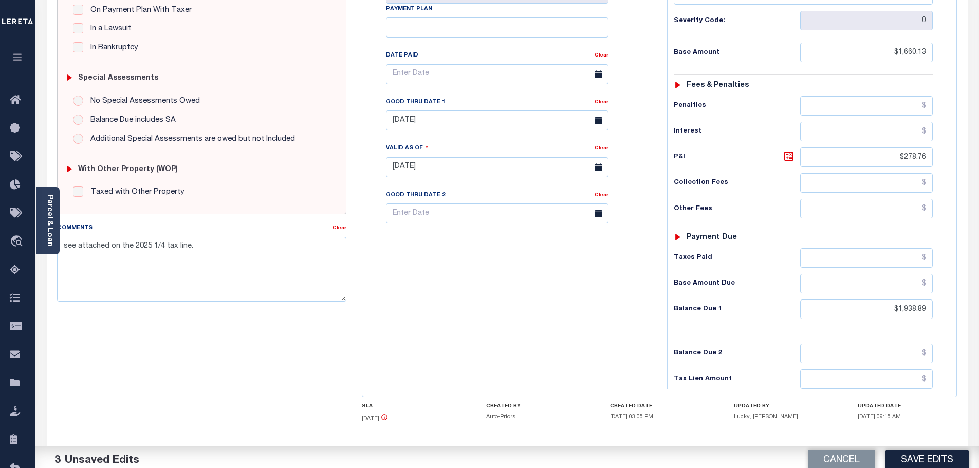
drag, startPoint x: 437, startPoint y: 114, endPoint x: 422, endPoint y: 107, distance: 16.8
click at [434, 113] on div "Tax Bill No Multiple Payment Option Quarterly Payment Plan Clear Clear 07/31/20…" at bounding box center [512, 79] width 279 height 288
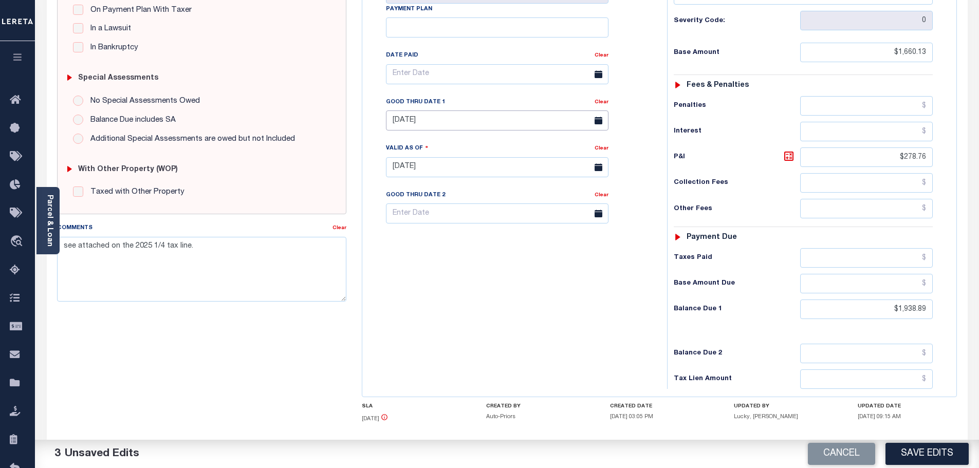
click at [411, 111] on input "[DATE]" at bounding box center [497, 121] width 223 height 20
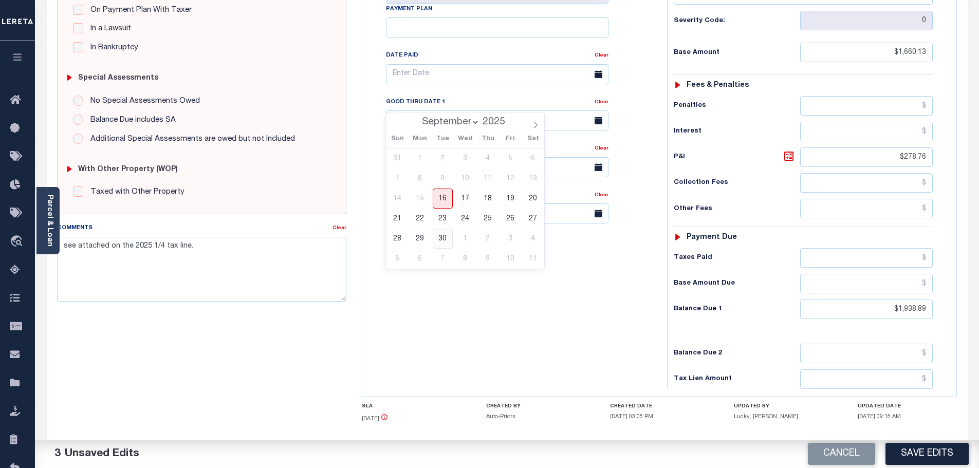
click at [442, 240] on span "30" at bounding box center [443, 239] width 20 height 20
type input "09/30/2025"
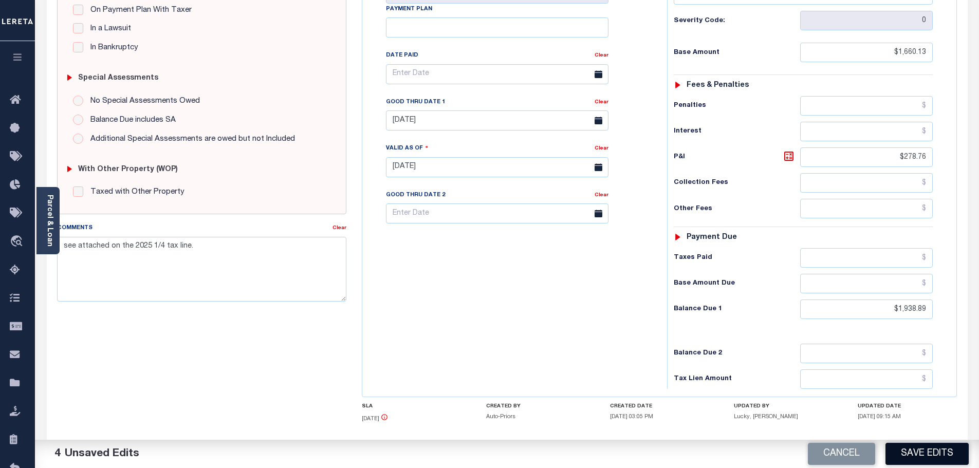
click at [936, 455] on button "Save Edits" at bounding box center [927, 454] width 83 height 22
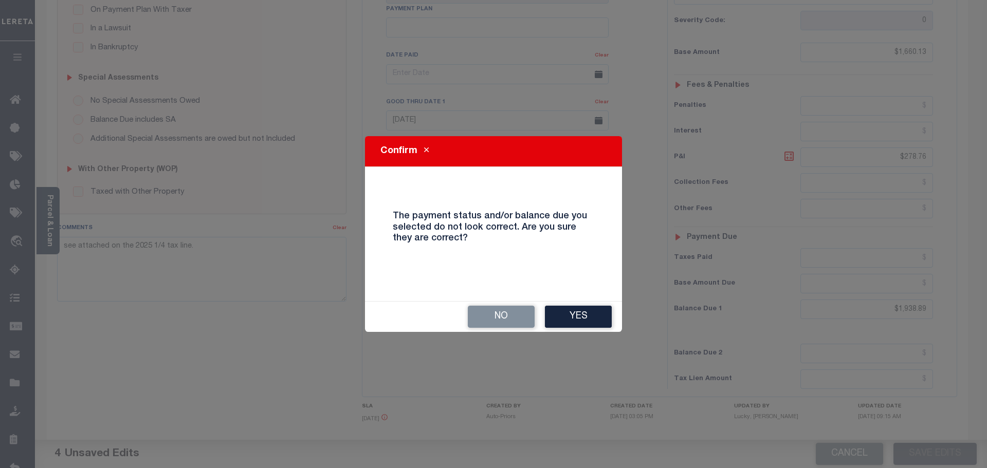
click at [569, 332] on div "No Yes" at bounding box center [493, 317] width 257 height 30
click at [578, 316] on button "Yes" at bounding box center [578, 317] width 67 height 22
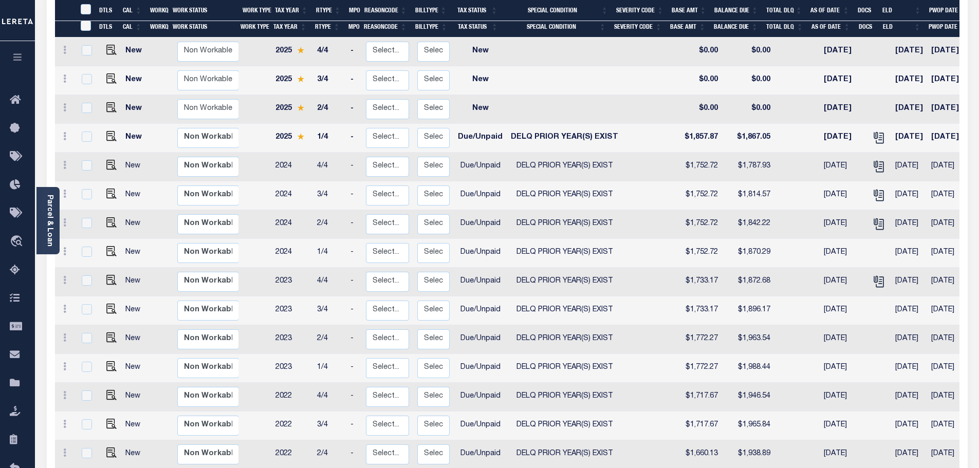
scroll to position [206, 0]
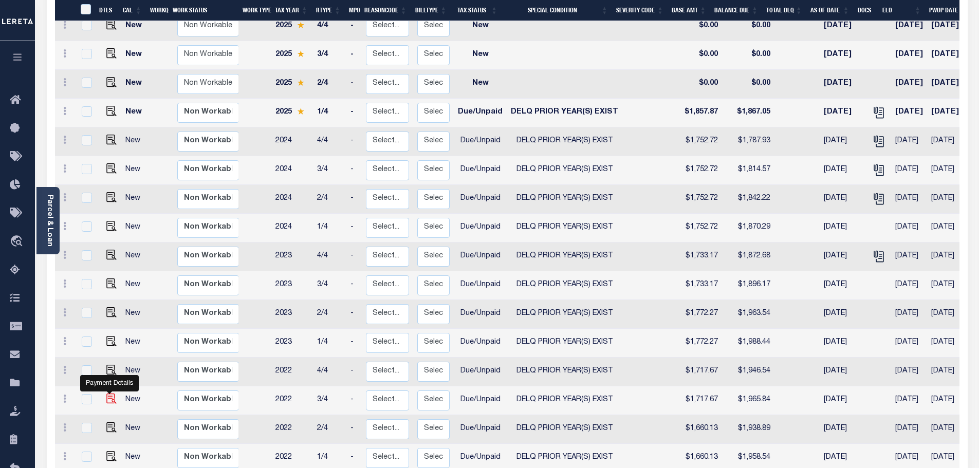
click at [110, 394] on img "" at bounding box center [111, 399] width 10 height 10
checkbox input "true"
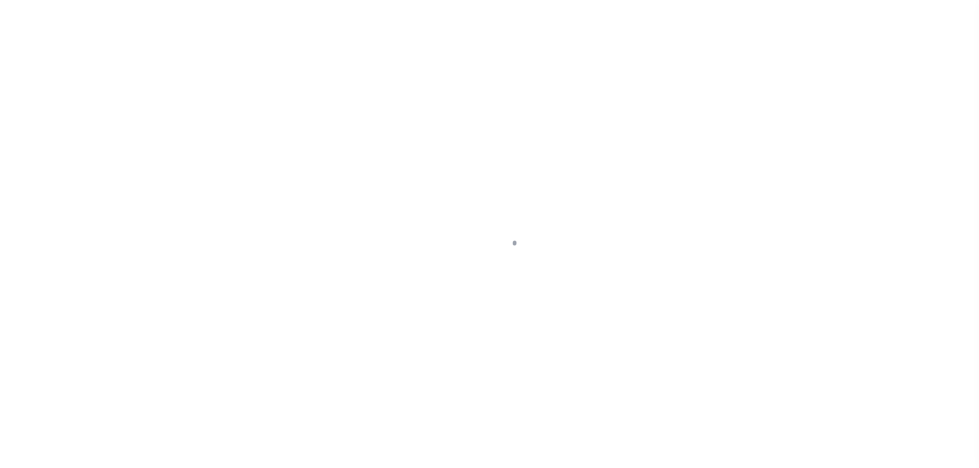
select select "DUE"
select select "18"
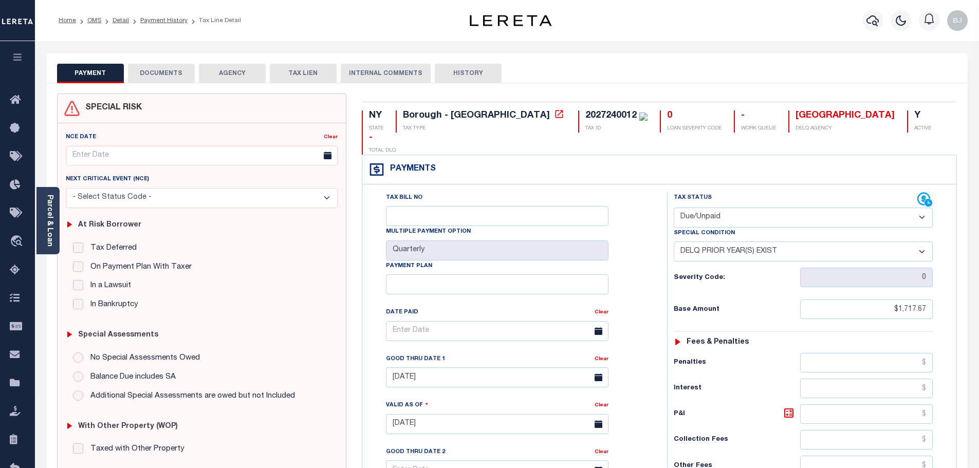
scroll to position [206, 0]
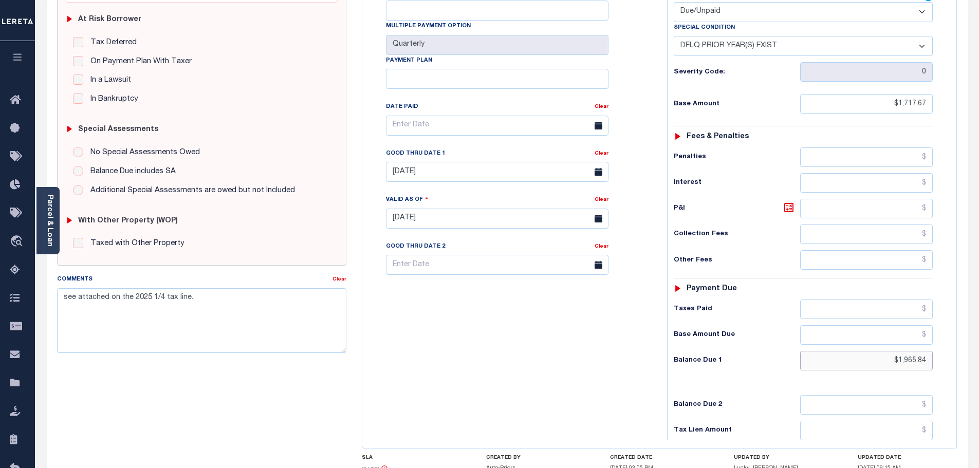
drag, startPoint x: 859, startPoint y: 345, endPoint x: 986, endPoint y: 312, distance: 131.9
click at [979, 322] on html "Home OMS Detail Payment History Tax Line Detail" at bounding box center [489, 183] width 979 height 779
paste input "1,985.97"
type input "$1,985.97"
type input "[DATE]"
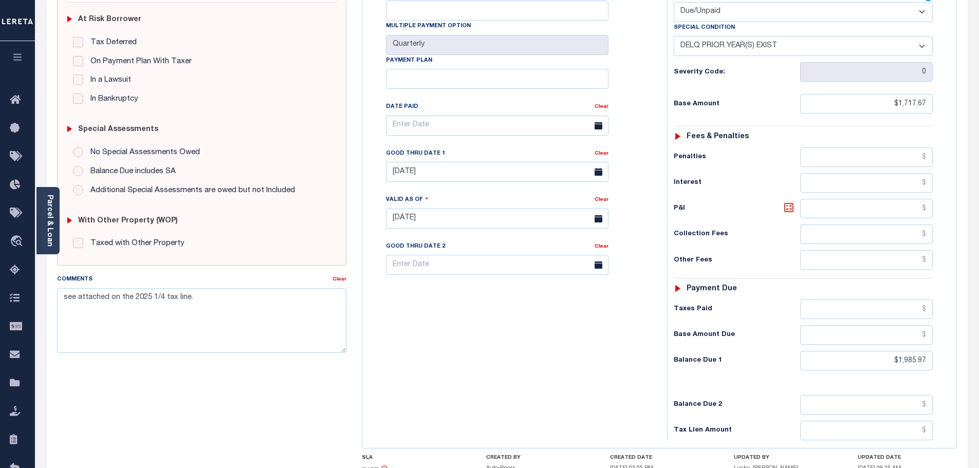
drag, startPoint x: 788, startPoint y: 188, endPoint x: 601, endPoint y: 158, distance: 189.1
click at [788, 202] on icon at bounding box center [789, 208] width 12 height 12
type input "$268.30"
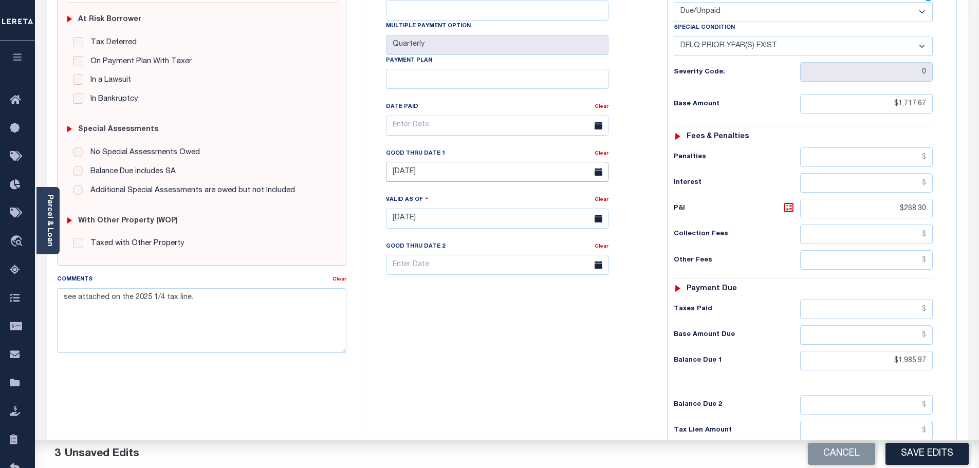
click at [421, 162] on input "07/31/2025" at bounding box center [497, 172] width 223 height 20
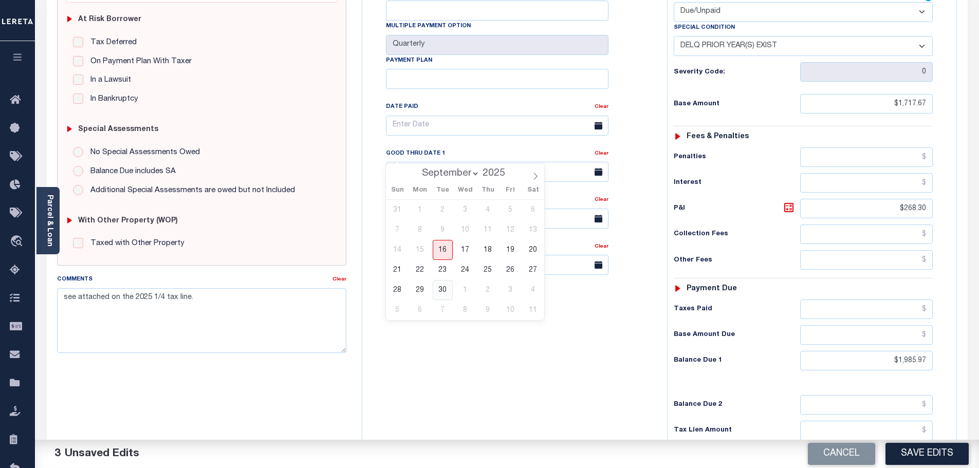
click at [442, 289] on span "30" at bounding box center [443, 290] width 20 height 20
type input "[DATE]"
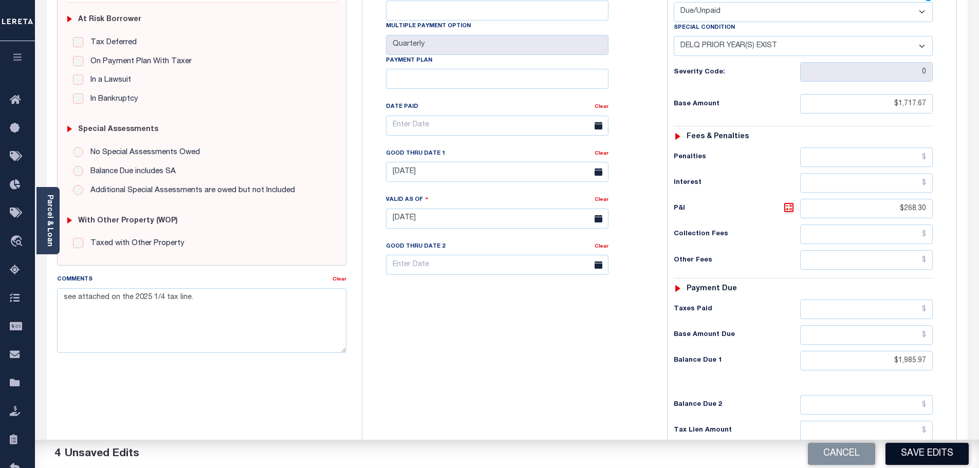
click at [928, 450] on button "Save Edits" at bounding box center [927, 454] width 83 height 22
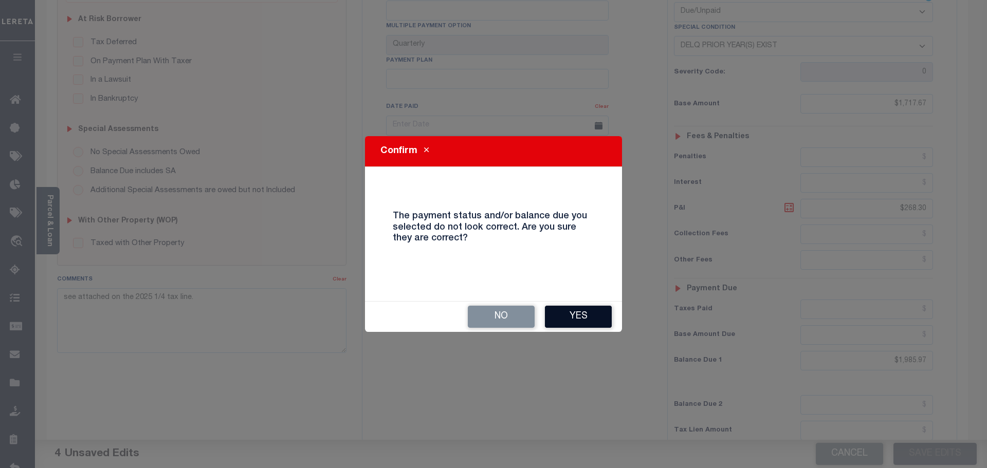
click at [560, 307] on div "No Yes" at bounding box center [493, 317] width 257 height 30
click at [565, 317] on button "Yes" at bounding box center [578, 317] width 67 height 22
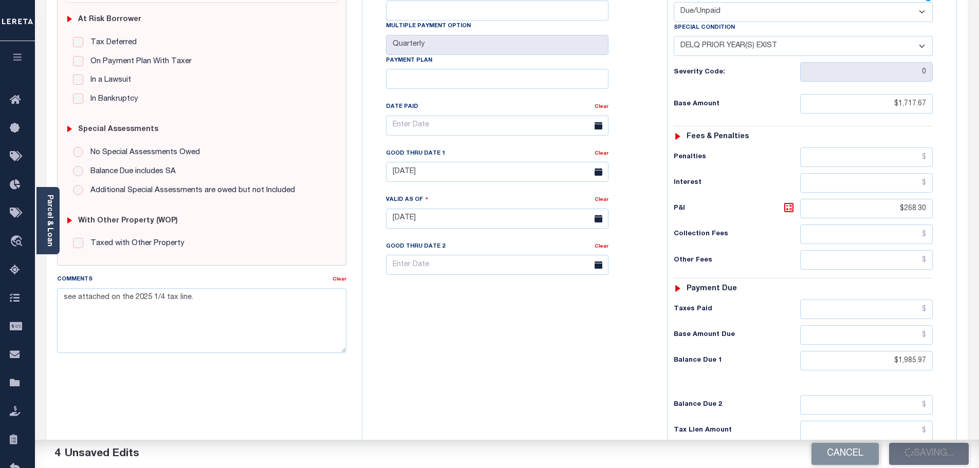
checkbox input "false"
type input "$1,717.67"
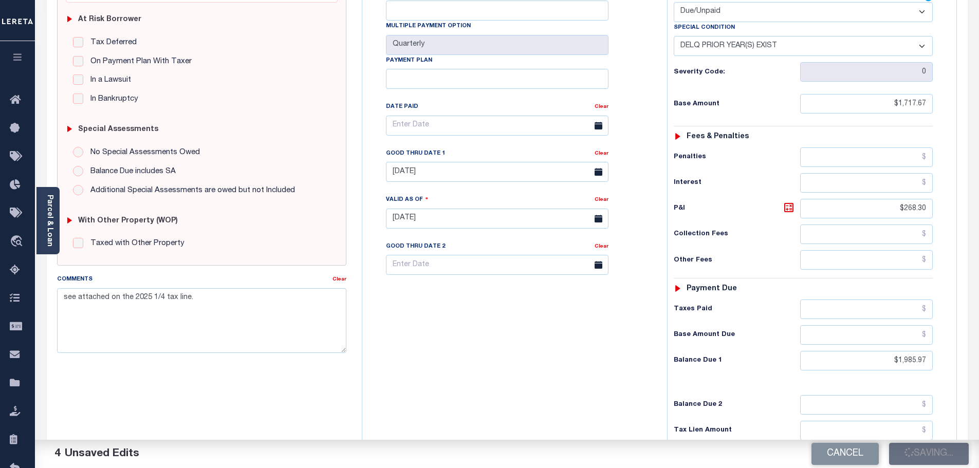
type input "$268.3"
type input "$1,985.97"
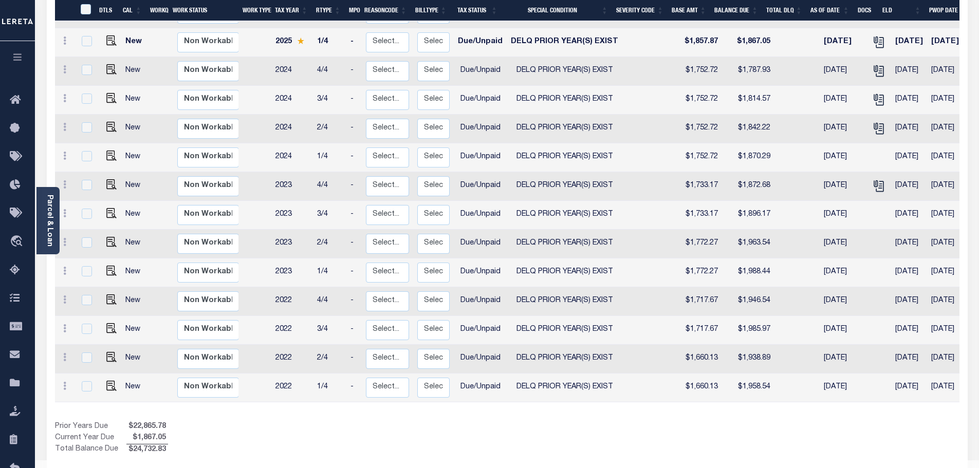
scroll to position [277, 0]
click at [112, 294] on img "" at bounding box center [111, 299] width 10 height 10
checkbox input "true"
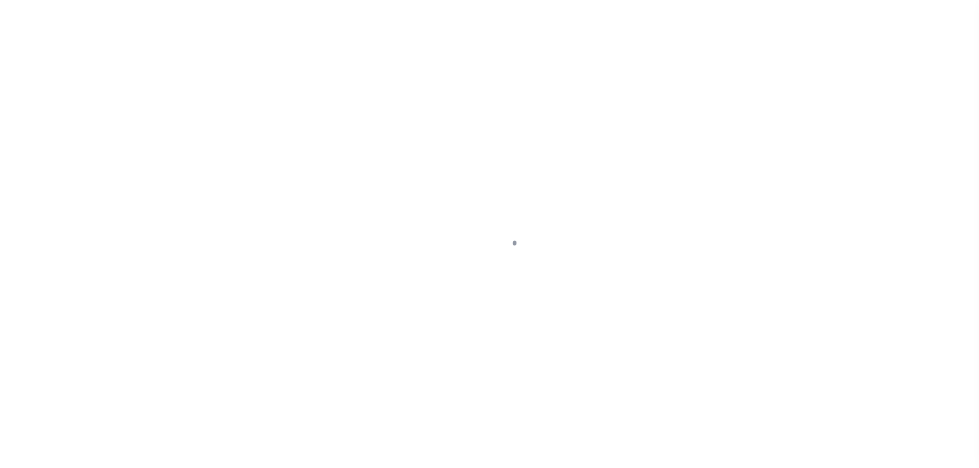
select select "DUE"
select select "18"
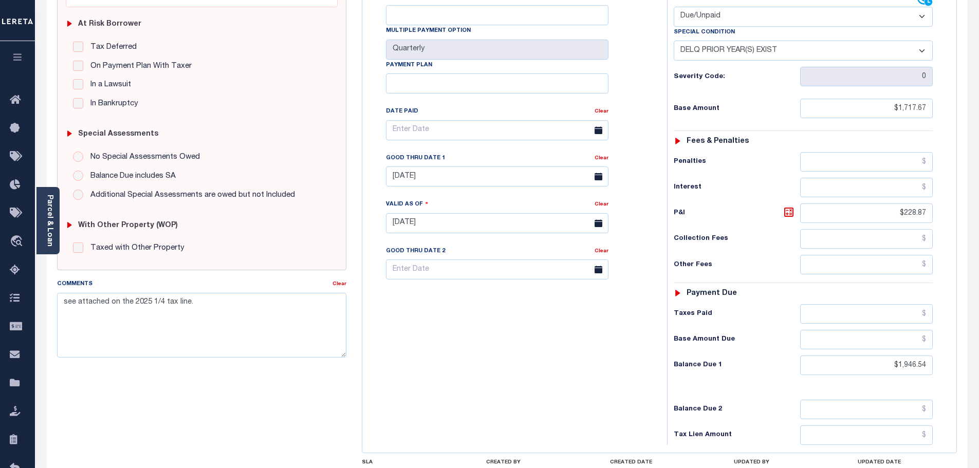
scroll to position [206, 0]
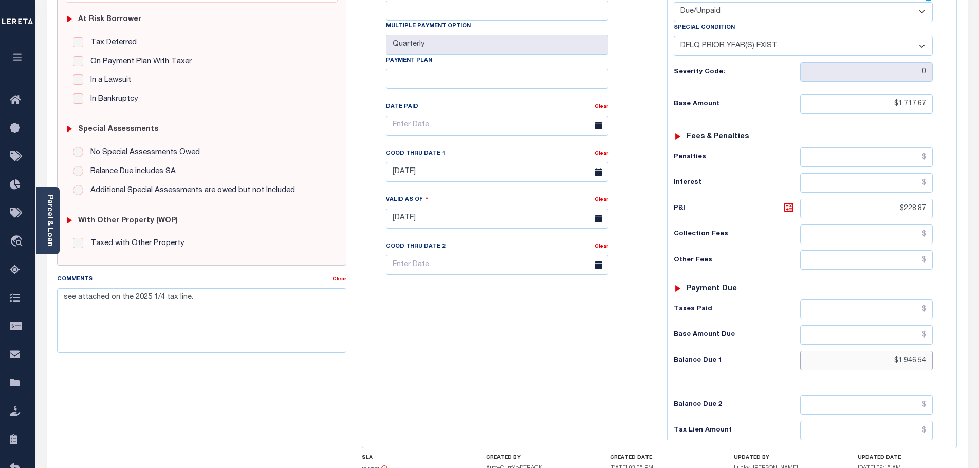
drag, startPoint x: 866, startPoint y: 335, endPoint x: 1041, endPoint y: 334, distance: 174.8
click at [979, 334] on html "Home OMS Detail Payment History Tax Line Detail" at bounding box center [489, 183] width 979 height 779
paste input "1,966.48"
type input "$1,966.48"
type input "[DATE]"
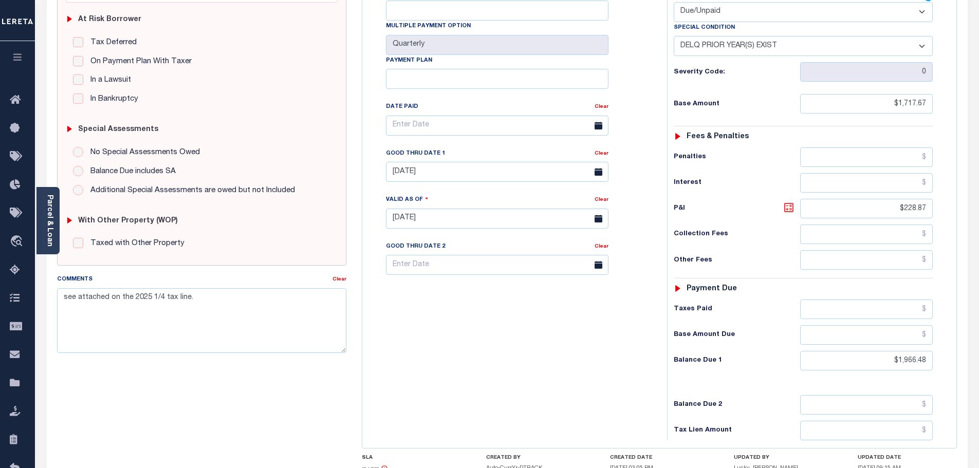
click at [787, 202] on icon at bounding box center [789, 208] width 12 height 12
type input "$248.81"
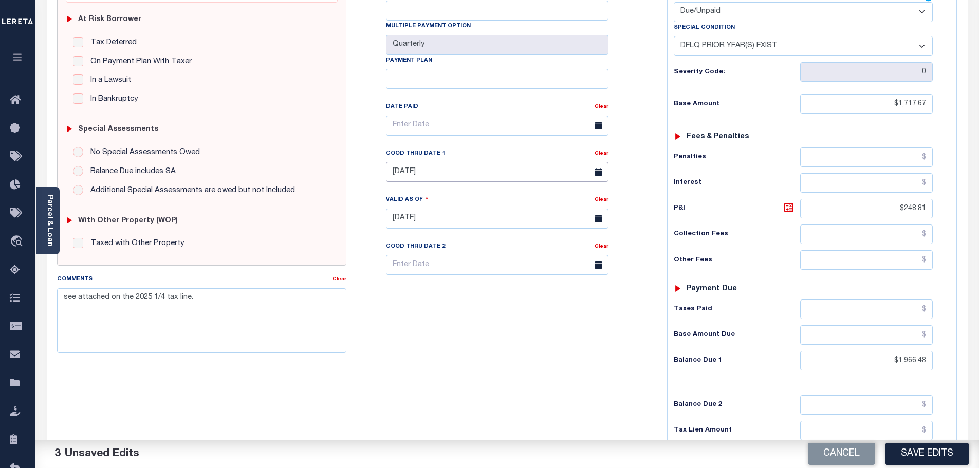
click at [446, 162] on input "07/31/2025" at bounding box center [497, 172] width 223 height 20
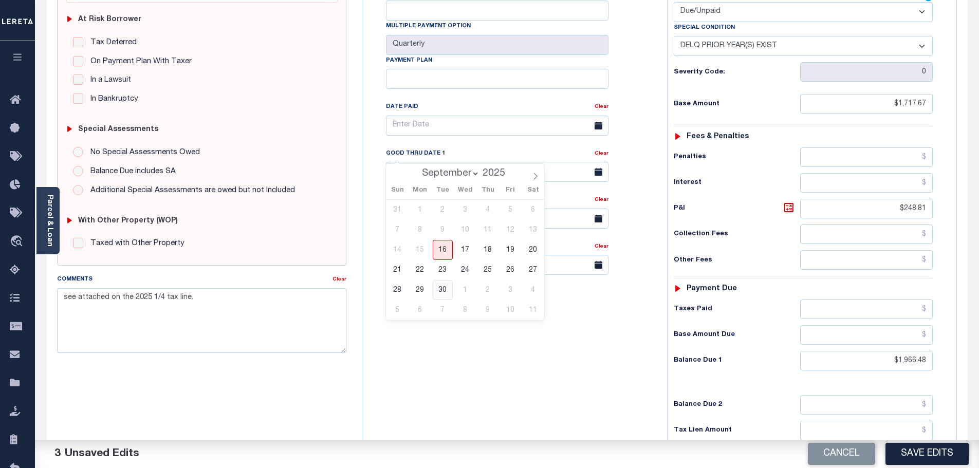
click at [442, 296] on span "30" at bounding box center [443, 290] width 20 height 20
type input "[DATE]"
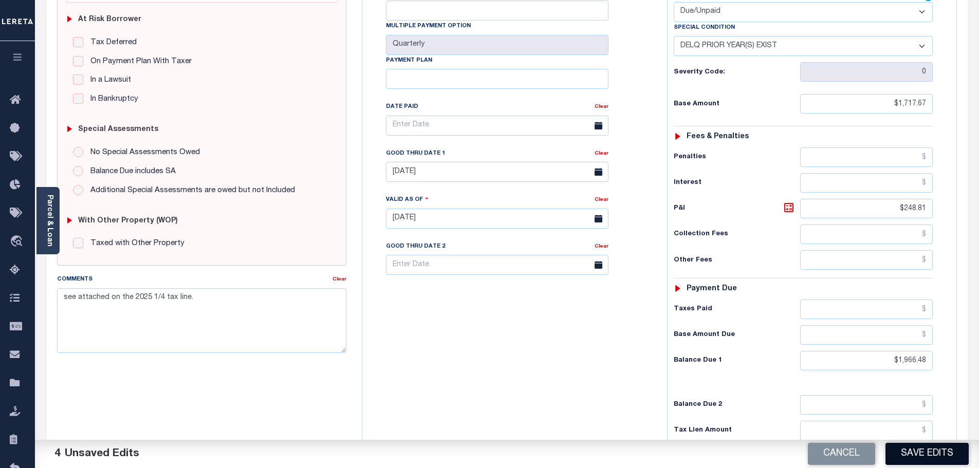
click at [929, 453] on button "Save Edits" at bounding box center [927, 454] width 83 height 22
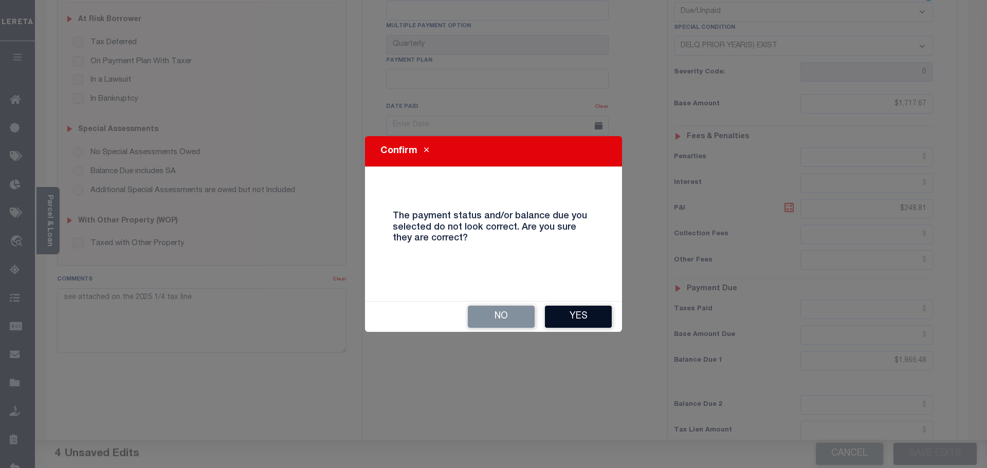
click at [585, 317] on button "Yes" at bounding box center [578, 317] width 67 height 22
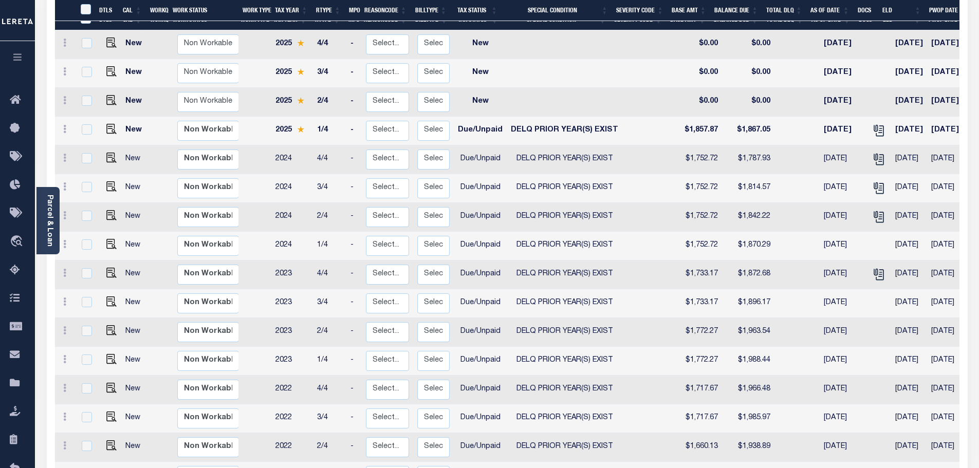
scroll to position [206, 0]
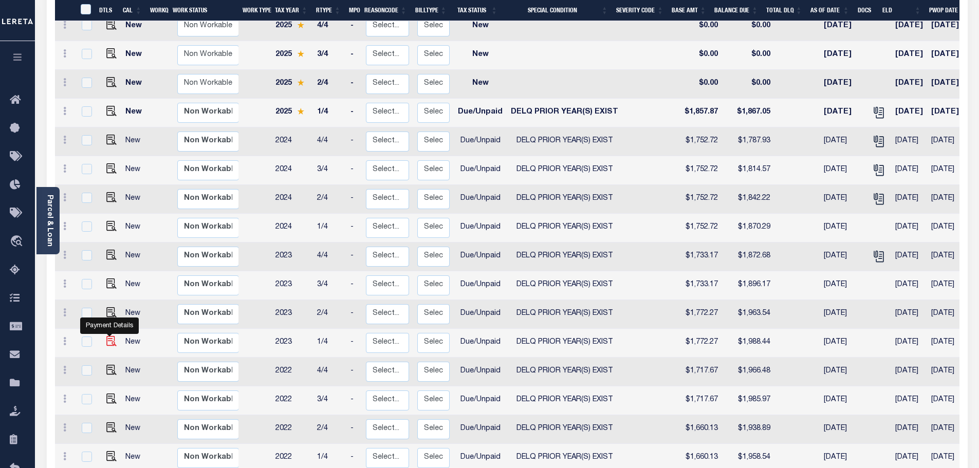
click at [112, 336] on img "" at bounding box center [111, 341] width 10 height 10
checkbox input "true"
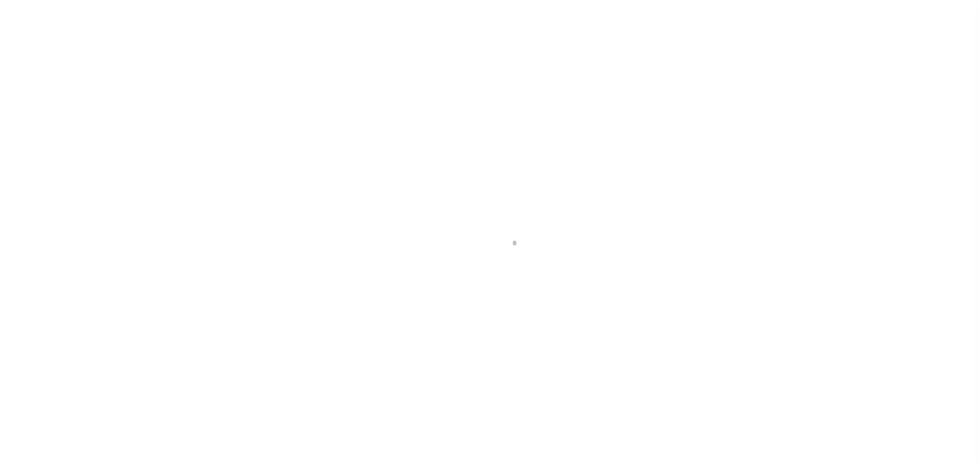
select select "DUE"
select select "18"
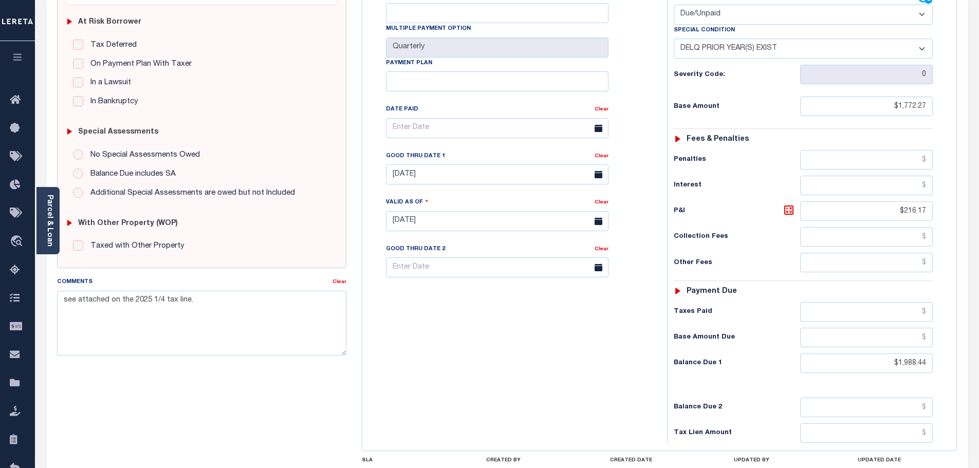
scroll to position [206, 0]
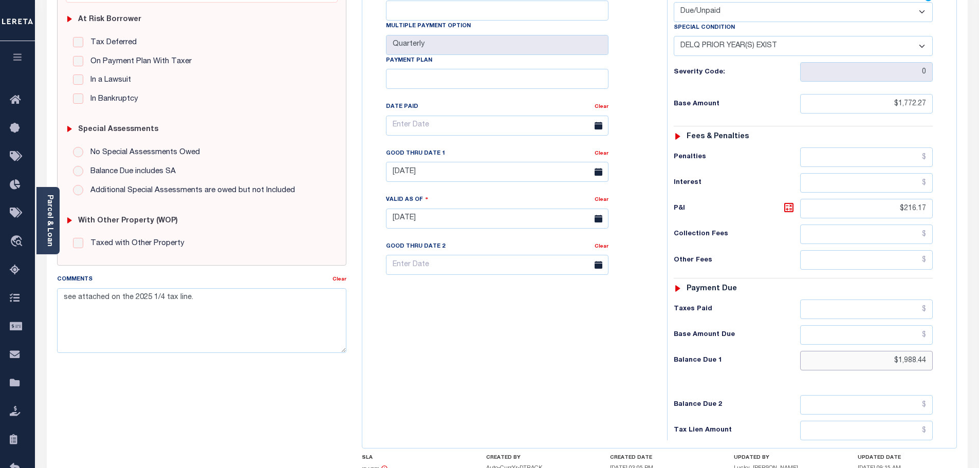
drag, startPoint x: 883, startPoint y: 339, endPoint x: 1067, endPoint y: 337, distance: 183.5
click at [979, 337] on html "Home OMS Detail Payment History Tax Line Detail" at bounding box center [489, 183] width 979 height 779
paste input "2,008.80"
type input "$2,008.80"
type input "[DATE]"
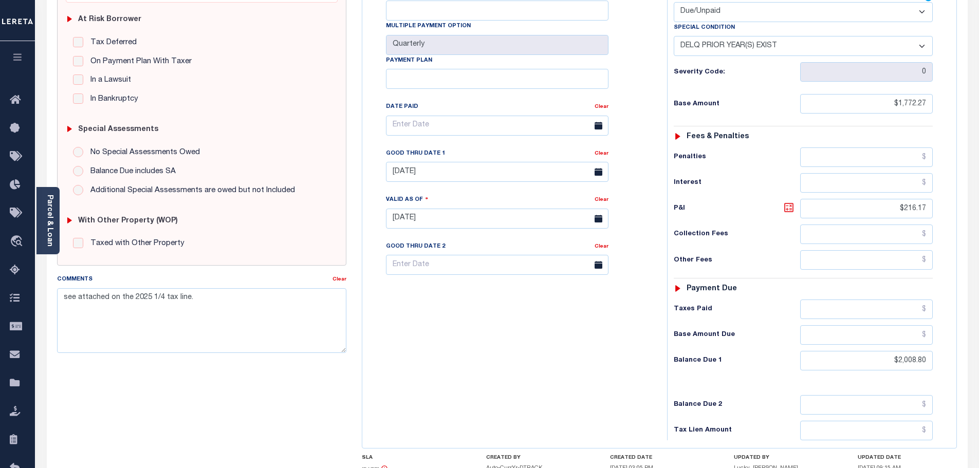
click at [788, 202] on icon at bounding box center [789, 208] width 12 height 12
type input "$236.53"
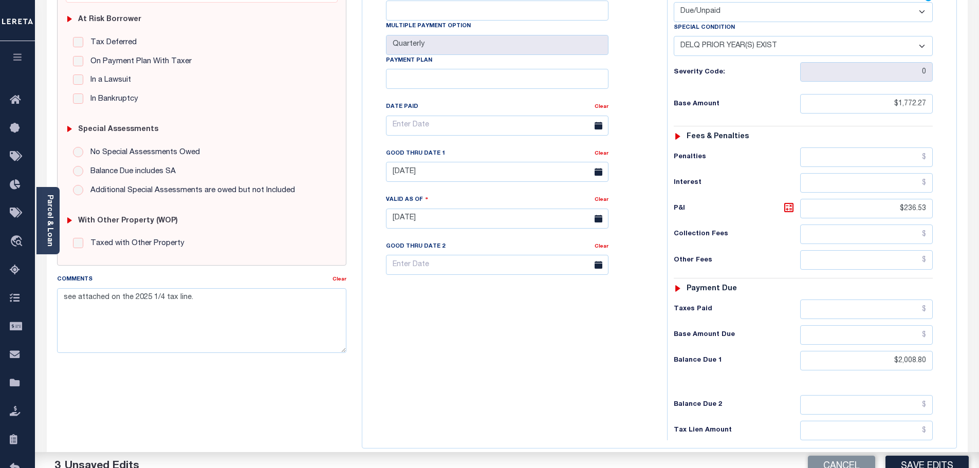
click at [414, 148] on div "Good Thru Date 1" at bounding box center [490, 155] width 209 height 14
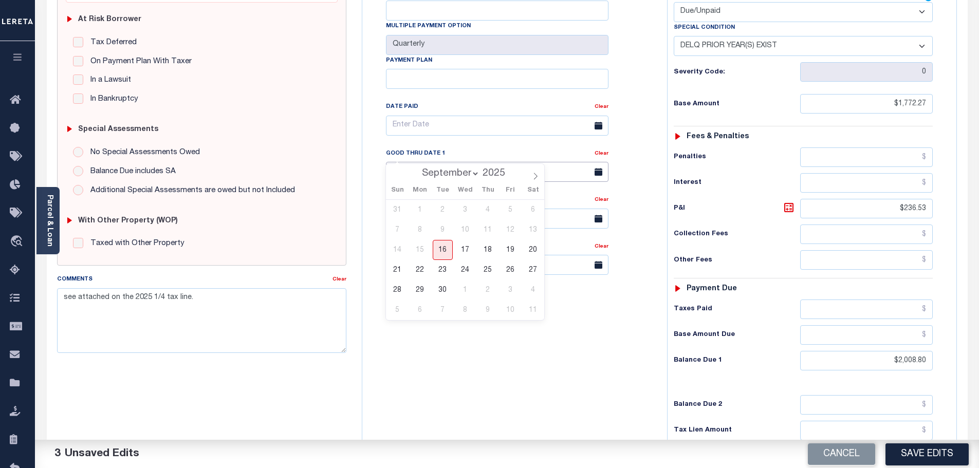
click at [430, 162] on input "07/31/2025" at bounding box center [497, 172] width 223 height 20
click at [442, 286] on span "30" at bounding box center [443, 290] width 20 height 20
type input "09/30/2025"
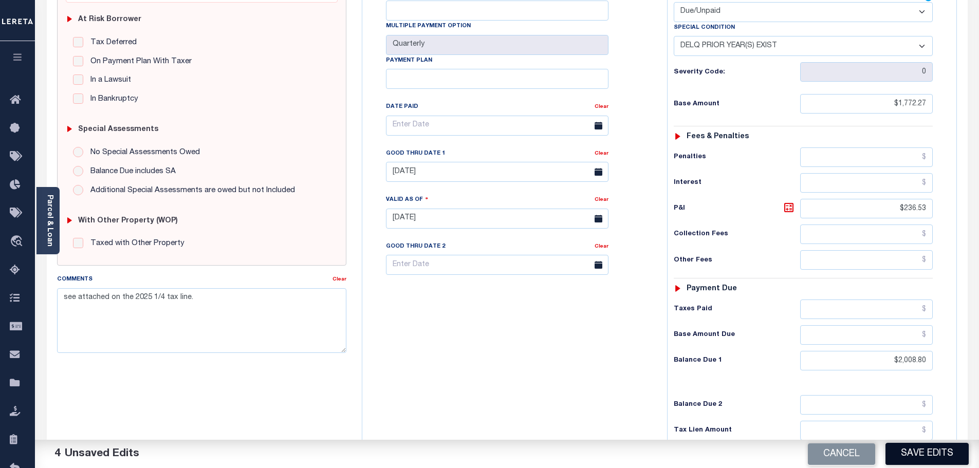
click at [919, 462] on button "Save Edits" at bounding box center [927, 454] width 83 height 22
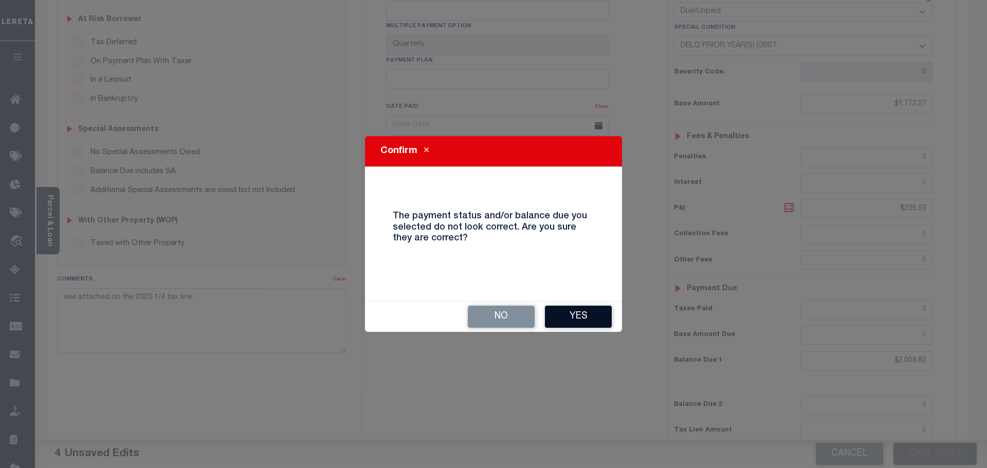
click at [582, 319] on button "Yes" at bounding box center [578, 317] width 67 height 22
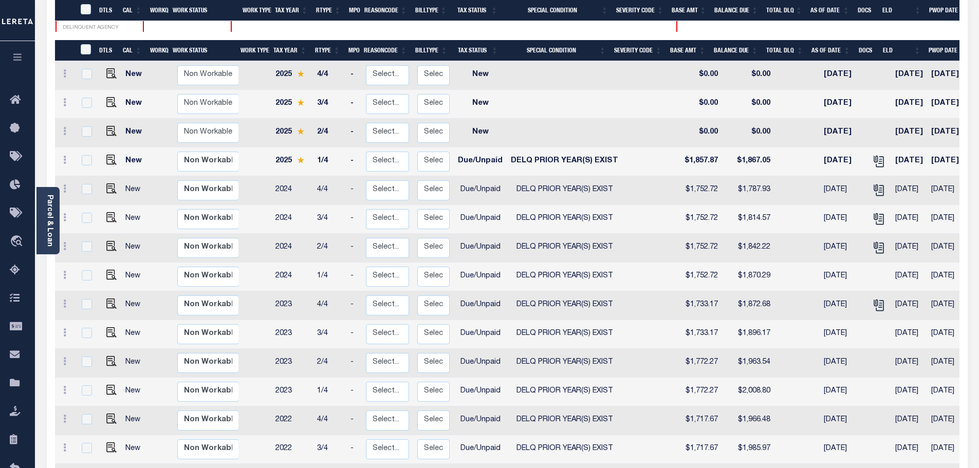
scroll to position [257, 0]
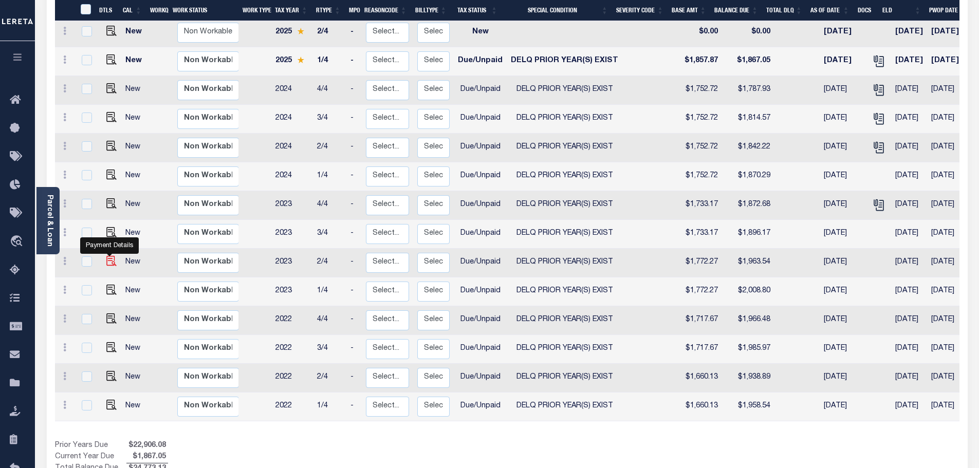
click at [108, 256] on img "" at bounding box center [111, 261] width 10 height 10
checkbox input "true"
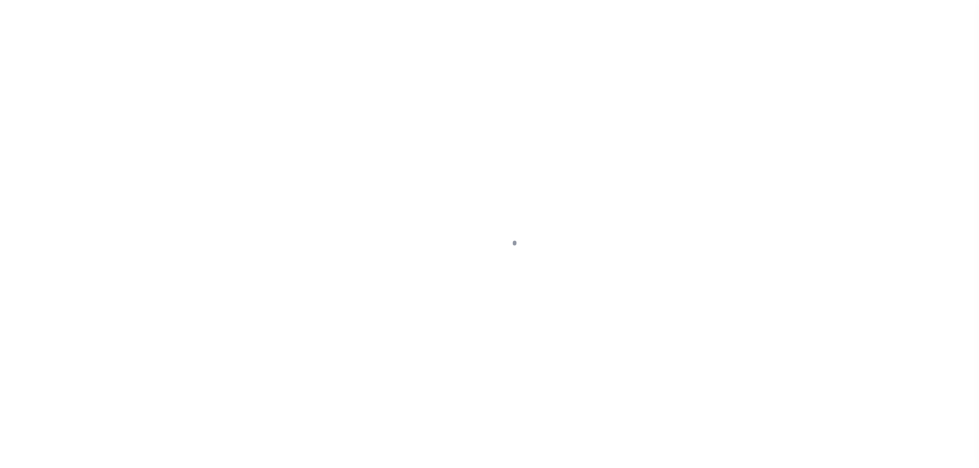
select select "DUE"
select select "18"
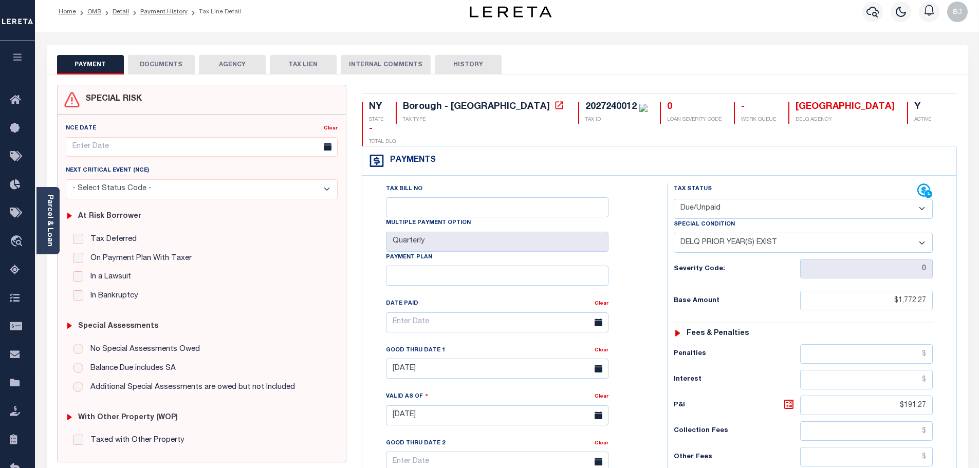
scroll to position [257, 0]
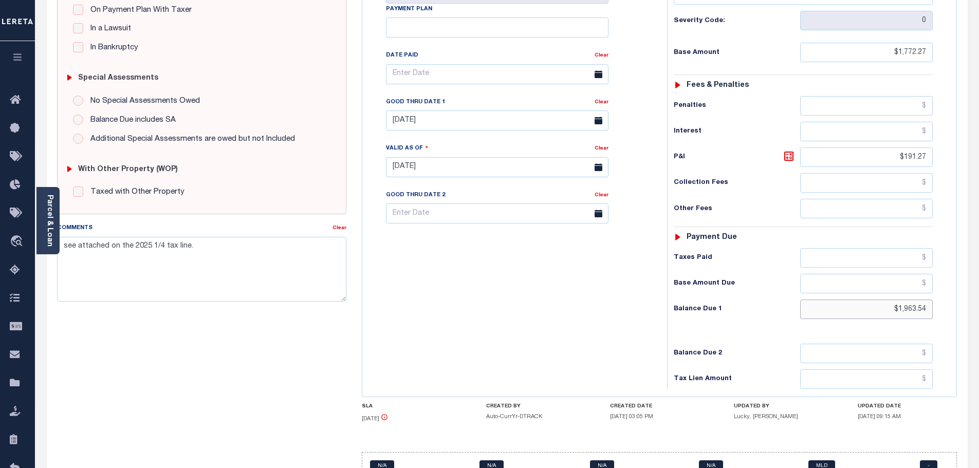
drag, startPoint x: 888, startPoint y: 286, endPoint x: 986, endPoint y: 285, distance: 98.2
click at [979, 286] on html "Home OMS Detail Payment History Tax Line Detail" at bounding box center [489, 132] width 979 height 779
paste input "1,983.65"
type input "$1,983.65"
type input "[DATE]"
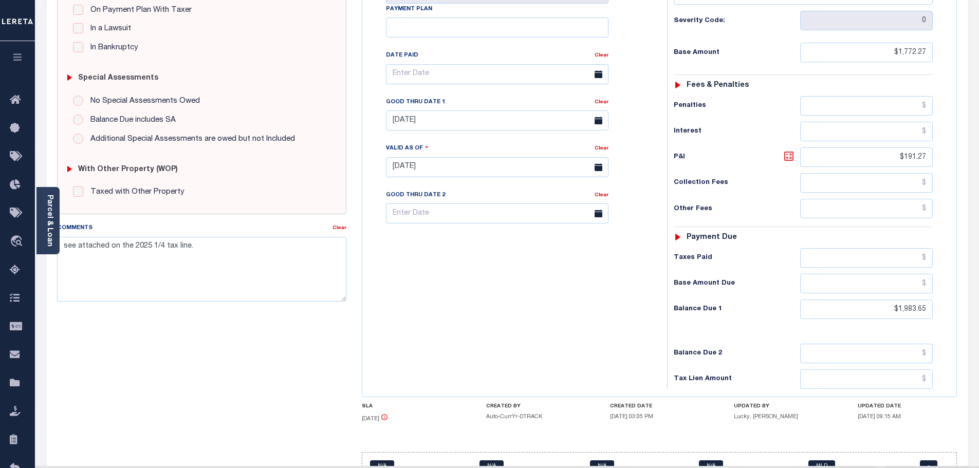
click at [794, 150] on icon at bounding box center [789, 156] width 12 height 12
type input "$211.38"
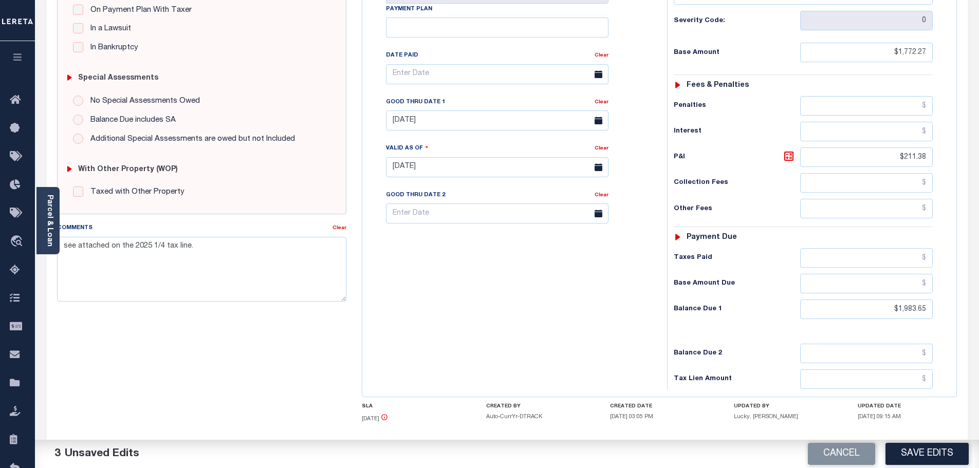
click at [426, 143] on div "Valid as Of" at bounding box center [490, 150] width 209 height 14
click at [423, 111] on body "Home OMS Detail Payment History Tax Line Detail" at bounding box center [489, 132] width 979 height 779
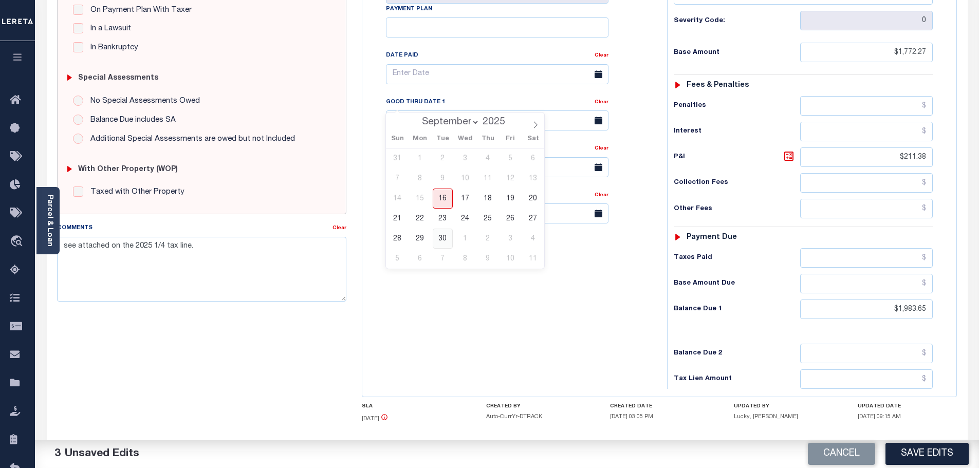
click at [442, 243] on span "30" at bounding box center [443, 239] width 20 height 20
type input "09/30/2025"
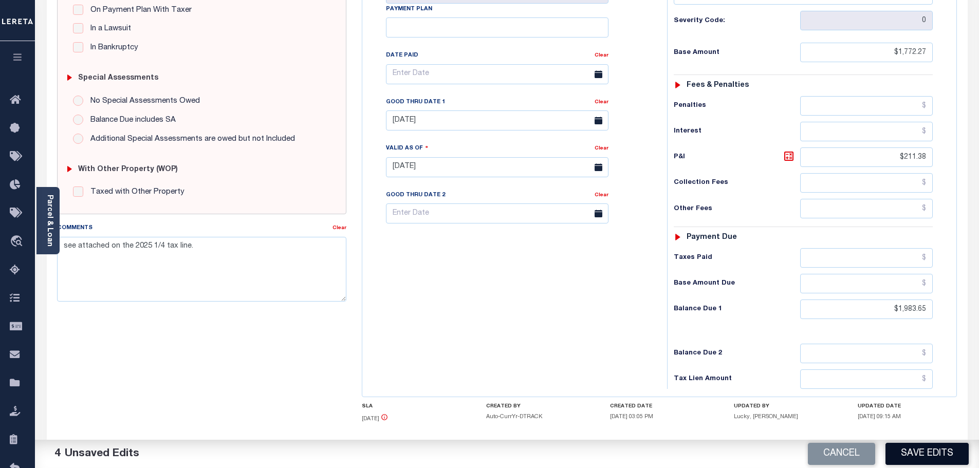
click at [932, 458] on button "Save Edits" at bounding box center [927, 454] width 83 height 22
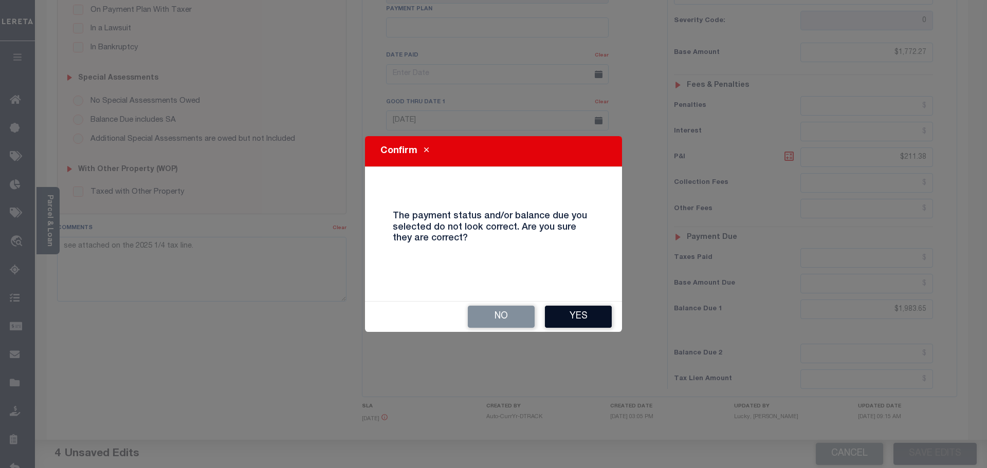
click at [587, 317] on button "Yes" at bounding box center [578, 317] width 67 height 22
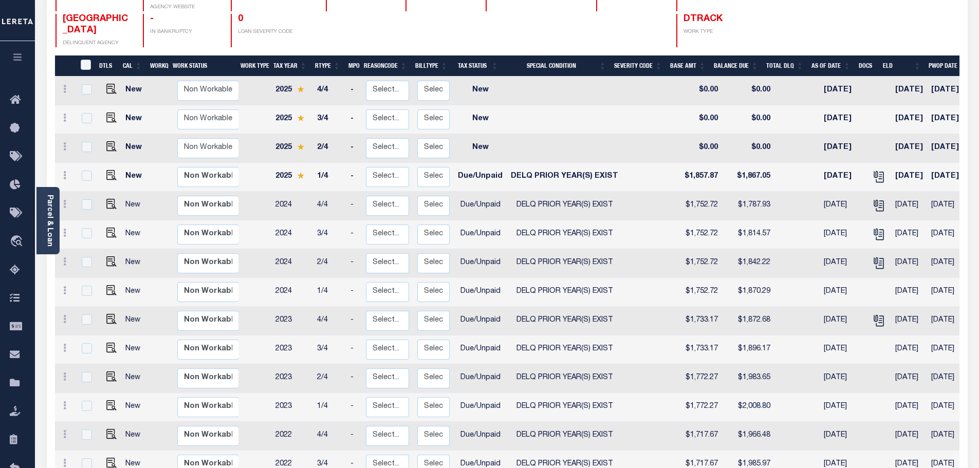
scroll to position [154, 0]
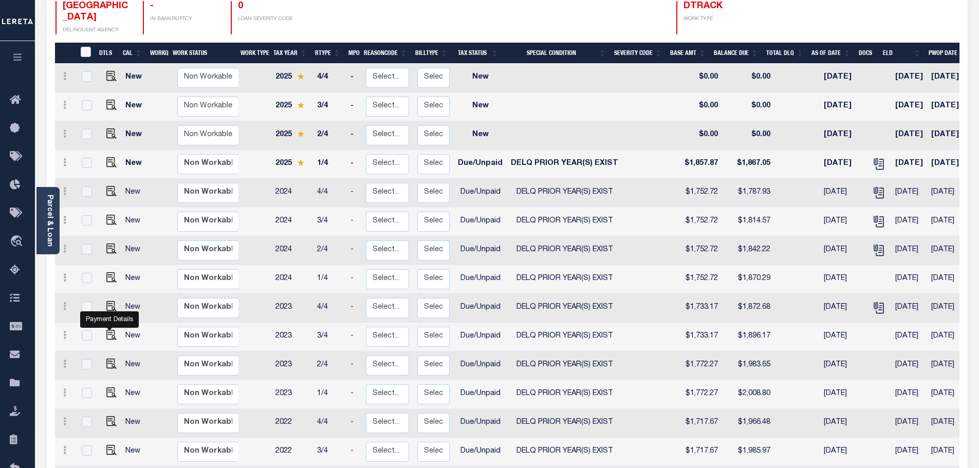
drag, startPoint x: 110, startPoint y: 311, endPoint x: 387, endPoint y: 284, distance: 277.9
click at [110, 330] on img "" at bounding box center [111, 335] width 10 height 10
checkbox input "true"
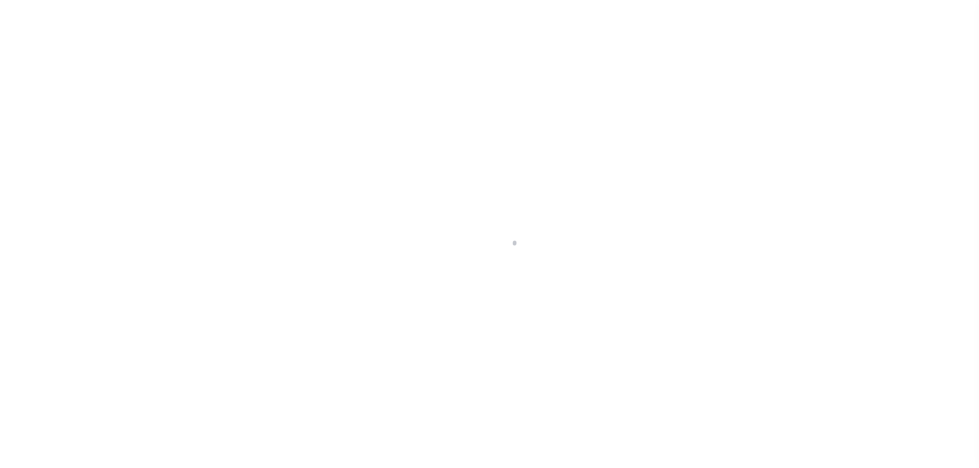
select select "DUE"
select select "18"
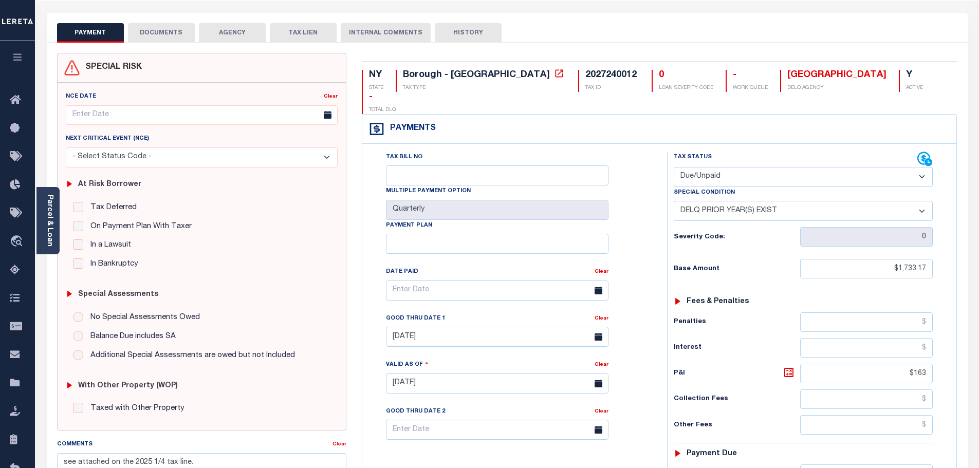
scroll to position [154, 0]
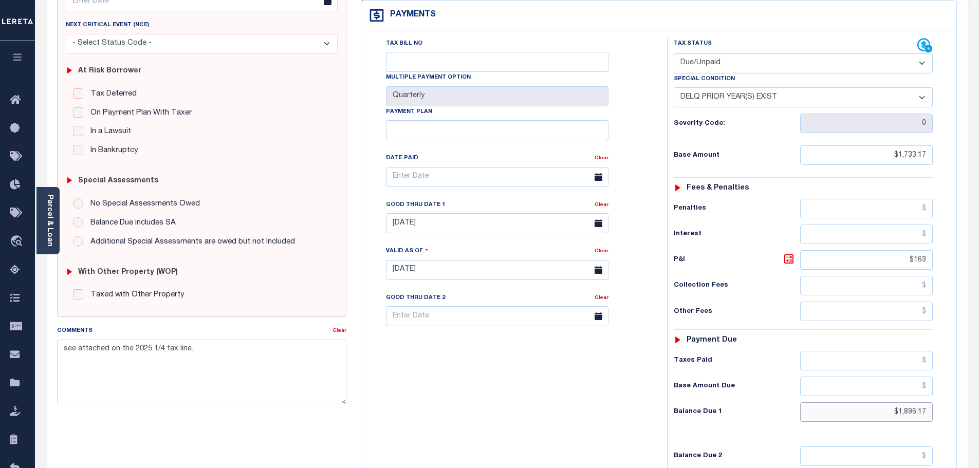
drag, startPoint x: 906, startPoint y: 394, endPoint x: 1011, endPoint y: 387, distance: 105.2
click at [979, 387] on html "Home OMS Detail Payment History Tax Line Detail" at bounding box center [489, 235] width 979 height 779
paste input "1,915.59"
type input "$1,915.59"
type input "[DATE]"
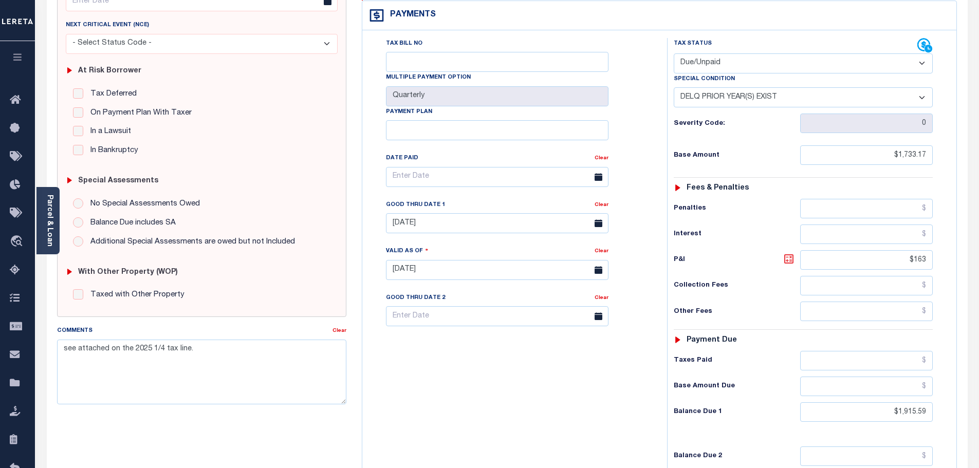
click at [790, 254] on icon at bounding box center [788, 258] width 9 height 9
type input "$182.42"
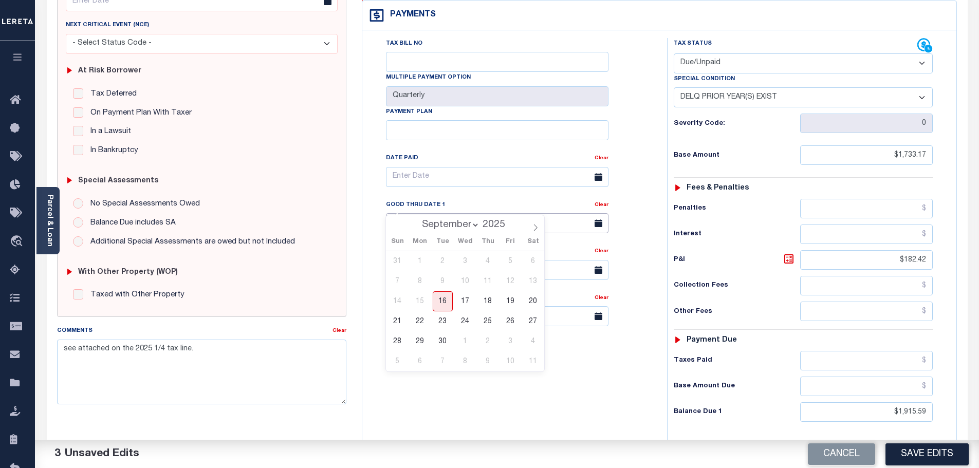
click at [423, 213] on input "07/31/2025" at bounding box center [497, 223] width 223 height 20
drag, startPoint x: 442, startPoint y: 339, endPoint x: 487, endPoint y: 339, distance: 44.7
click at [443, 339] on span "30" at bounding box center [443, 342] width 20 height 20
type input "09/30/2025"
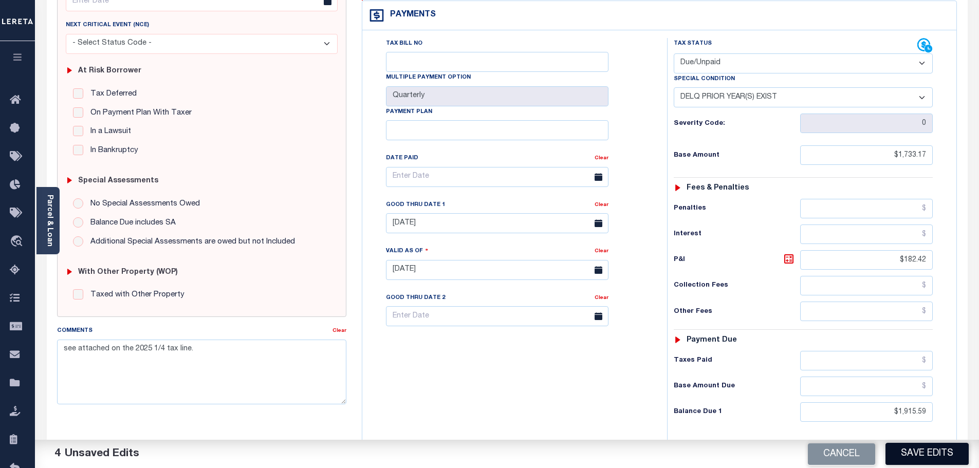
click at [930, 449] on button "Save Edits" at bounding box center [927, 454] width 83 height 22
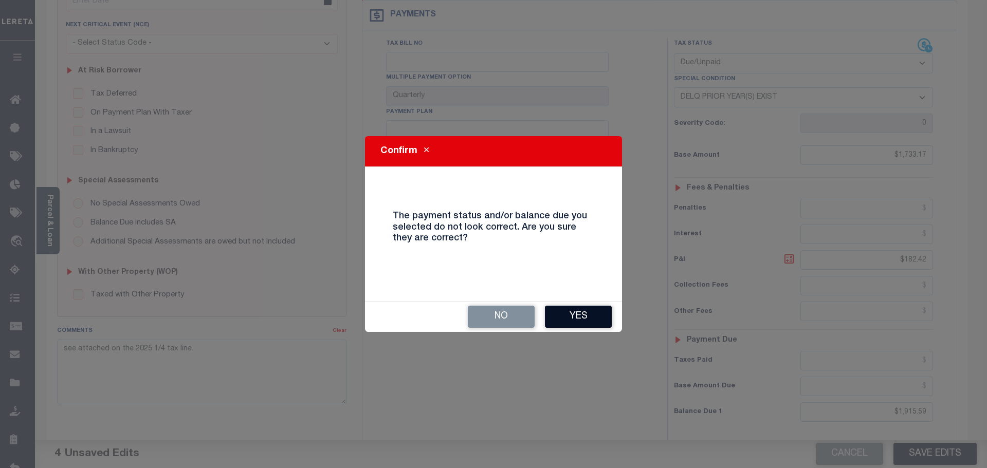
click at [588, 317] on button "Yes" at bounding box center [578, 317] width 67 height 22
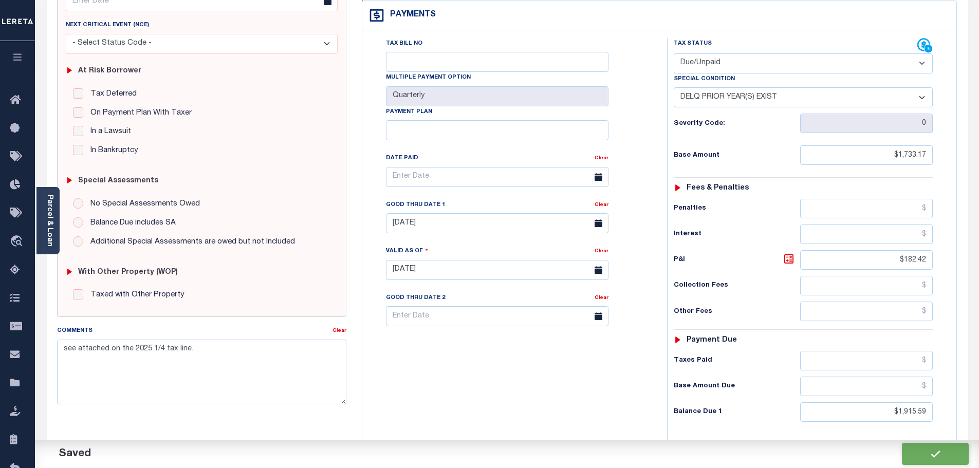
checkbox input "false"
type input "$1,733.17"
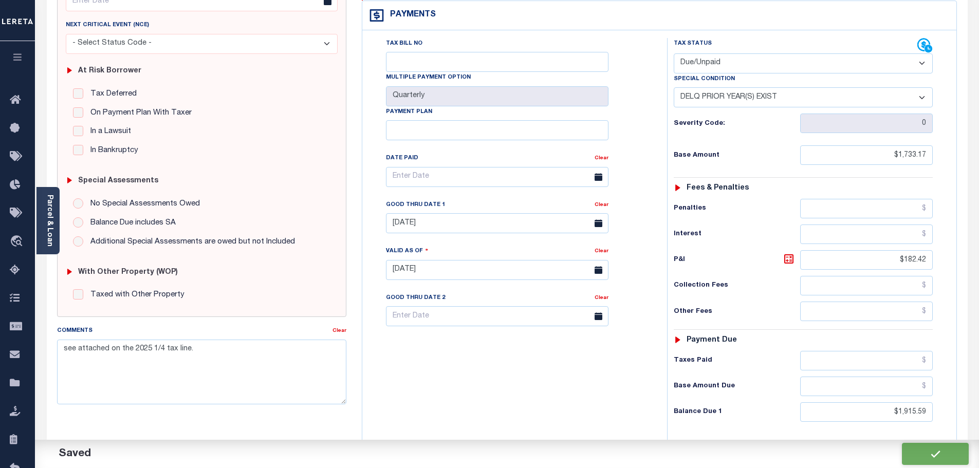
type input "$182.42"
type input "$1,915.59"
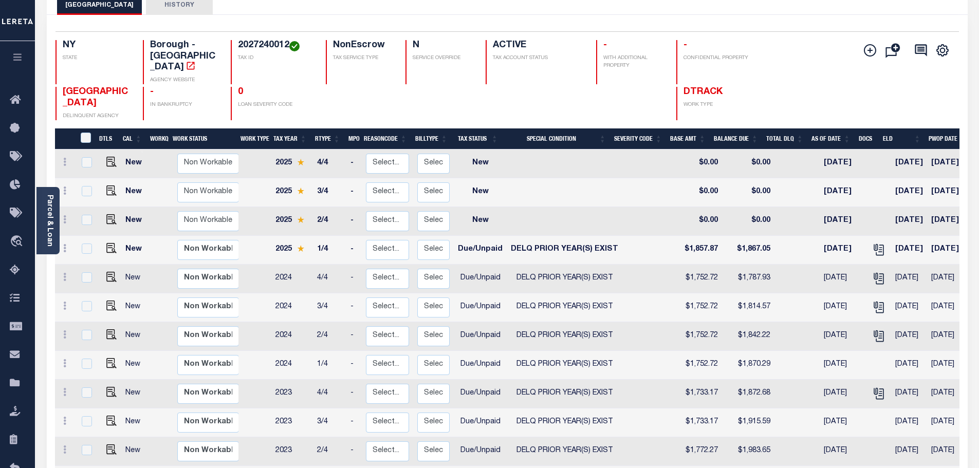
scroll to position [154, 0]
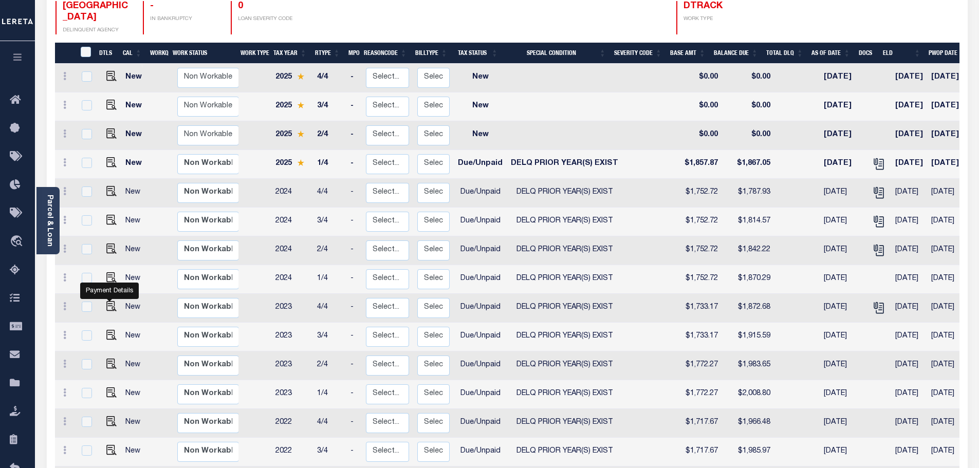
drag, startPoint x: 110, startPoint y: 290, endPoint x: 357, endPoint y: 290, distance: 247.8
click at [110, 301] on img "" at bounding box center [111, 306] width 10 height 10
checkbox input "true"
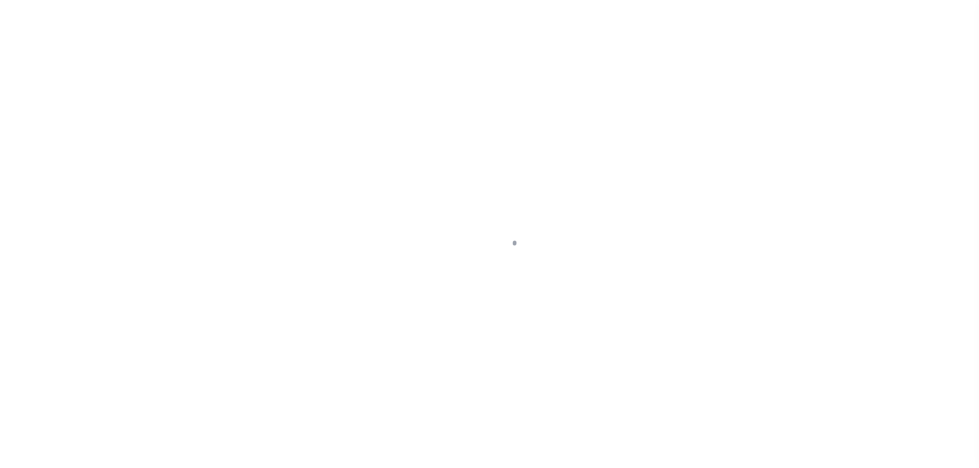
select select "DUE"
select select "18"
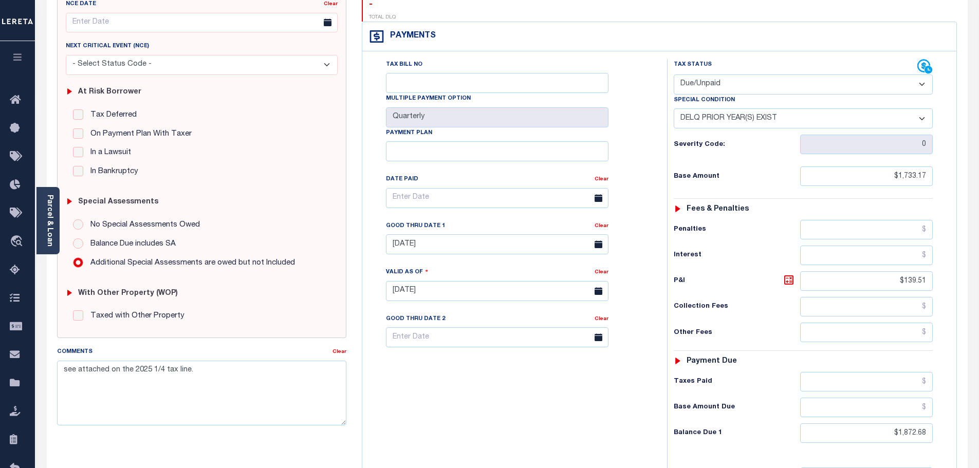
scroll to position [154, 0]
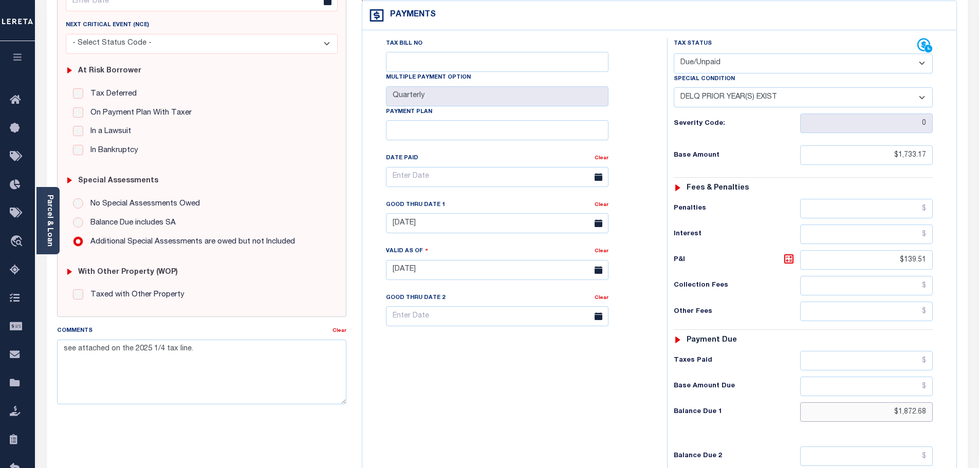
drag, startPoint x: 887, startPoint y: 394, endPoint x: 931, endPoint y: 392, distance: 43.7
click at [974, 403] on div "PAYMENT DOCUMENTS AGENCY DELINQUENT PAYEE" at bounding box center [507, 262] width 937 height 726
paste input "1,891.86"
type input "$1,891.86"
type input "[DATE]"
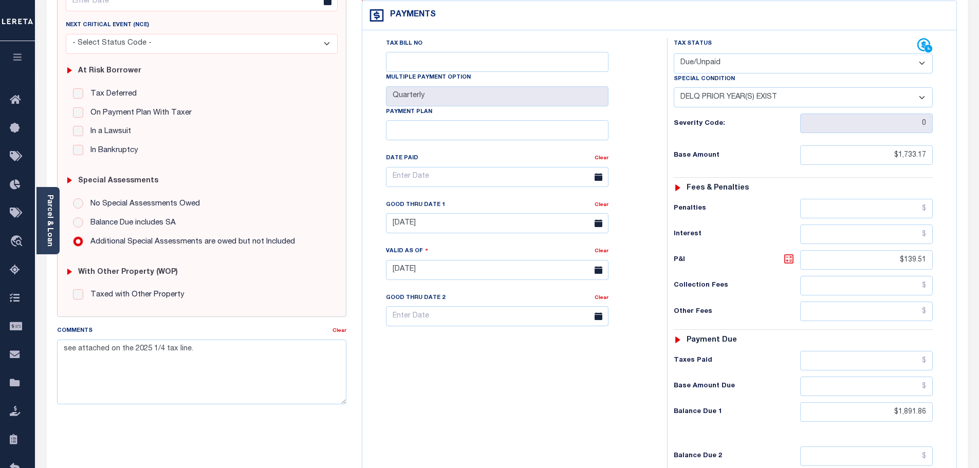
click at [788, 256] on icon at bounding box center [789, 259] width 6 height 6
type input "$158.69"
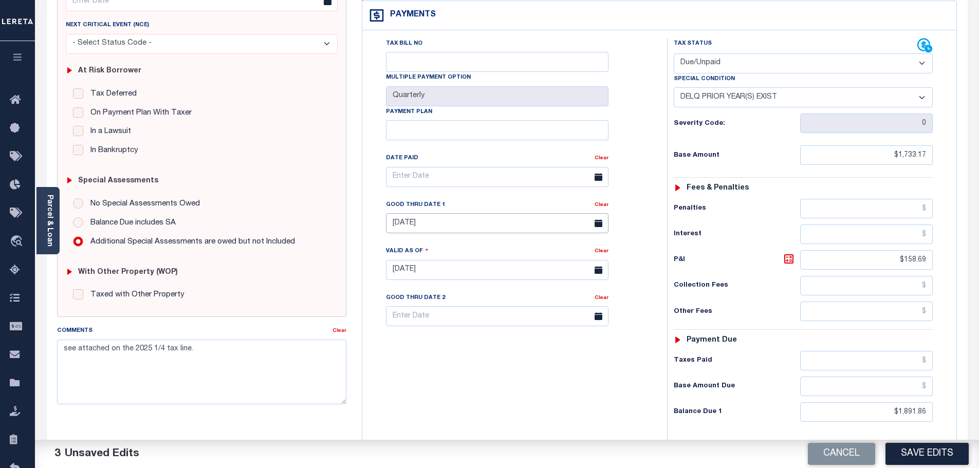
click at [477, 213] on input "07/31/2025" at bounding box center [497, 223] width 223 height 20
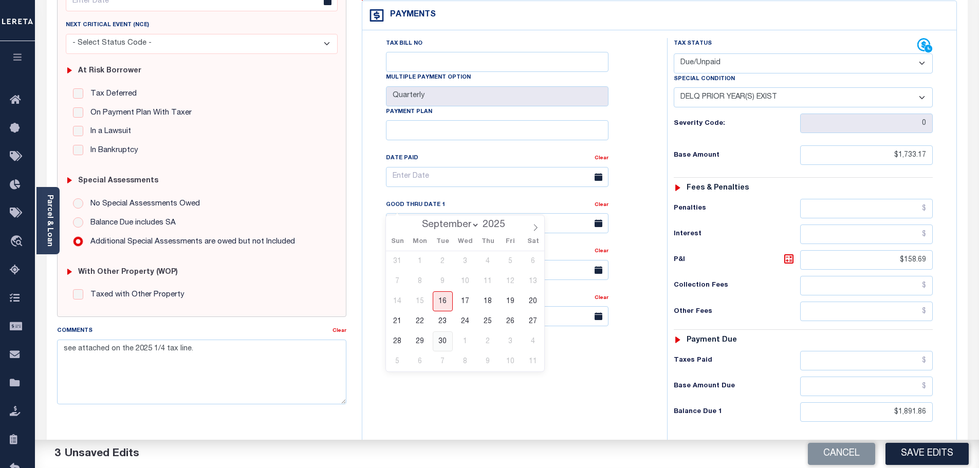
click at [450, 342] on span "30" at bounding box center [443, 342] width 20 height 20
type input "09/30/2025"
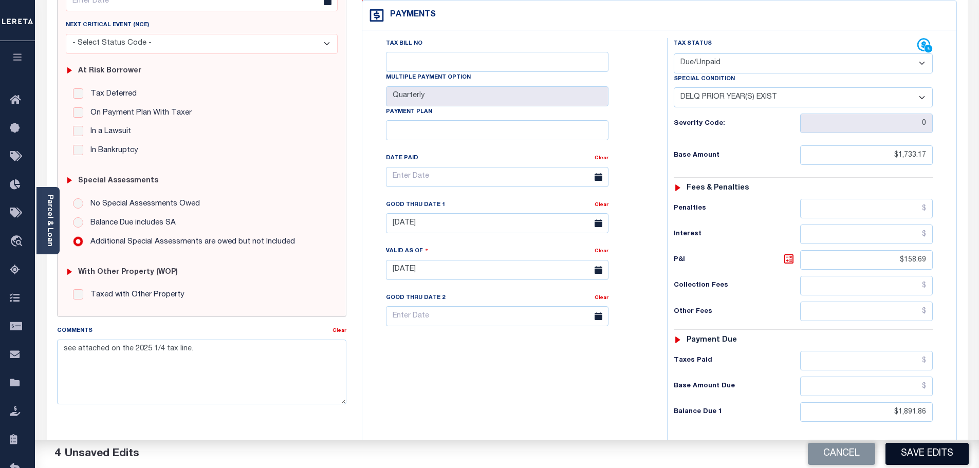
click at [934, 453] on button "Save Edits" at bounding box center [927, 454] width 83 height 22
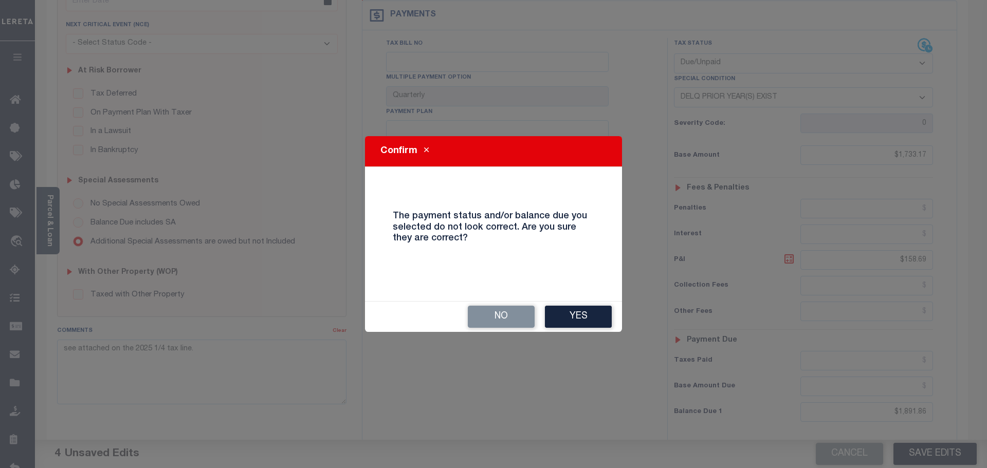
click at [587, 318] on button "Yes" at bounding box center [578, 317] width 67 height 22
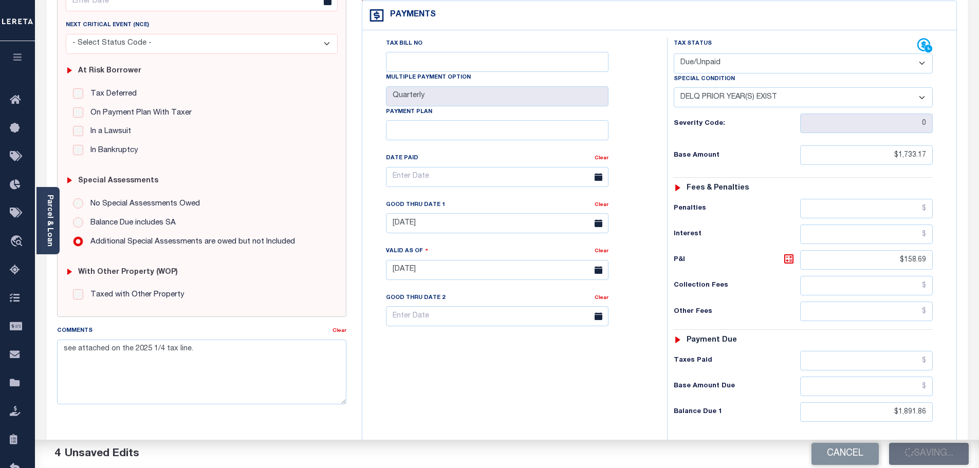
checkbox input "false"
type input "$1,733.17"
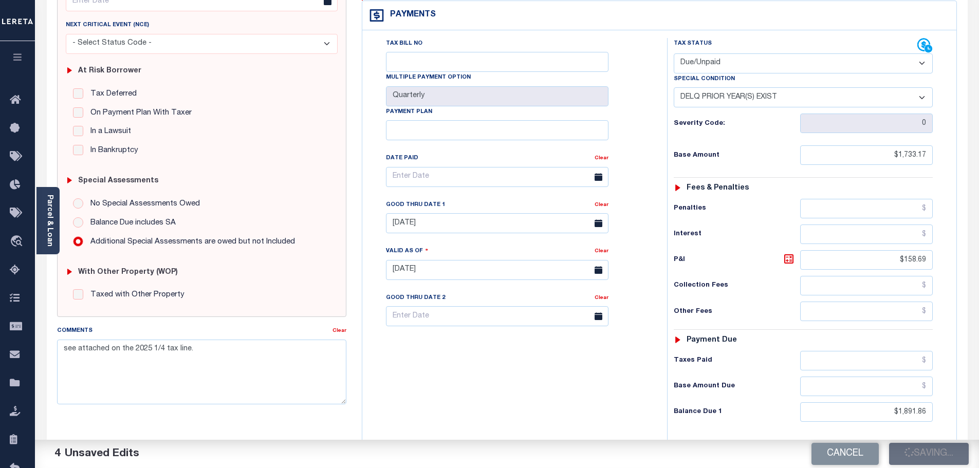
type input "$158.69"
type input "$1,891.86"
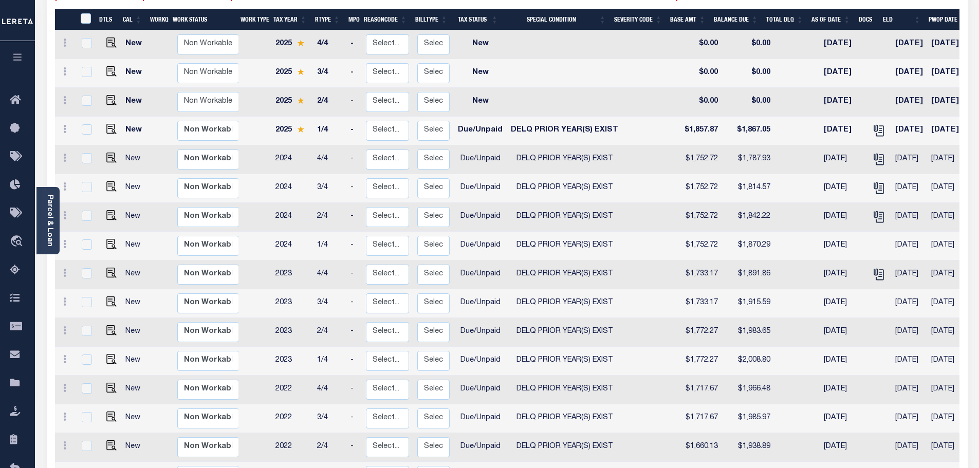
scroll to position [206, 0]
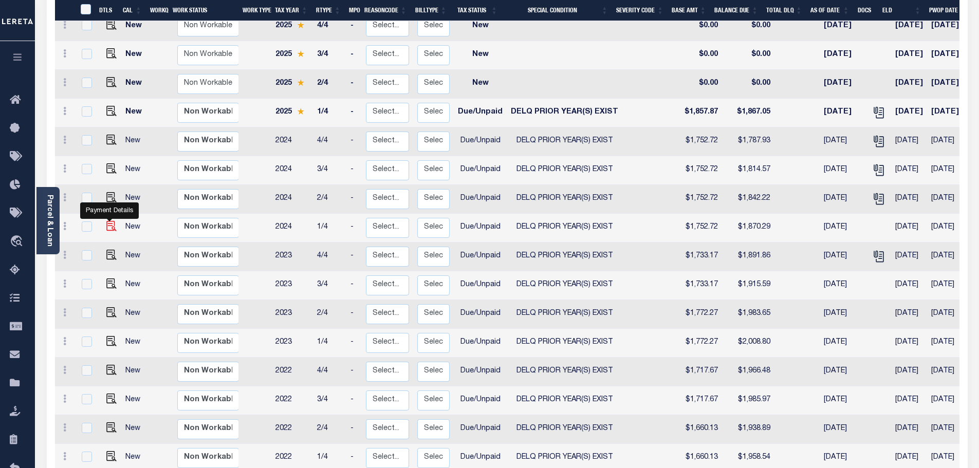
click at [107, 221] on img "" at bounding box center [111, 226] width 10 height 10
checkbox input "true"
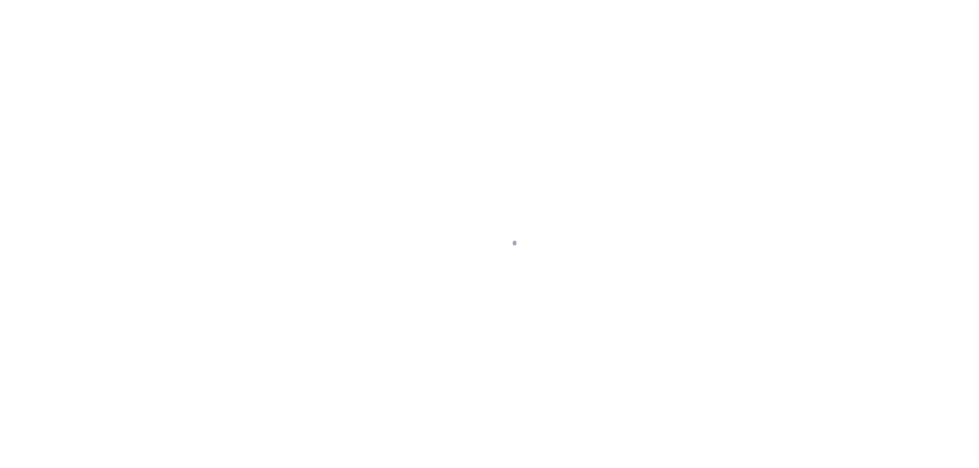
select select "DUE"
select select "18"
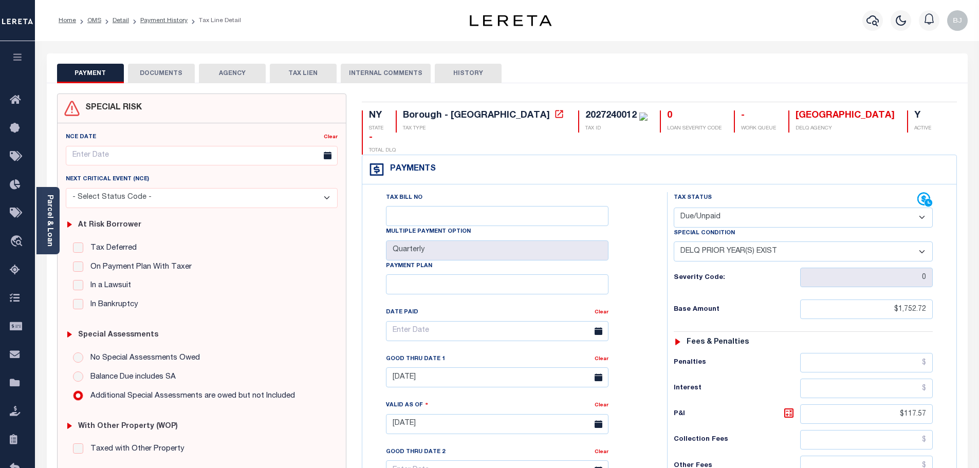
scroll to position [206, 0]
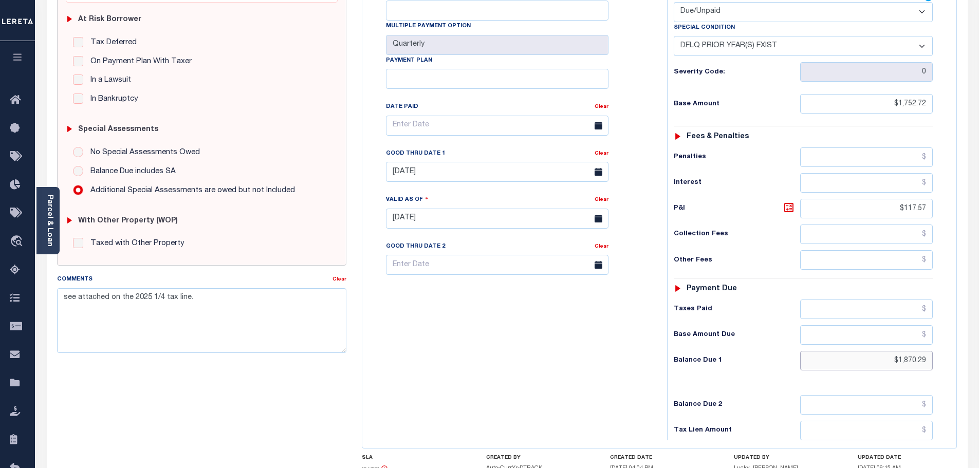
drag, startPoint x: 887, startPoint y: 349, endPoint x: 1115, endPoint y: 364, distance: 227.7
click at [979, 364] on html "Home OMS Detail Payment History Tax Line Detail" at bounding box center [489, 183] width 979 height 779
paste input "1,889.45"
type input "$1,889.45"
type input "[DATE]"
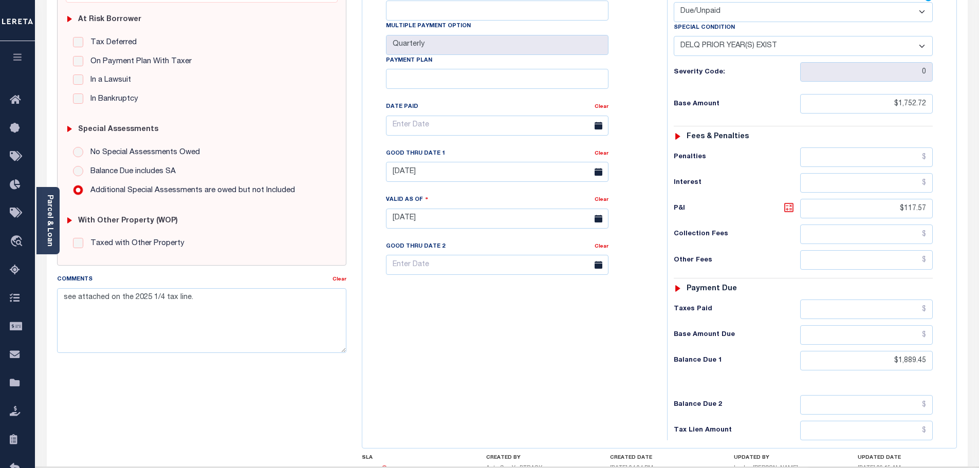
click at [788, 205] on icon at bounding box center [789, 208] width 6 height 6
type input "$136.73"
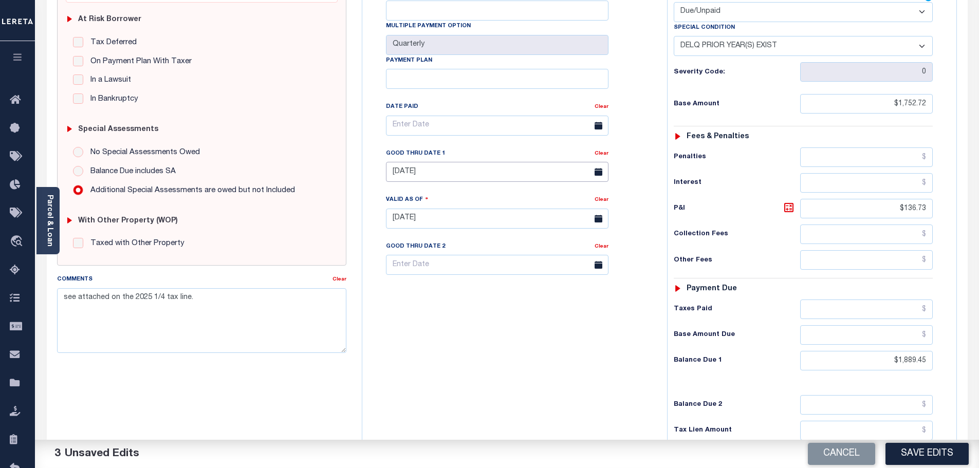
click at [419, 162] on input "07/31/2025" at bounding box center [497, 172] width 223 height 20
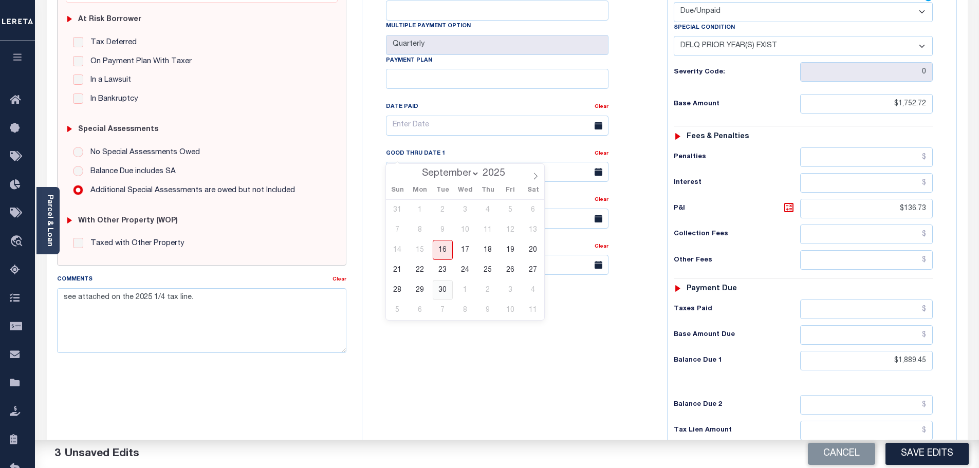
click at [436, 289] on span "30" at bounding box center [443, 290] width 20 height 20
type input "09/30/2025"
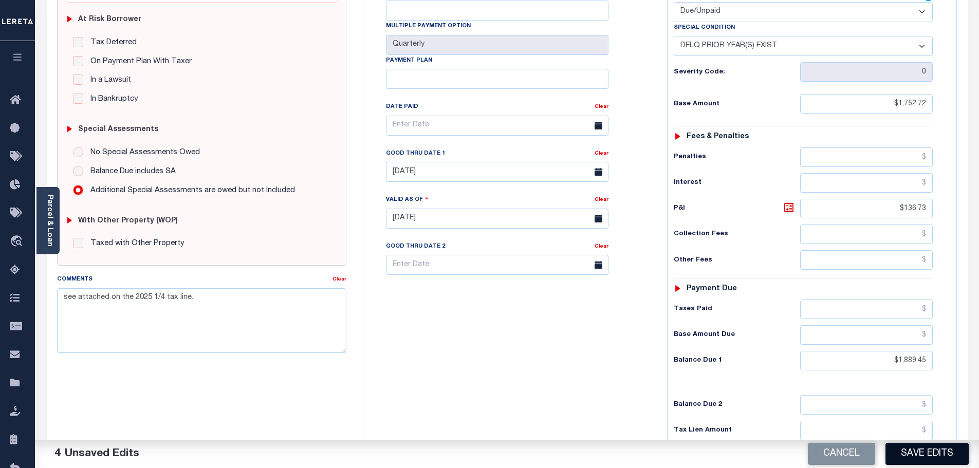
click at [904, 457] on button "Save Edits" at bounding box center [927, 454] width 83 height 22
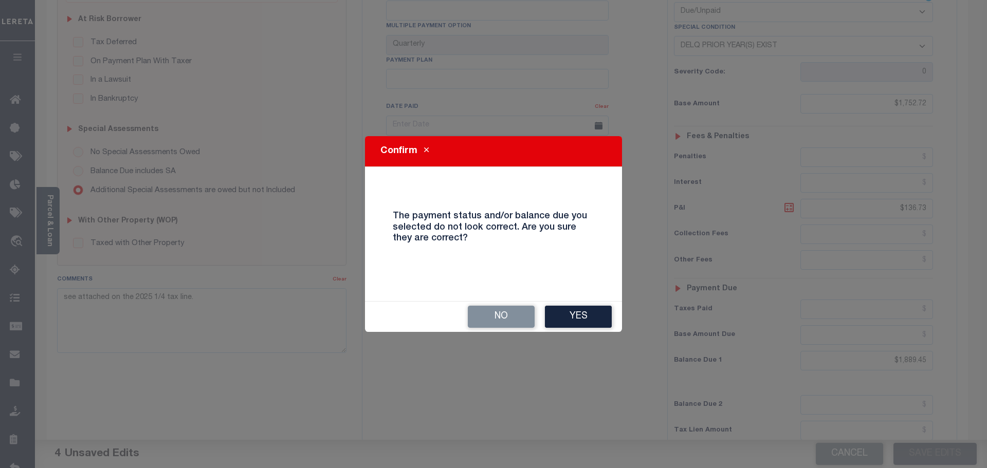
click at [563, 297] on div "Confirm The payment status and/or balance due you selected do not look correct.…" at bounding box center [493, 234] width 257 height 196
click at [567, 317] on button "Yes" at bounding box center [578, 317] width 67 height 22
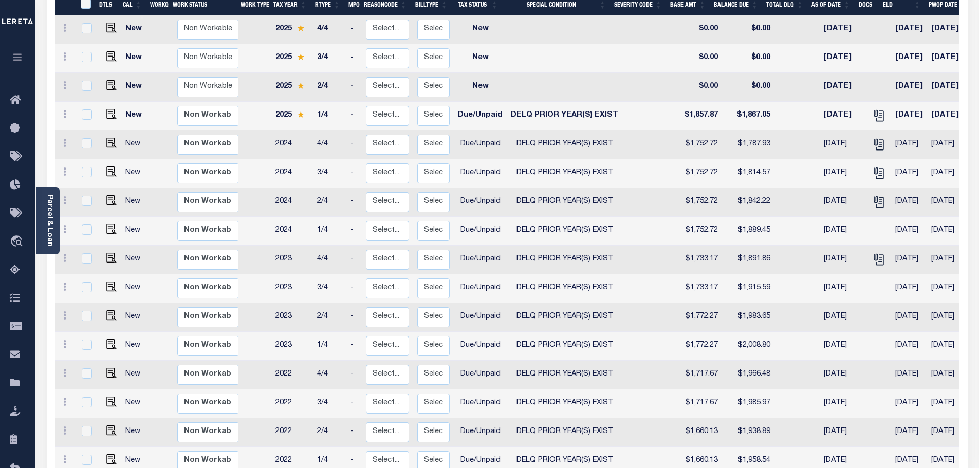
scroll to position [206, 0]
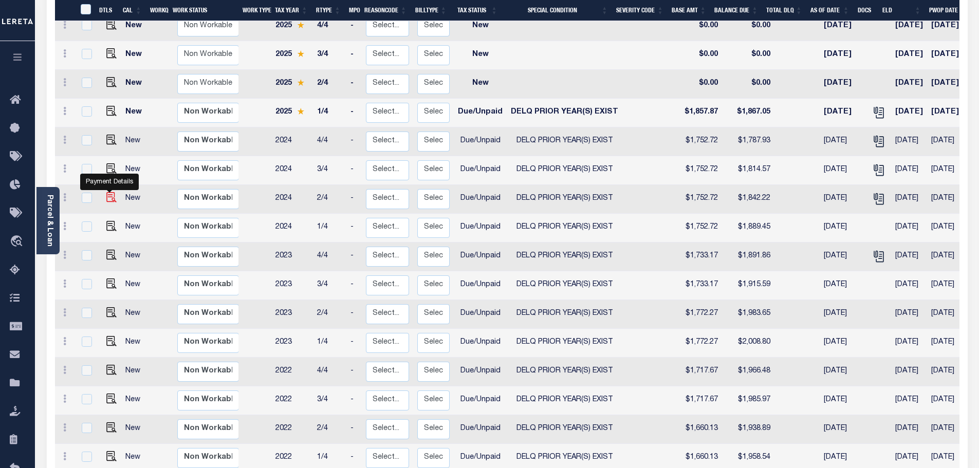
click at [110, 192] on img "" at bounding box center [111, 197] width 10 height 10
checkbox input "true"
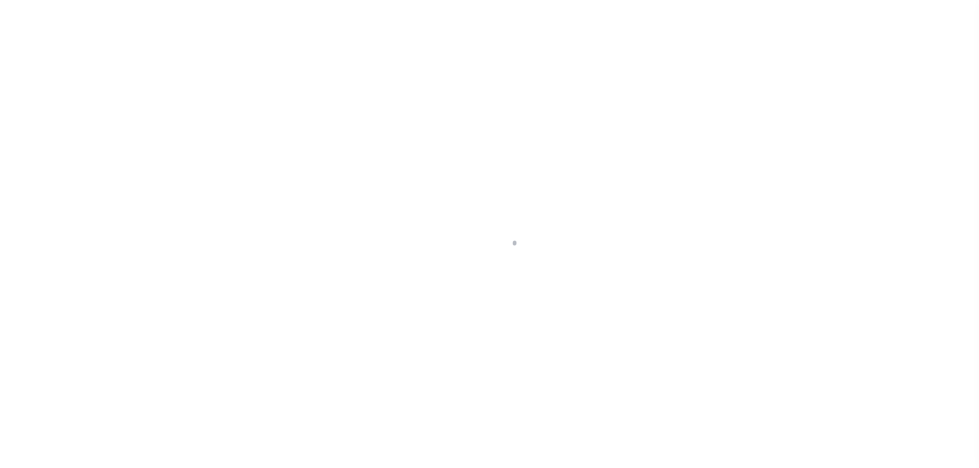
select select "DUE"
select select "18"
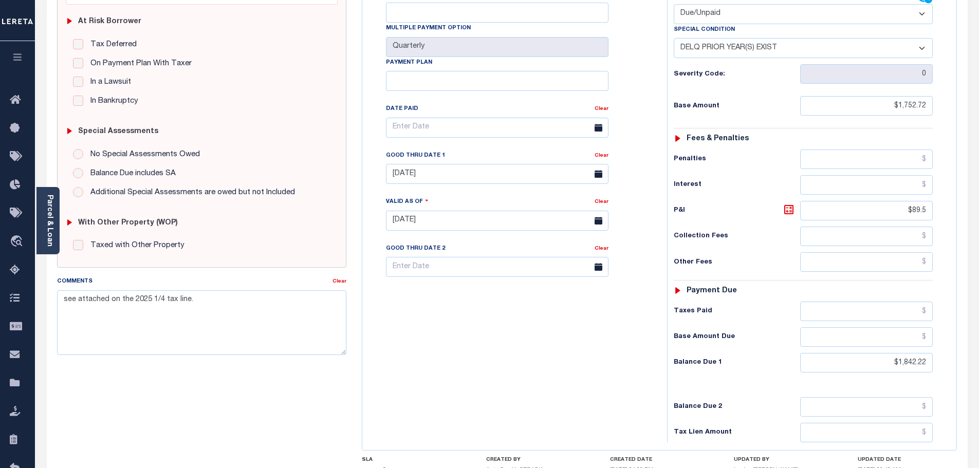
scroll to position [206, 0]
drag, startPoint x: 883, startPoint y: 345, endPoint x: 890, endPoint y: 270, distance: 76.0
click at [979, 325] on html "Home OMS Detail Payment History Tax Line Detail" at bounding box center [489, 183] width 979 height 779
paste input "1,861.09"
type input "$1,861.09"
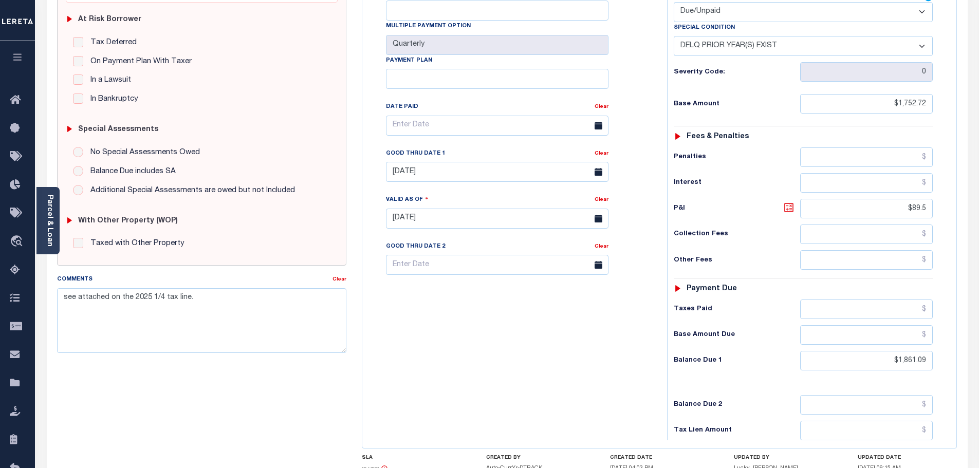
type input "[DATE]"
click at [788, 202] on icon at bounding box center [789, 208] width 12 height 12
type input "$108.37"
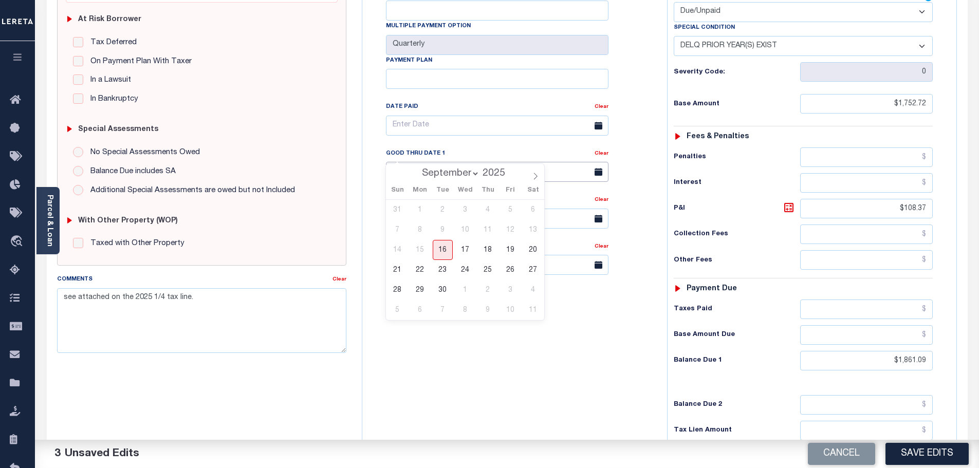
drag, startPoint x: 440, startPoint y: 141, endPoint x: 437, endPoint y: 162, distance: 21.2
click at [440, 148] on div "Good Thru Date 1 Clear 07/31/2025" at bounding box center [497, 165] width 223 height 34
click at [439, 287] on span "30" at bounding box center [443, 290] width 20 height 20
type input "09/30/2025"
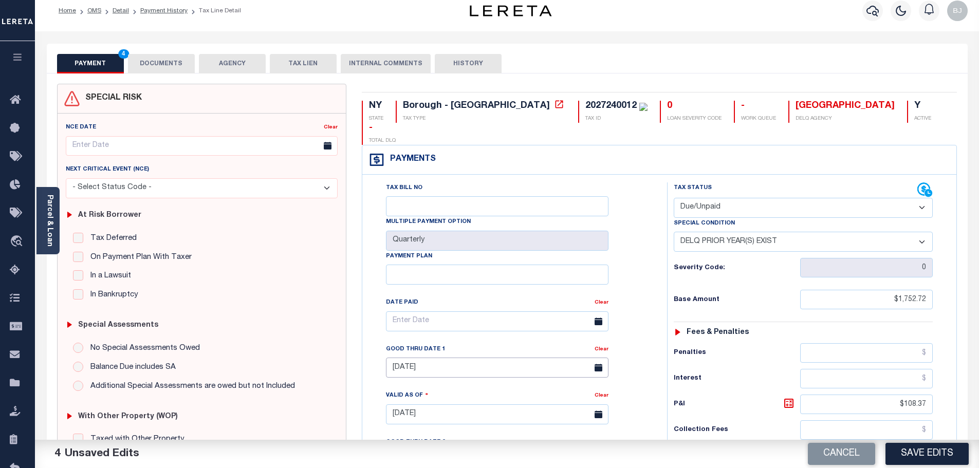
scroll to position [0, 0]
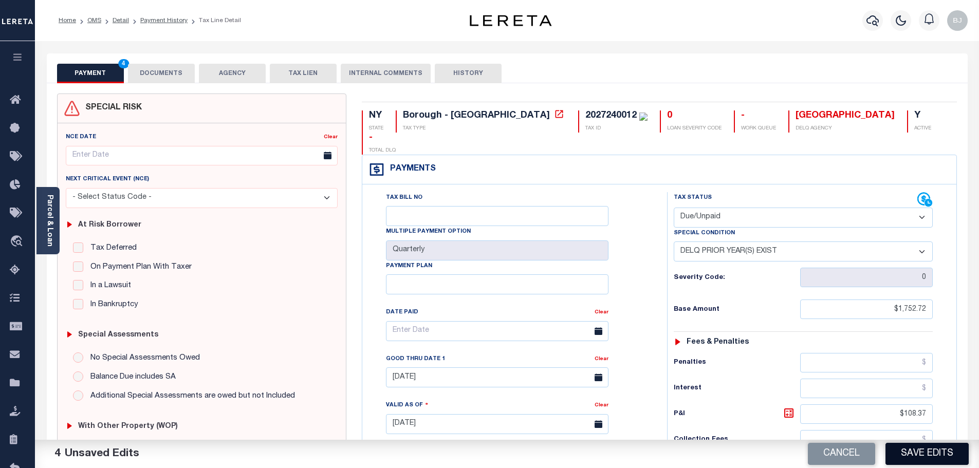
click at [960, 451] on button "Save Edits" at bounding box center [927, 454] width 83 height 22
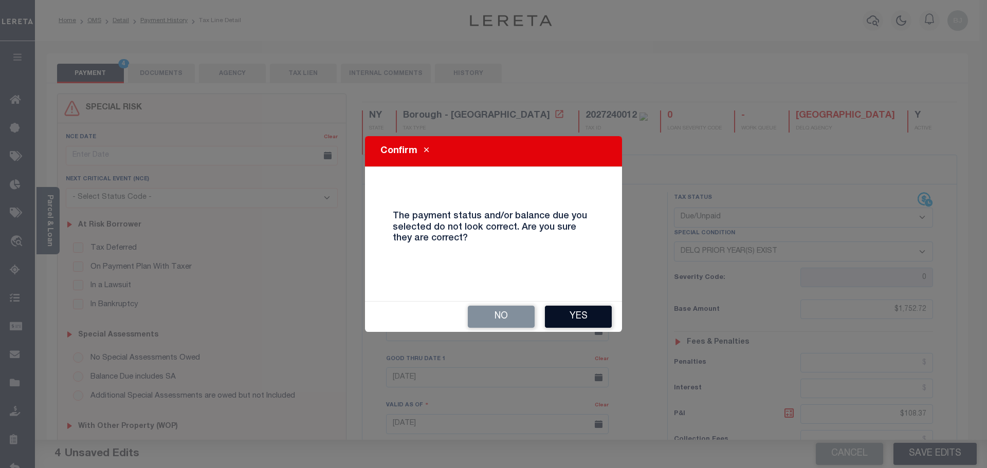
click at [580, 318] on button "Yes" at bounding box center [578, 317] width 67 height 22
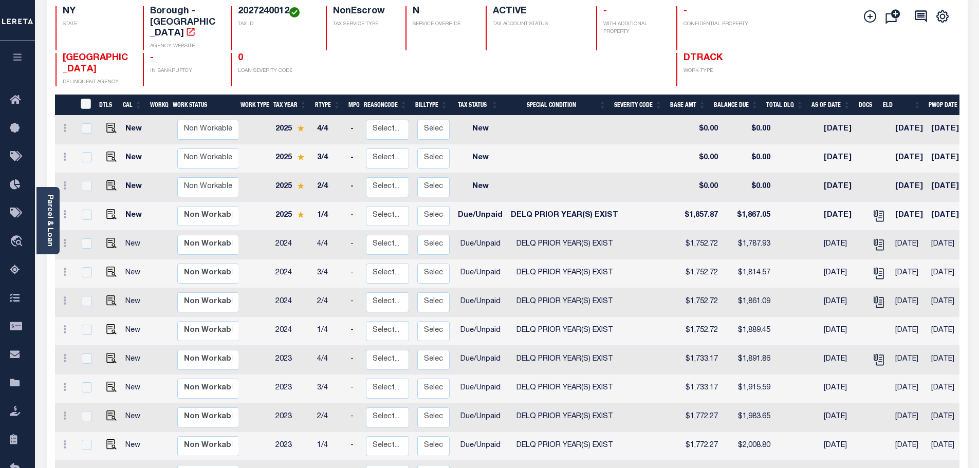
scroll to position [103, 0]
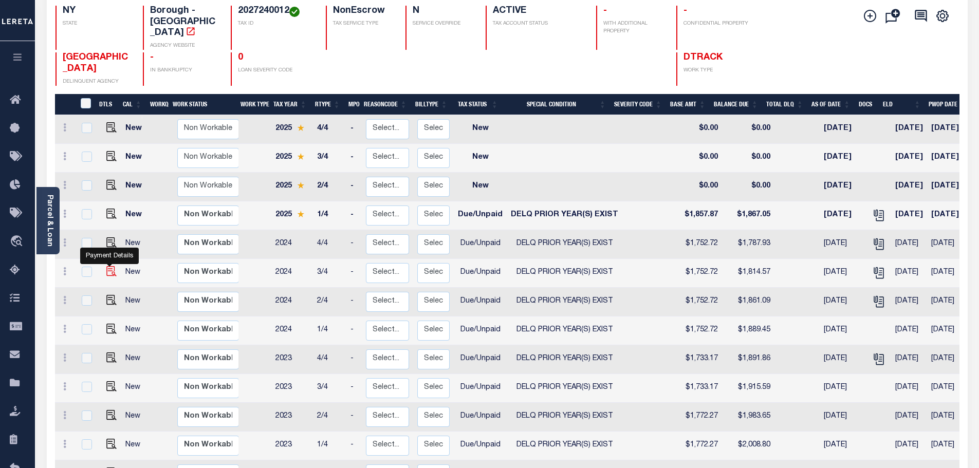
click at [114, 266] on img "" at bounding box center [111, 271] width 10 height 10
checkbox input "true"
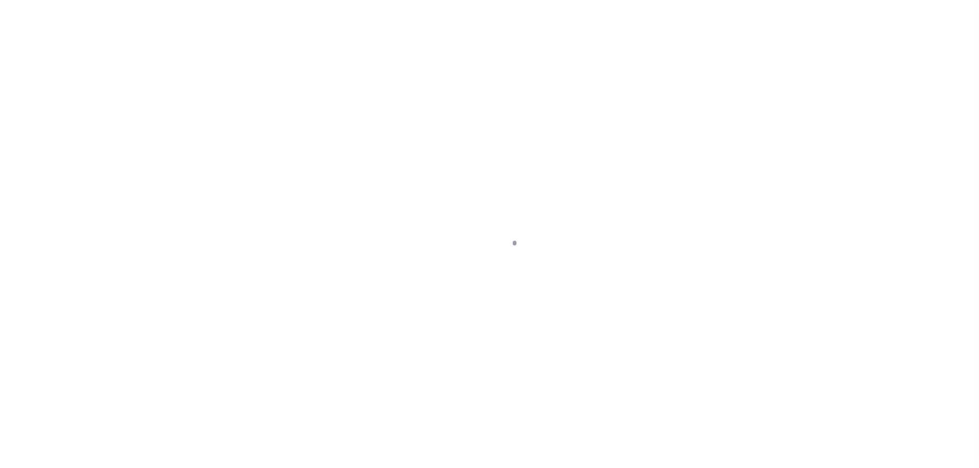
select select "DUE"
select select "18"
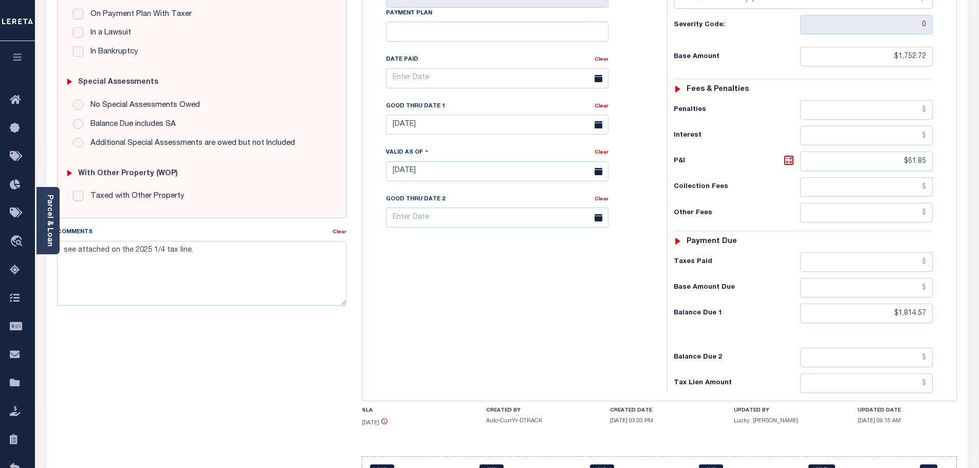
scroll to position [257, 0]
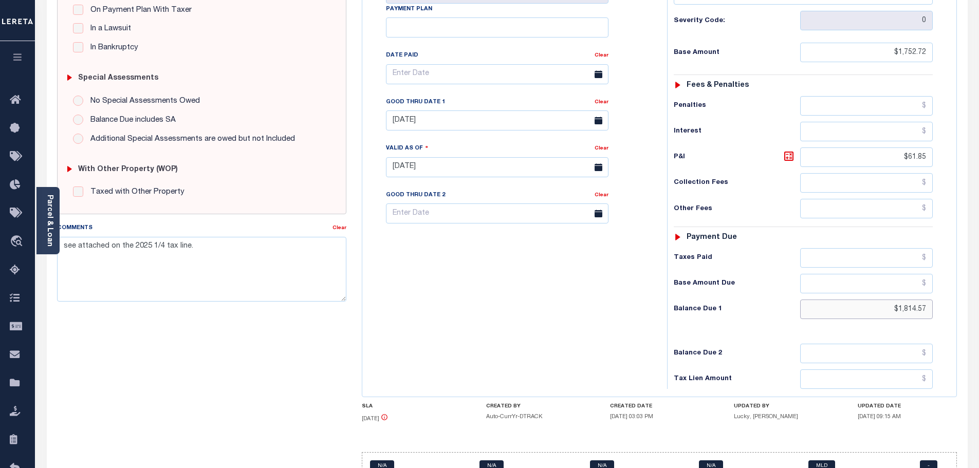
drag, startPoint x: 882, startPoint y: 284, endPoint x: 884, endPoint y: 236, distance: 47.3
click at [979, 283] on html "Home OMS Detail Payment History Tax Line Detail" at bounding box center [489, 132] width 979 height 779
paste input "1,833.16"
type input "$1,833.16"
type input "[DATE]"
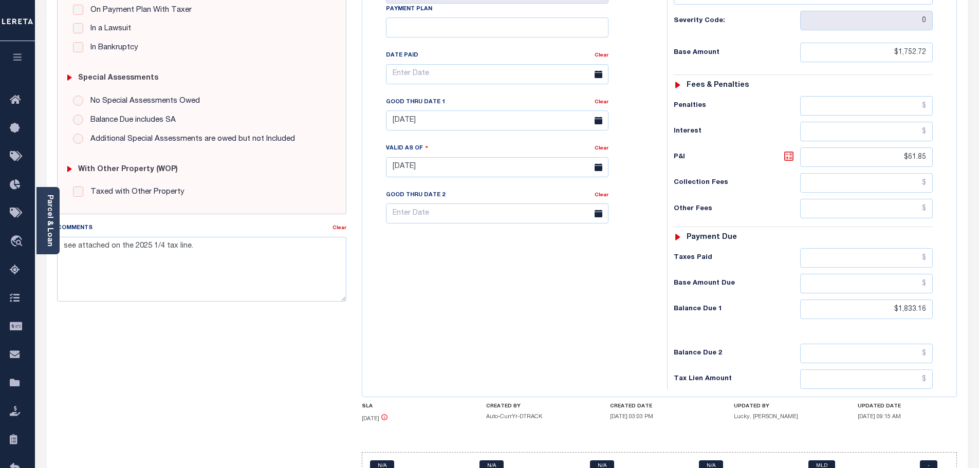
click at [789, 150] on icon at bounding box center [789, 156] width 12 height 12
type input "$80.44"
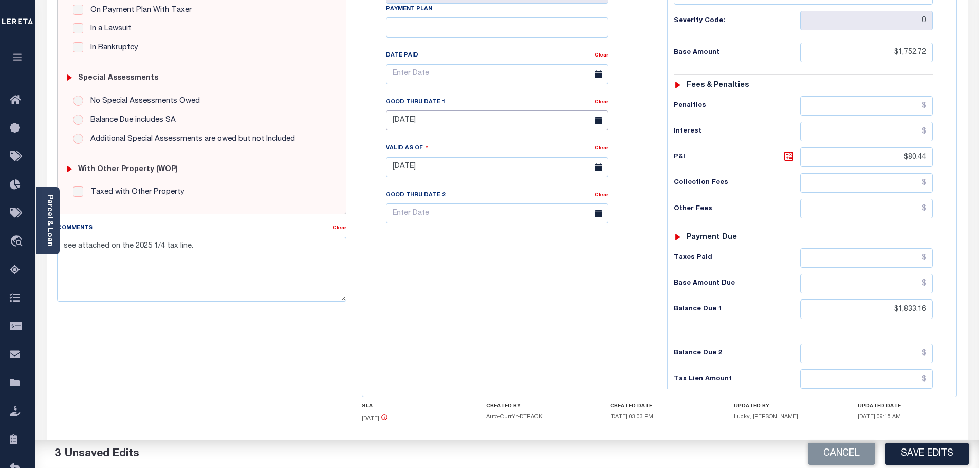
click at [462, 111] on input "07/31/2025" at bounding box center [497, 121] width 223 height 20
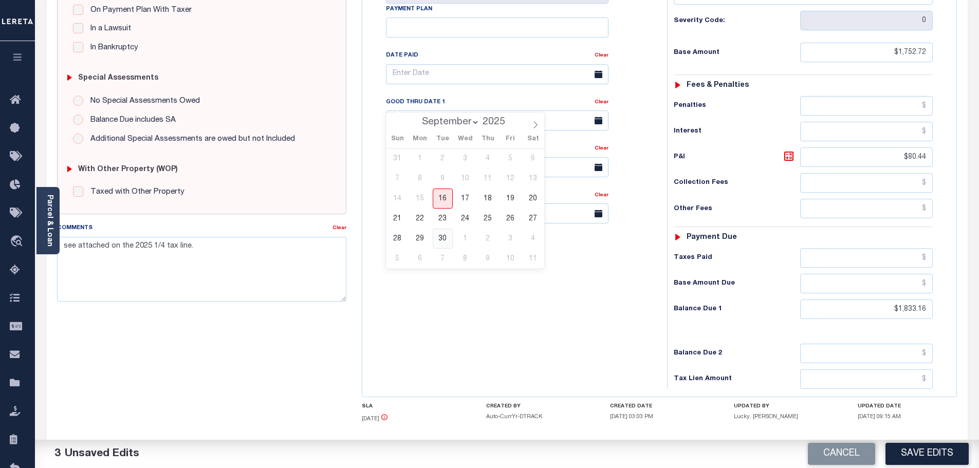
click at [439, 233] on span "30" at bounding box center [443, 239] width 20 height 20
type input "[DATE]"
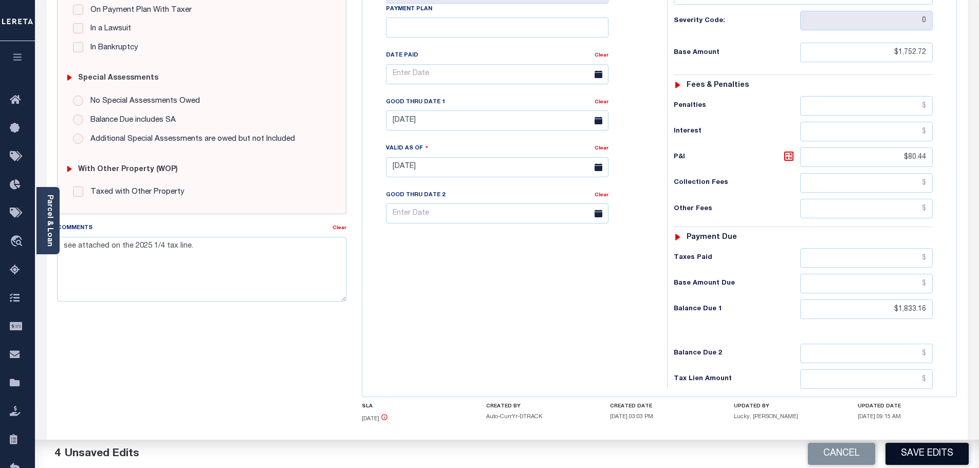
click at [925, 453] on button "Save Edits" at bounding box center [927, 454] width 83 height 22
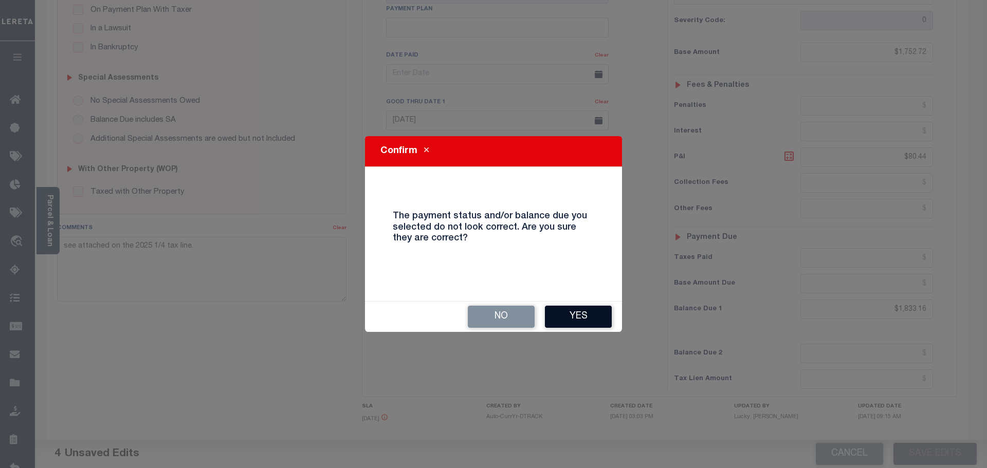
click at [583, 311] on button "Yes" at bounding box center [578, 317] width 67 height 22
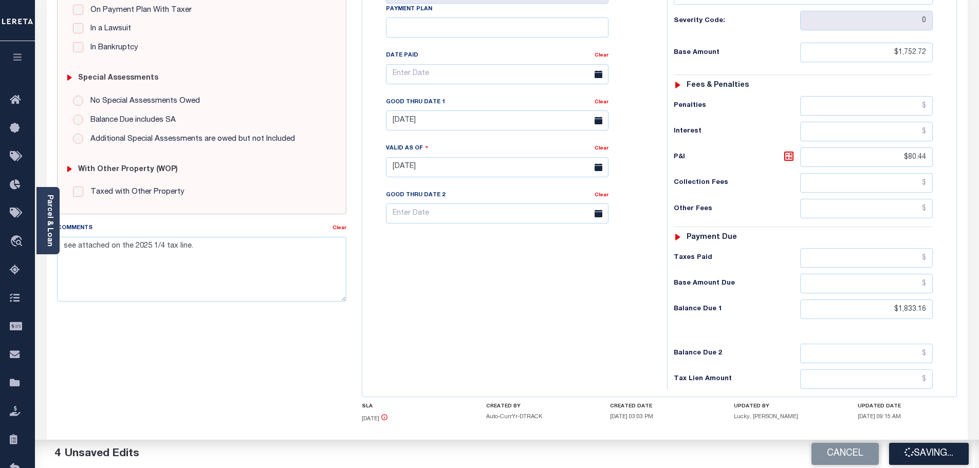
checkbox input "false"
type input "$1,752.72"
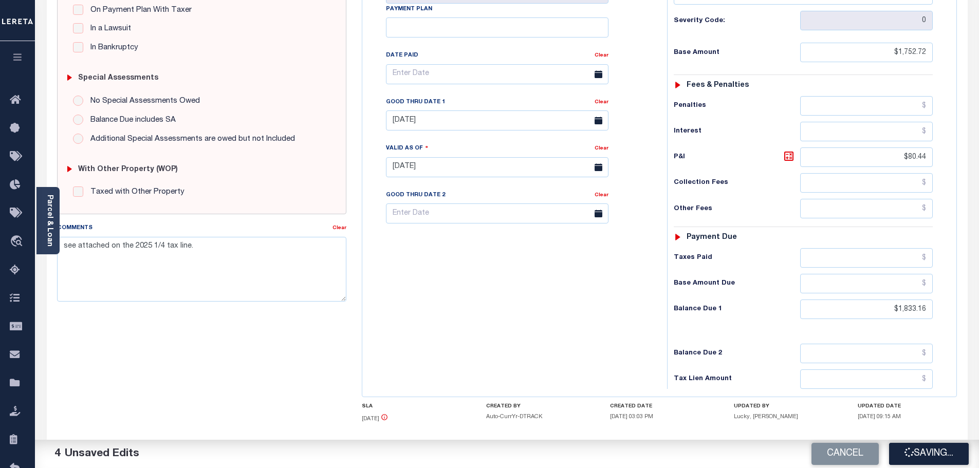
type input "$80.44"
type input "$1,833.16"
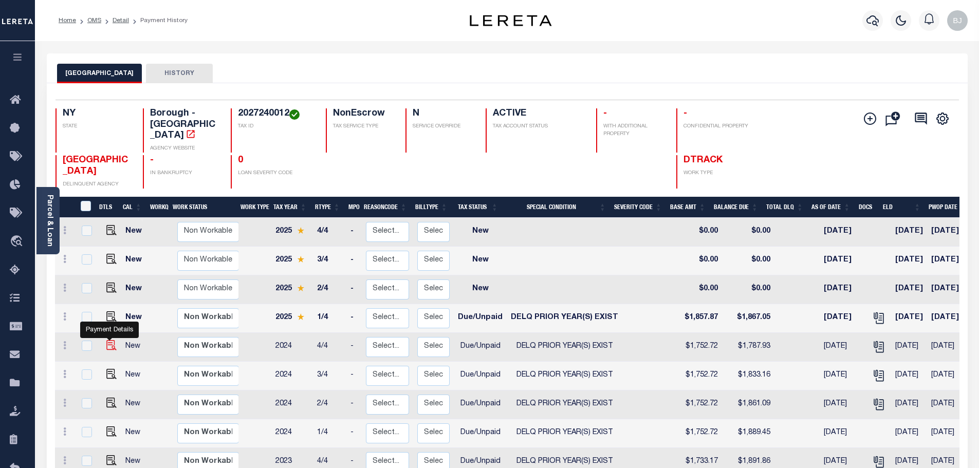
click at [108, 340] on img "" at bounding box center [111, 345] width 10 height 10
checkbox input "true"
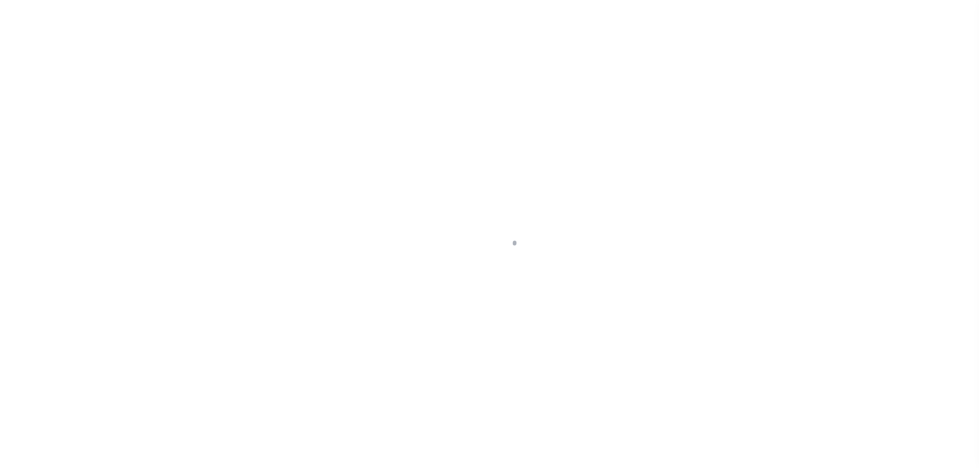
select select "DUE"
select select "18"
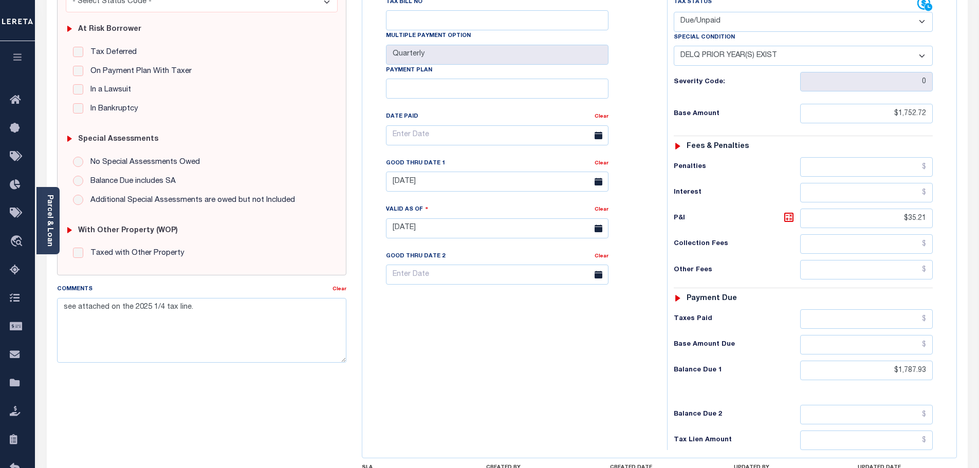
scroll to position [206, 0]
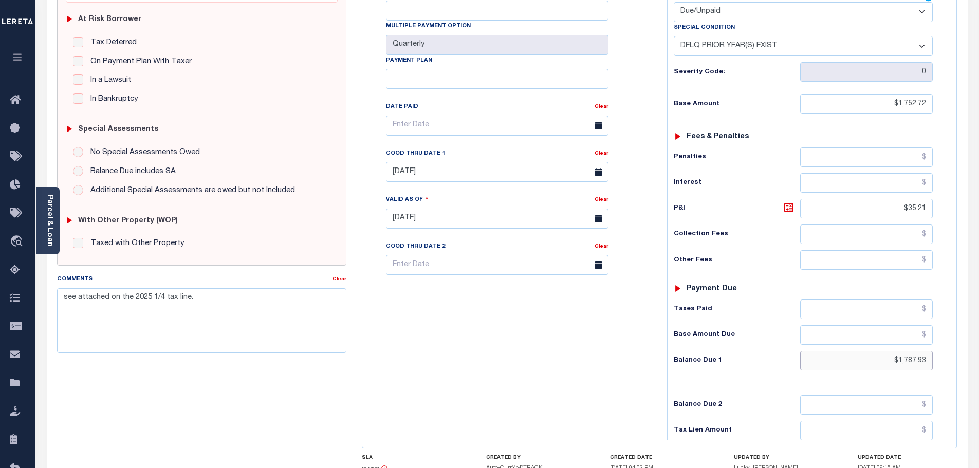
drag, startPoint x: 891, startPoint y: 342, endPoint x: 925, endPoint y: 258, distance: 90.9
click at [979, 331] on html "Home OMS Detail Payment History Tax Line Detail" at bounding box center [489, 183] width 979 height 779
paste input "1,806.24"
type input "$1,806.24"
type input "[DATE]"
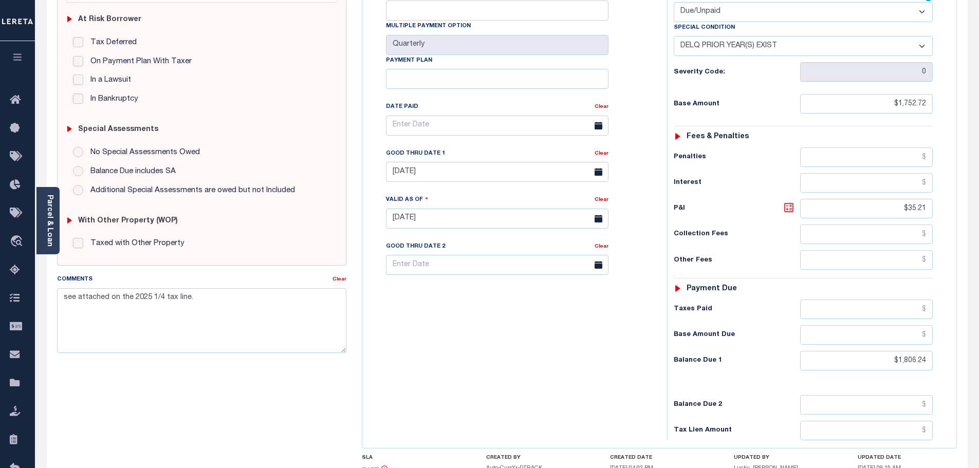
click at [794, 202] on icon at bounding box center [789, 208] width 12 height 12
type input "$53.52"
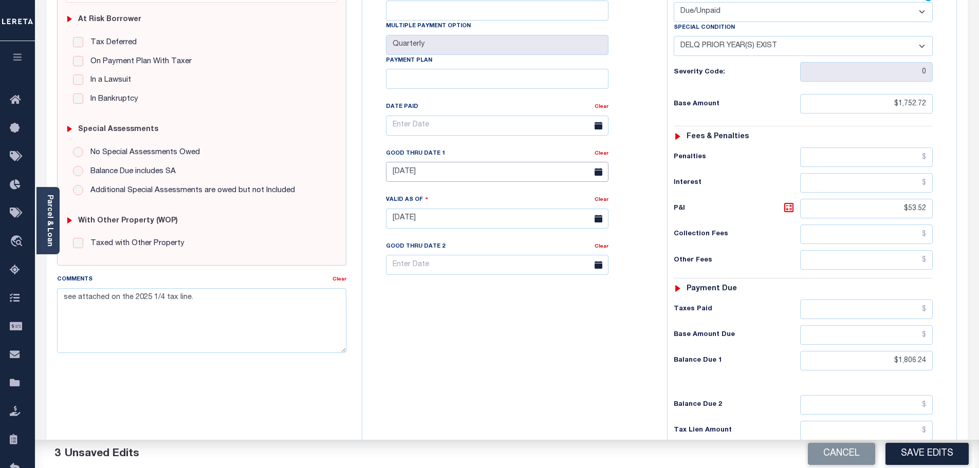
click at [443, 162] on input "07/31/2025" at bounding box center [497, 172] width 223 height 20
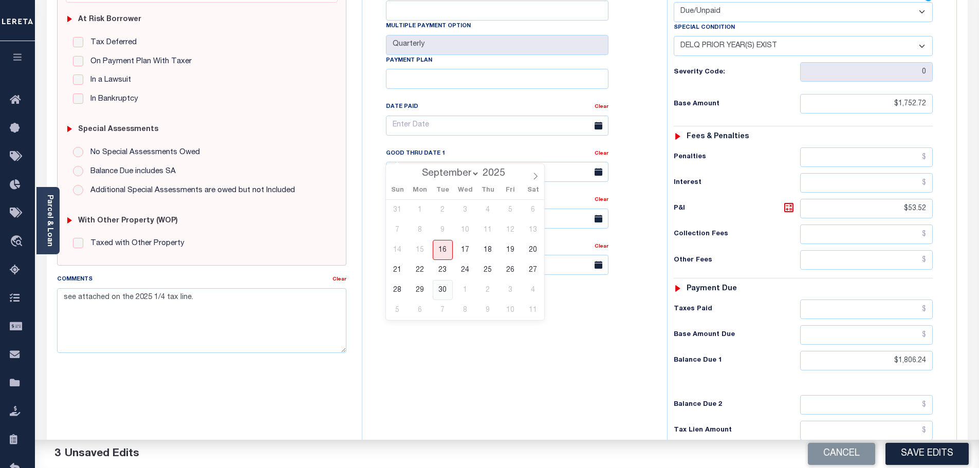
click at [447, 292] on span "30" at bounding box center [443, 290] width 20 height 20
type input "09/30/2025"
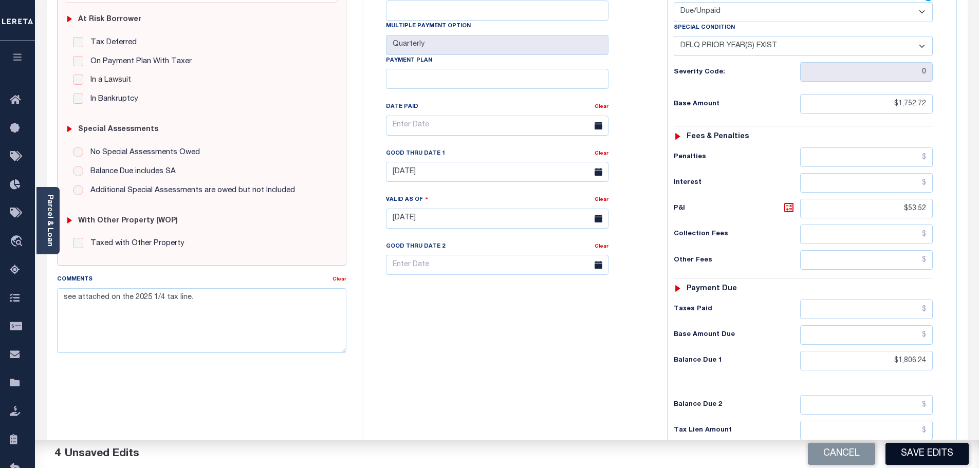
click at [916, 458] on button "Save Edits" at bounding box center [927, 454] width 83 height 22
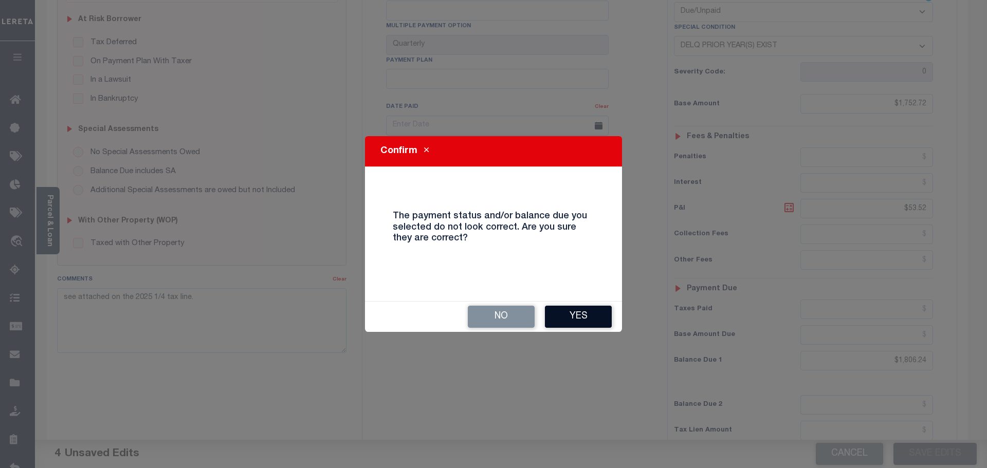
click at [576, 320] on button "Yes" at bounding box center [578, 317] width 67 height 22
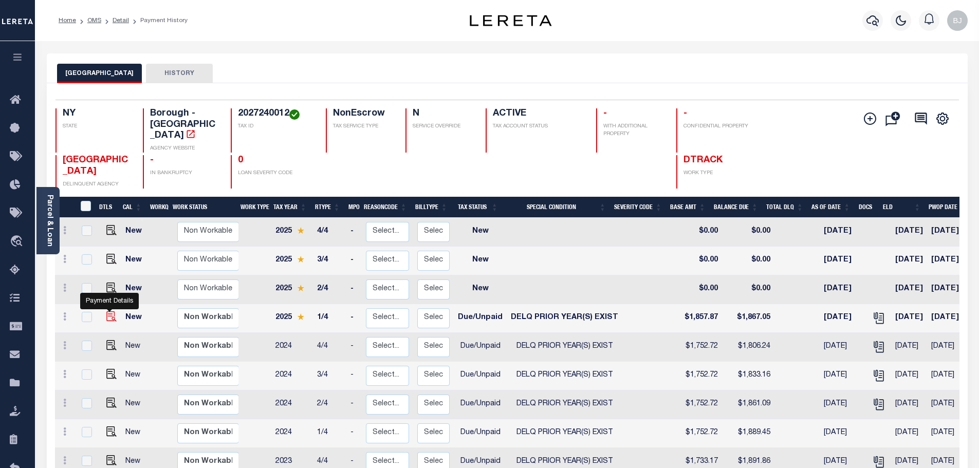
click at [110, 312] on img "" at bounding box center [111, 317] width 10 height 10
checkbox input "true"
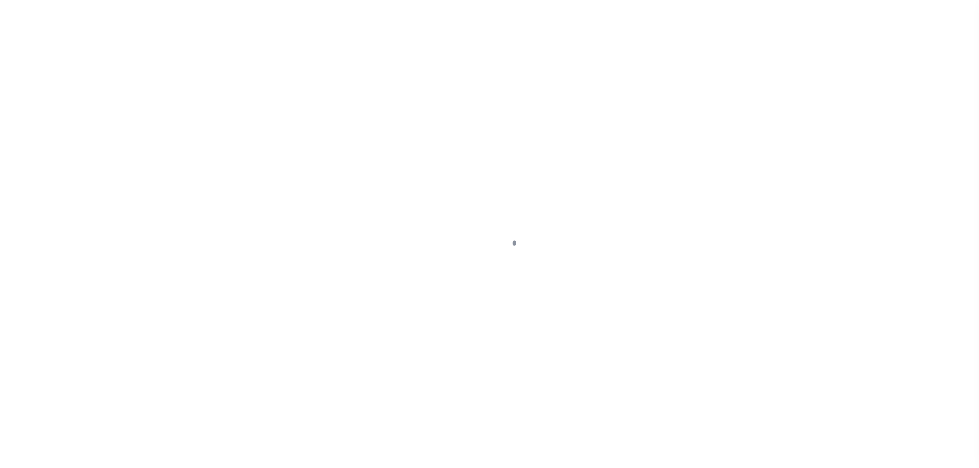
select select "DUE"
select select "18"
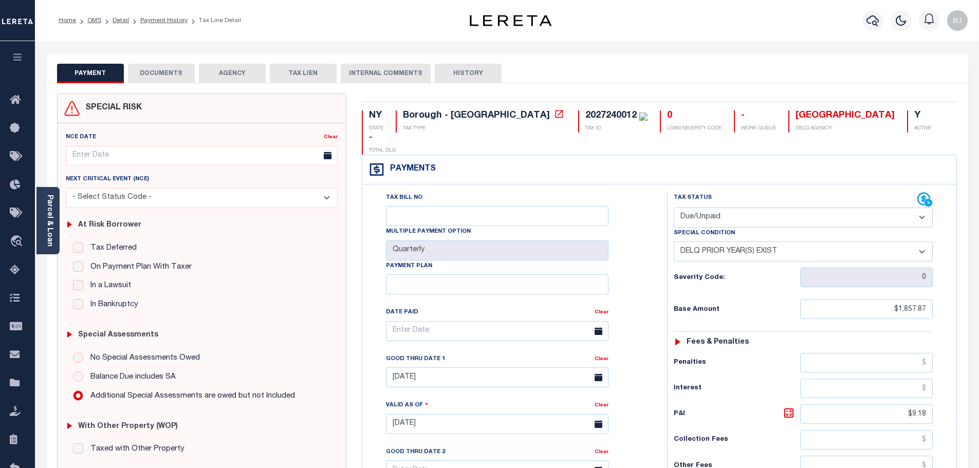
scroll to position [257, 0]
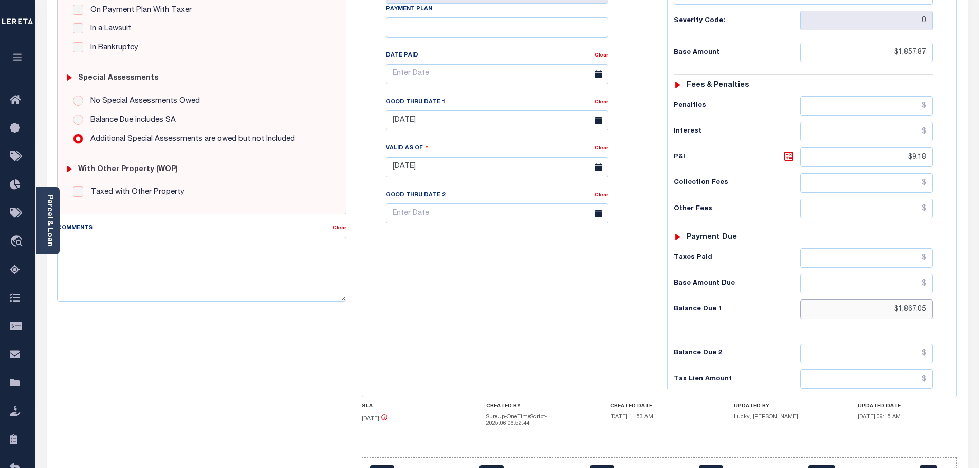
drag, startPoint x: 883, startPoint y: 294, endPoint x: 985, endPoint y: 276, distance: 103.5
click at [979, 279] on html "Home OMS Detail Payment History Tax Line Detail" at bounding box center [489, 135] width 979 height 784
paste input "1,886.18"
type input "$1,886.18"
type input "[DATE]"
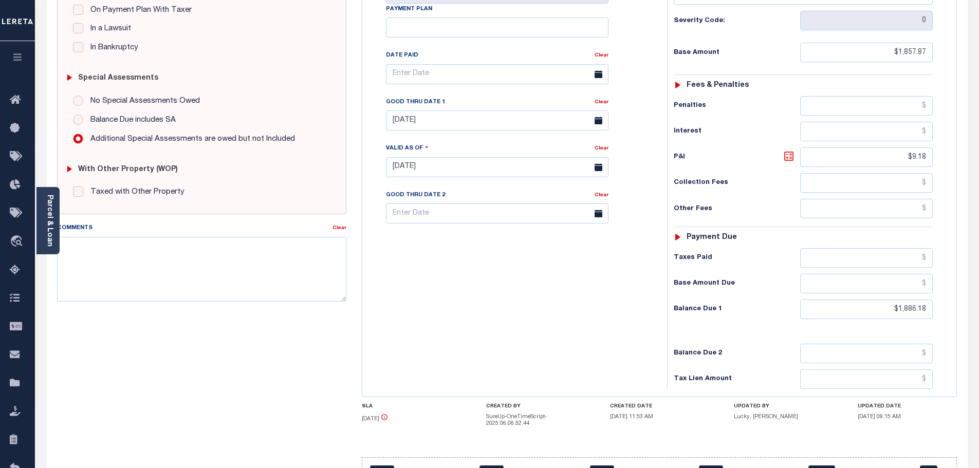
click at [789, 152] on icon at bounding box center [788, 156] width 9 height 9
type input "$28.31"
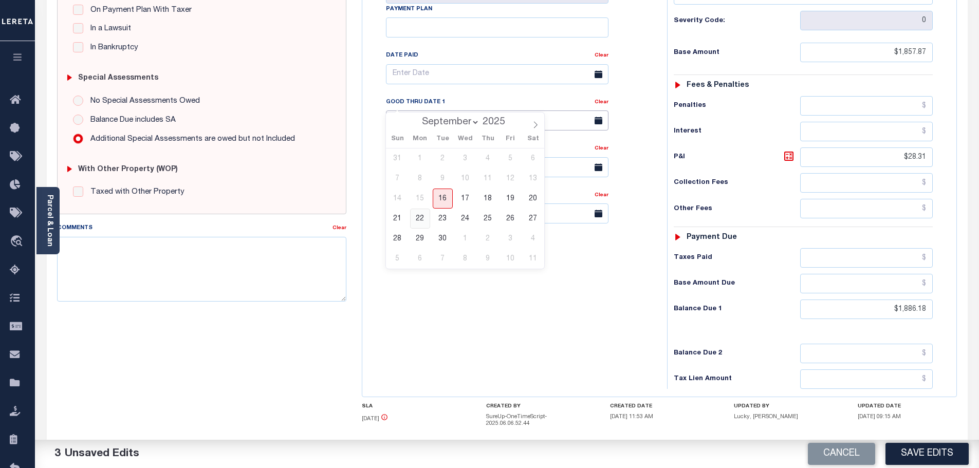
drag, startPoint x: 416, startPoint y: 94, endPoint x: 416, endPoint y: 221, distance: 127.5
click at [416, 111] on input "07/31/2025" at bounding box center [497, 121] width 223 height 20
click at [442, 239] on span "30" at bounding box center [443, 239] width 20 height 20
type input "09/30/2025"
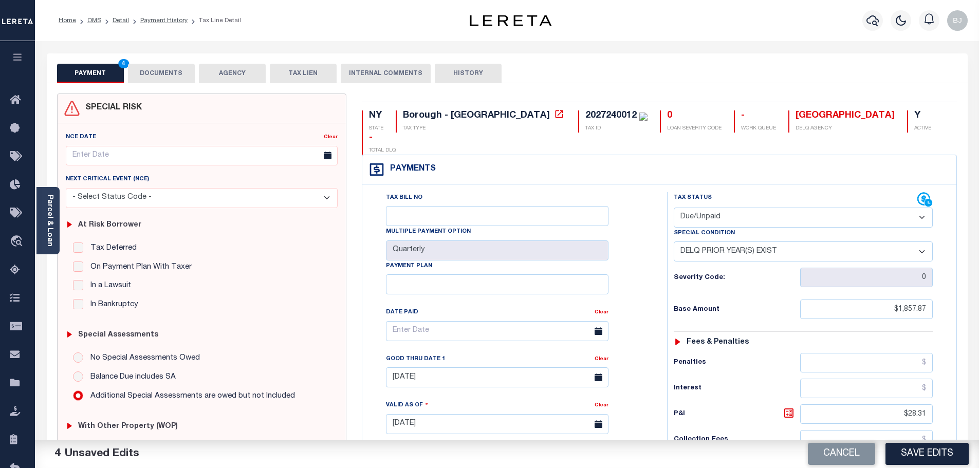
click at [158, 77] on button "DOCUMENTS" at bounding box center [161, 74] width 67 height 20
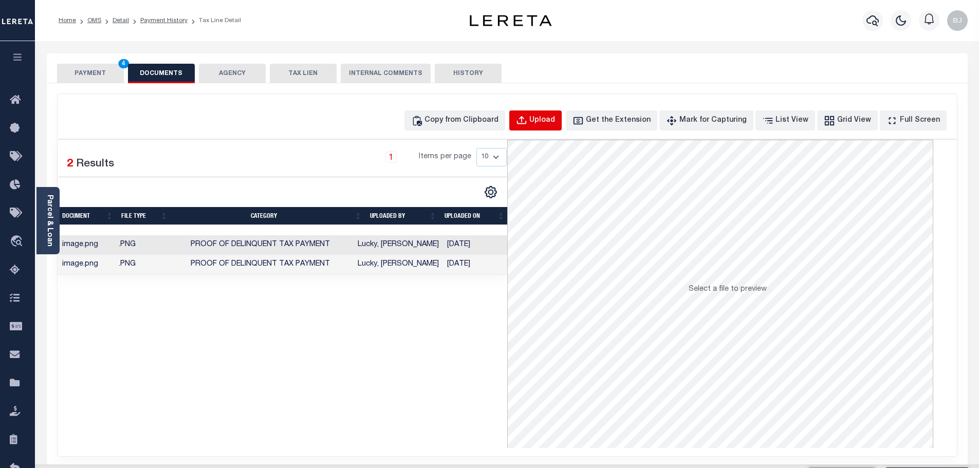
click at [546, 126] on button "Upload" at bounding box center [535, 121] width 52 height 20
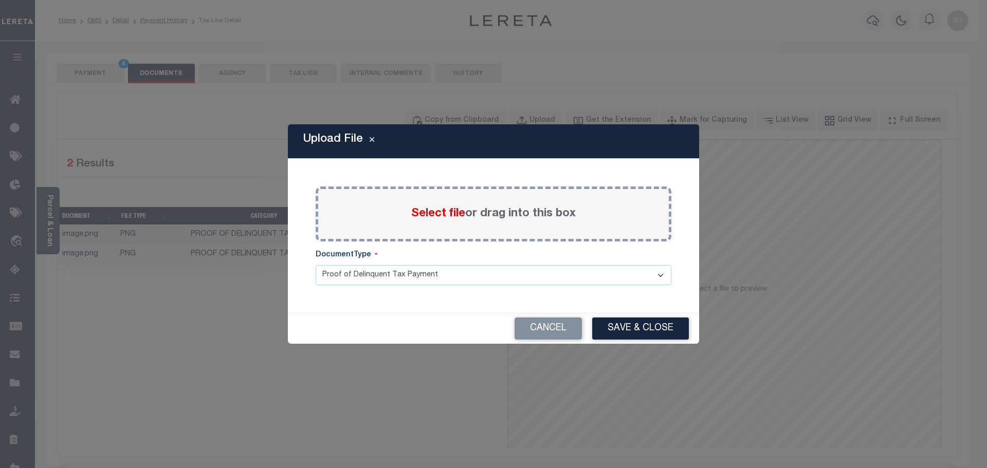
click at [555, 341] on div "Cancel Save & Close" at bounding box center [493, 329] width 411 height 30
click at [554, 326] on button "Cancel" at bounding box center [548, 329] width 67 height 22
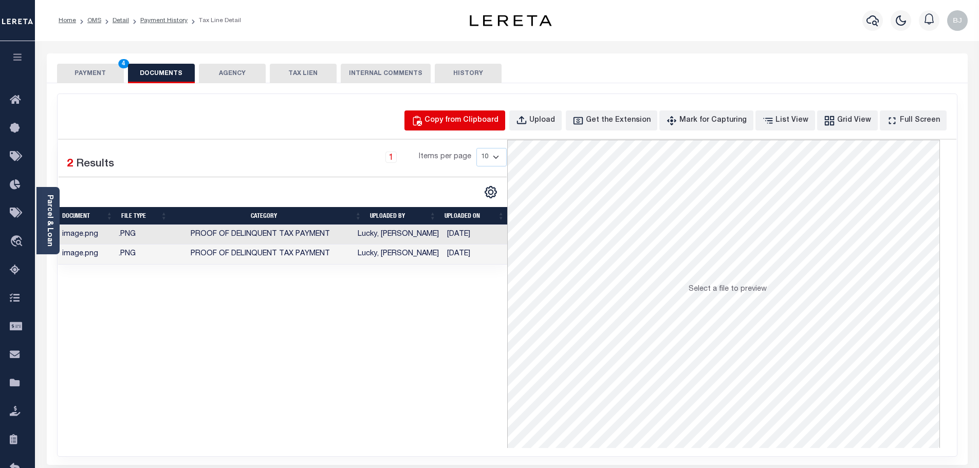
click at [457, 129] on button "Copy from Clipboard" at bounding box center [455, 121] width 101 height 20
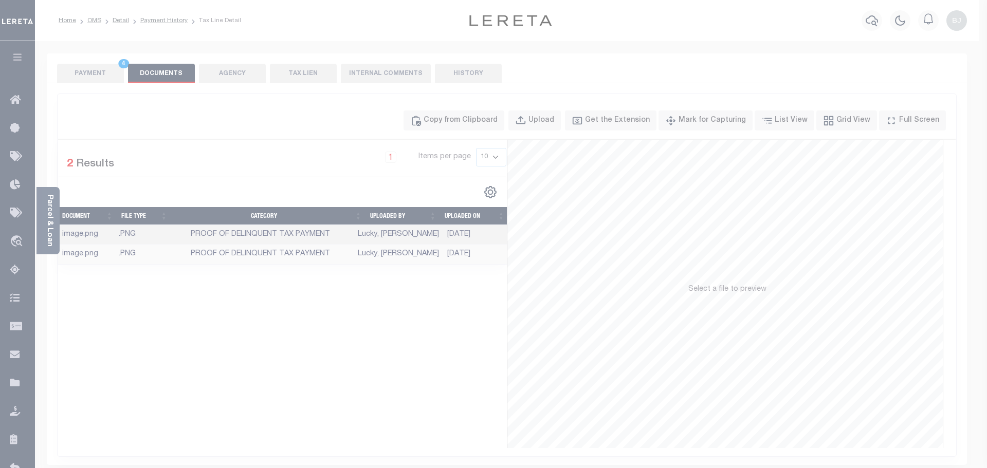
drag, startPoint x: 523, startPoint y: 184, endPoint x: 554, endPoint y: 233, distance: 57.8
click at [0, 0] on div "Paste copied image or file into this box" at bounding box center [0, 0] width 0 height 0
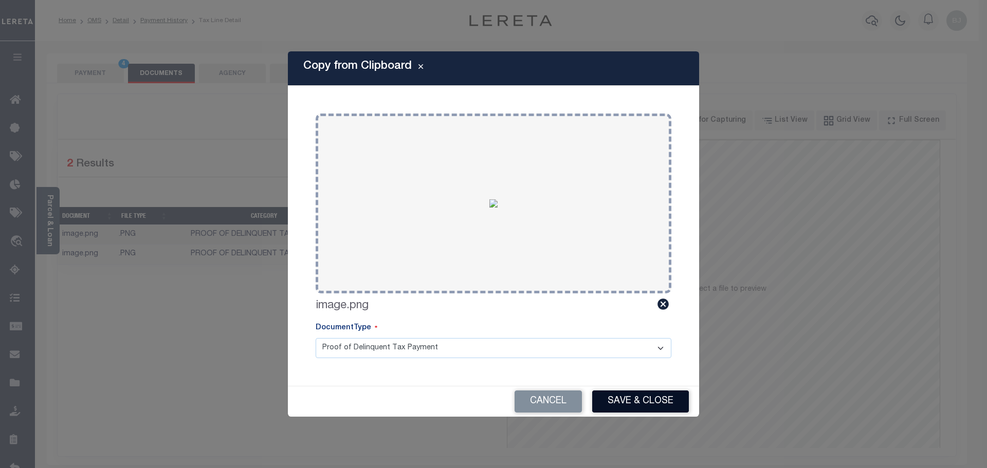
click at [631, 402] on button "Save & Close" at bounding box center [640, 402] width 97 height 22
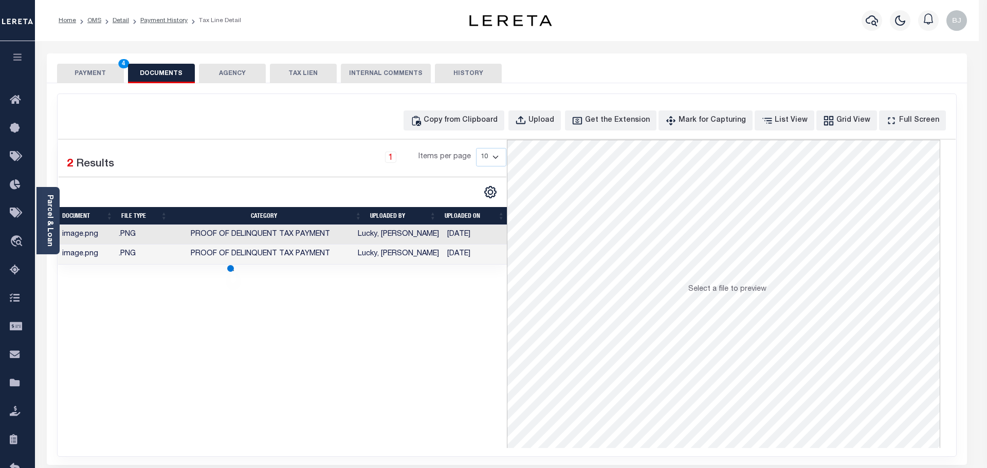
click at [89, 79] on div at bounding box center [493, 234] width 987 height 468
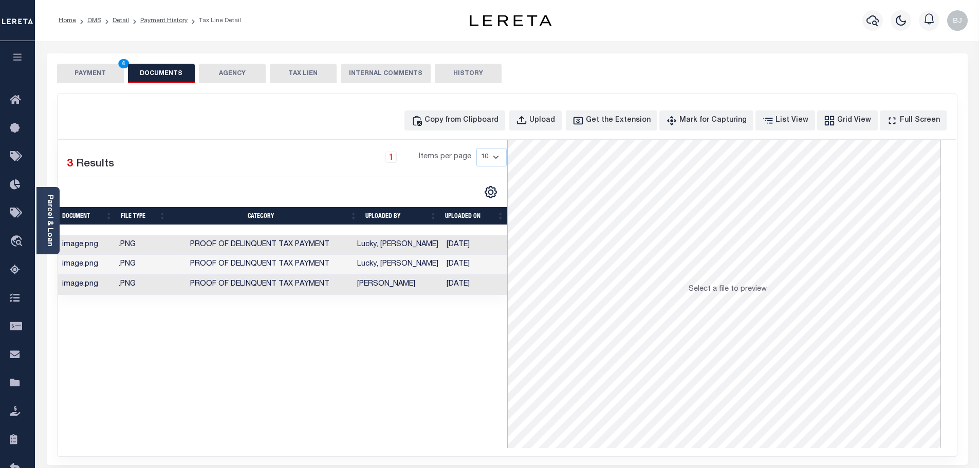
click at [90, 66] on button "PAYMENT 4" at bounding box center [90, 74] width 67 height 20
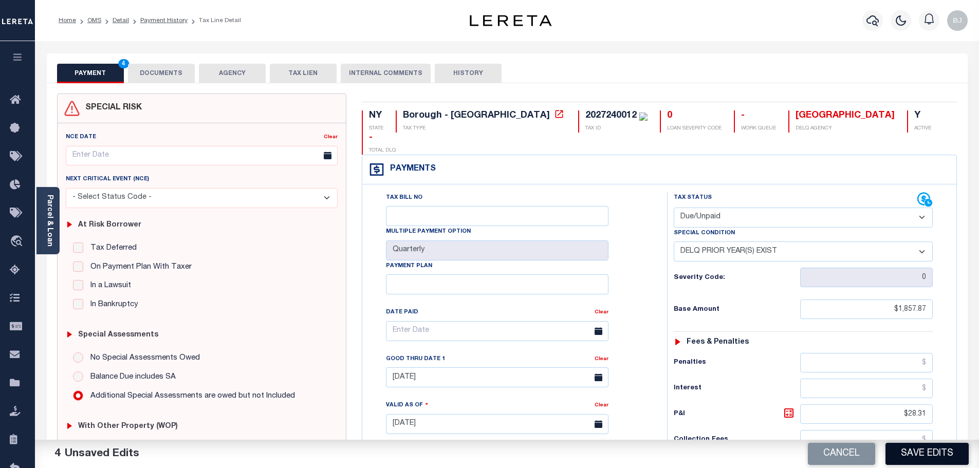
click at [939, 449] on button "Save Edits" at bounding box center [927, 454] width 83 height 22
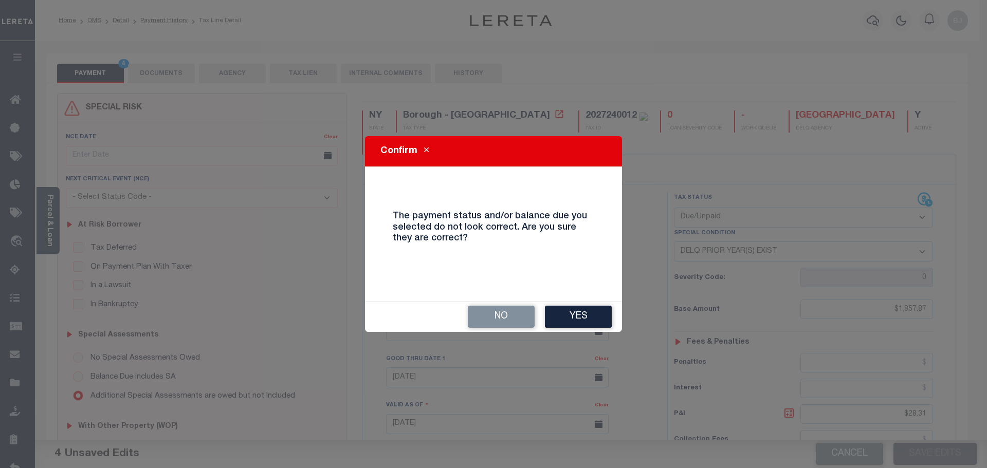
drag, startPoint x: 431, startPoint y: 331, endPoint x: 450, endPoint y: 330, distance: 19.0
drag, startPoint x: 450, startPoint y: 330, endPoint x: 467, endPoint y: 282, distance: 50.4
click at [399, 199] on div "The payment status and/or balance due you selected do not look correct. Are you…" at bounding box center [493, 234] width 232 height 110
click at [593, 321] on button "Yes" at bounding box center [578, 317] width 67 height 22
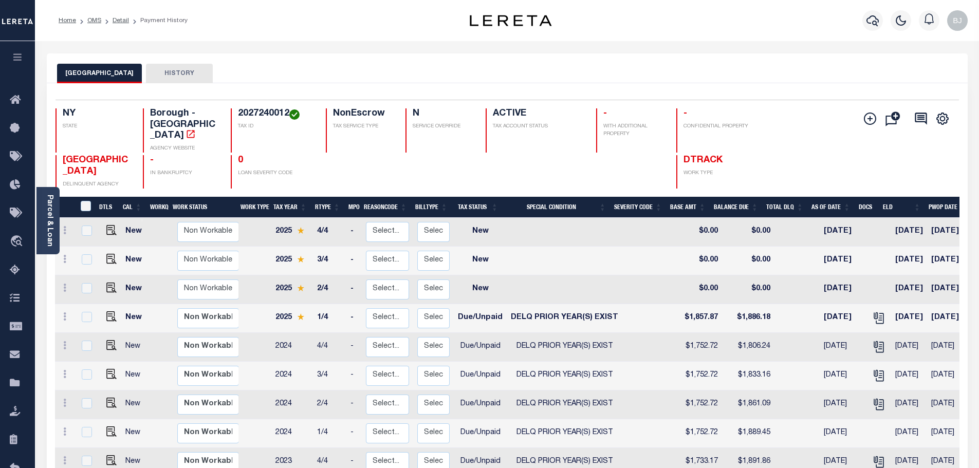
click at [502, 56] on div "BRONX CITY HISTORY" at bounding box center [507, 68] width 921 height 30
click at [16, 321] on link "Check Requests" at bounding box center [17, 327] width 35 height 28
